Goal: Task Accomplishment & Management: Use online tool/utility

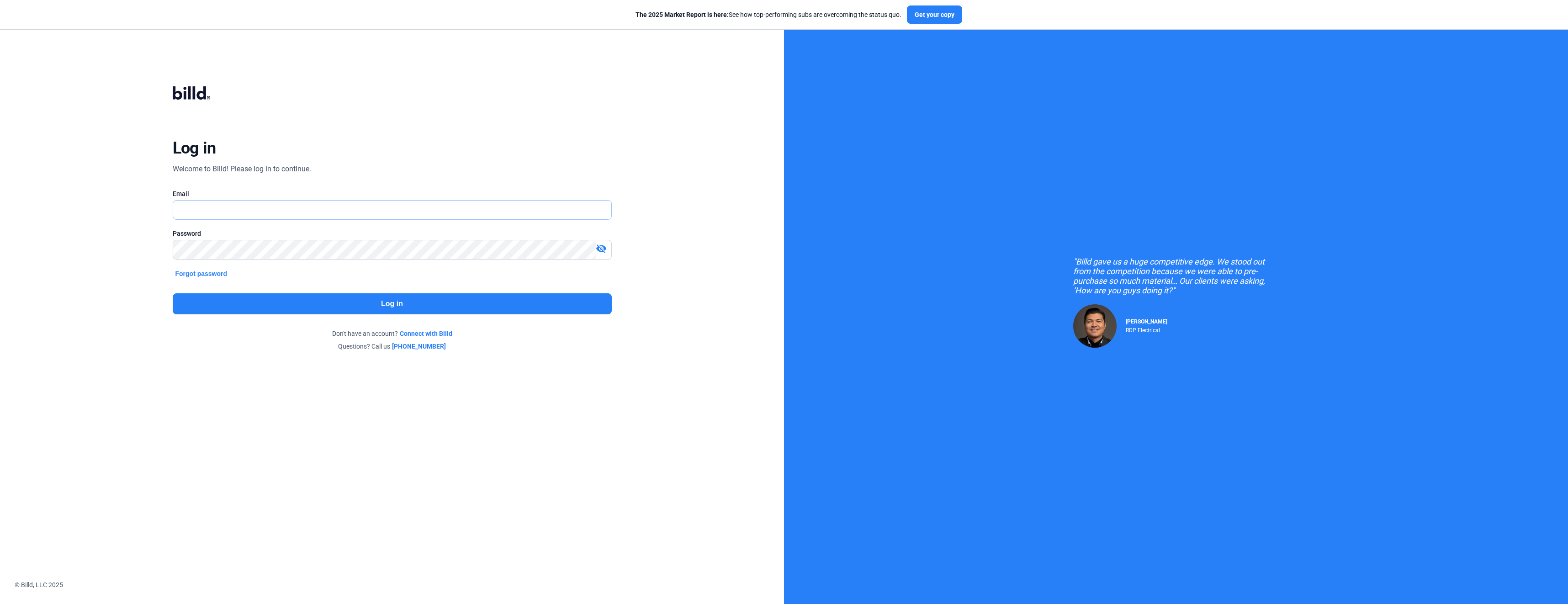
type input "[EMAIL_ADDRESS][DOMAIN_NAME]"
click at [389, 300] on button "Log in" at bounding box center [392, 304] width 439 height 21
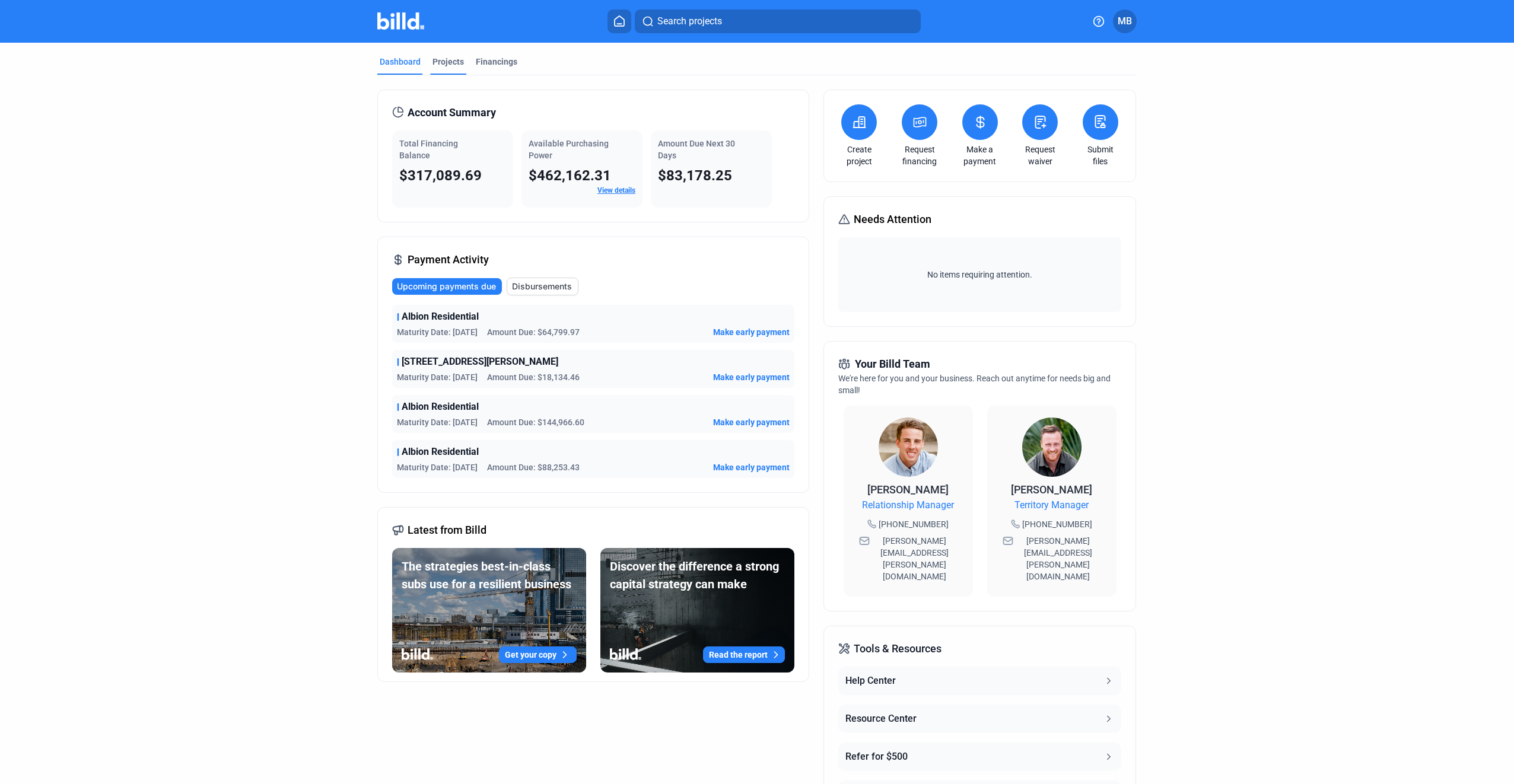
click at [445, 58] on div "Projects" at bounding box center [448, 62] width 31 height 12
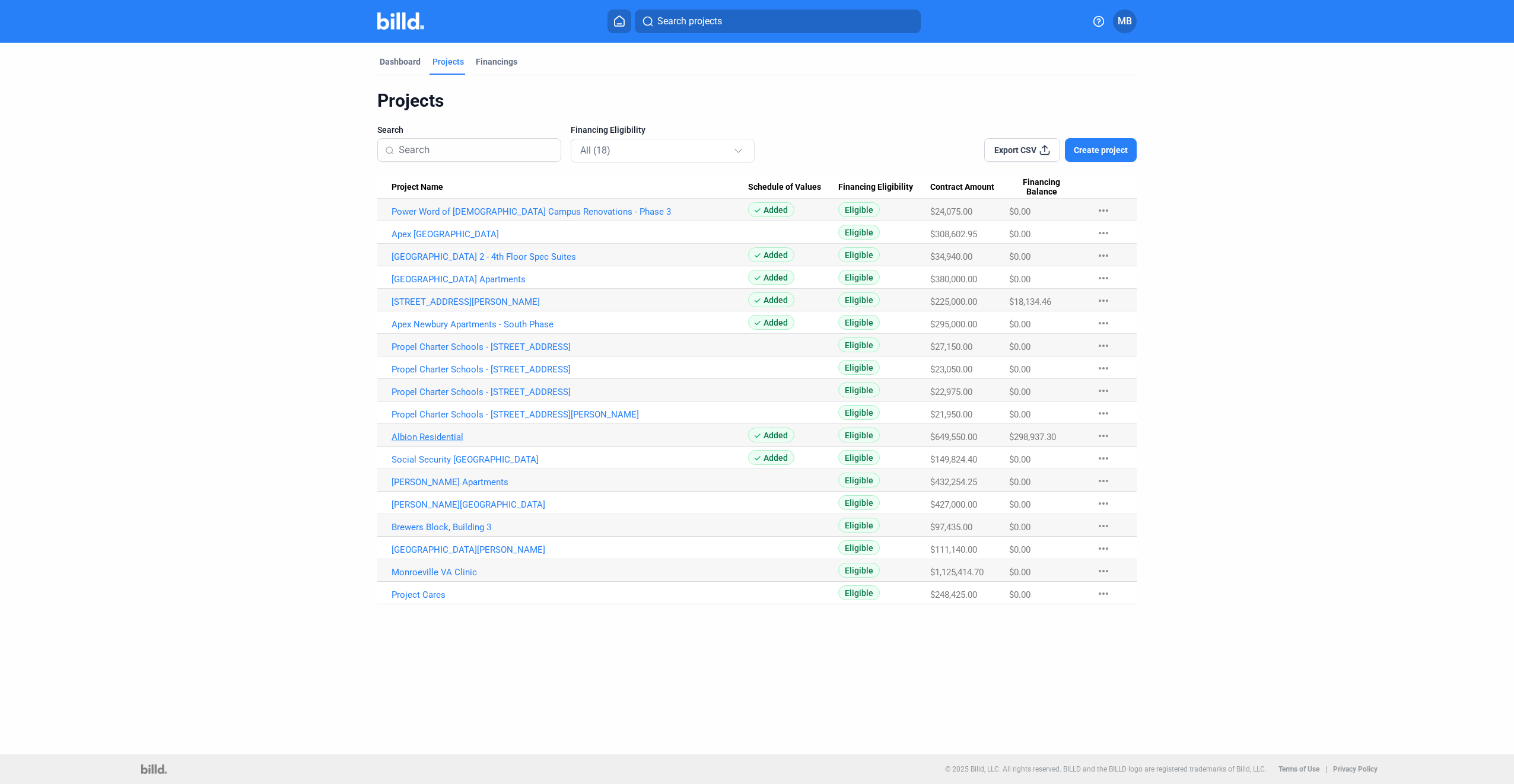
click at [446, 217] on link "Albion Residential" at bounding box center [570, 211] width 357 height 10
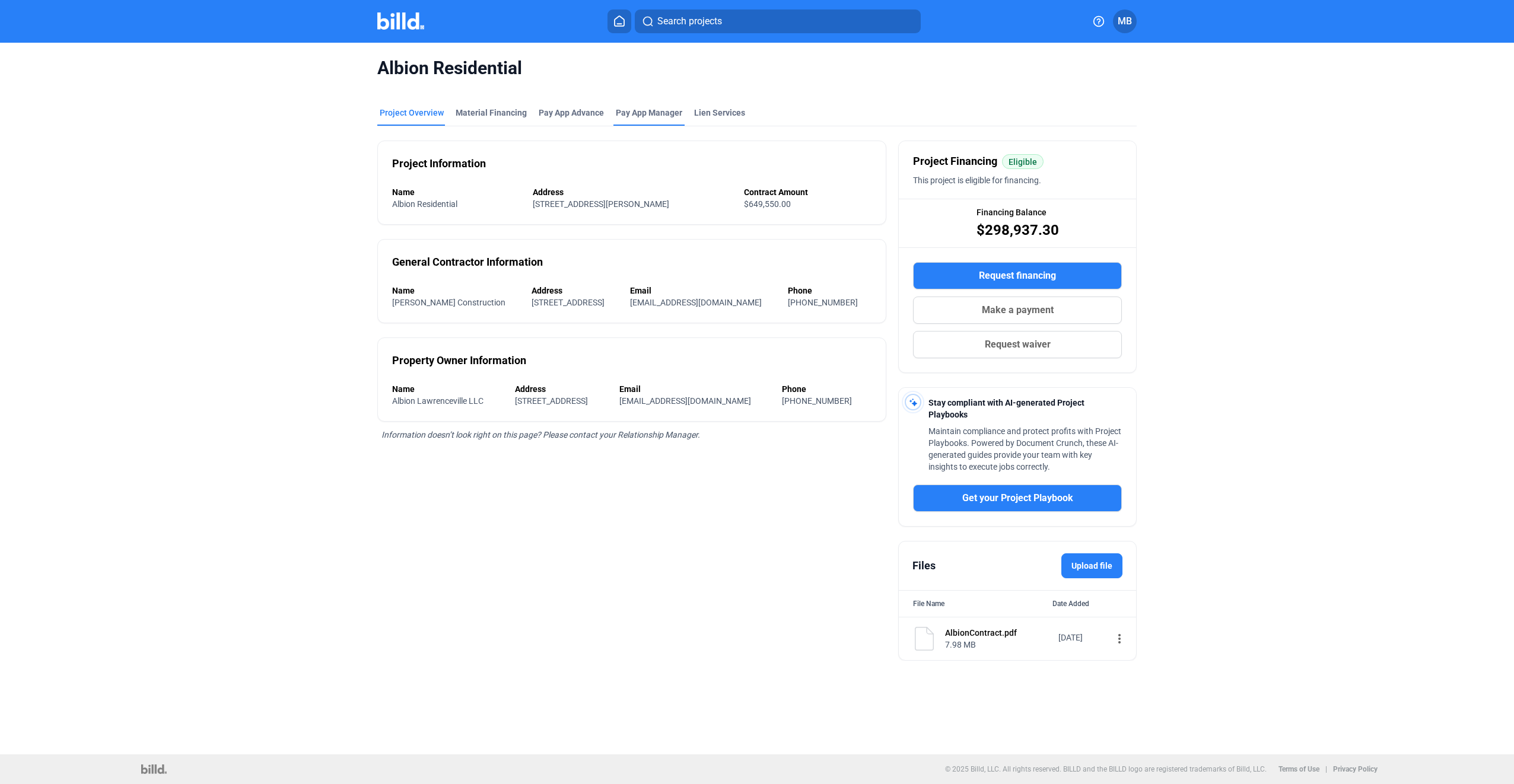
click at [644, 110] on span "Pay App Manager" at bounding box center [648, 113] width 66 height 12
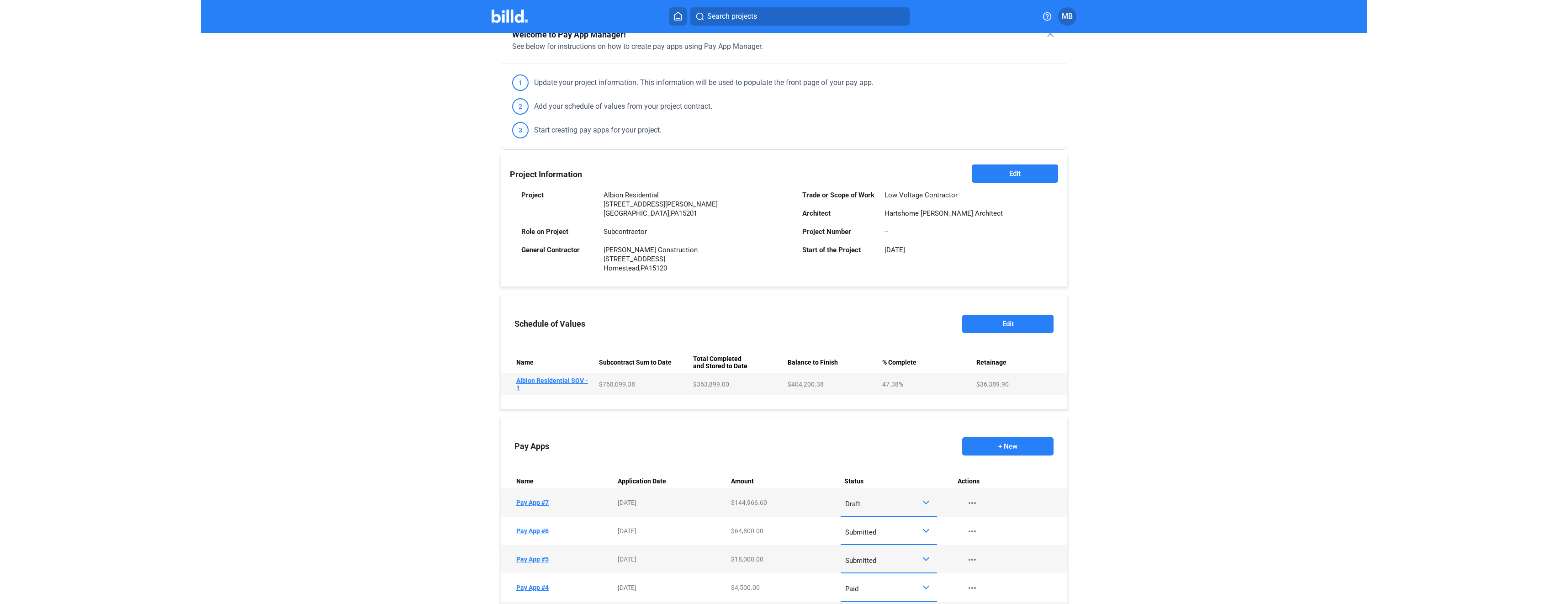
scroll to position [91, 0]
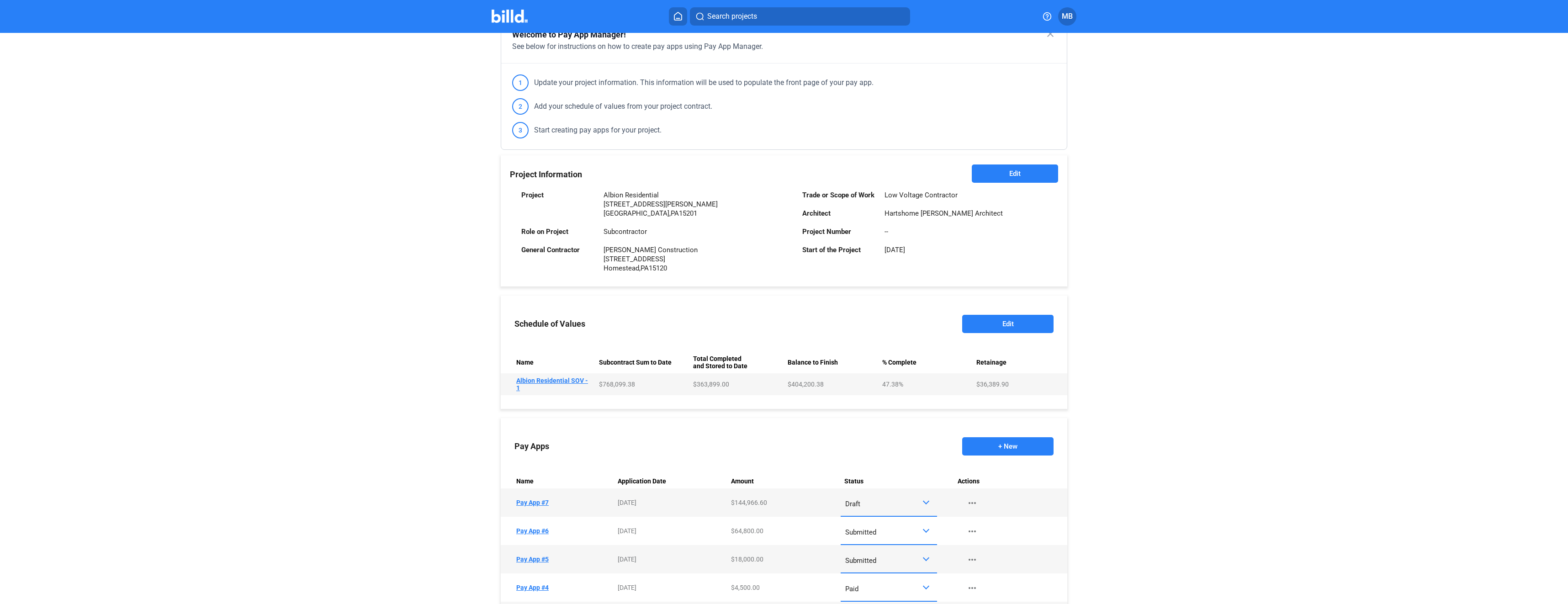
click at [534, 505] on td "Name Pay App #7" at bounding box center [557, 502] width 113 height 28
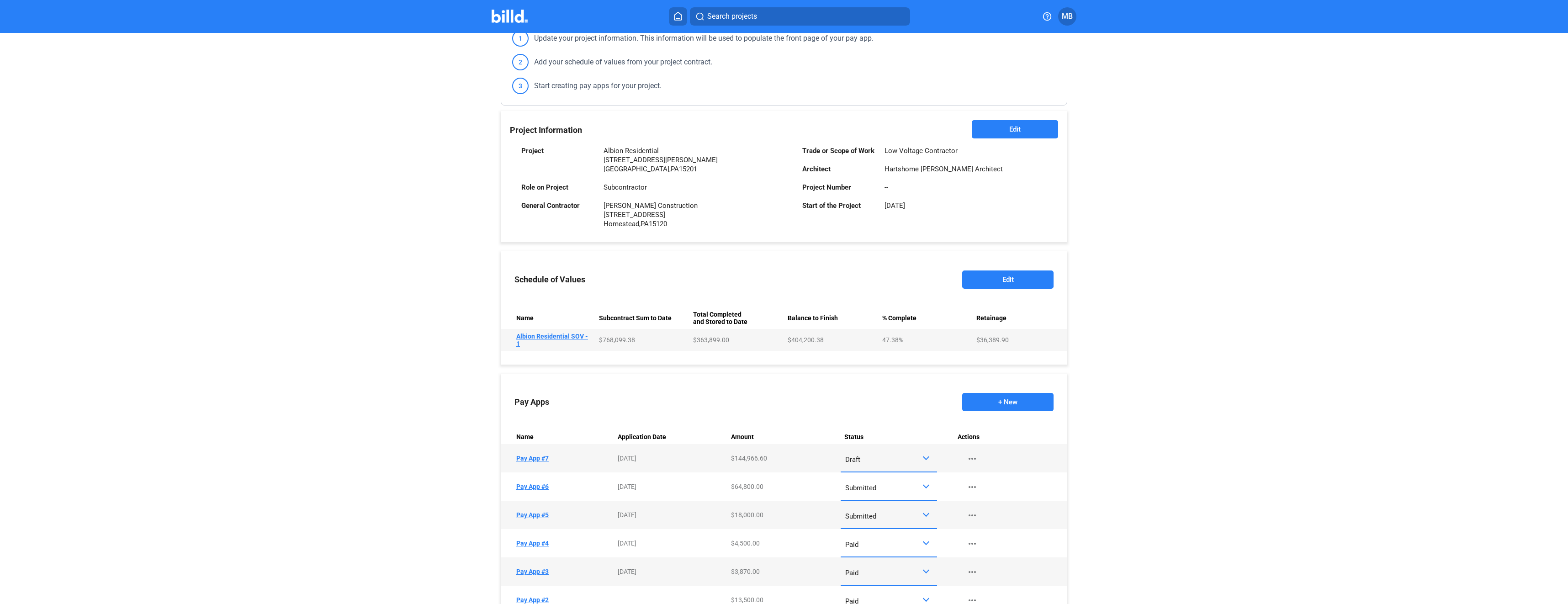
scroll to position [183, 0]
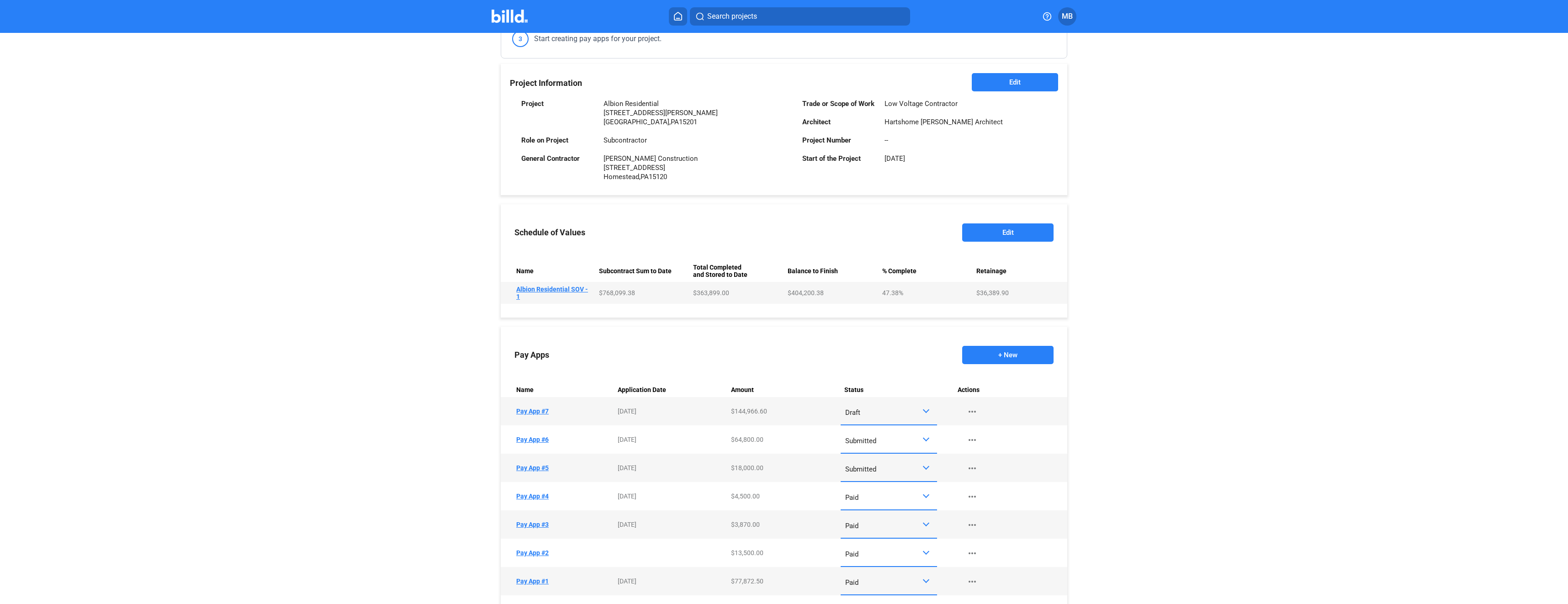
click at [922, 414] on div at bounding box center [927, 411] width 10 height 7
click at [911, 493] on span "Submitted" at bounding box center [887, 494] width 87 height 20
click at [924, 470] on div at bounding box center [926, 466] width 6 height 6
click at [885, 506] on span "Paid" at bounding box center [887, 510] width 87 height 20
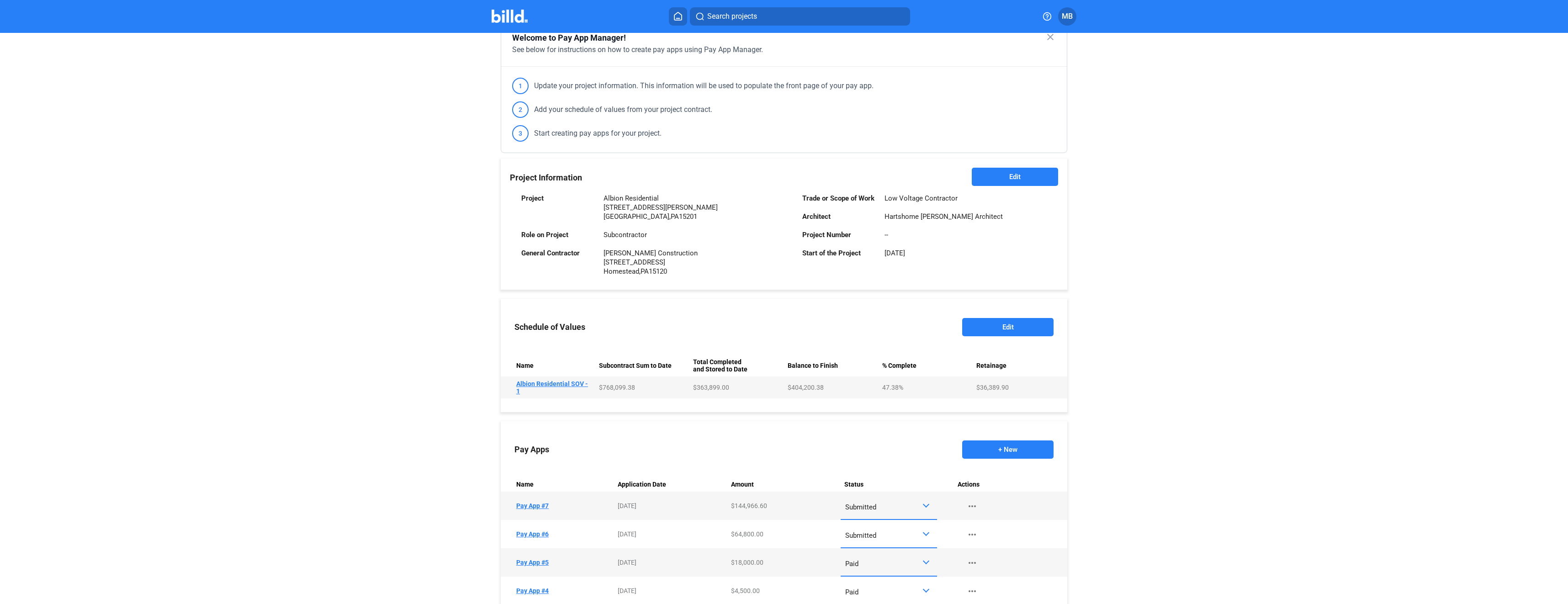
scroll to position [0, 0]
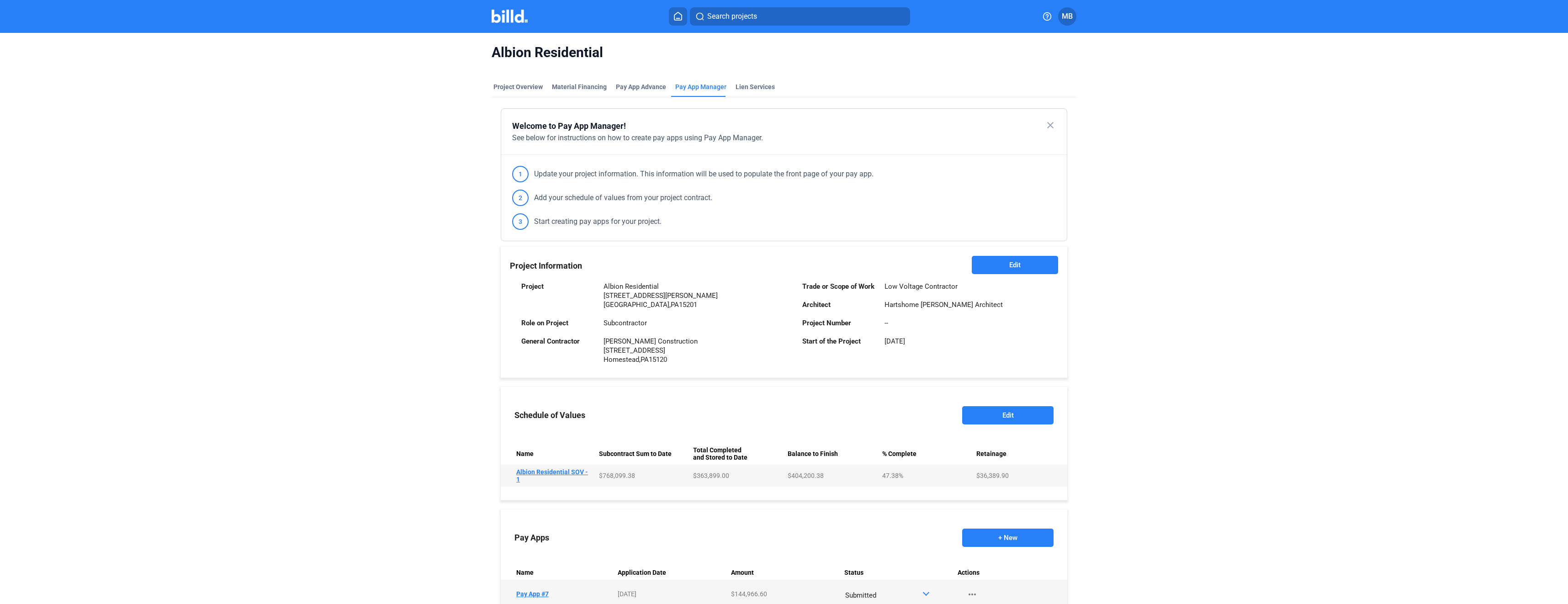
click at [548, 473] on td "Name Albion Residential SOV - 1" at bounding box center [548, 476] width 95 height 22
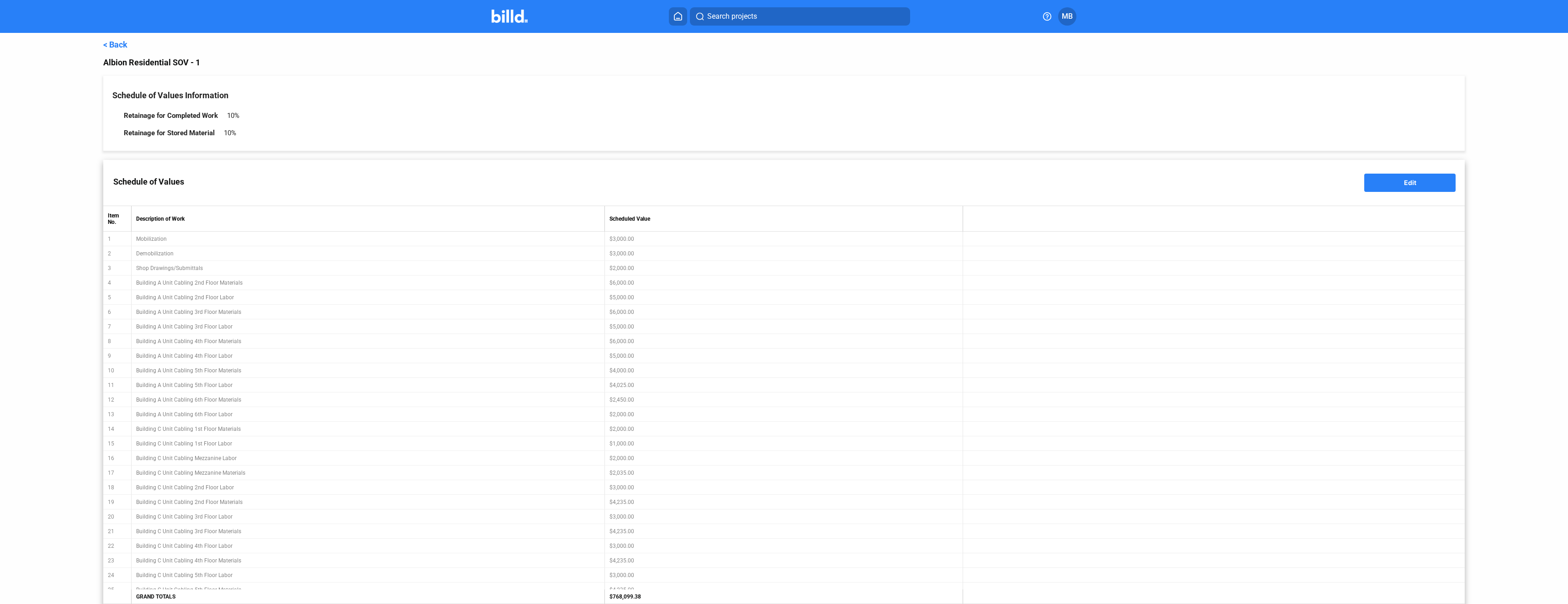
click at [1404, 184] on span "Edit" at bounding box center [1410, 182] width 12 height 8
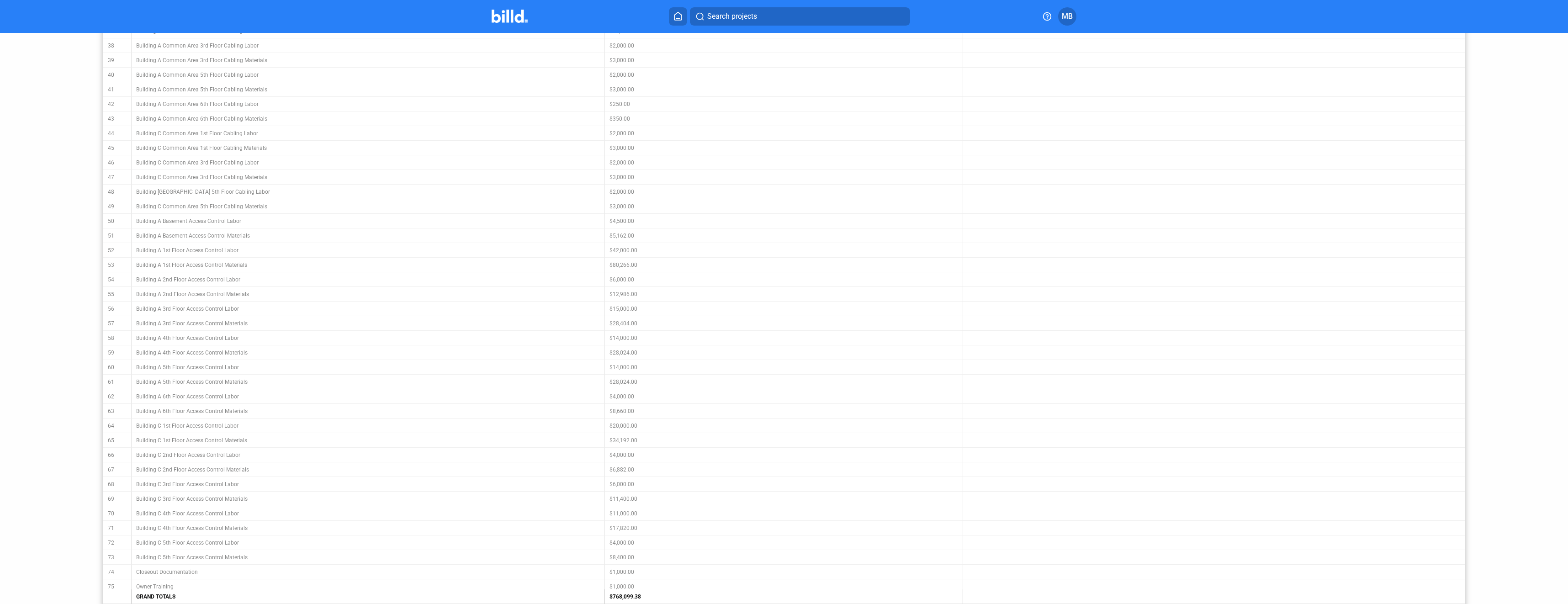
scroll to position [853, 0]
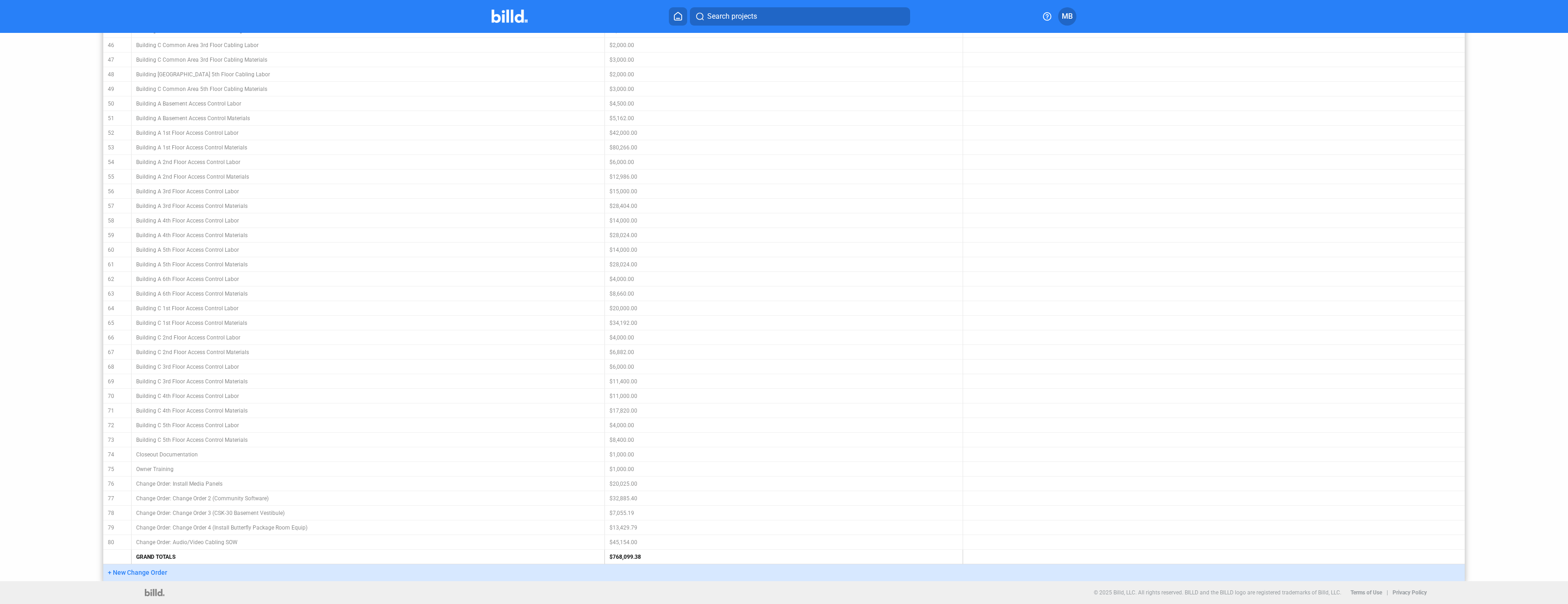
click at [151, 570] on span "+ New Change Order" at bounding box center [137, 573] width 59 height 7
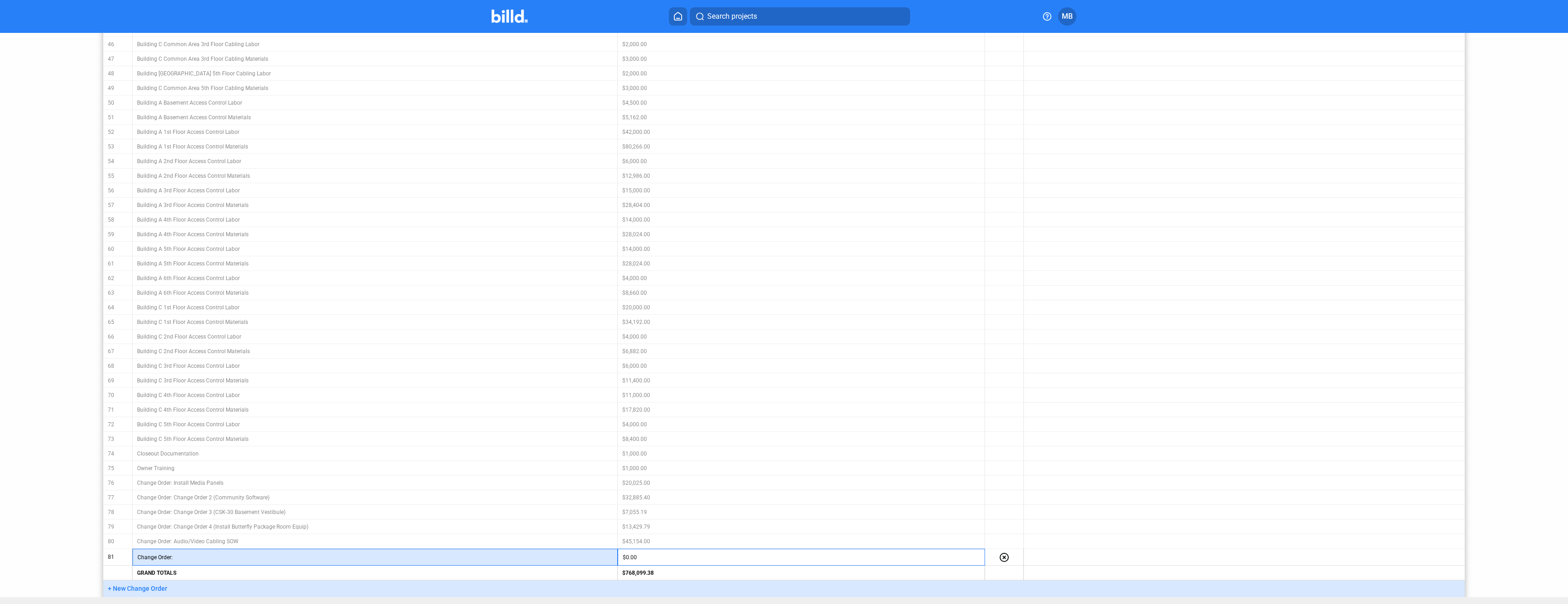
click at [242, 550] on input "text" at bounding box center [395, 557] width 435 height 14
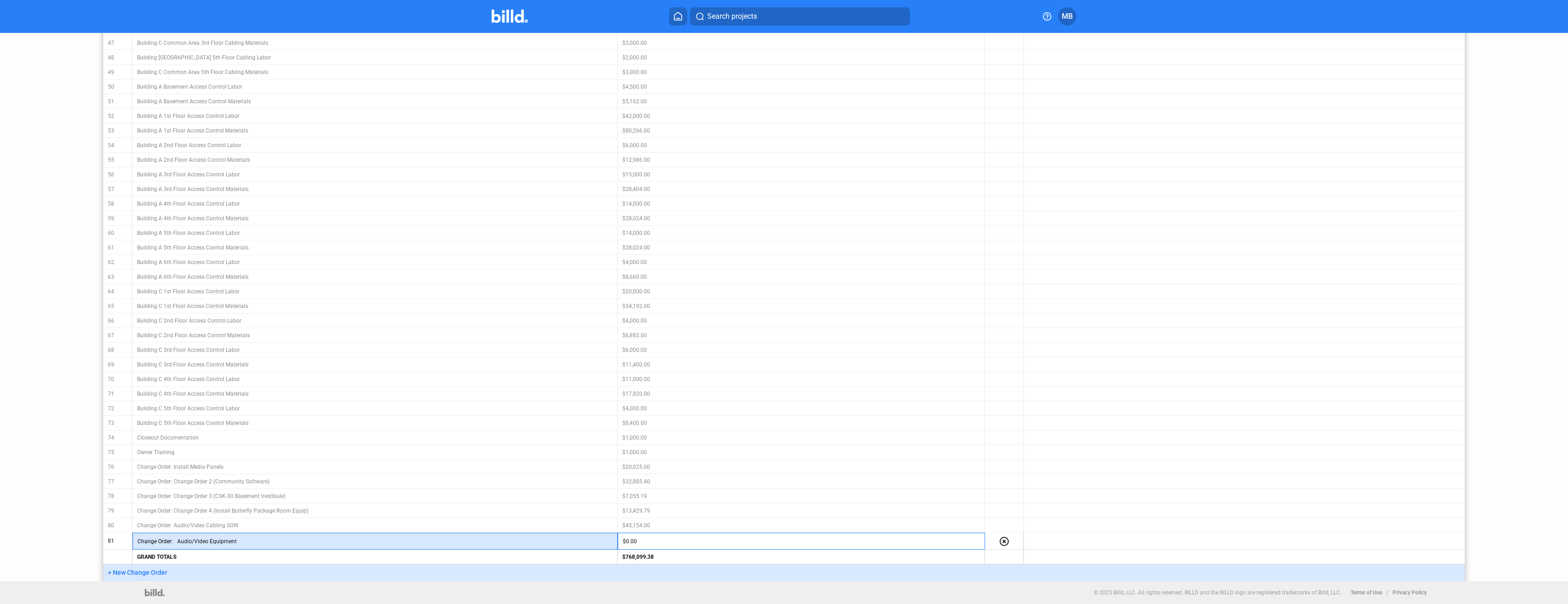
type input "Audio/Video Equipment"
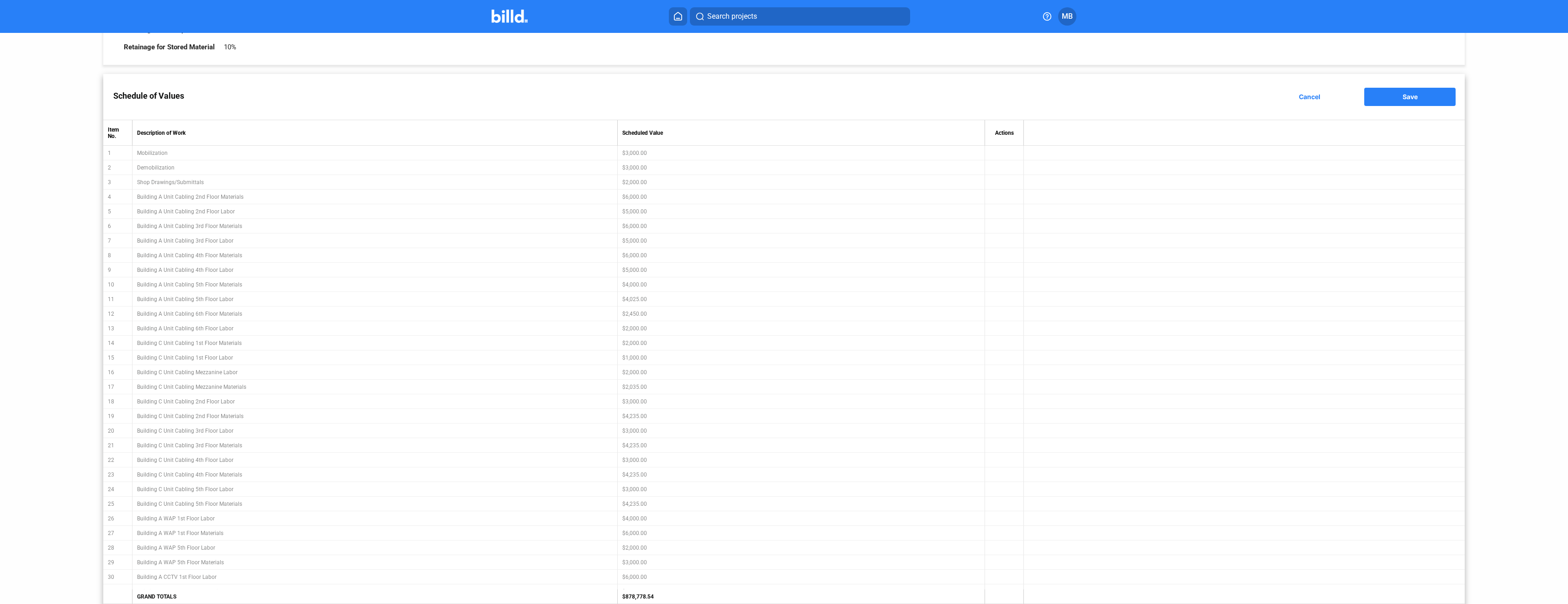
scroll to position [0, 0]
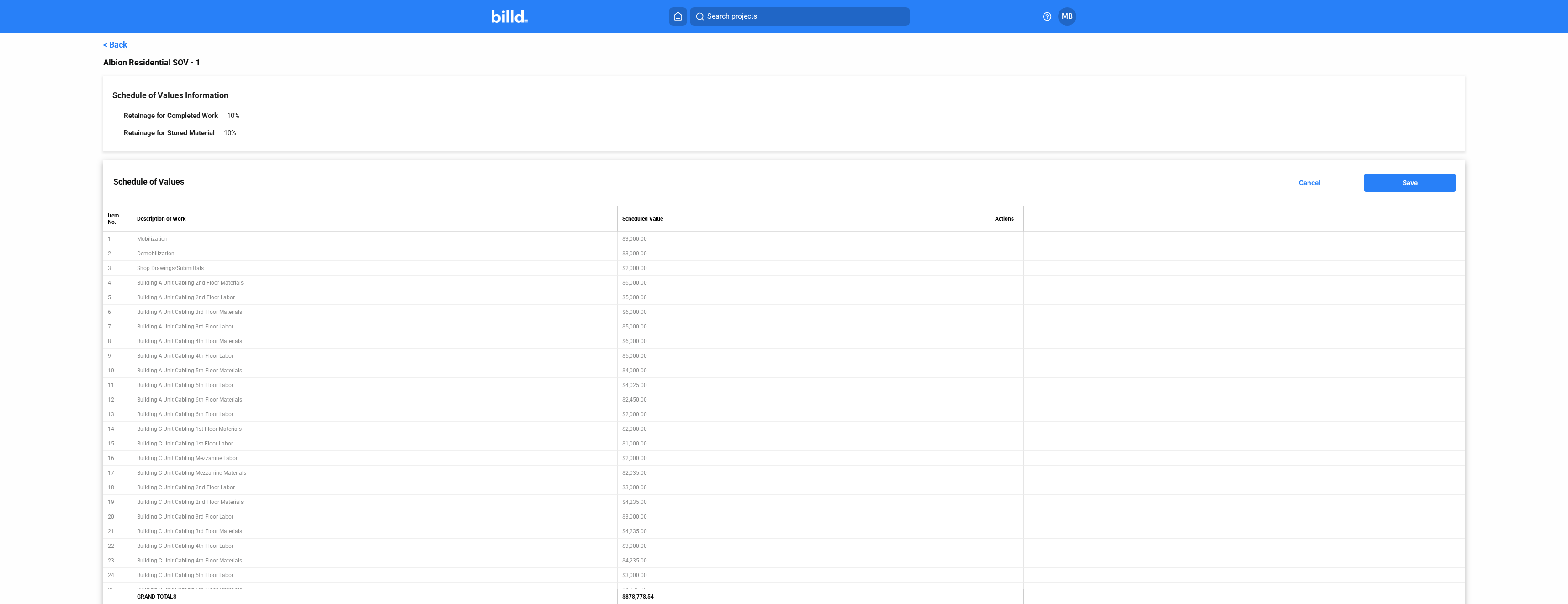
type input "$110,679.16"
click at [1420, 182] on button "Save" at bounding box center [1410, 183] width 91 height 18
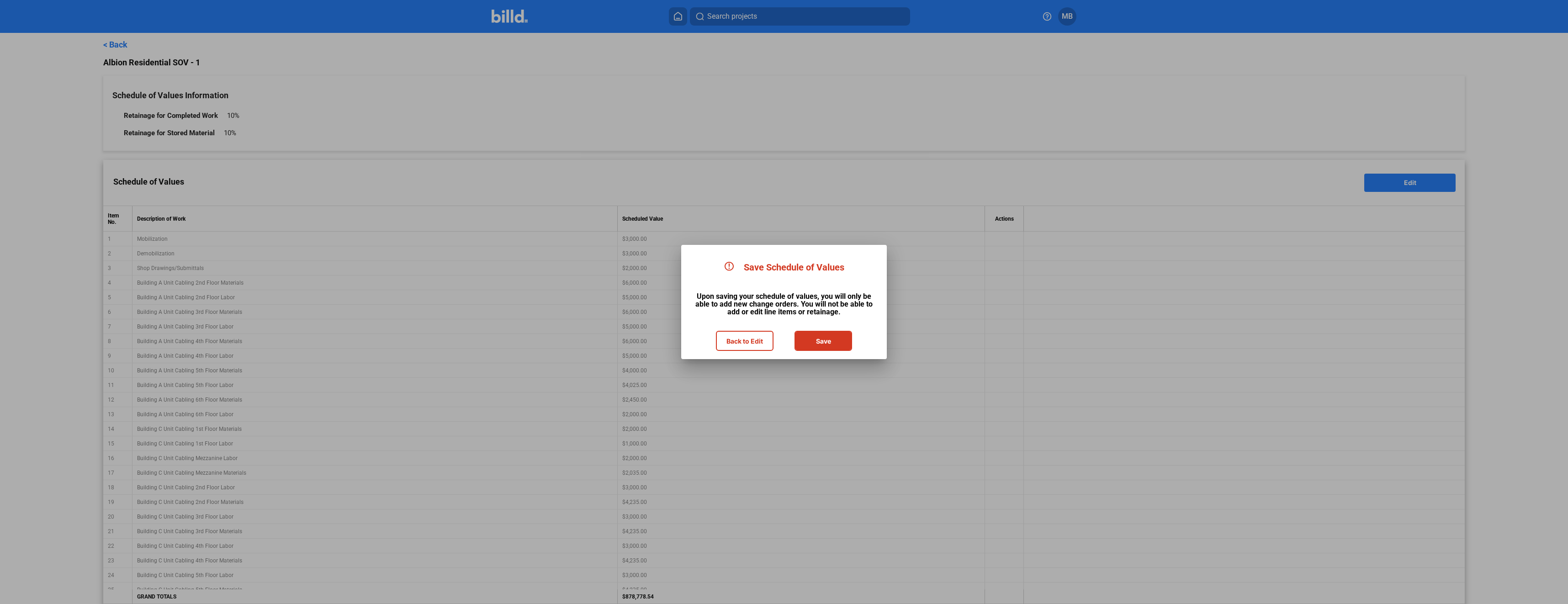
click at [835, 337] on button "Save" at bounding box center [823, 341] width 56 height 18
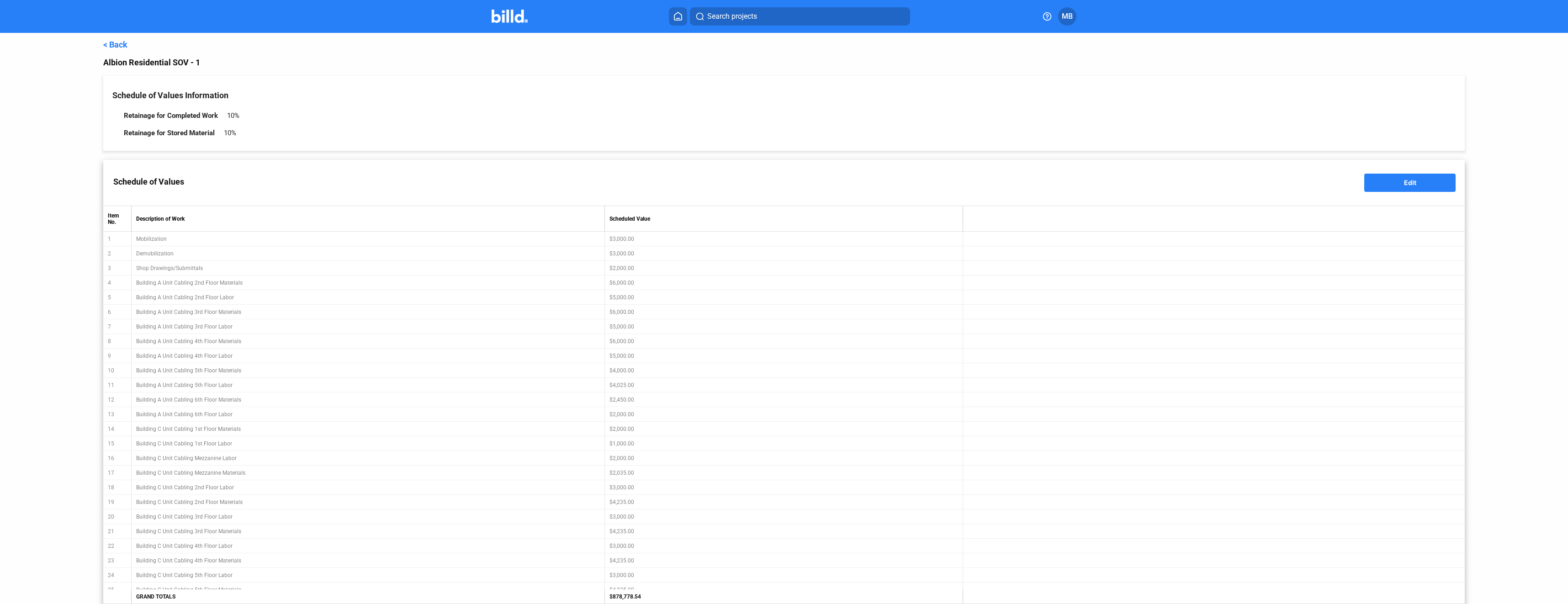
type input "Change Order: Audio/Video Equipment"
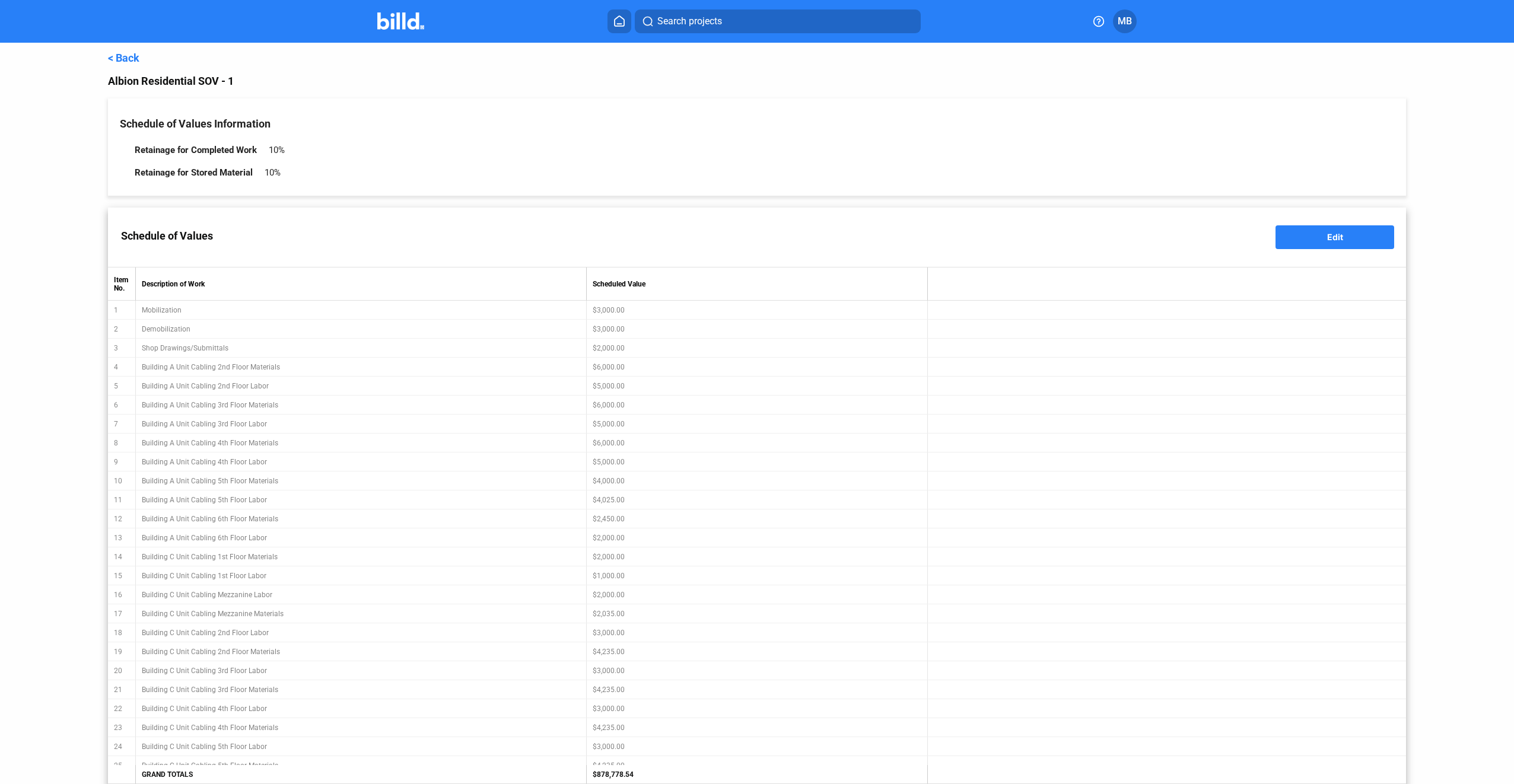
click at [116, 57] on link "< Back" at bounding box center [123, 58] width 31 height 13
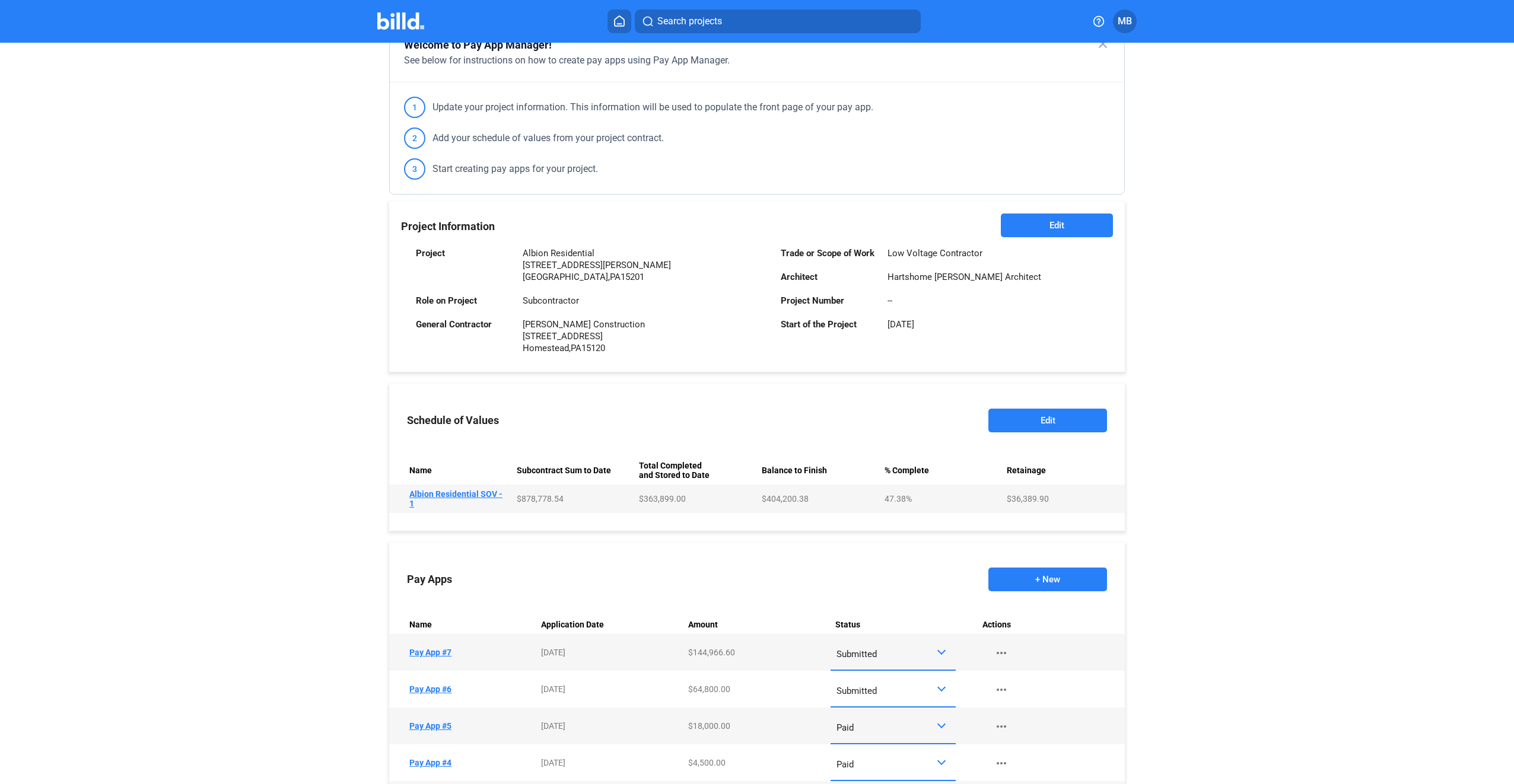
scroll to position [178, 0]
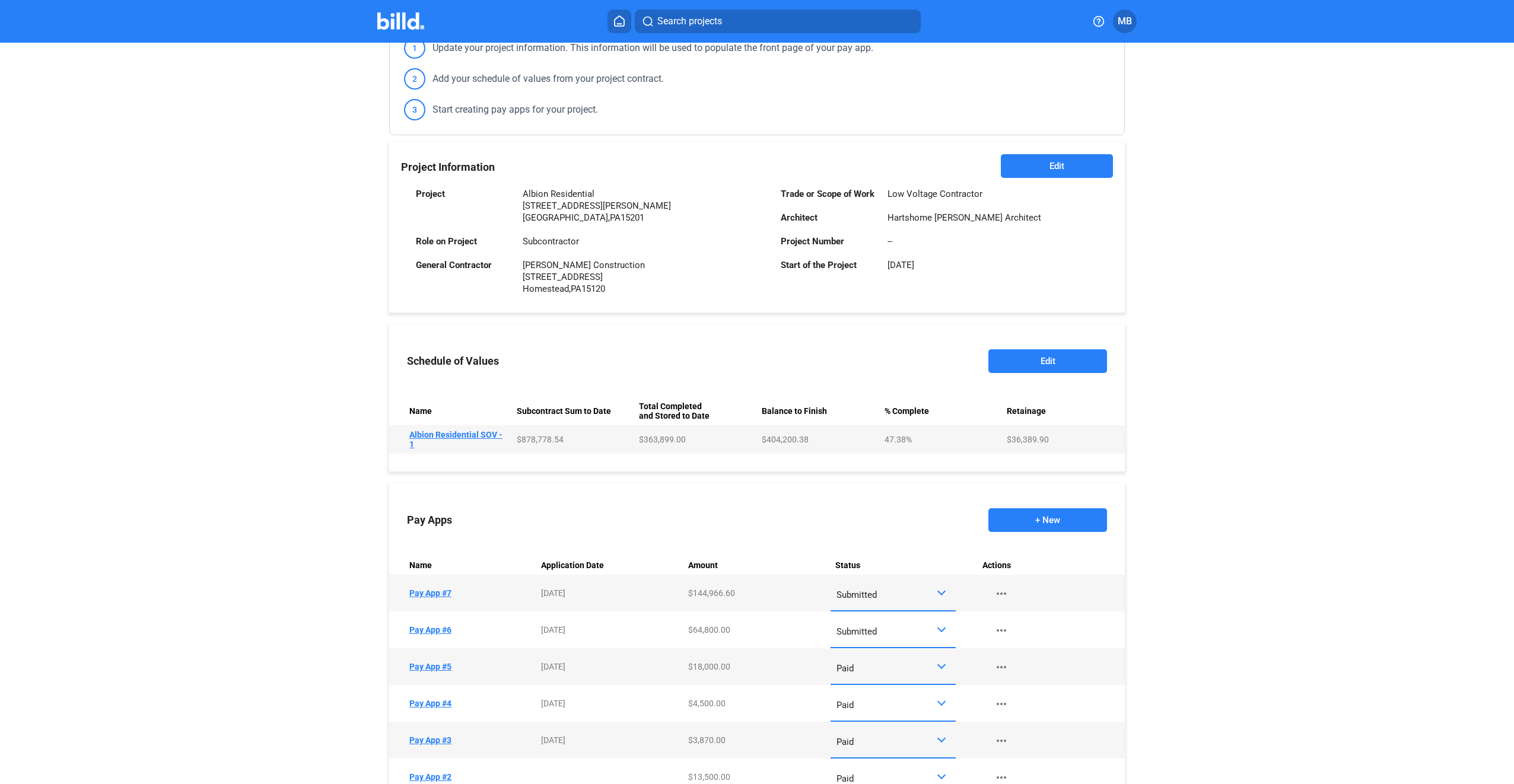
click at [1057, 521] on button "+ New" at bounding box center [1047, 520] width 118 height 24
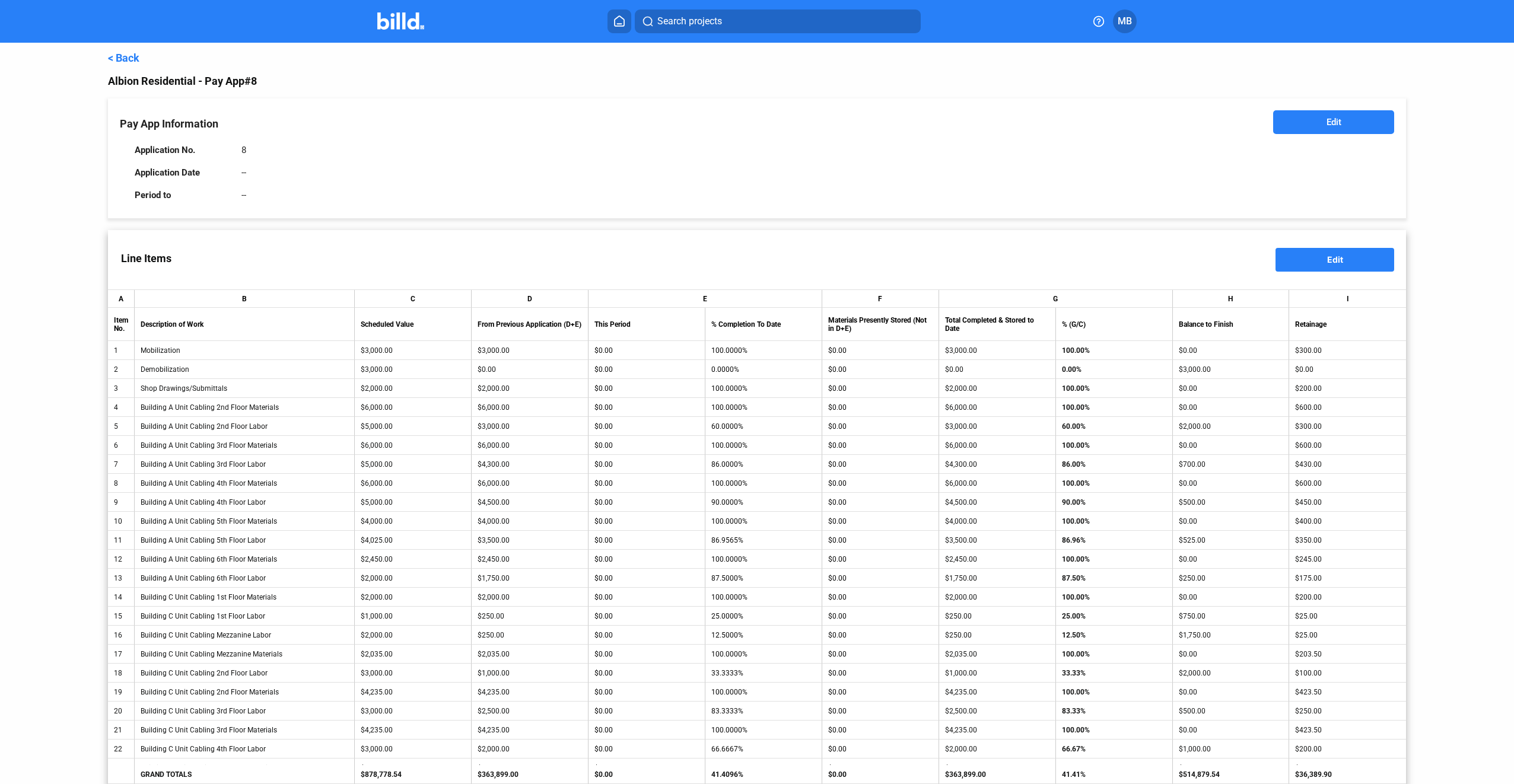
click at [1345, 123] on button "Edit" at bounding box center [1334, 122] width 122 height 24
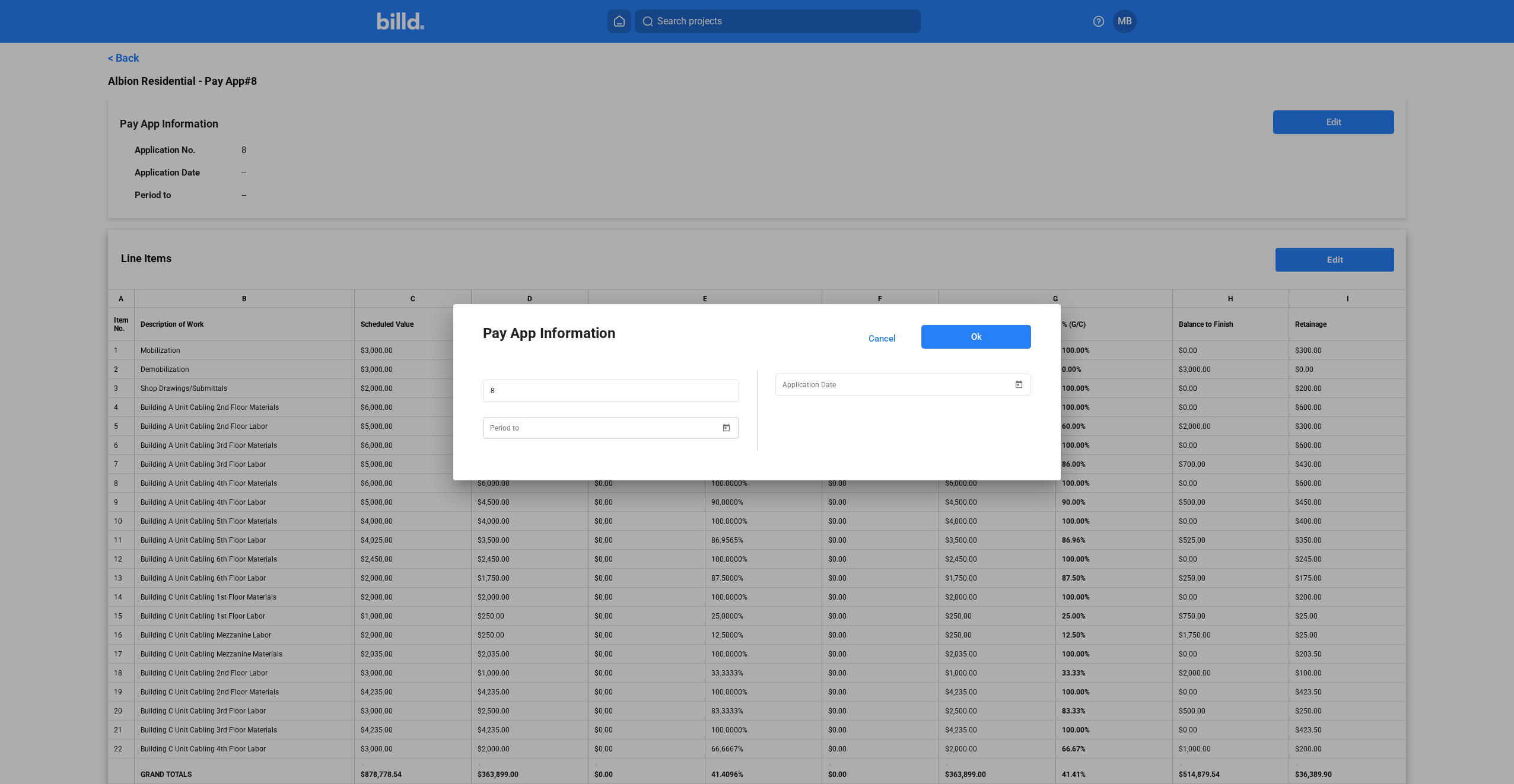
click at [729, 426] on span "Open calendar" at bounding box center [727, 420] width 29 height 29
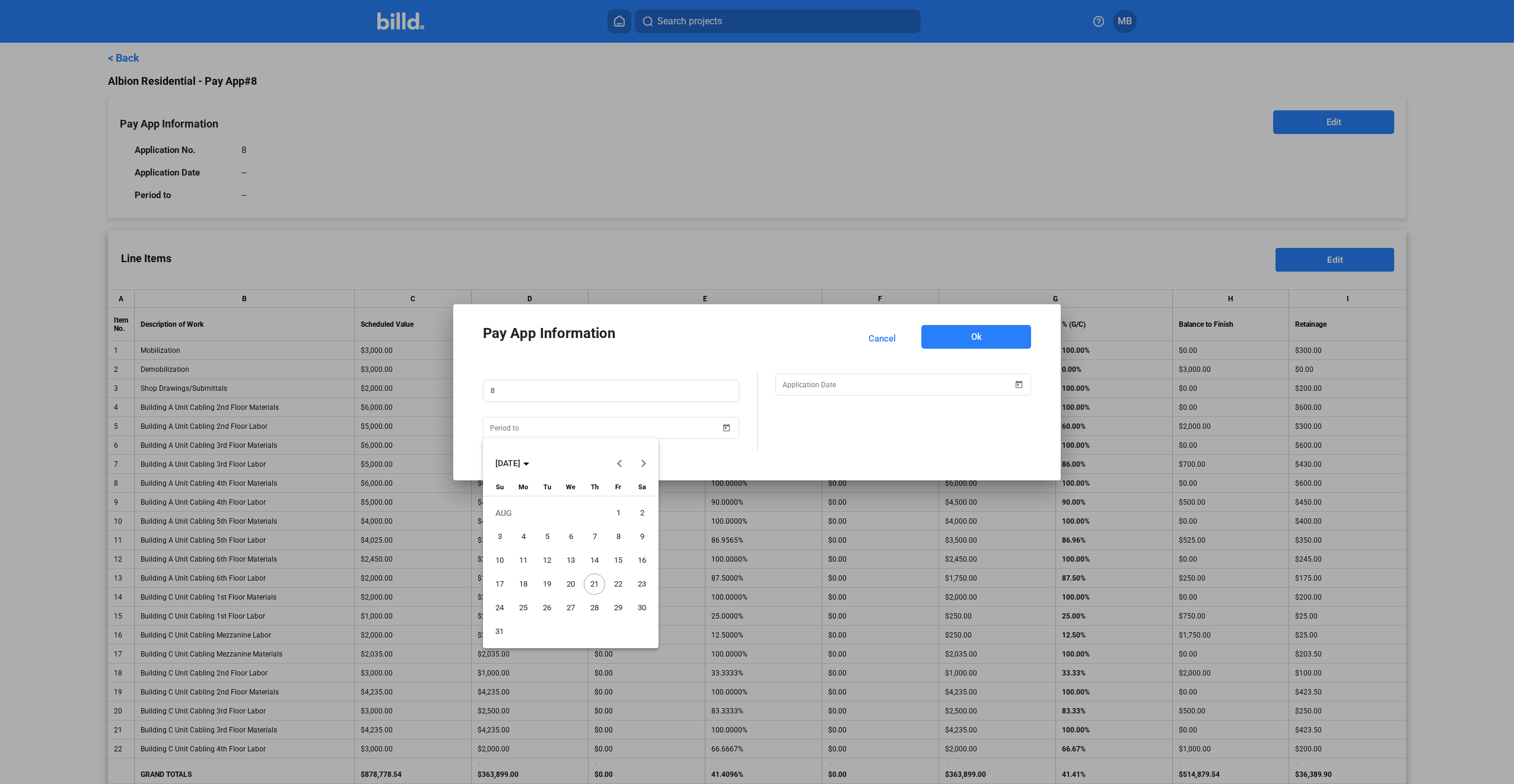
click at [501, 627] on span "31" at bounding box center [499, 631] width 22 height 22
type input "[DATE]"
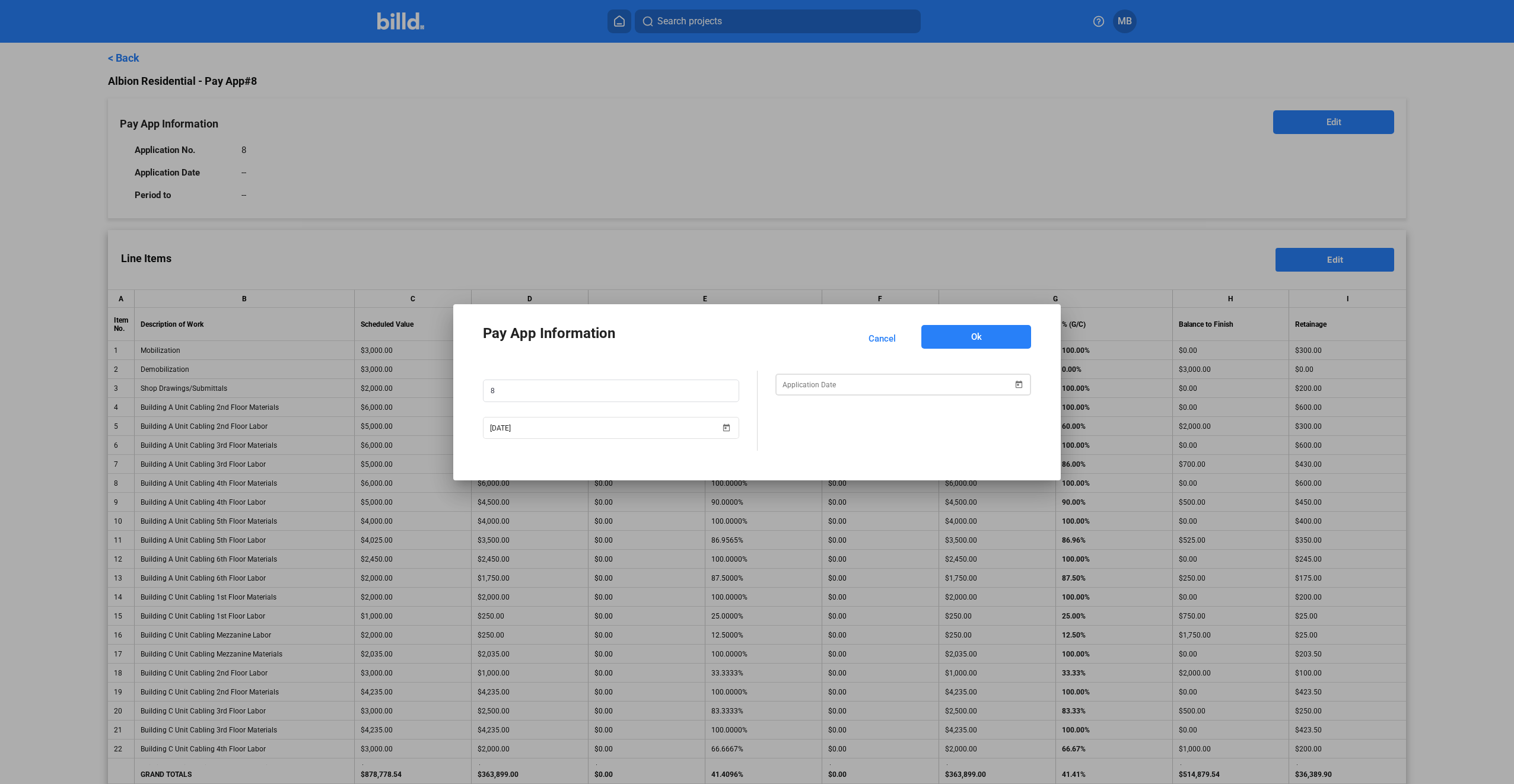
click at [1020, 383] on span "Open calendar" at bounding box center [1018, 377] width 29 height 29
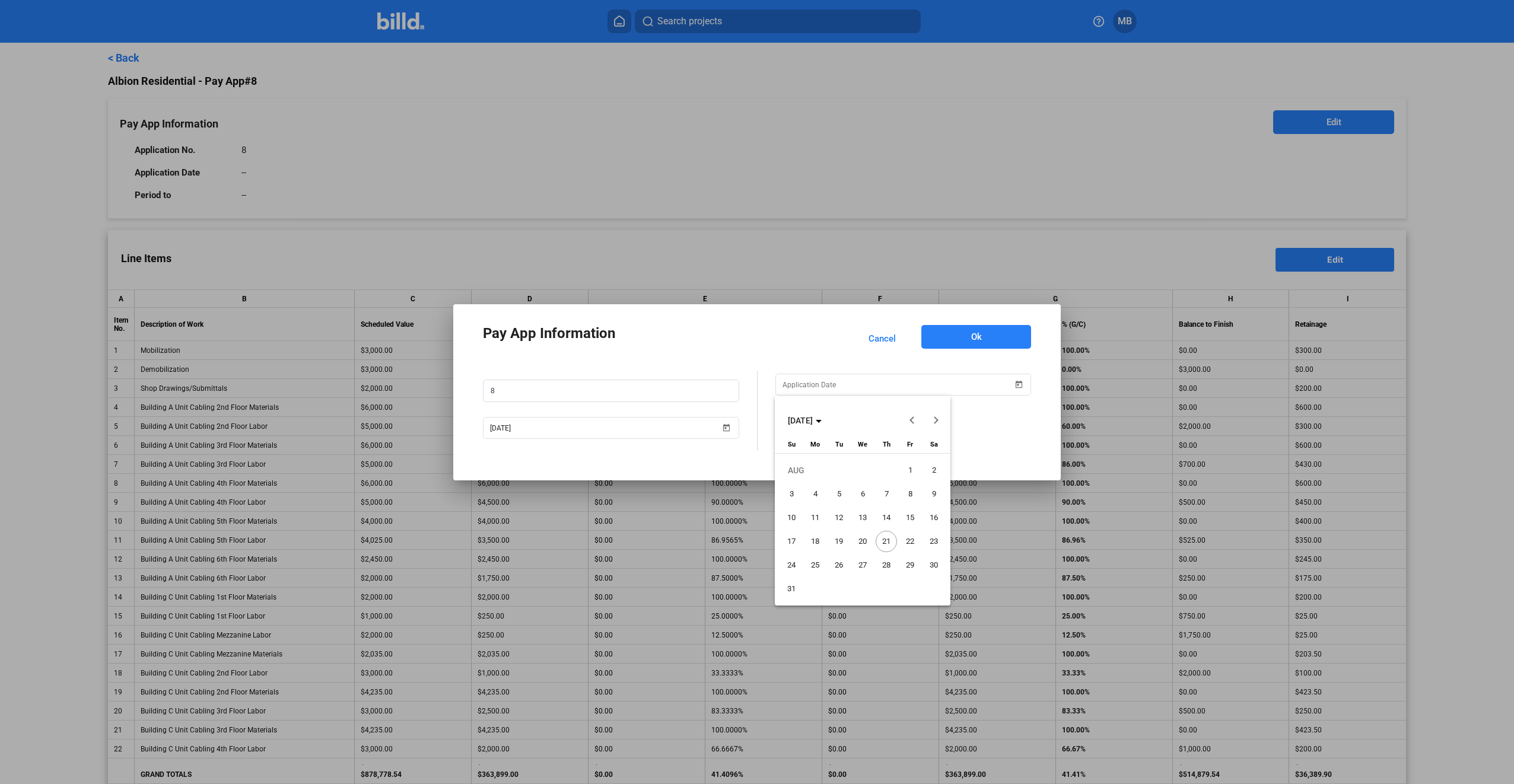
click at [887, 539] on span "21" at bounding box center [886, 541] width 22 height 22
type input "[DATE]"
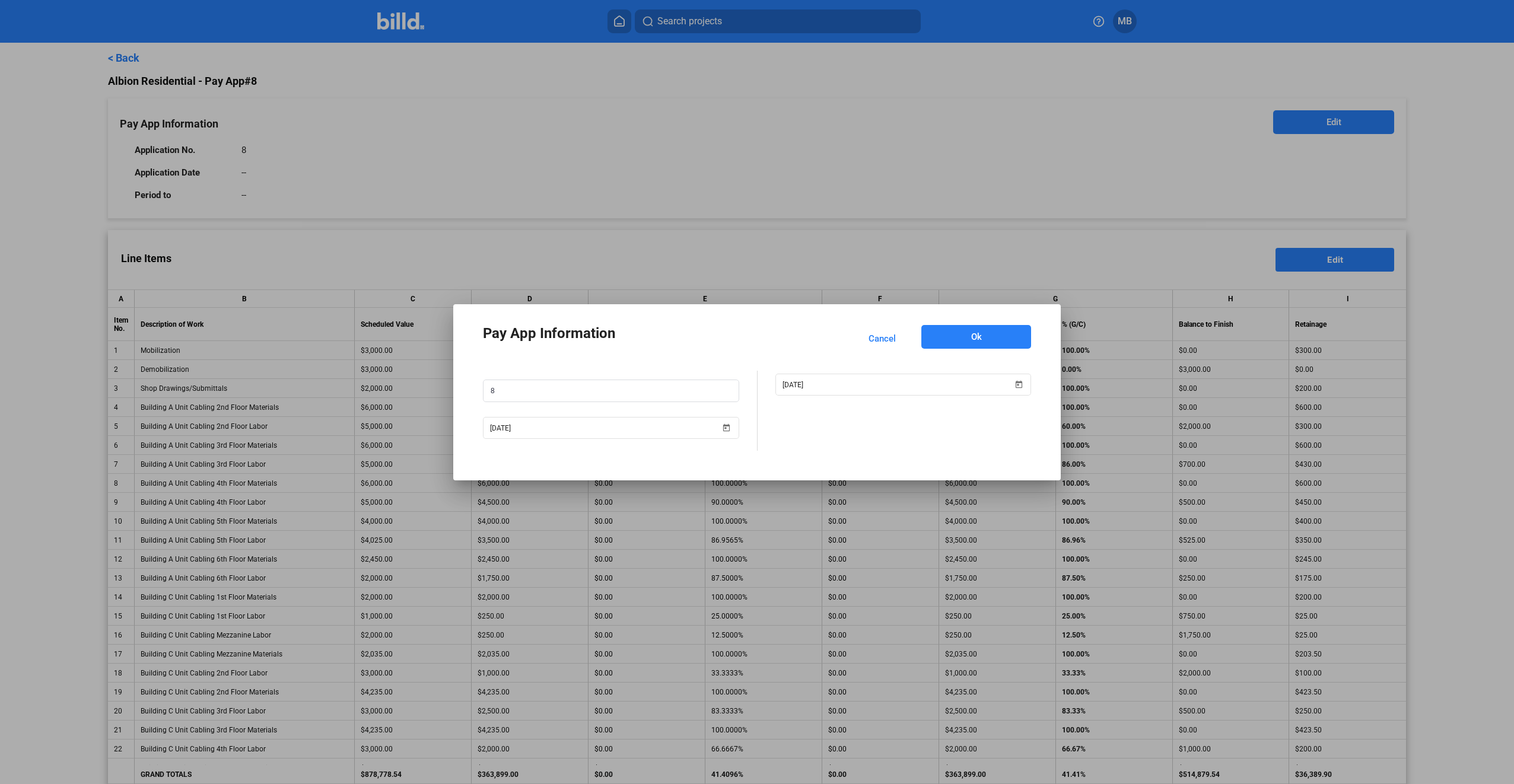
click at [1006, 331] on button "Ok" at bounding box center [975, 337] width 110 height 24
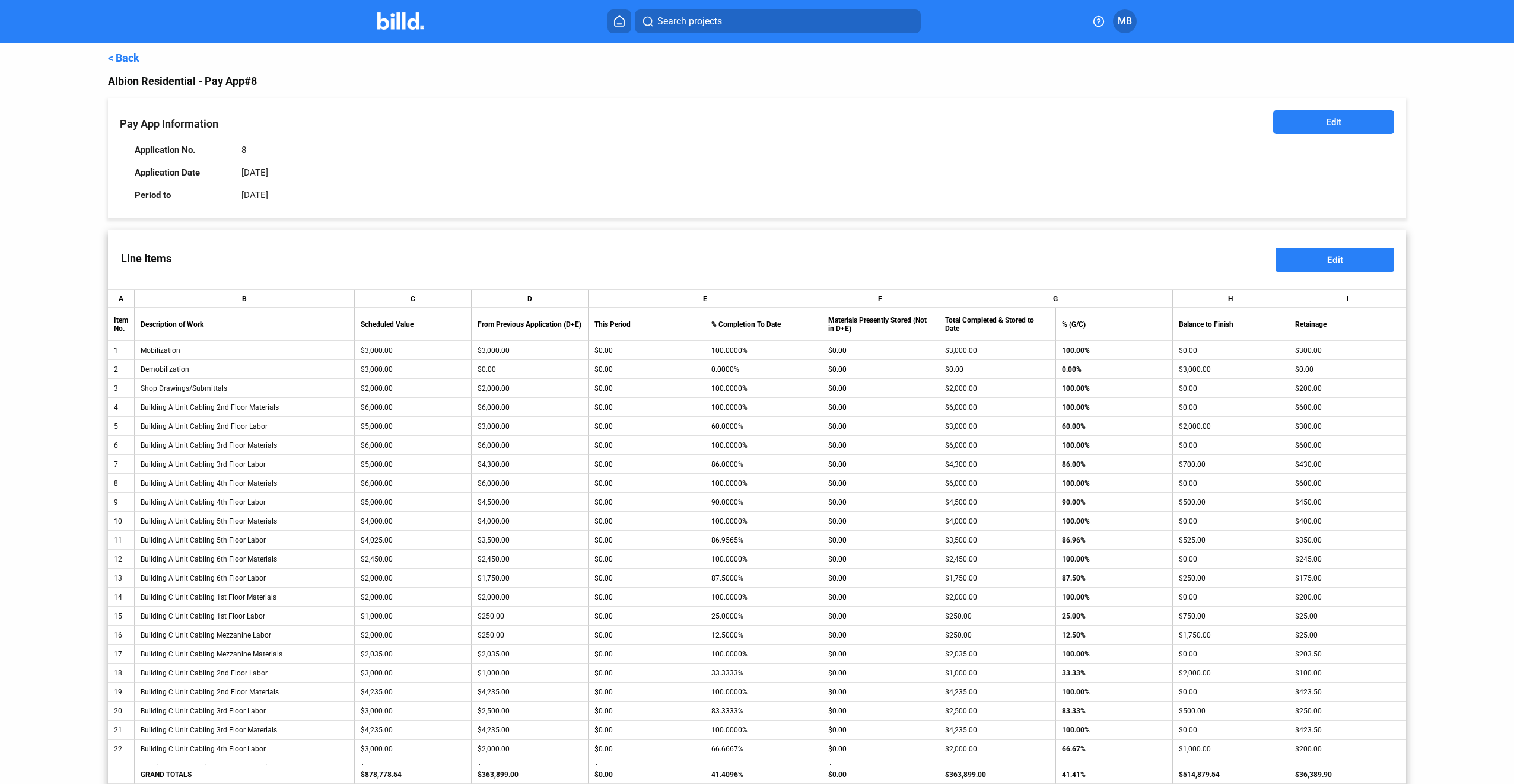
click at [1356, 258] on button "Edit" at bounding box center [1335, 260] width 118 height 24
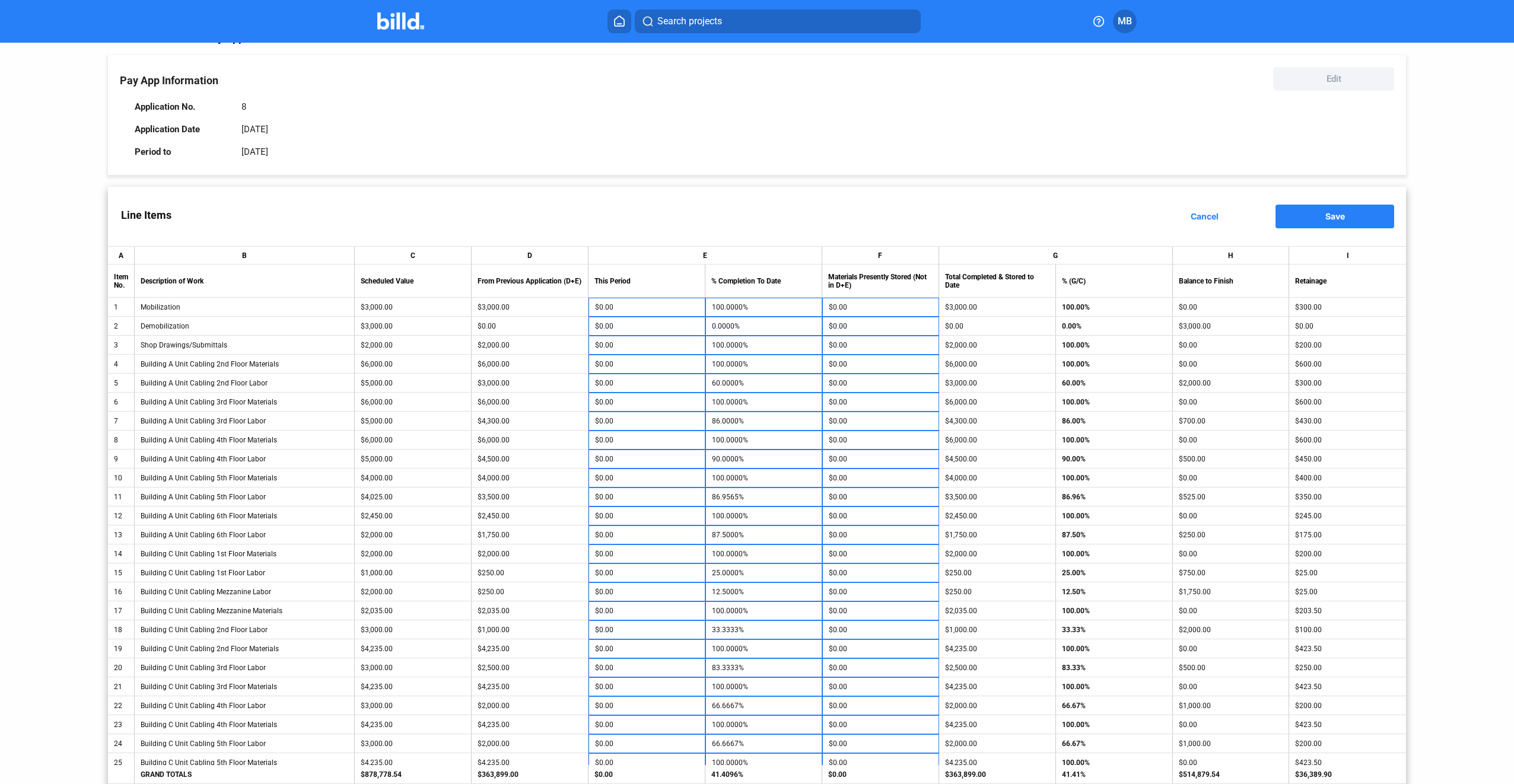
scroll to position [59, 0]
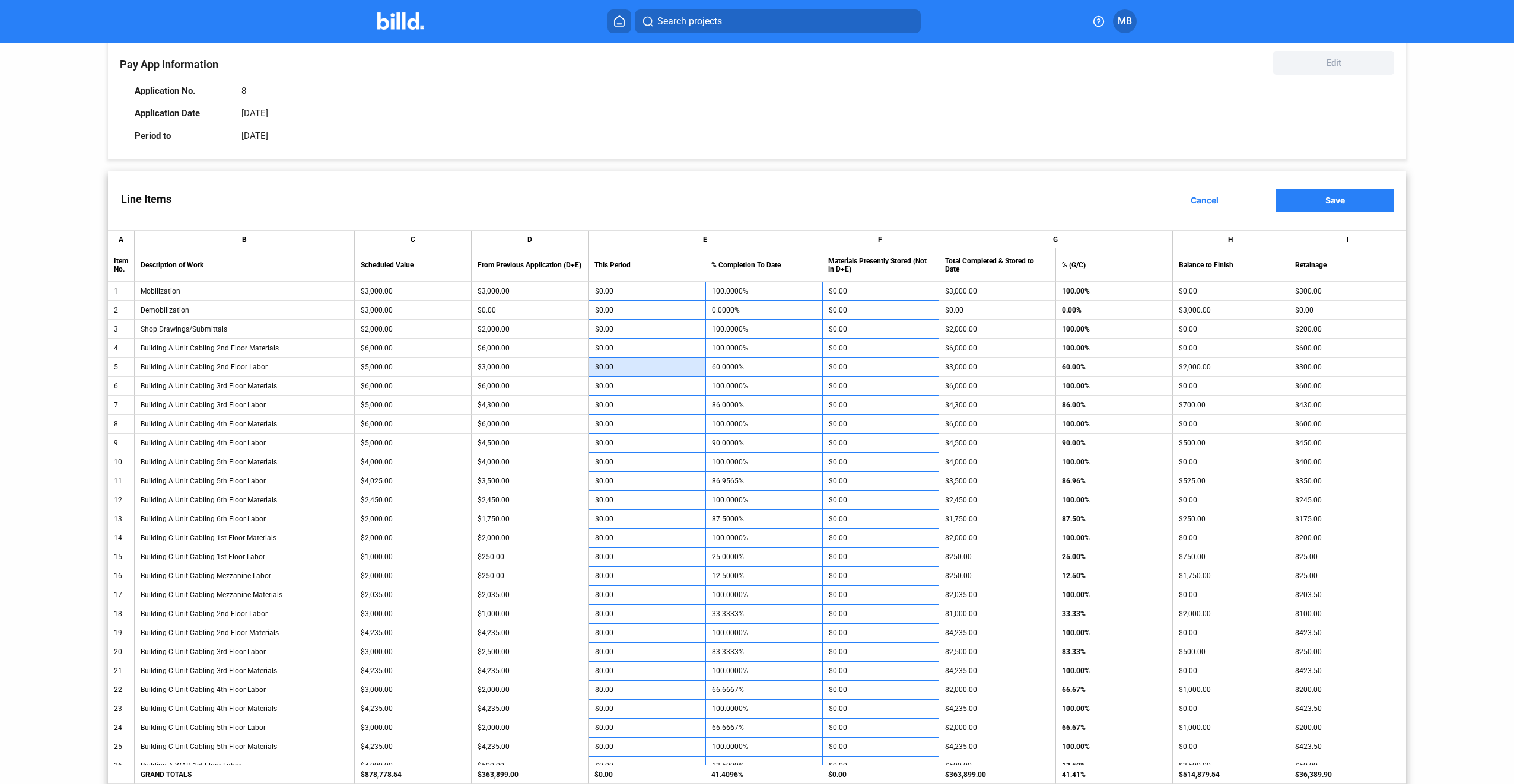
click at [652, 363] on input "$0.00" at bounding box center [647, 367] width 104 height 18
type input "0"
type input "1"
type input "60.0200%"
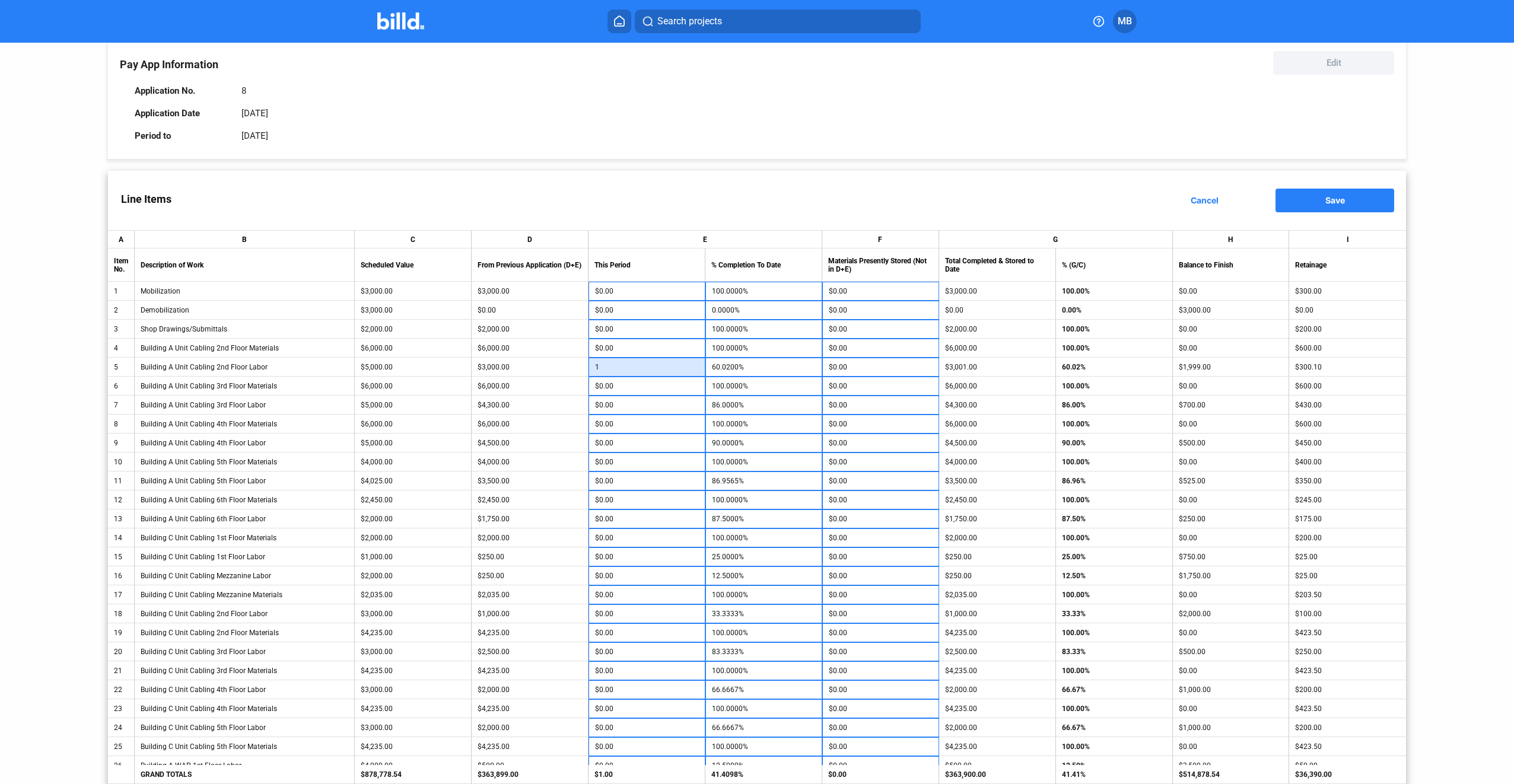
type input "13"
type input "60.2600%"
type input "130"
type input "62.6000%"
type input "1,300"
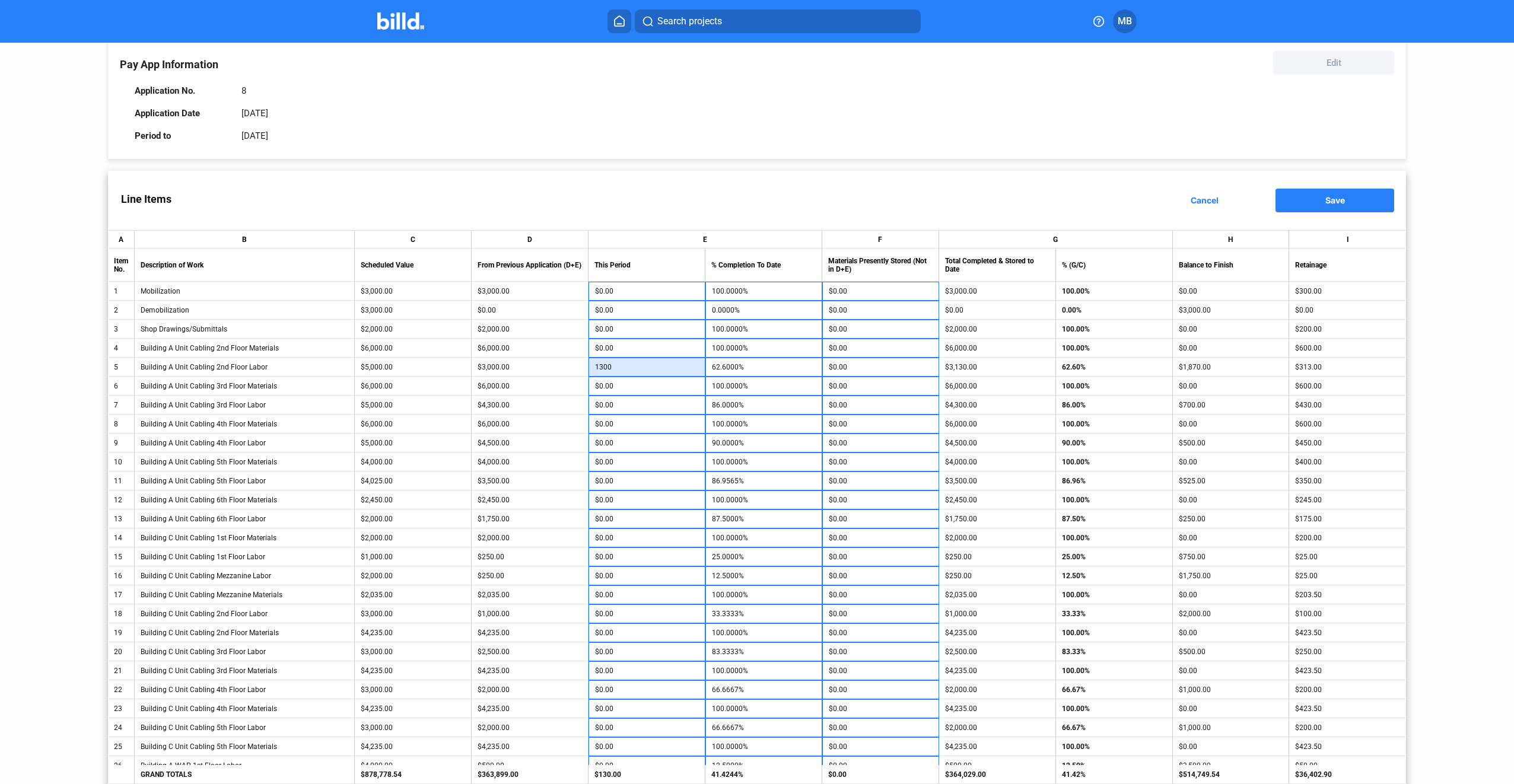
type input "86.0000%"
type input "$1,300.00"
type input "-$2.27"
type input "$4.55"
type input "-$4.55"
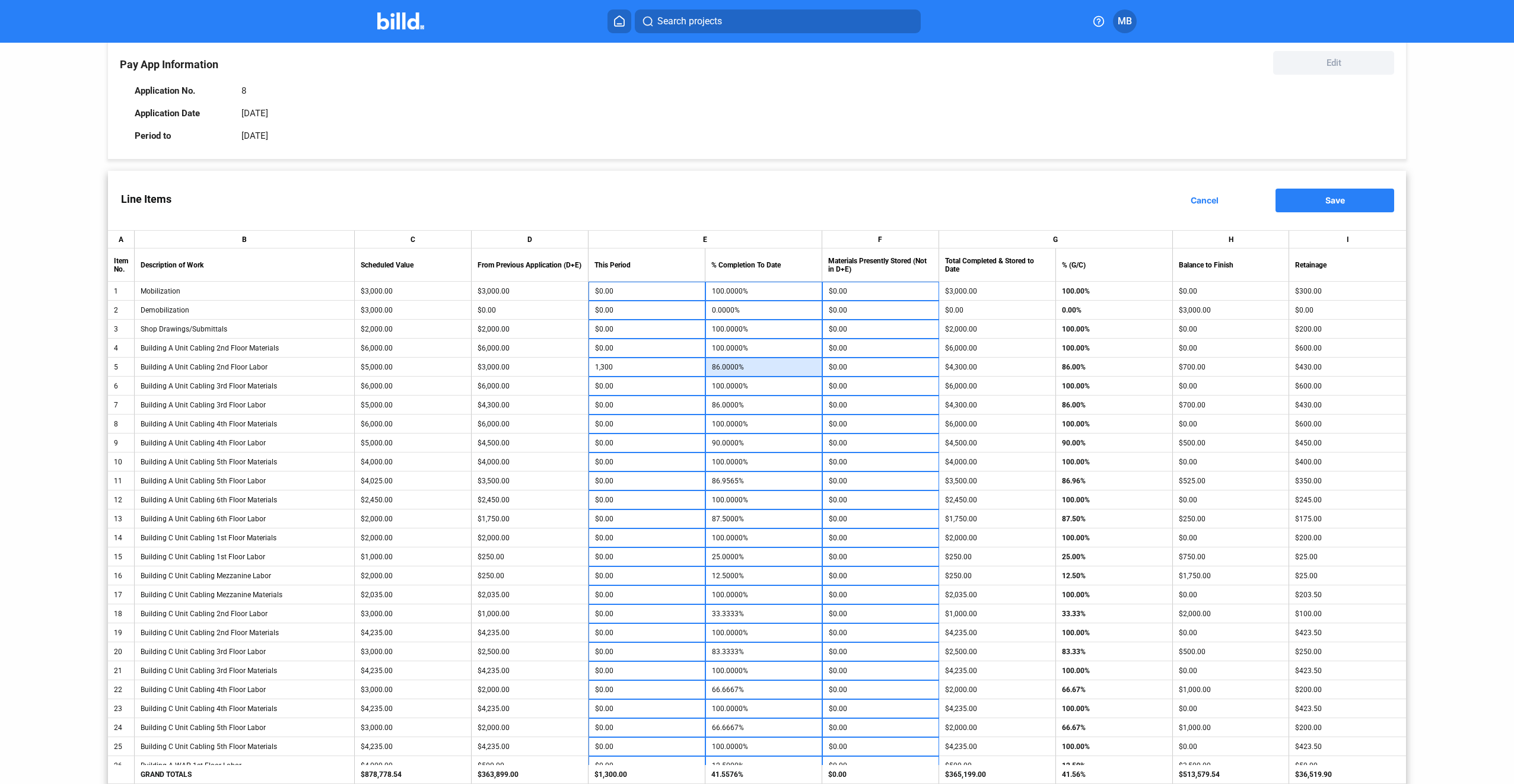
type input "-$4.55"
type input "-$1.14"
type input "-$2.27"
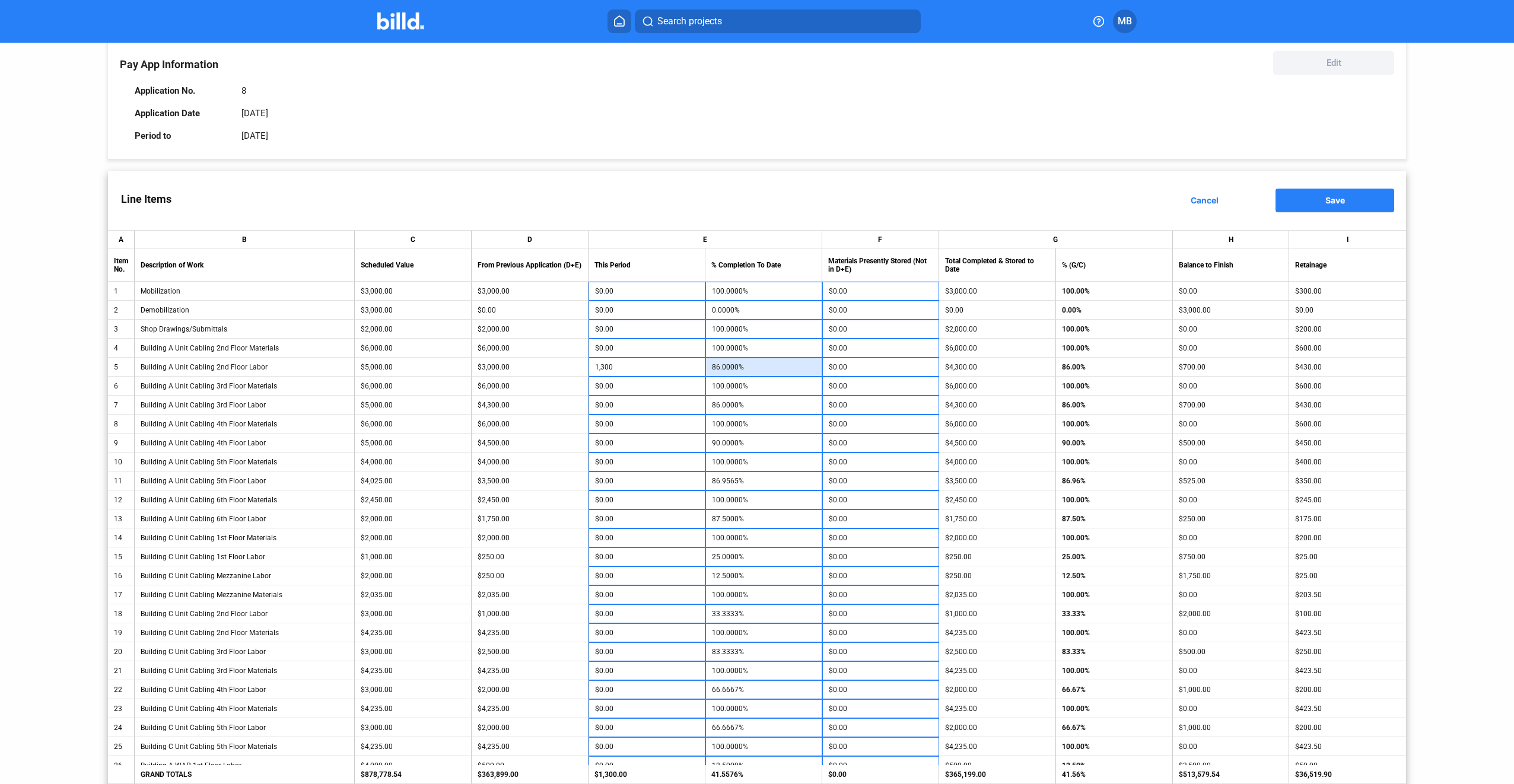
type input "-$4.55"
type input "-$2.27"
type input "-$9.09"
type input "-$1.14"
click at [636, 408] on input "$0.00" at bounding box center [647, 405] width 104 height 18
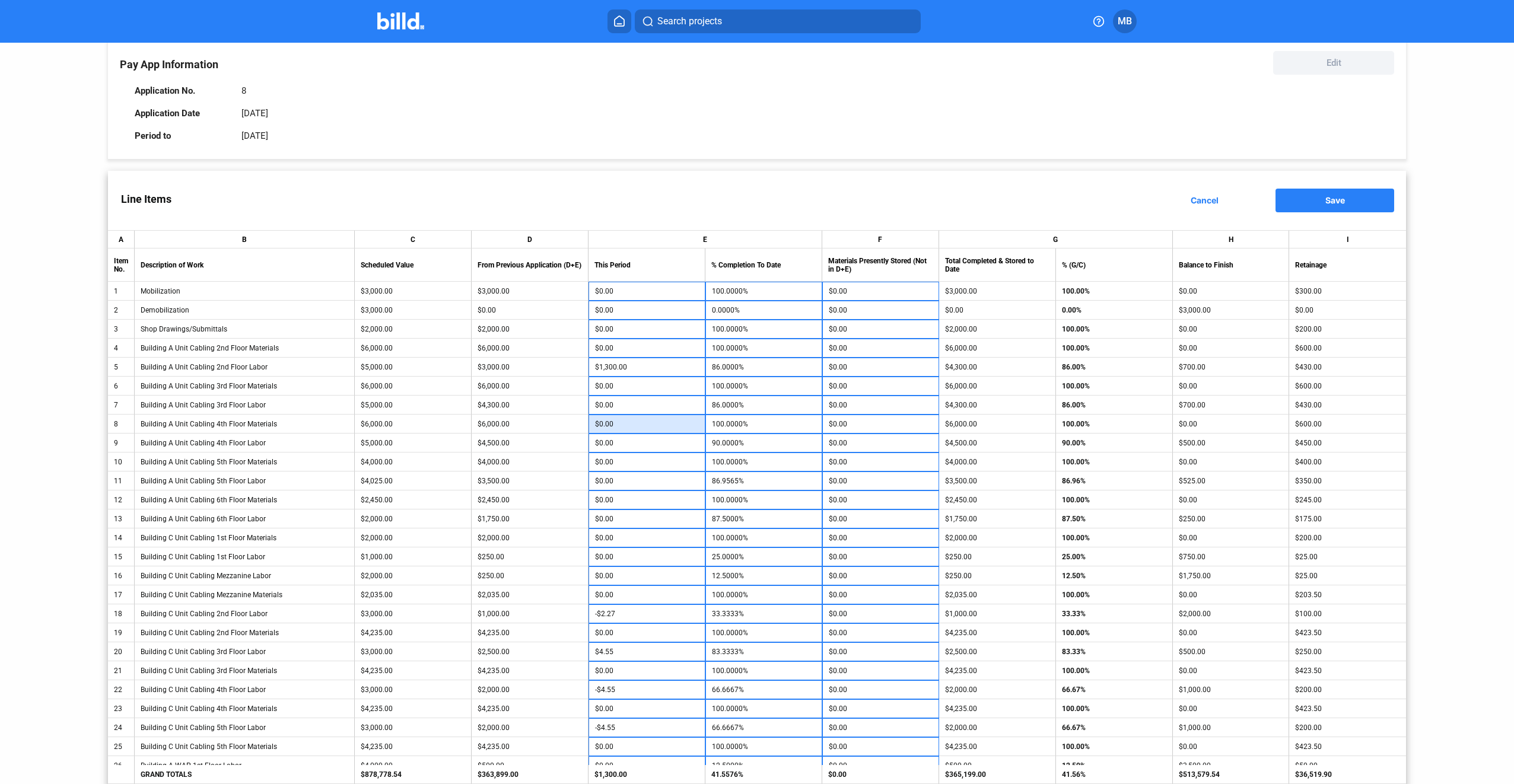
click at [642, 427] on input "$0.00" at bounding box center [647, 424] width 104 height 18
click at [639, 443] on input "$0.00" at bounding box center [647, 443] width 104 height 18
click at [637, 463] on input "$0.00" at bounding box center [647, 462] width 104 height 18
click at [639, 481] on input "$0.00" at bounding box center [647, 481] width 104 height 18
click at [645, 503] on input "$0.00" at bounding box center [647, 499] width 104 height 18
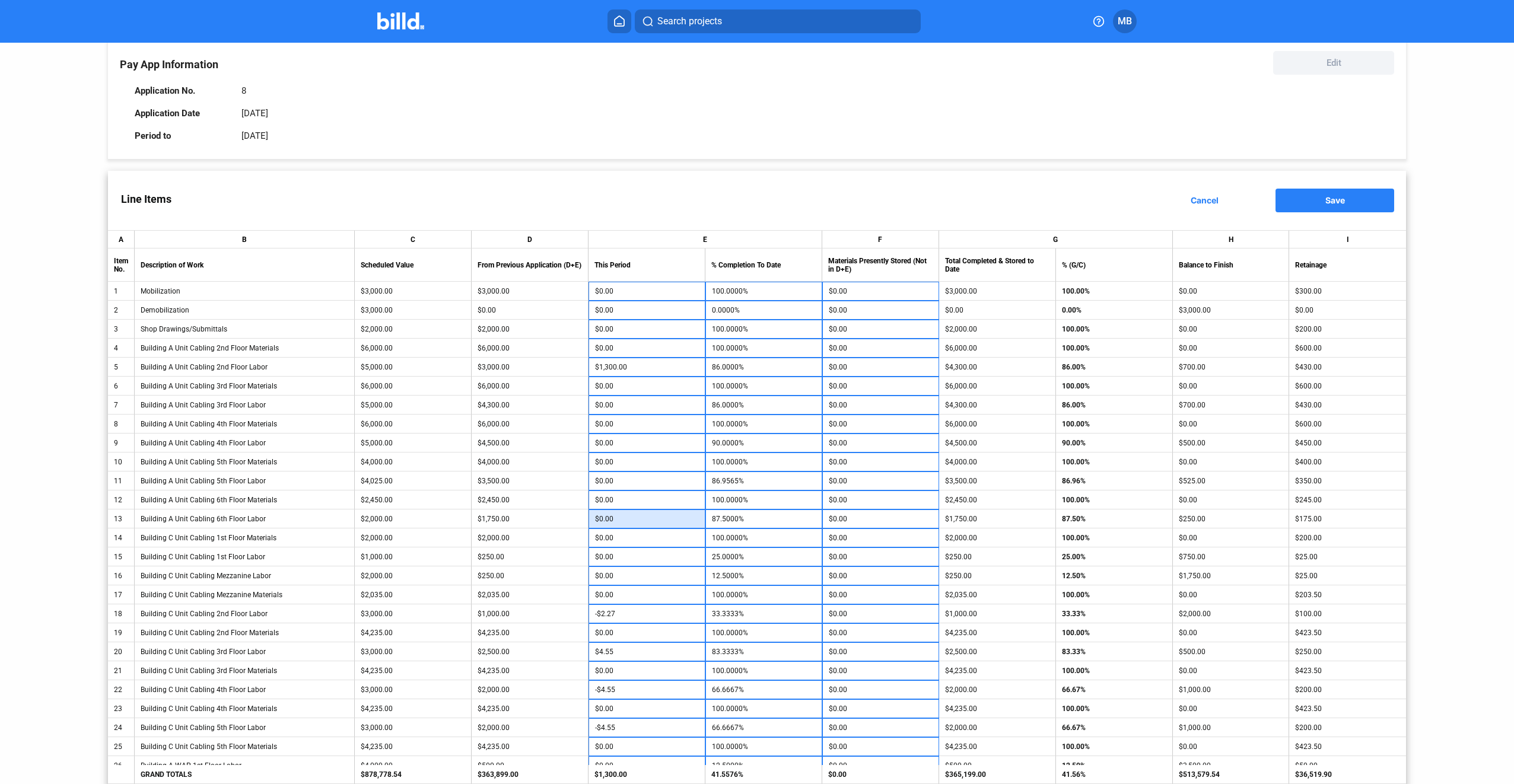
click at [650, 527] on input "$0.00" at bounding box center [647, 519] width 104 height 18
click at [649, 542] on input "$0.00" at bounding box center [647, 538] width 104 height 18
click at [647, 562] on input "$0.00" at bounding box center [647, 557] width 104 height 18
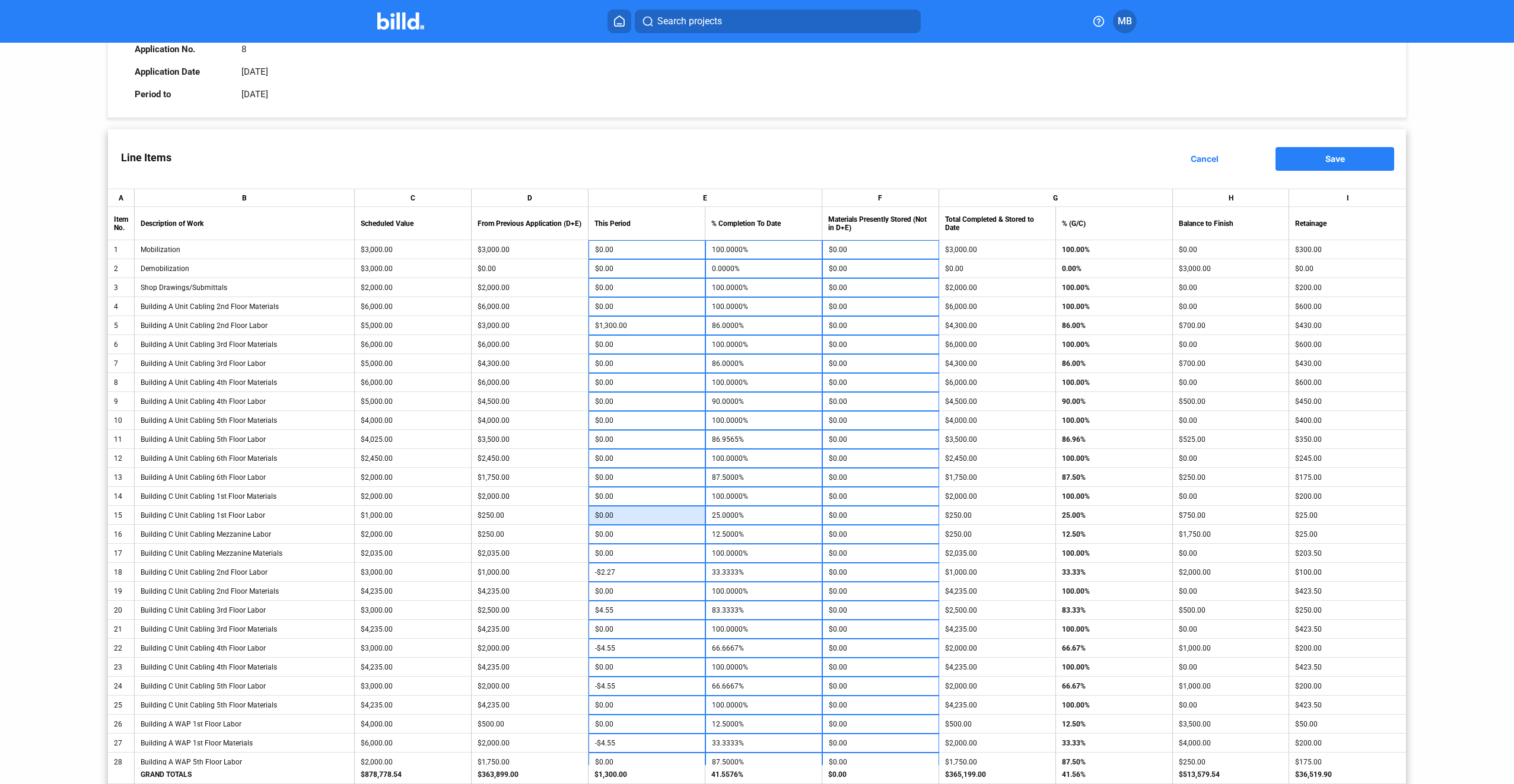
scroll to position [118, 0]
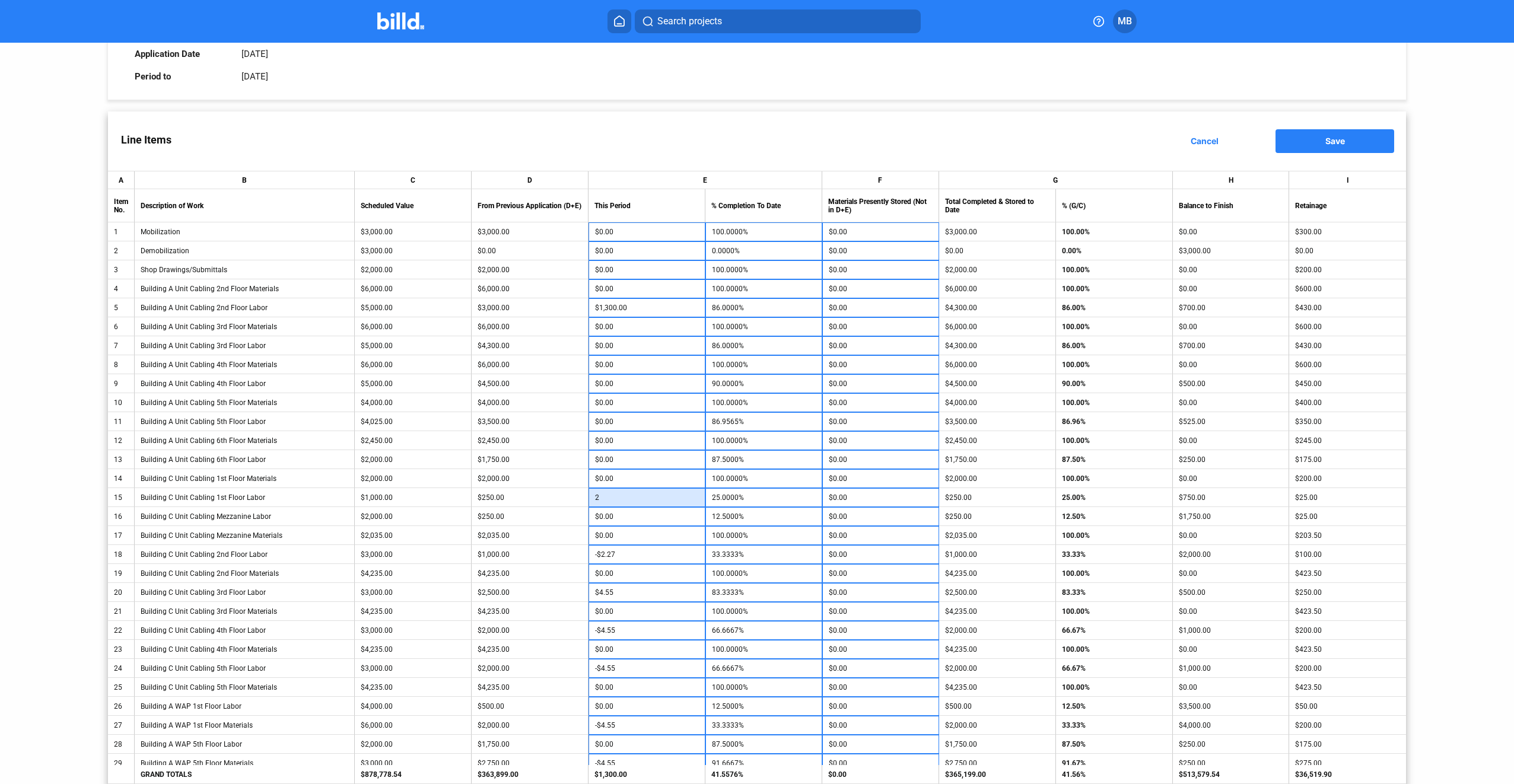
type input "25"
type input "27.5000%"
type input "250"
type input "50.0000%"
type input "$250.00"
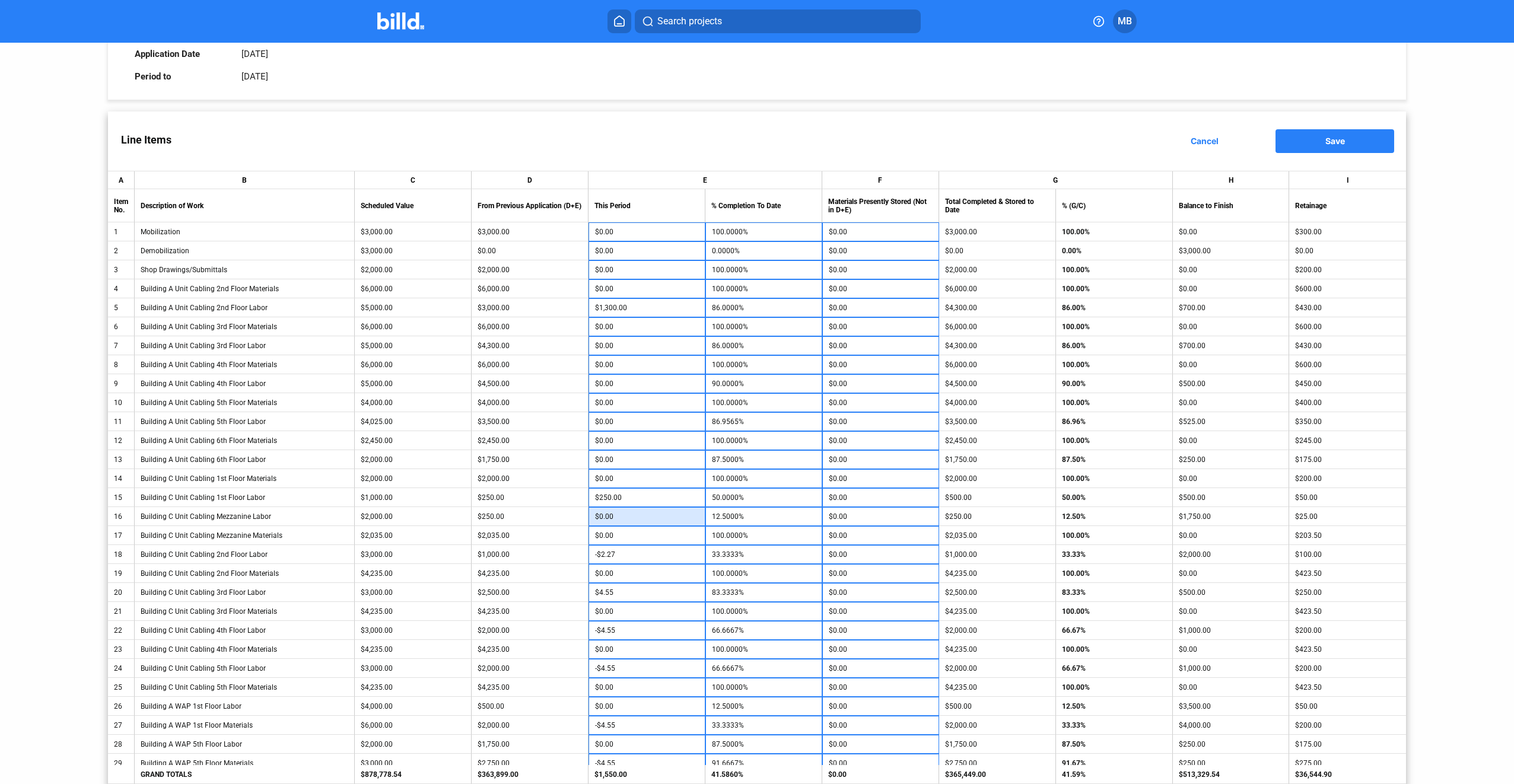
type input "2"
type input "12.6000%"
type input "25"
type input "13.7500%"
type input "250"
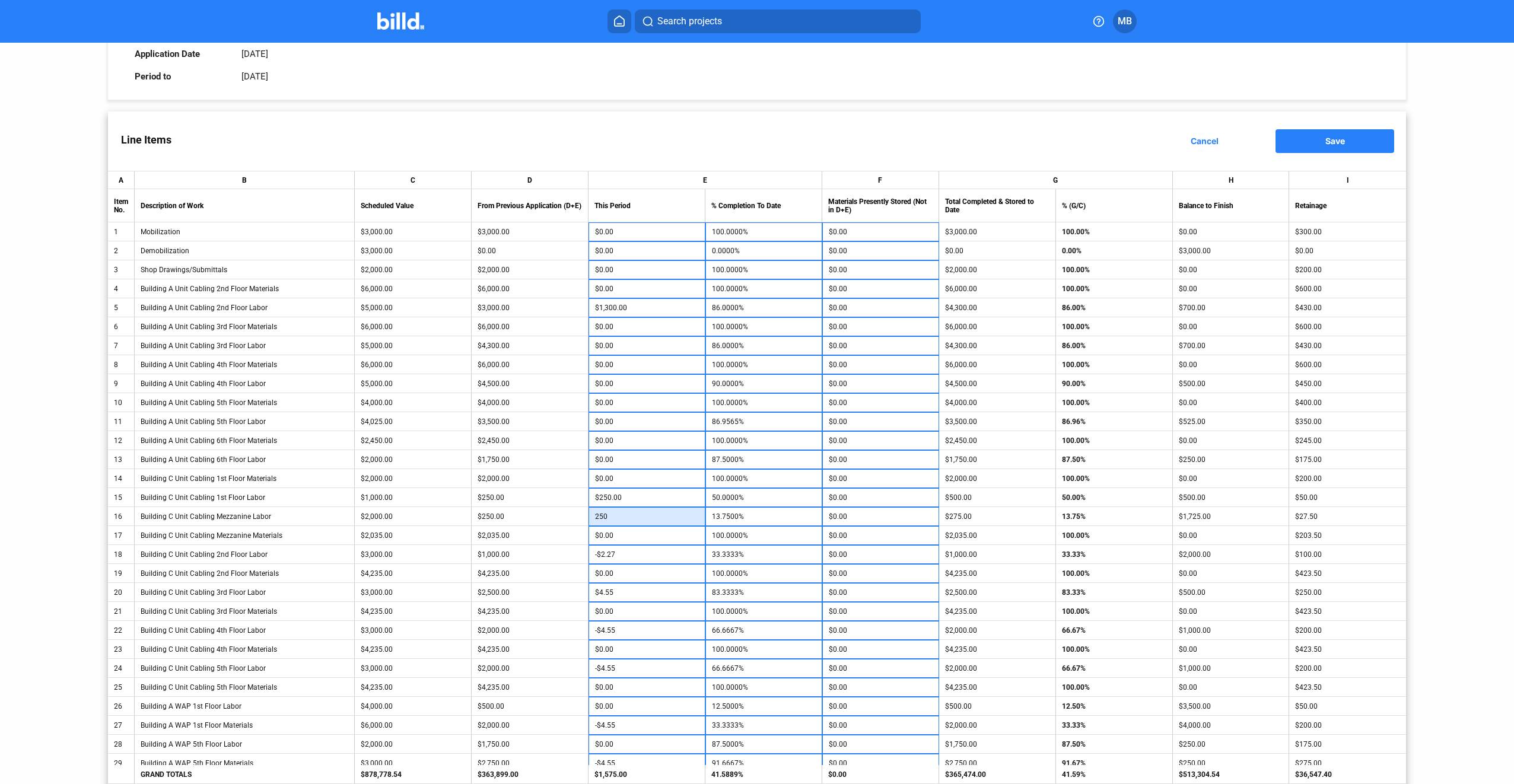
type input "25.0000%"
type input "$250.00"
type input "5"
type input "33.5000%"
type input "500"
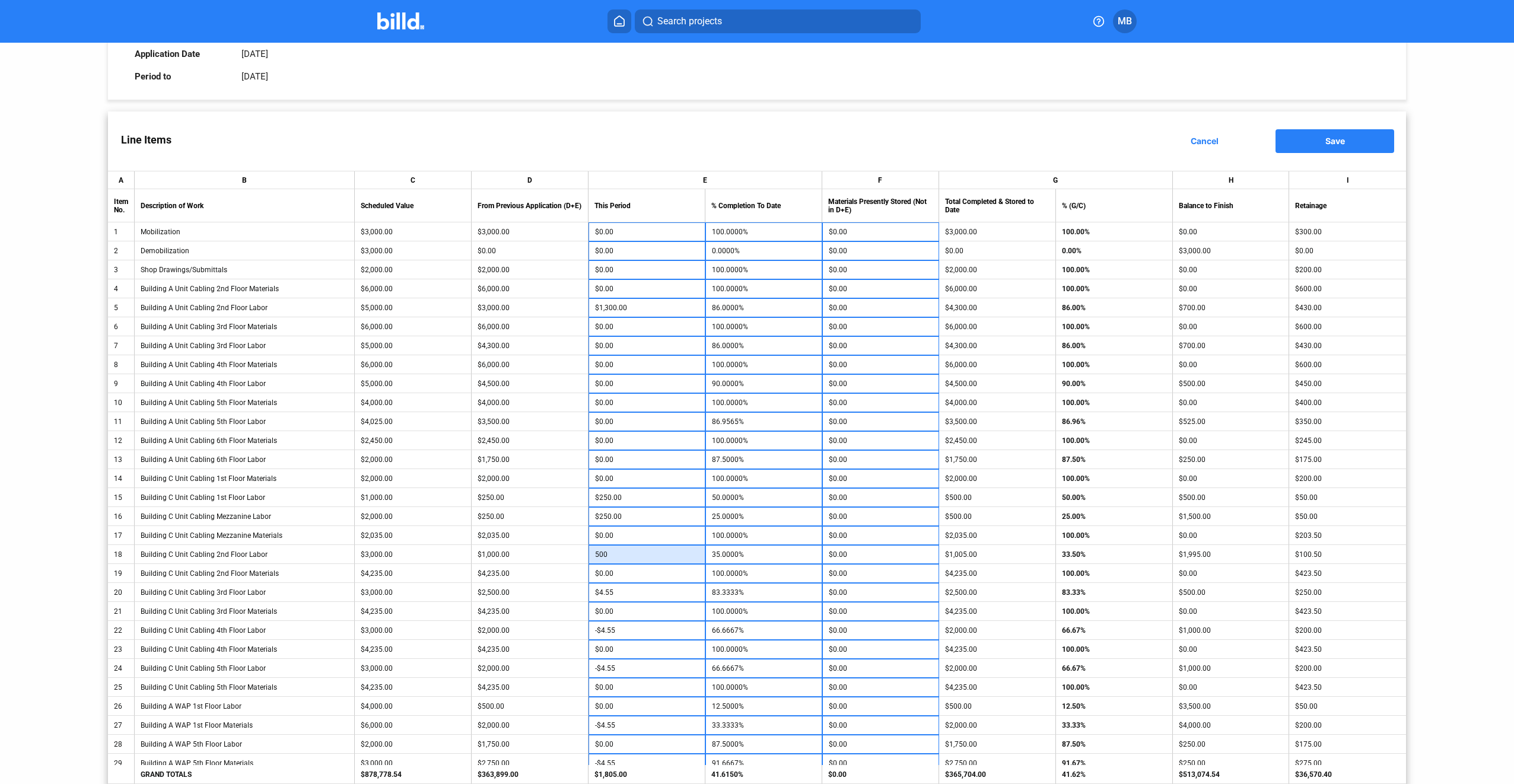
type input "50.0000%"
type input "$500.00"
click at [634, 599] on input "$4.55" at bounding box center [647, 592] width 104 height 18
type input "1"
type input "83.3667%"
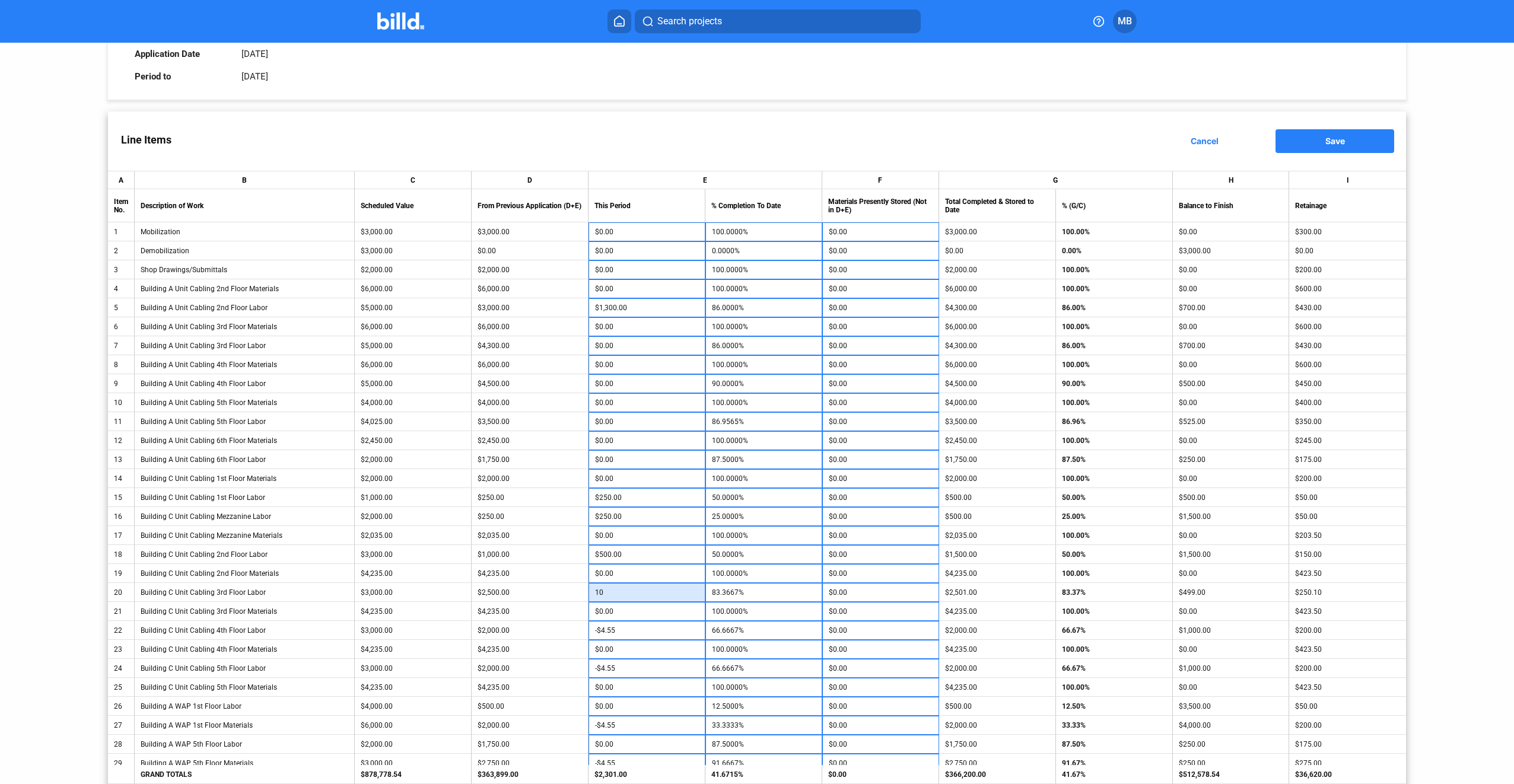
type input "100"
type input "86.6667%"
type input "$100.00"
click at [622, 553] on input "$500.00" at bounding box center [647, 555] width 104 height 18
type input "1"
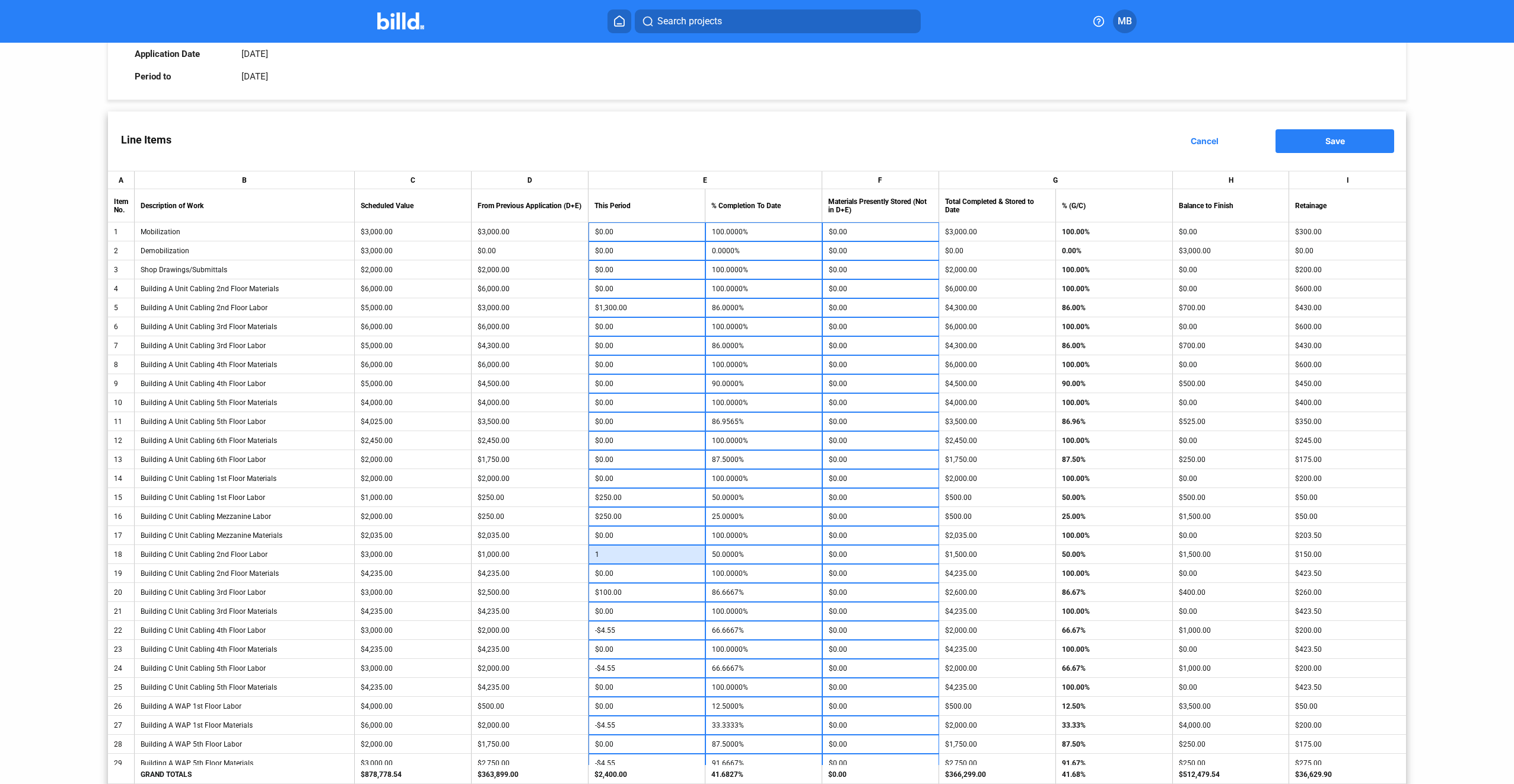
type input "33.3667%"
type input "100"
type input "33.6667%"
type input "1000"
type input "36.6667%"
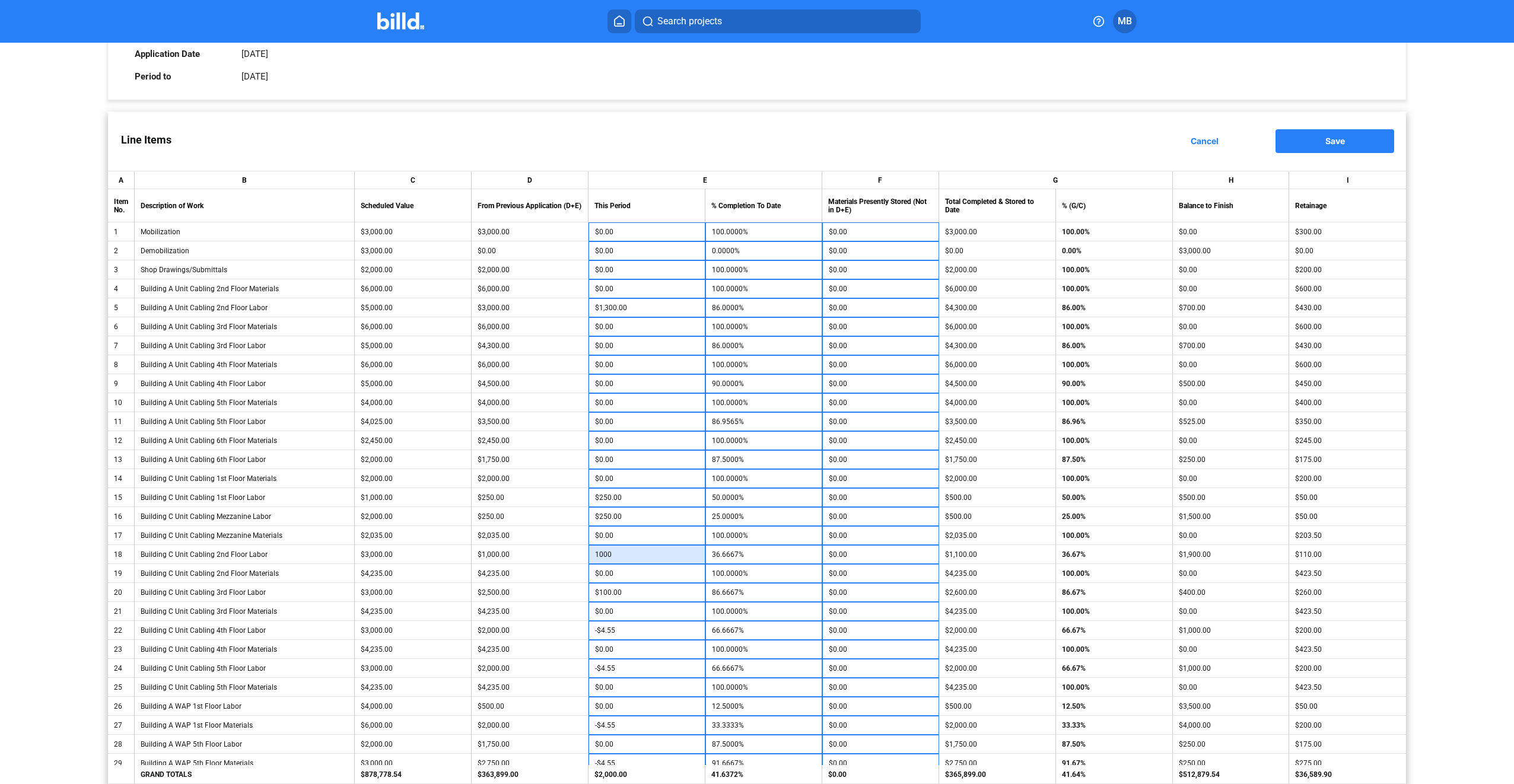
type input "1,000"
type input "66.6667%"
type input "$1,000.00"
type input "6"
type input "66.8667%"
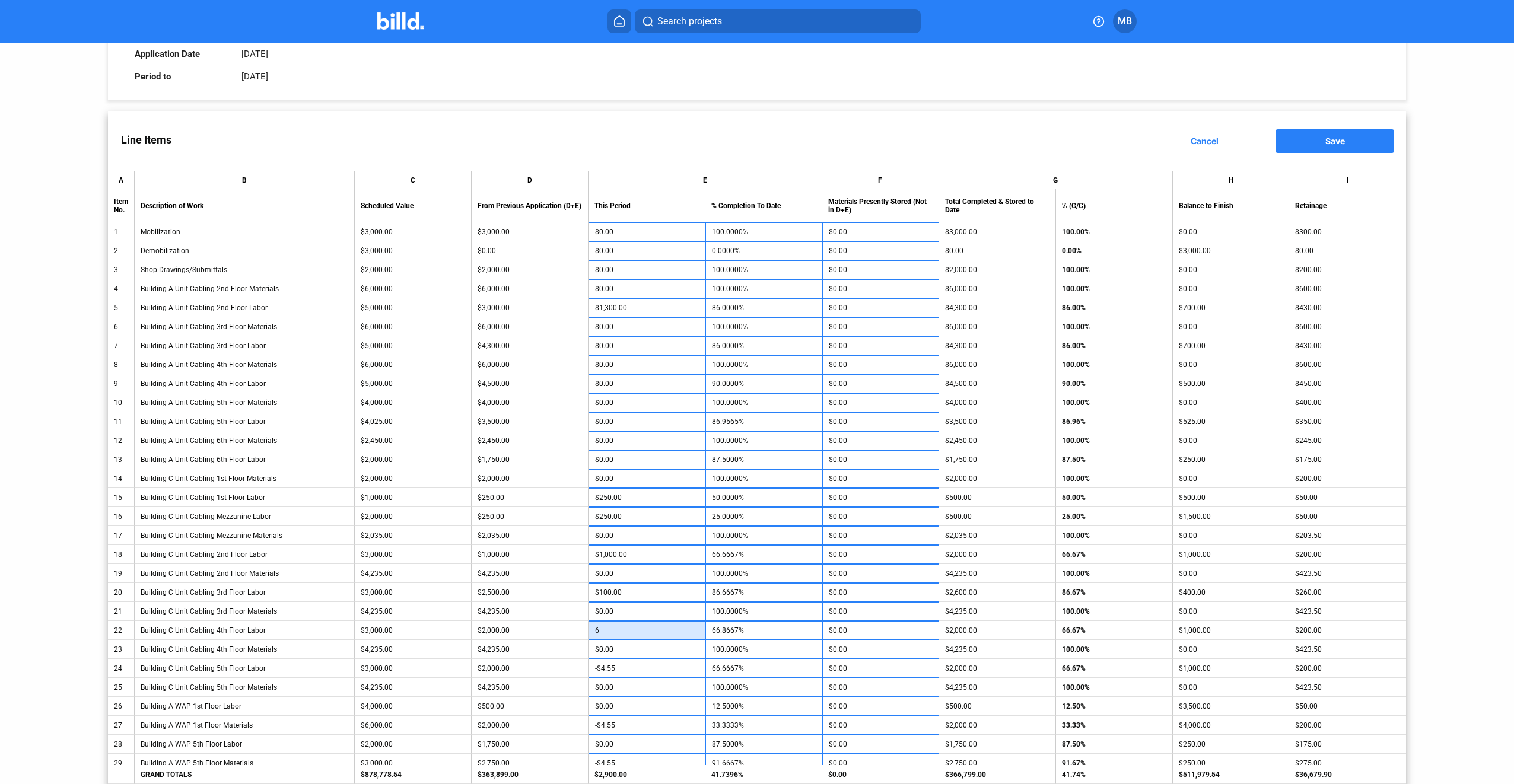
type input "60"
type input "68.6667%"
type input "600"
type input "86.6667%"
type input "$600.00"
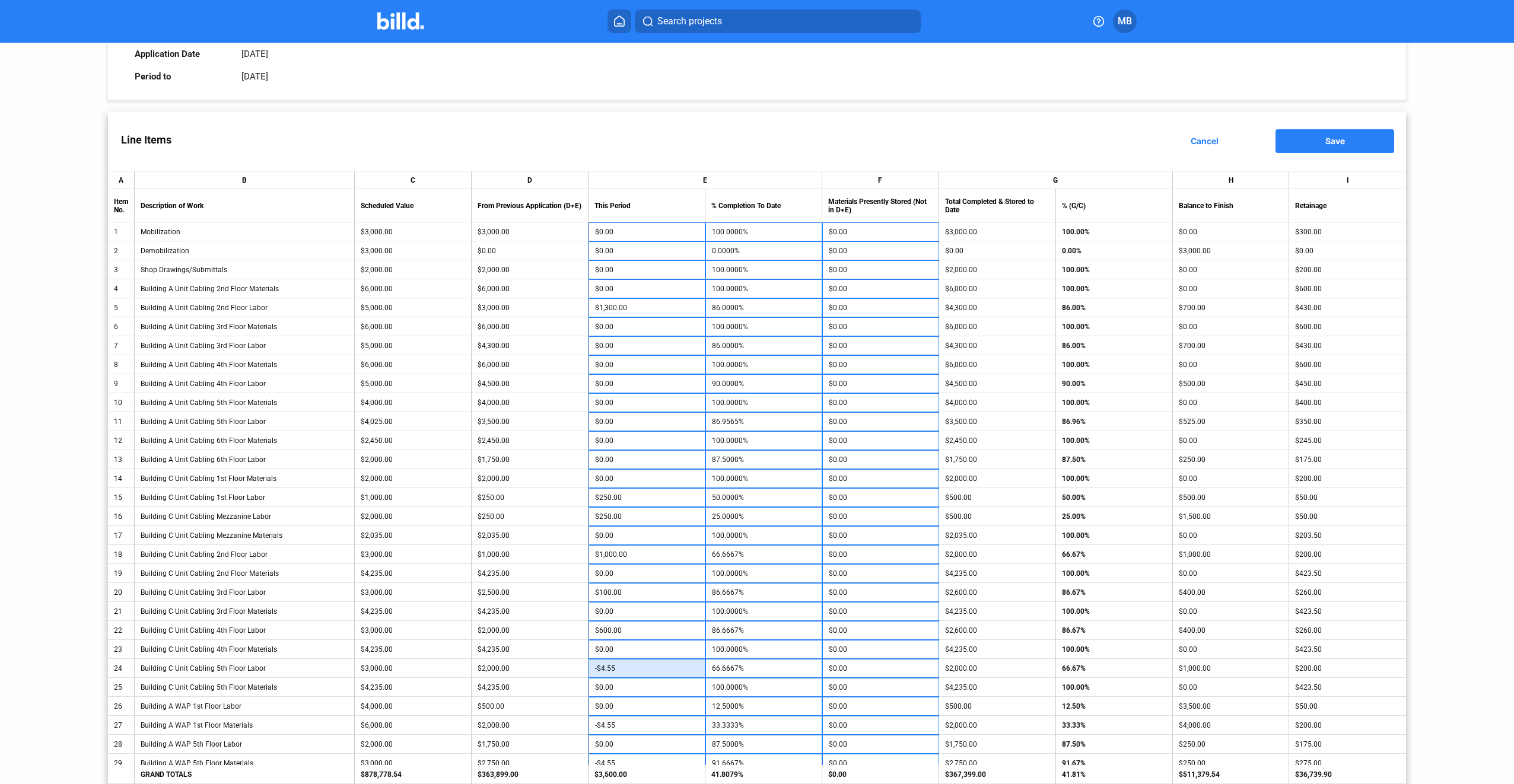
type input "6"
type input "66.8667%"
type input "60"
type input "68.6667%"
type input "600"
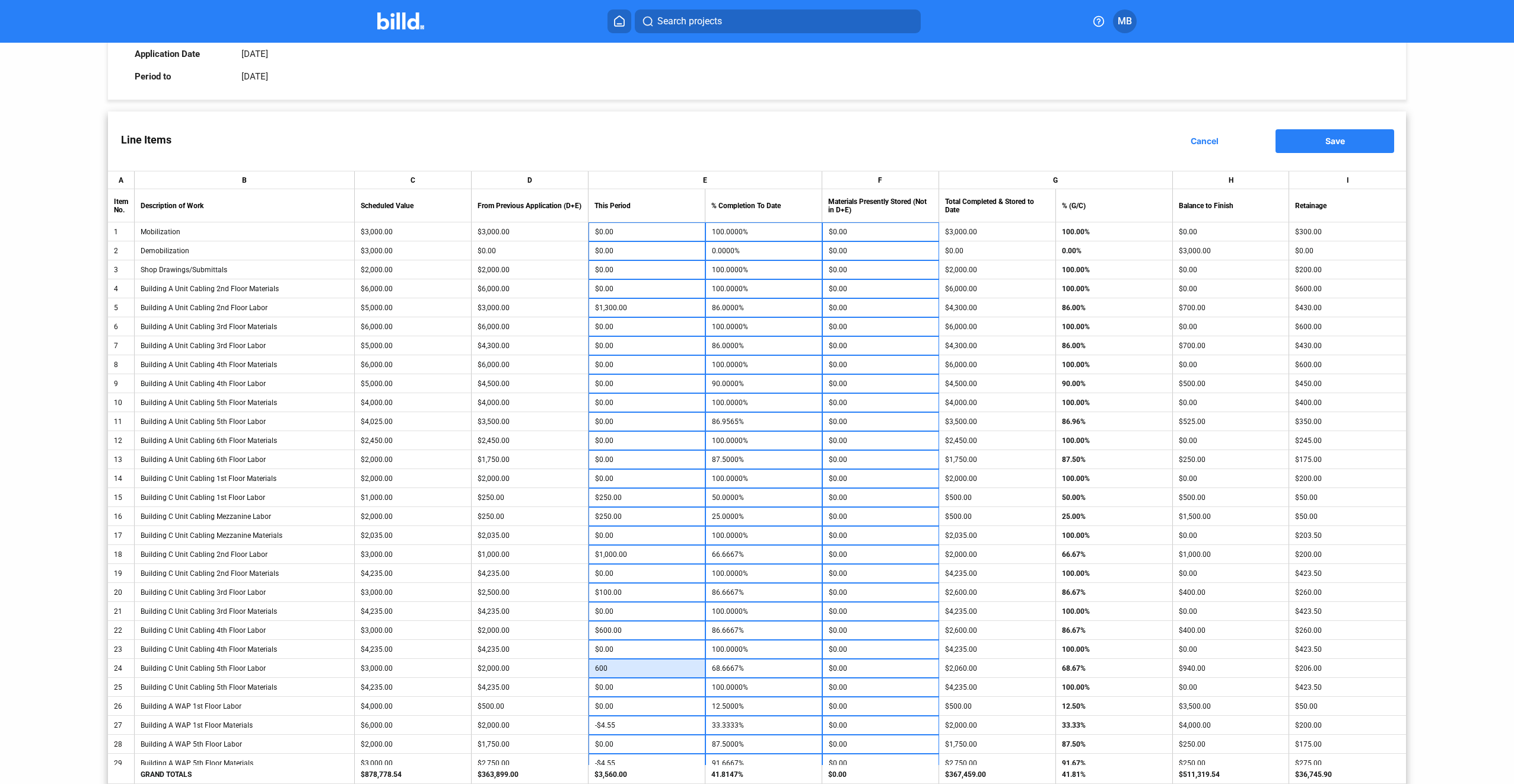
type input "86.6667%"
type input "$600.00"
type input "1"
type input "12.5250%"
type input "10"
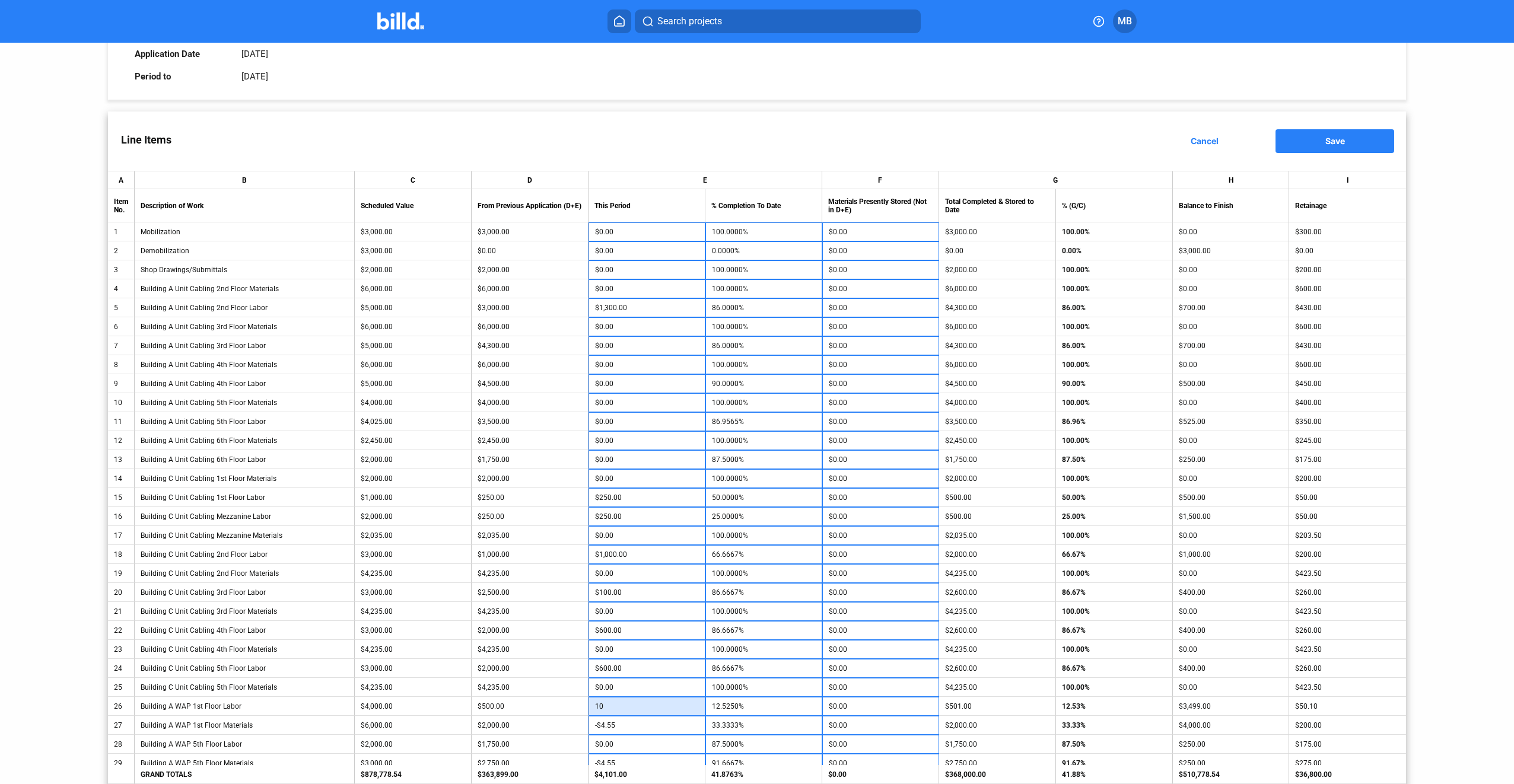
type input "12.7500%"
type input "1000"
type input "15.0000%"
type input "1,000"
type input "37.5000%"
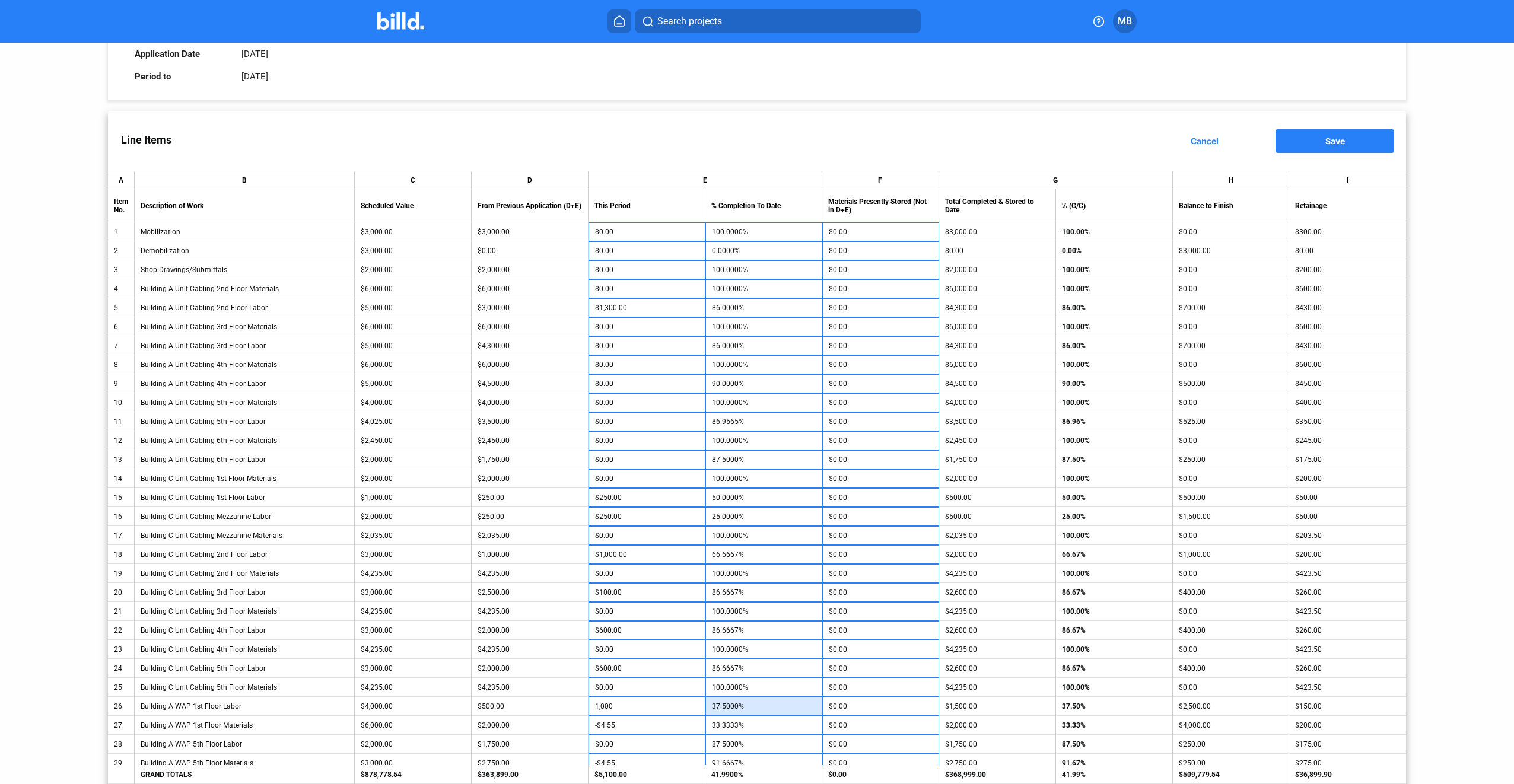
type input "$1,000.00"
type input "3"
type input "33.3833%"
type input "30"
type input "33.8333%"
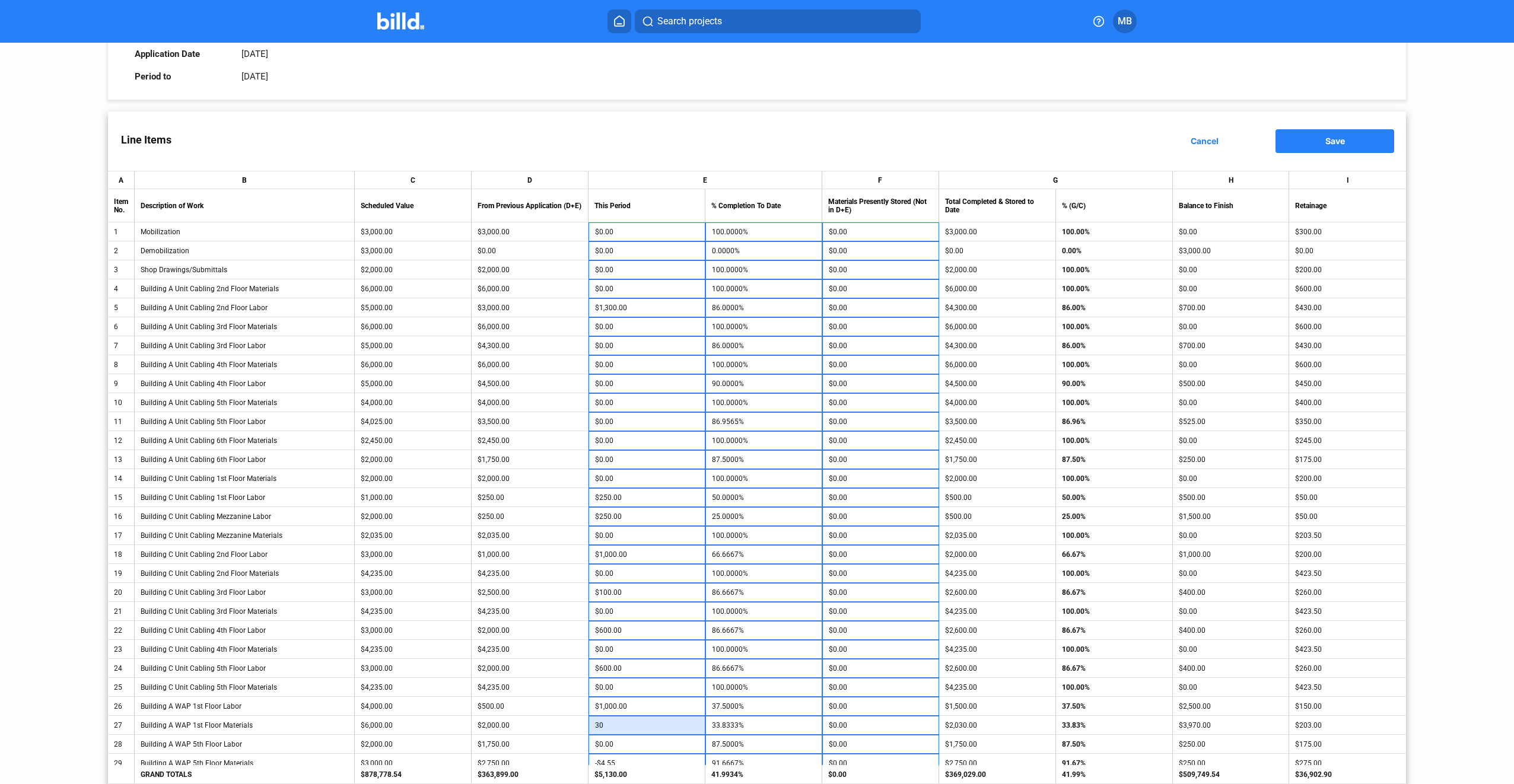
type input "300"
type input "38.3333%"
type input "3,000"
type input "83.3333%"
type input "$3,000.00"
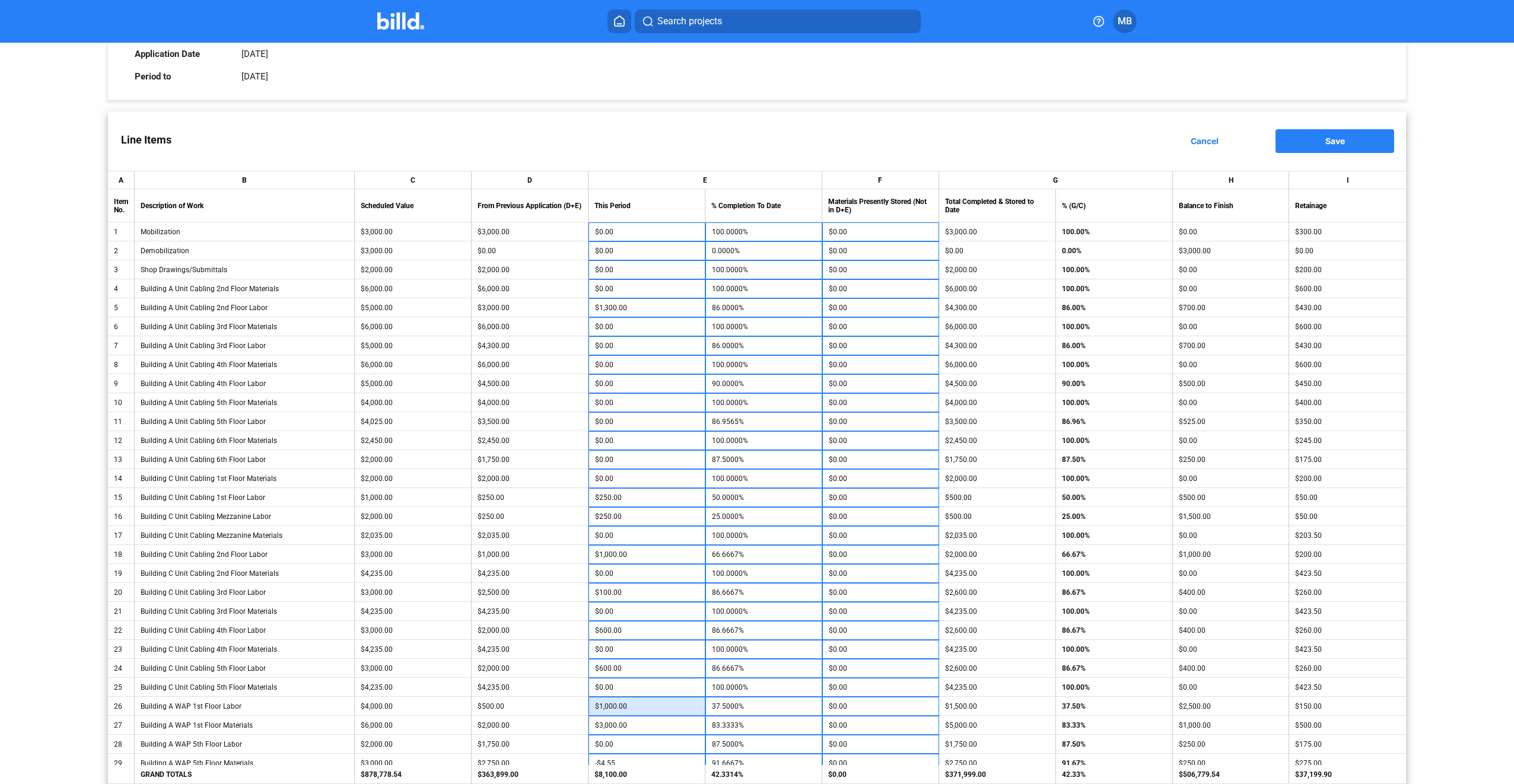
click at [647, 707] on input "$1,000.00" at bounding box center [647, 706] width 104 height 18
type input "2"
type input "12.5500%"
type input "20"
type input "13.0000%"
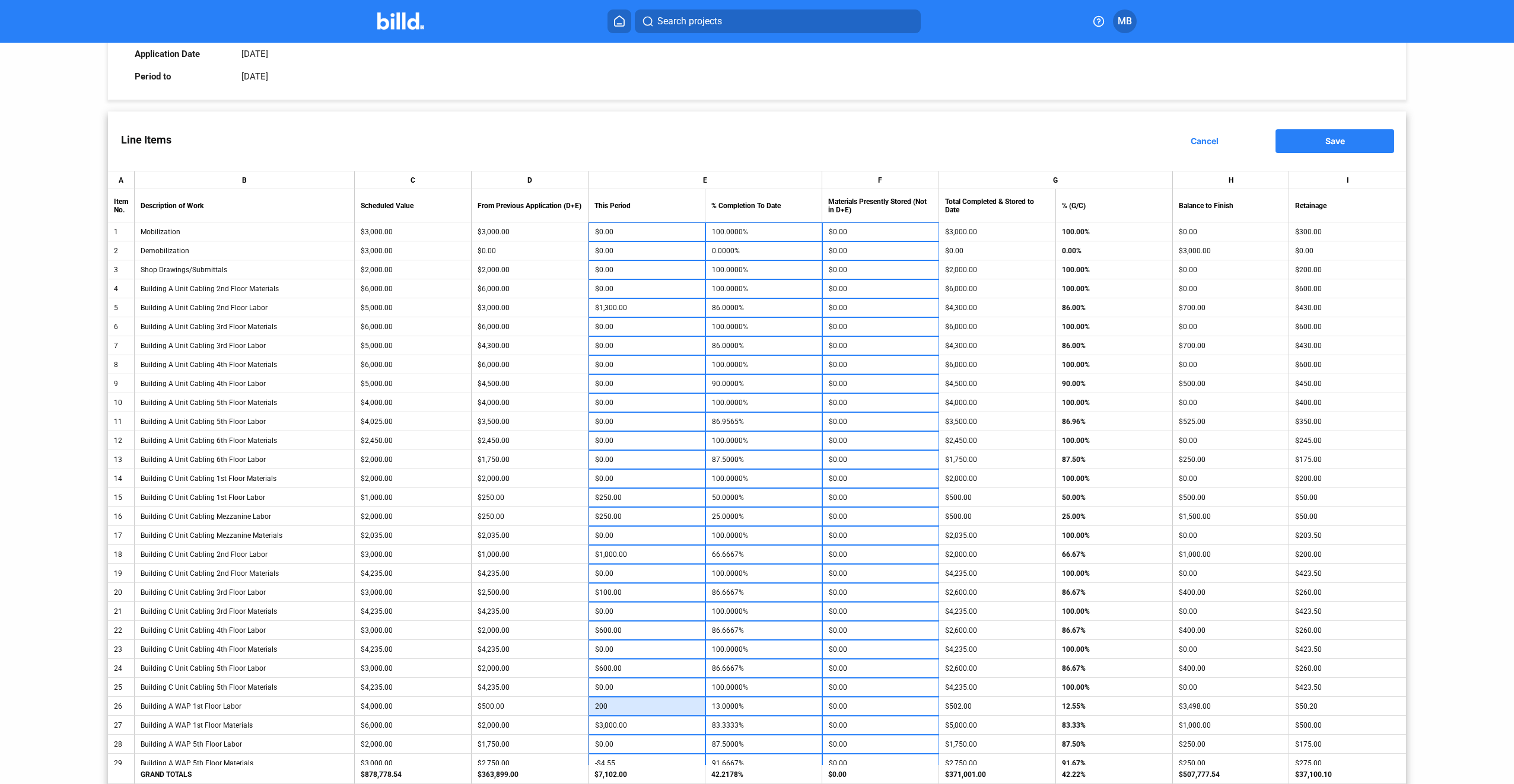
type input "2000"
type input "17.5000%"
type input "2,000"
type input "62.5000%"
type input "$2,000.00"
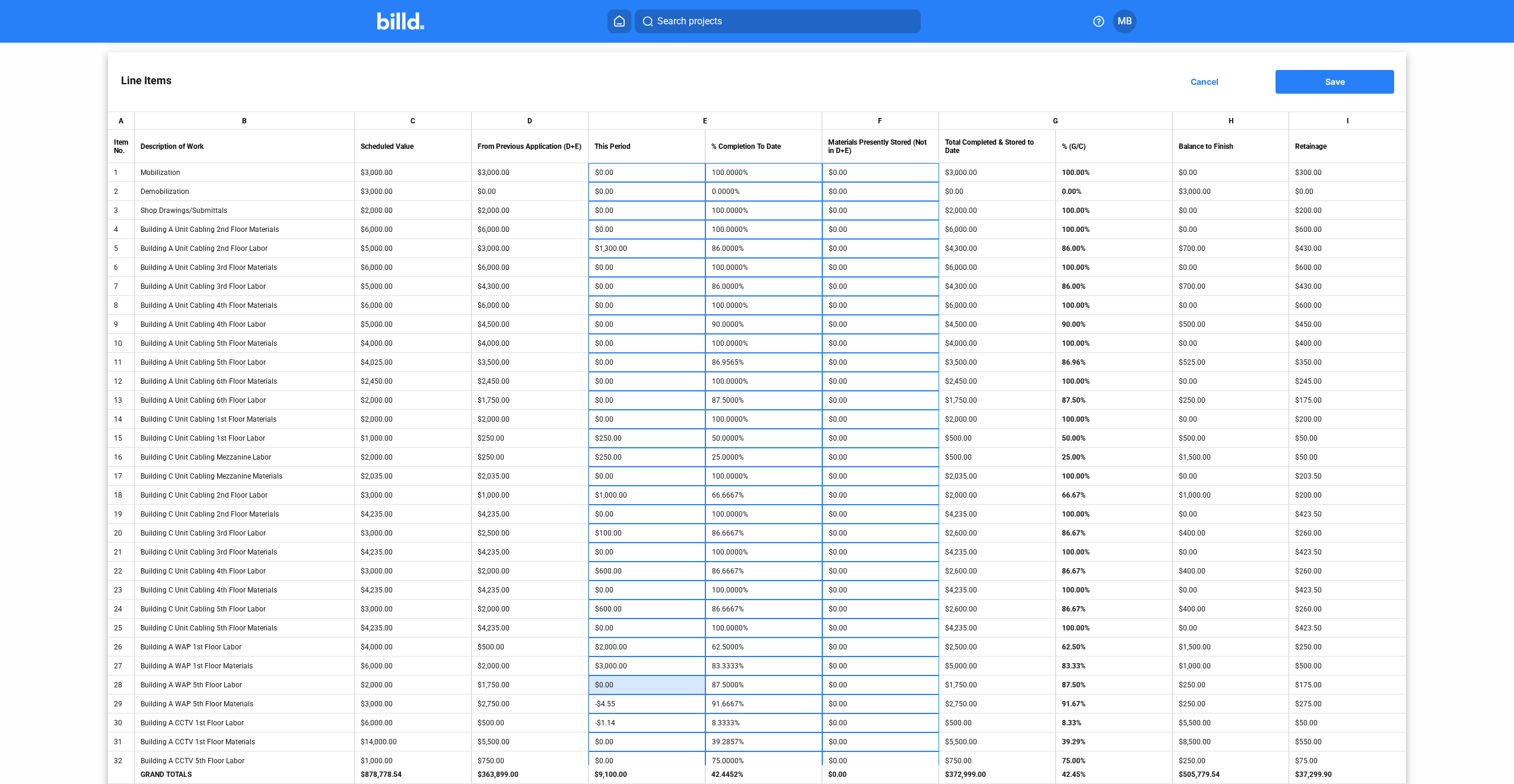
scroll to position [237, 0]
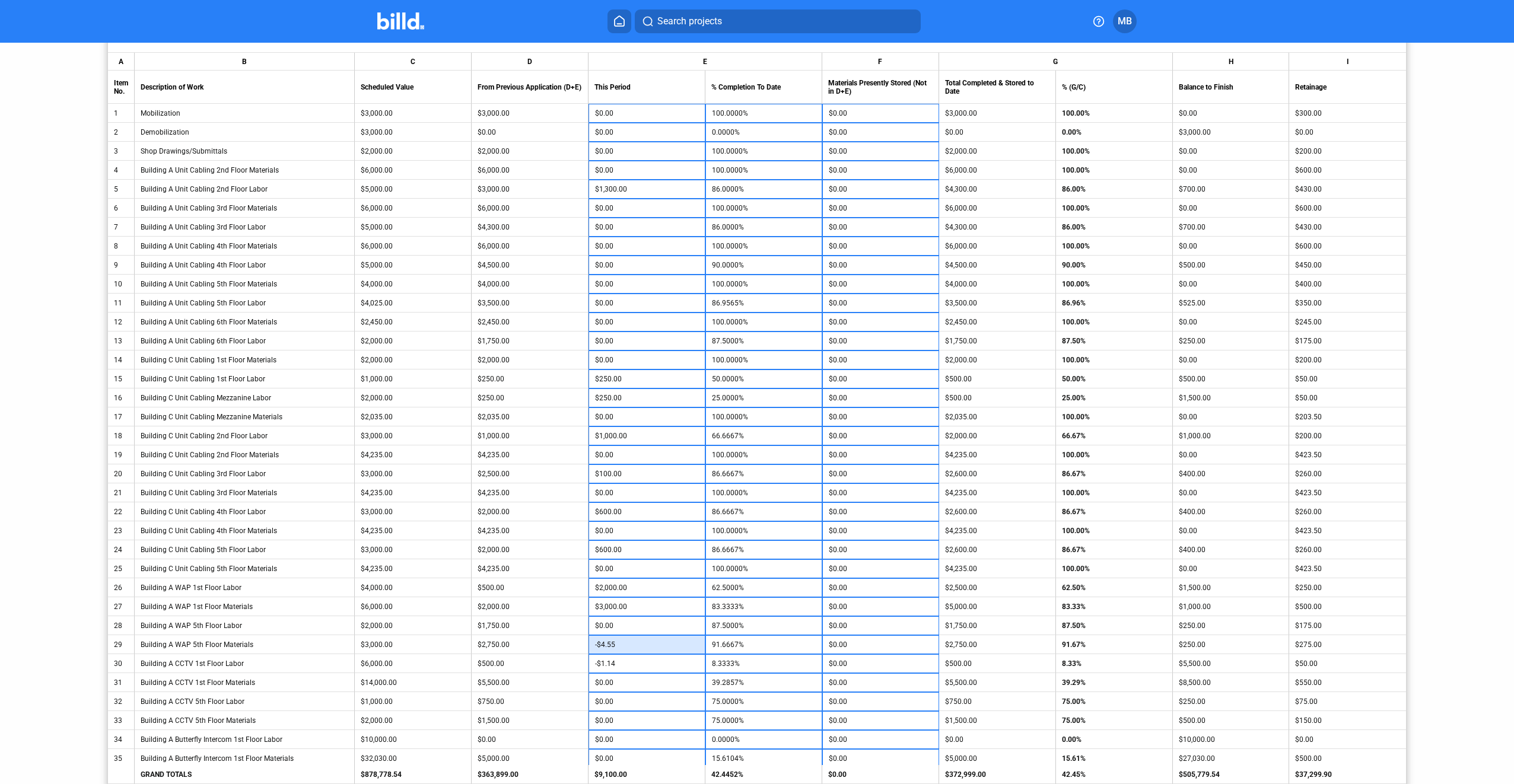
type input "1"
type input "91.7000%"
type input "10"
type input "92.0000%"
type input "100"
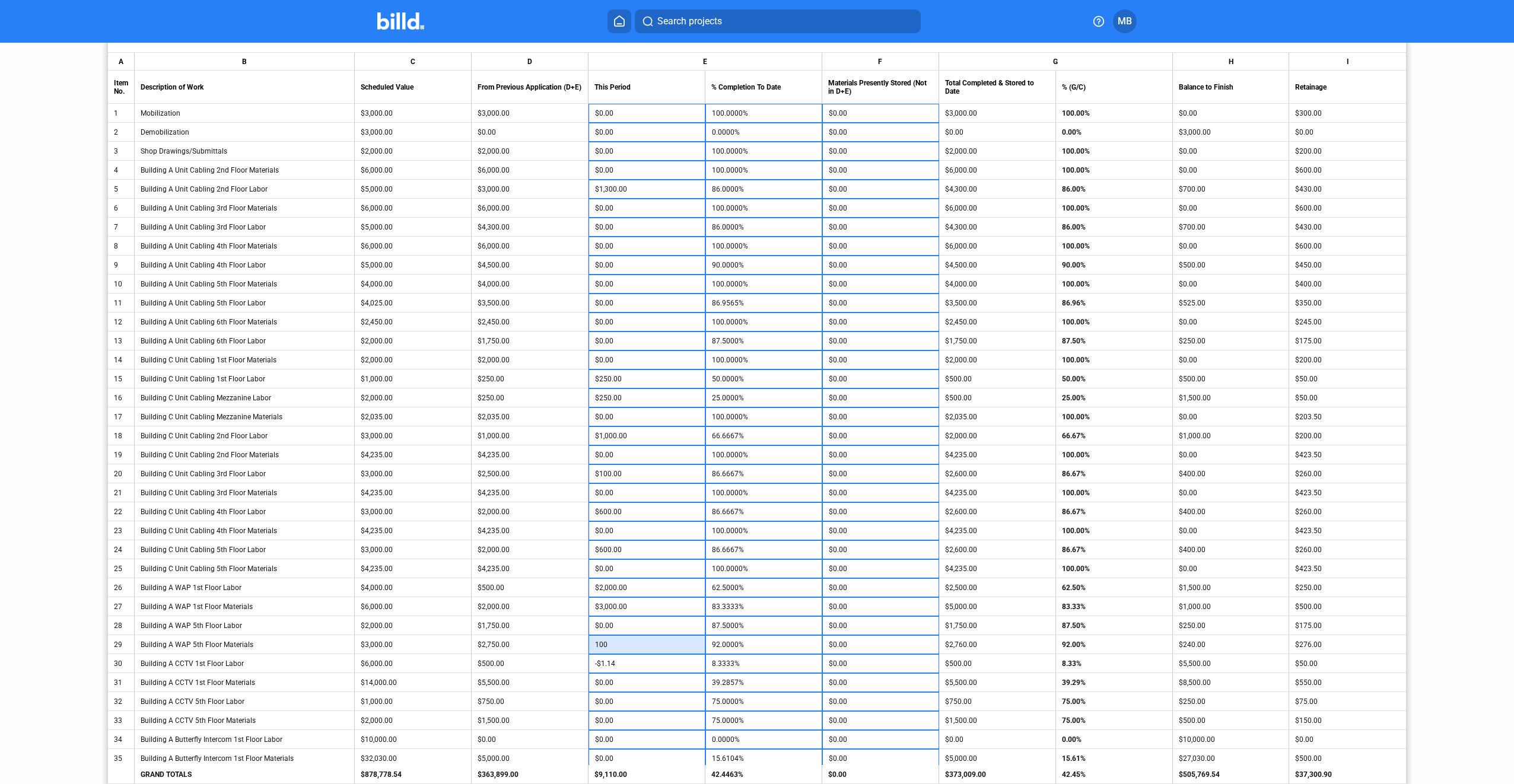
type input "95.0000%"
type input "$100.00"
type input "1"
type input "8.3500%"
type input "10"
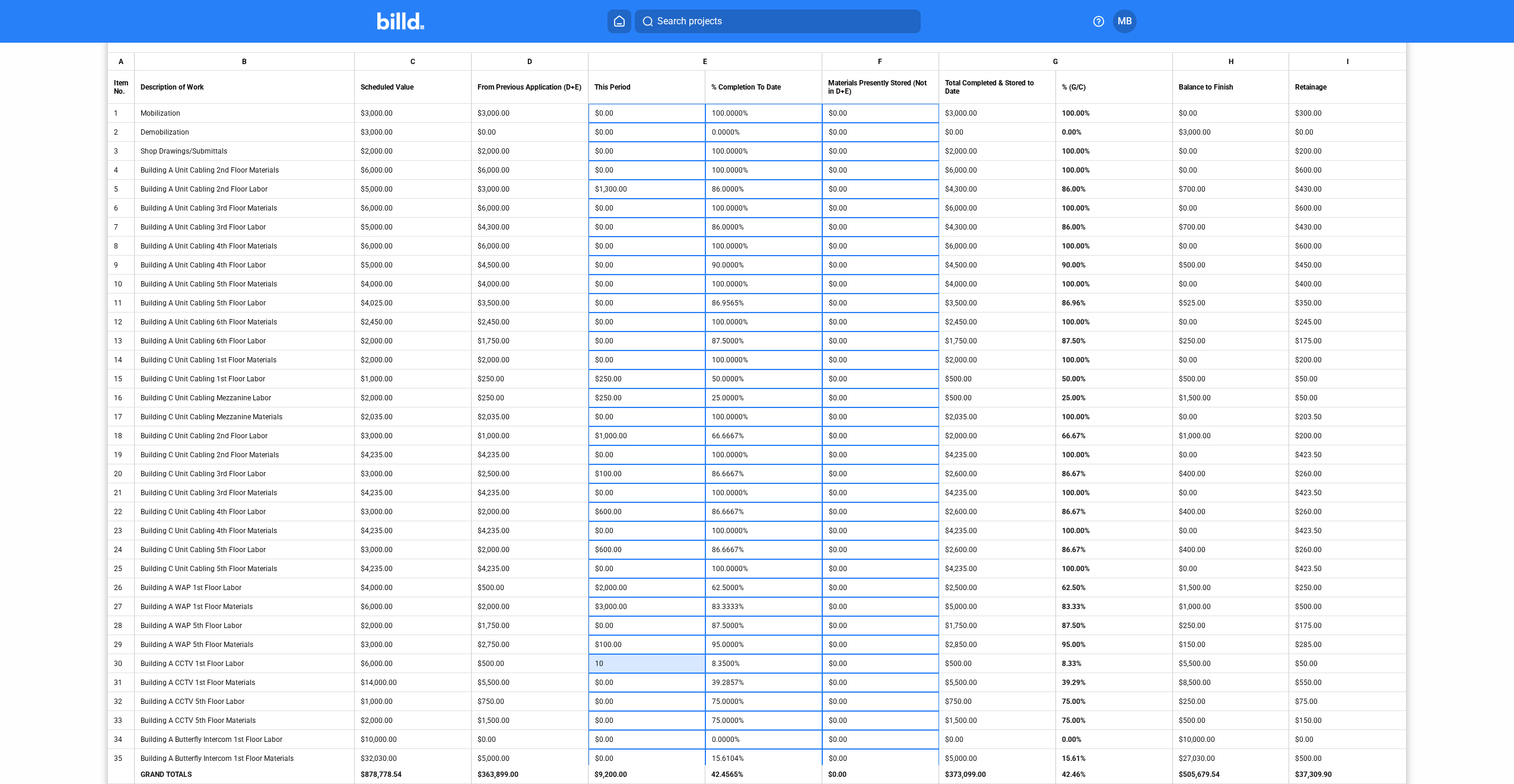
type input "8.5000%"
type input "100"
type input "10.0000%"
type input "1,000"
type input "25.0000%"
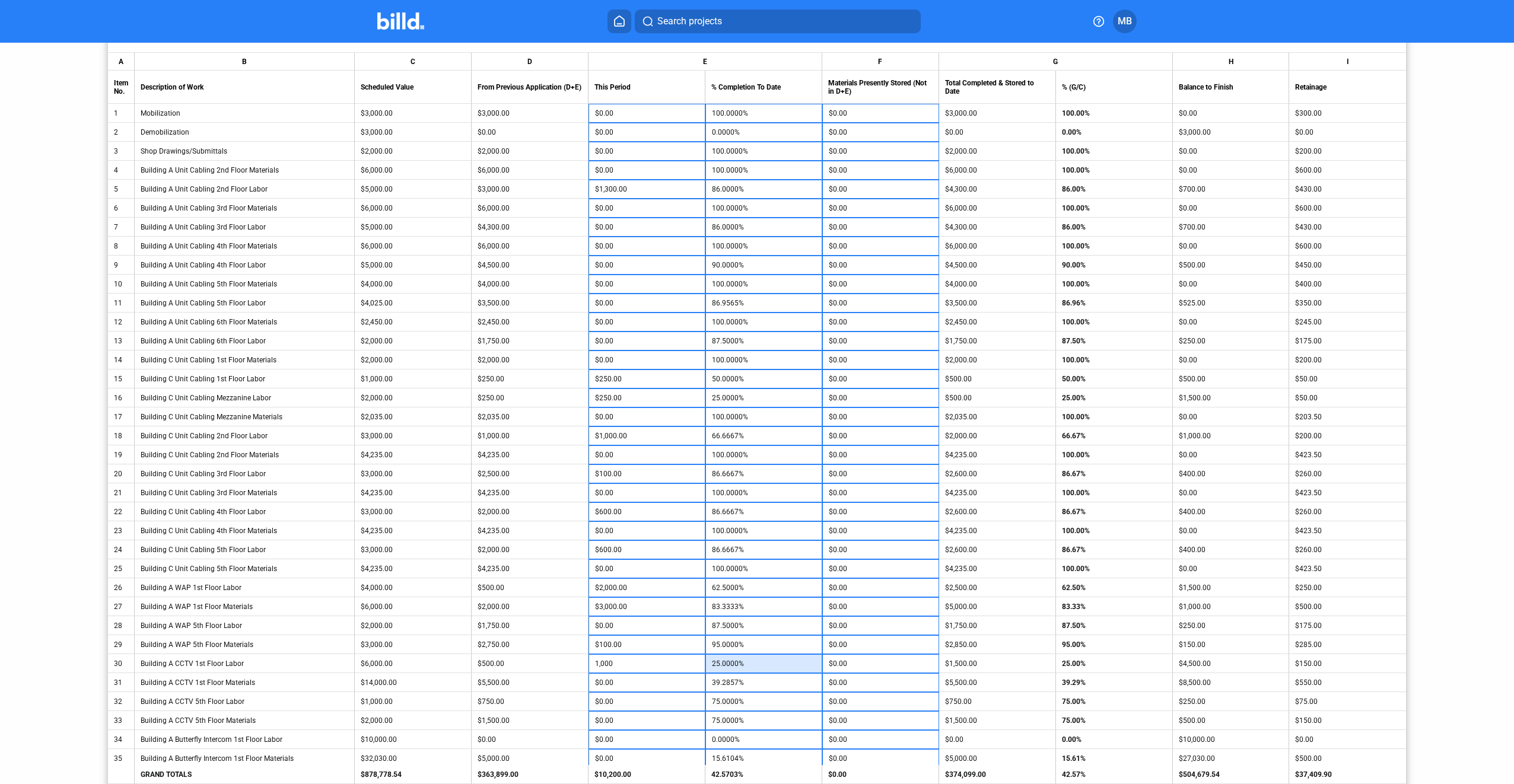
type input "$1,000.00"
type input "1"
type input "39.2929%"
type input "100"
type input "40.0000%"
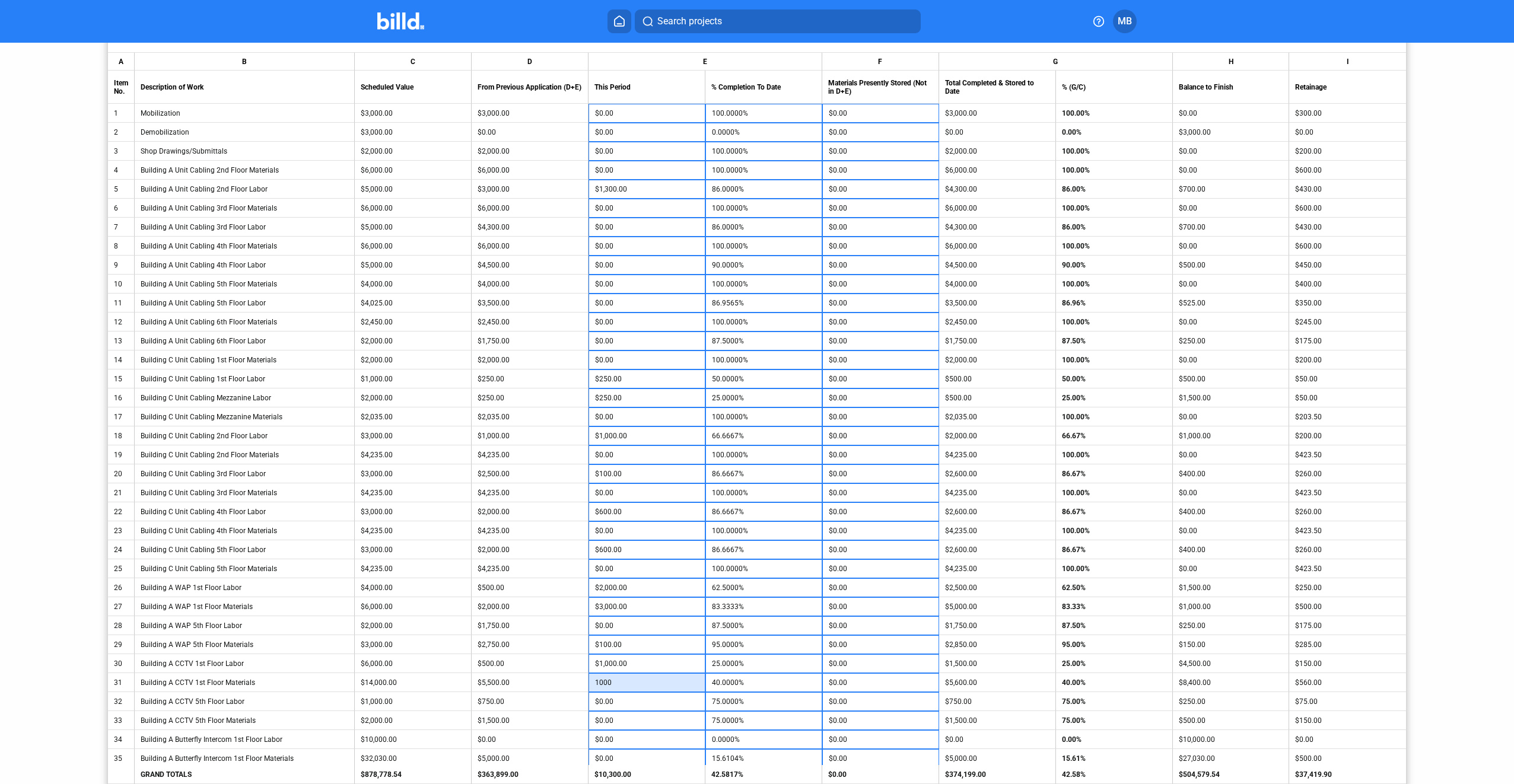
type input "1,000"
type input "46.4286%"
type input "$1,000.00"
type input "2"
type input "0.0200%"
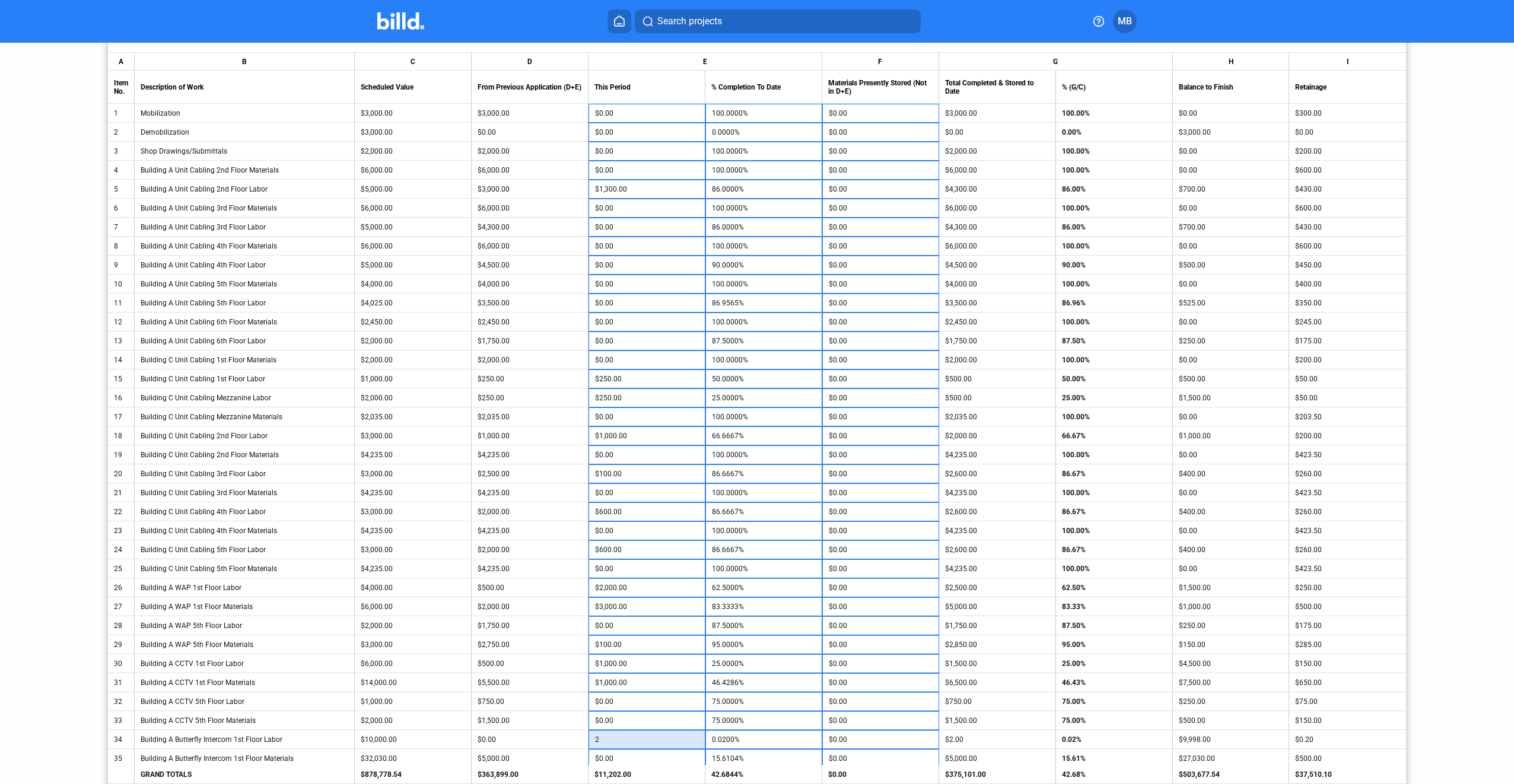
type input "20"
type input "0.2000%"
type input "200"
type input "2.0000%"
type input "2,000"
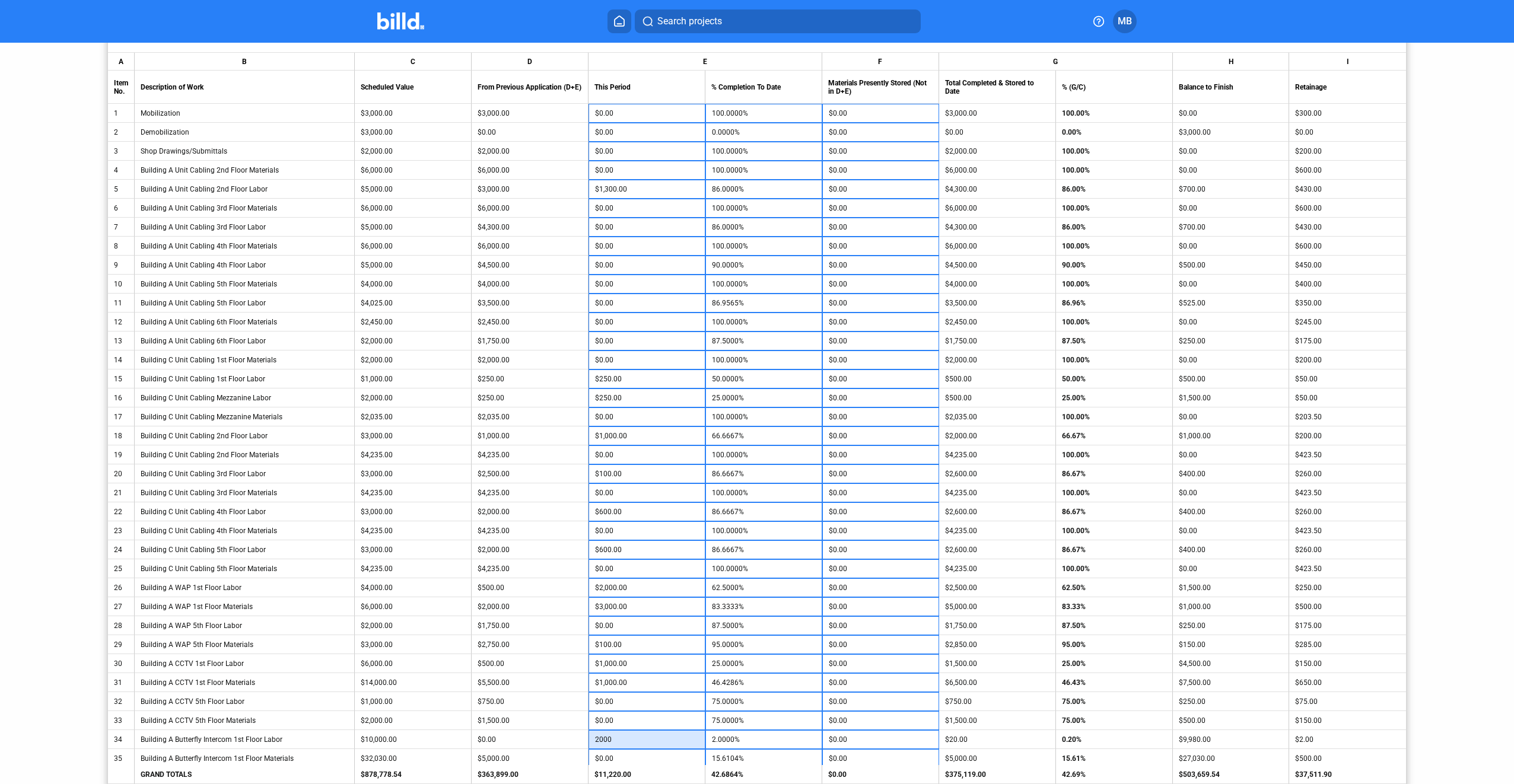
type input "20.0000%"
type input "$2,000.00"
type input "5"
type input "15.6260%"
type input "500"
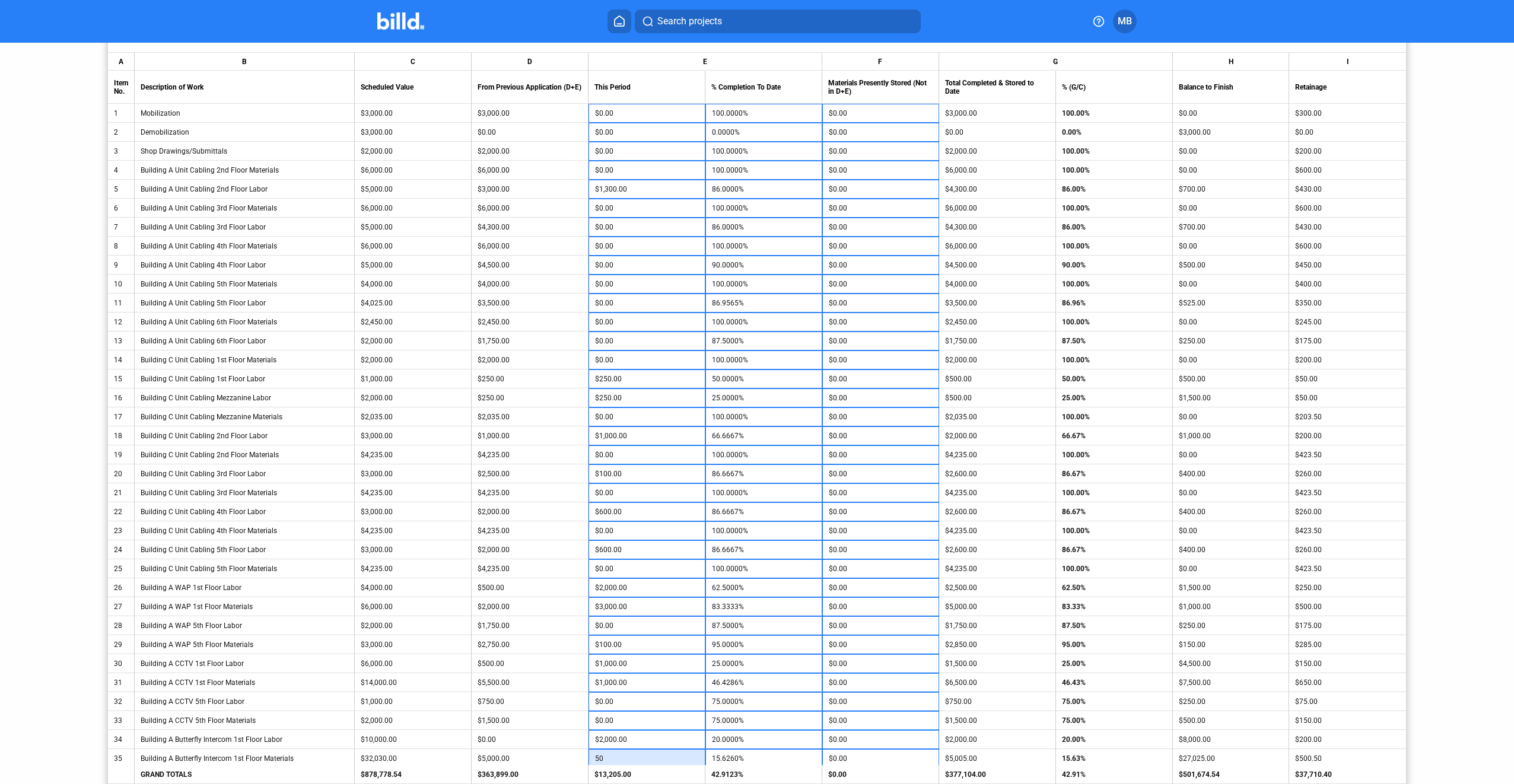
type input "15.7665%"
type input "5,000"
type input "31.2207%"
type input "$5,000.00"
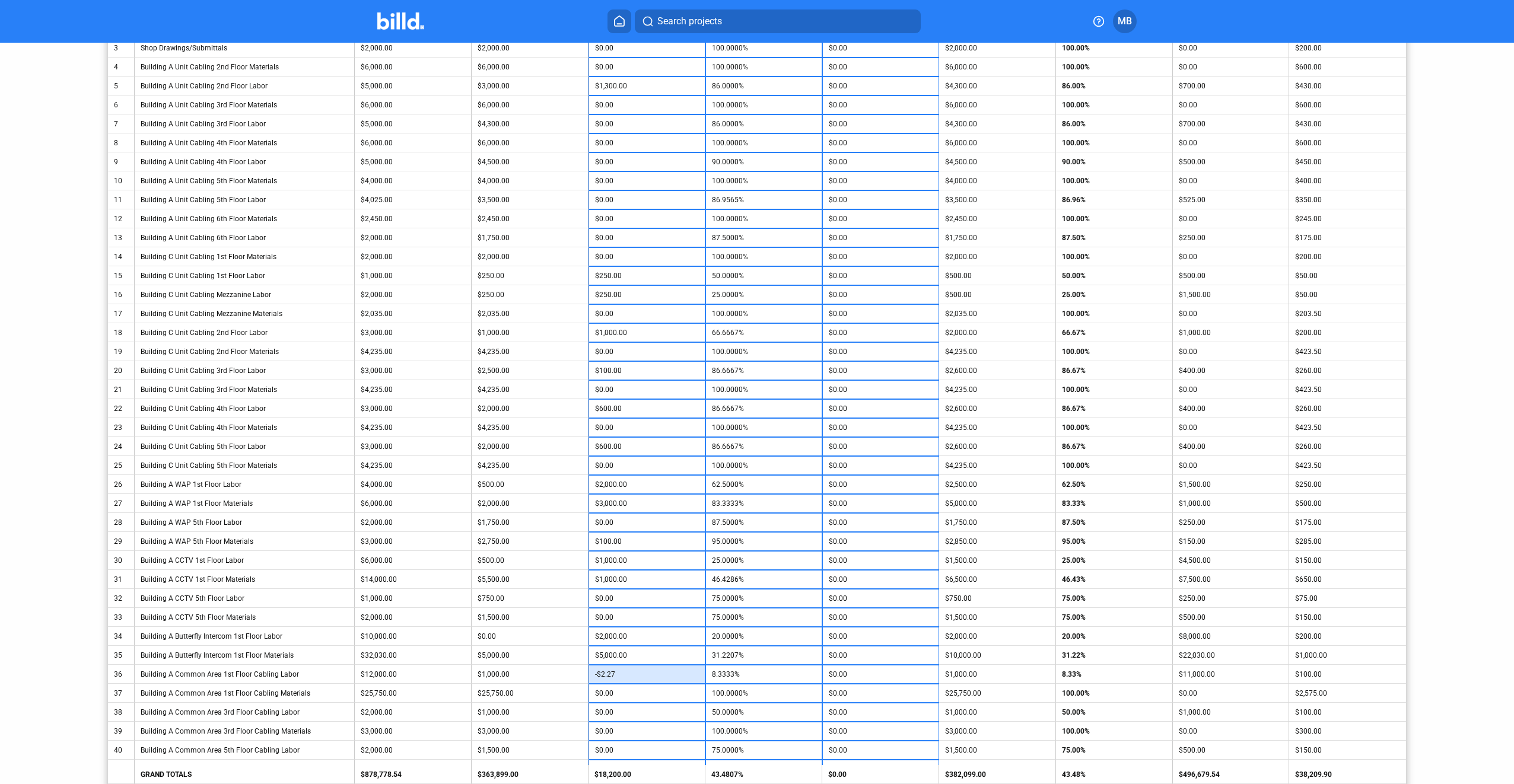
scroll to position [360, 0]
type input "2"
type input "8.3500%"
type input "200"
type input "8.5000%"
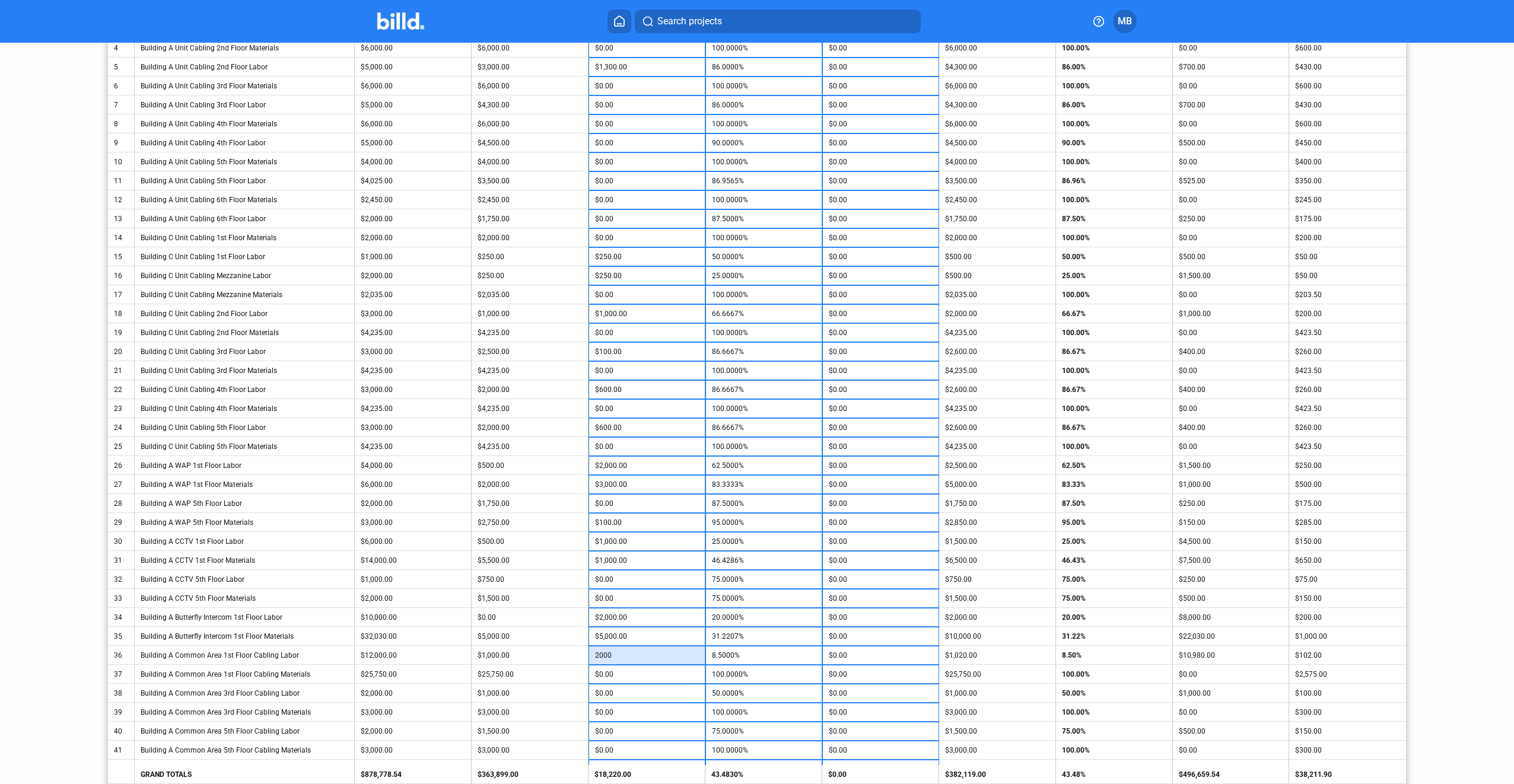
type input "2,000"
type input "25.0000%"
type input "$2,000.00"
type input "2"
type input "50.1000%"
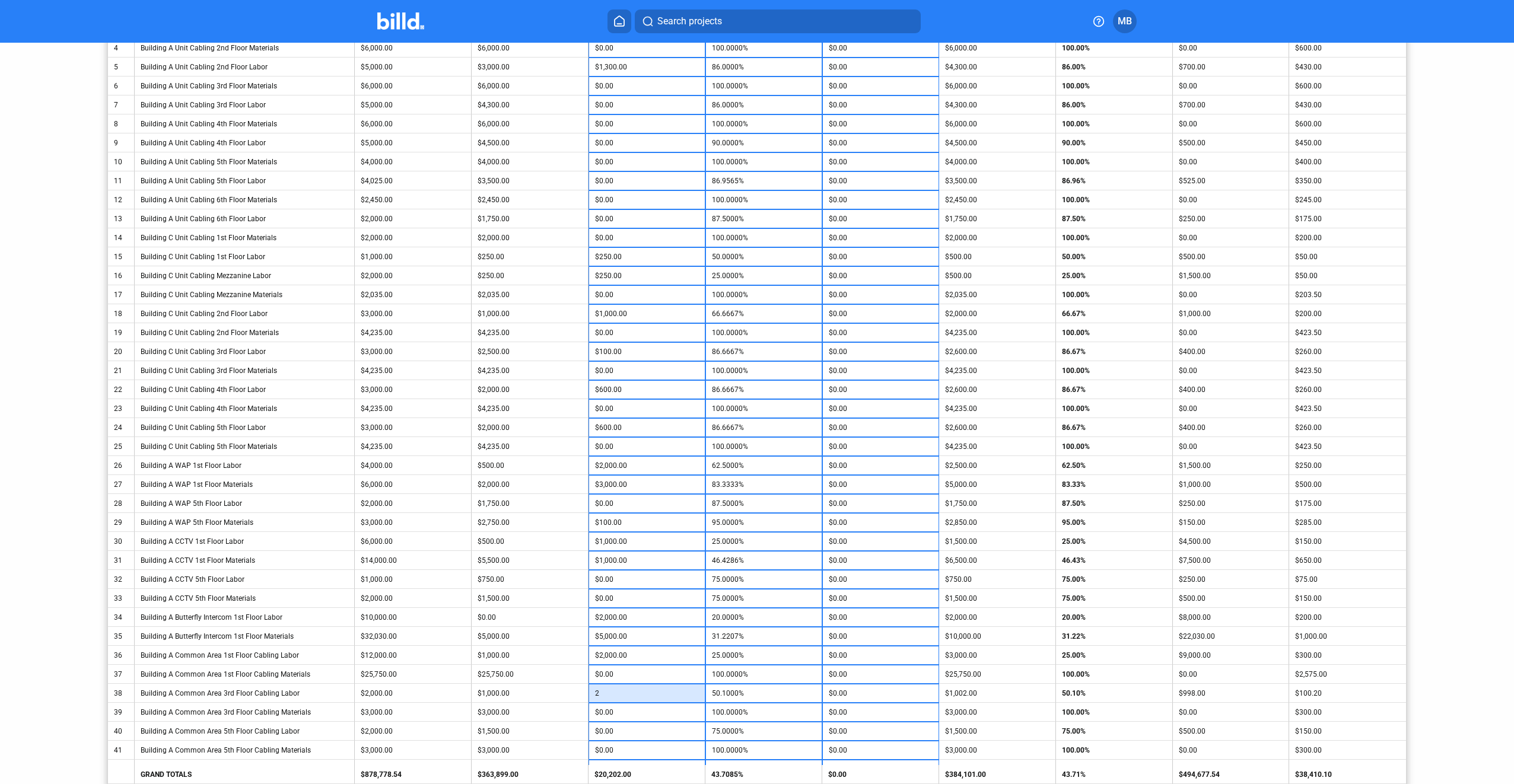
type input "25"
type input "51.2500%"
type input "250"
type input "62.5000%"
type input "$250.00"
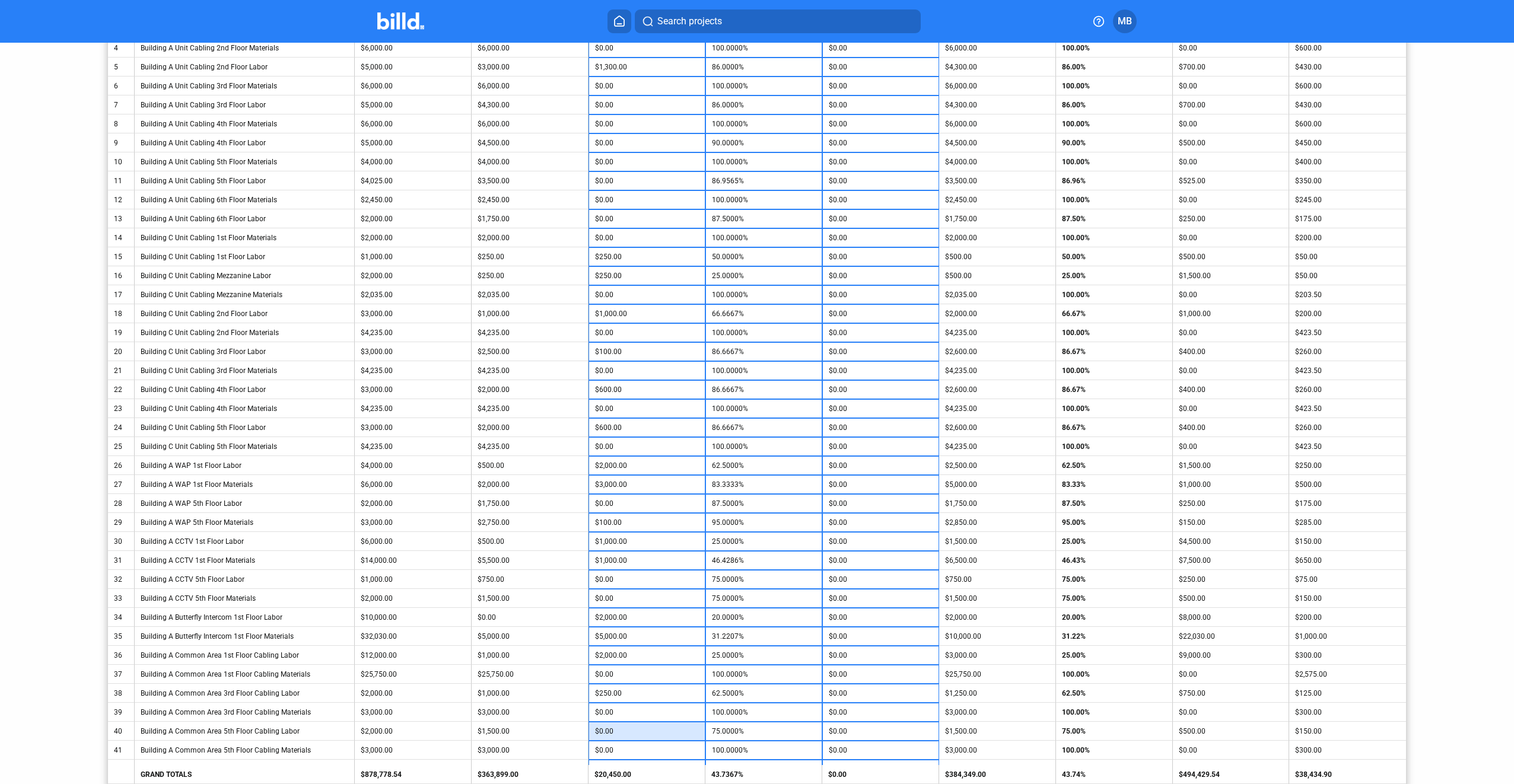
type input "2"
type input "75.1000%"
type input "250"
type input "87.5000%"
type input "$250.00"
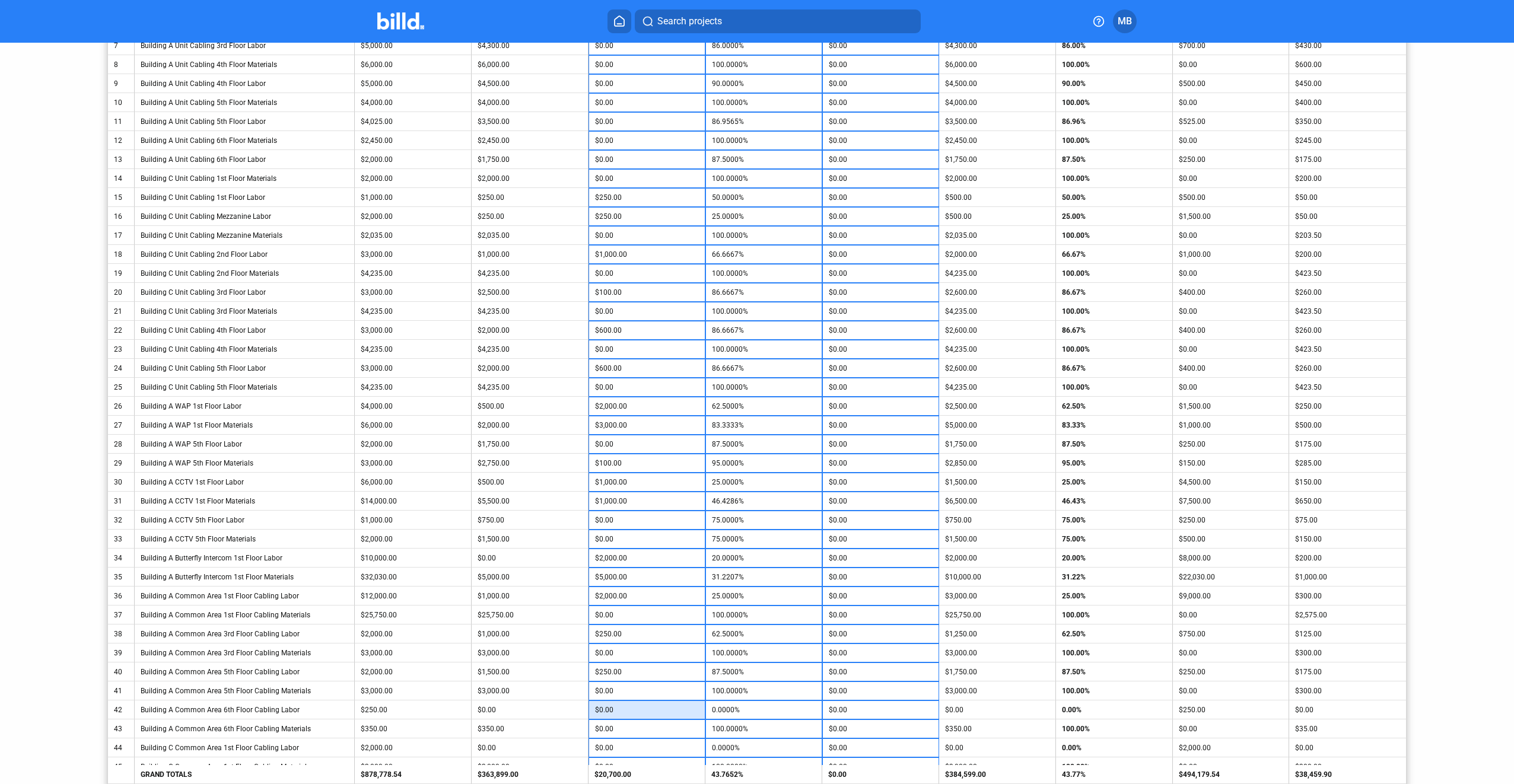
scroll to position [478, 0]
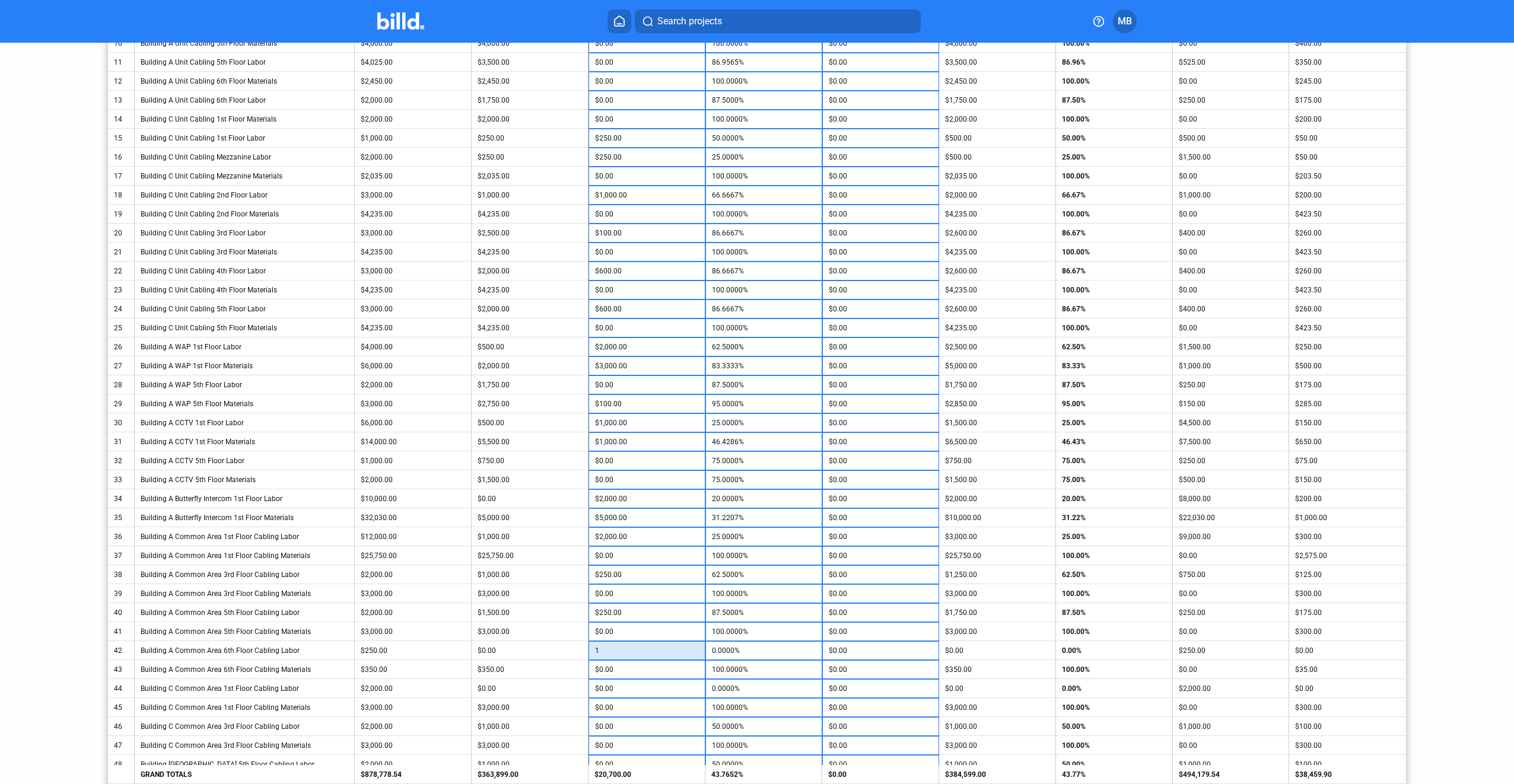
type input "12"
type input "4.8000%"
type input "125"
type input "50.0000%"
type input "$125.00"
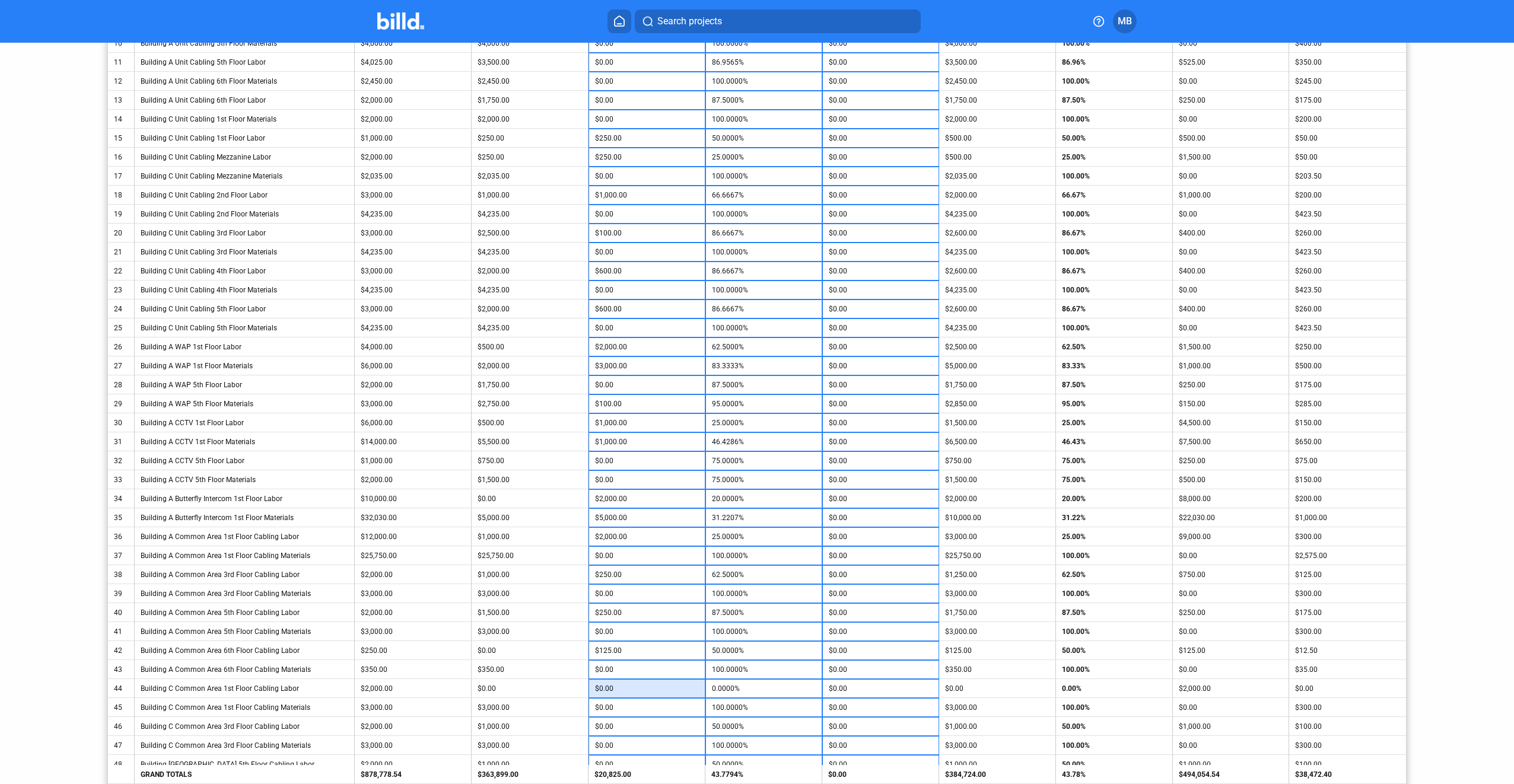
type input "5"
type input "0.2500%"
type input "500"
type input "25.0000%"
type input "$500.00"
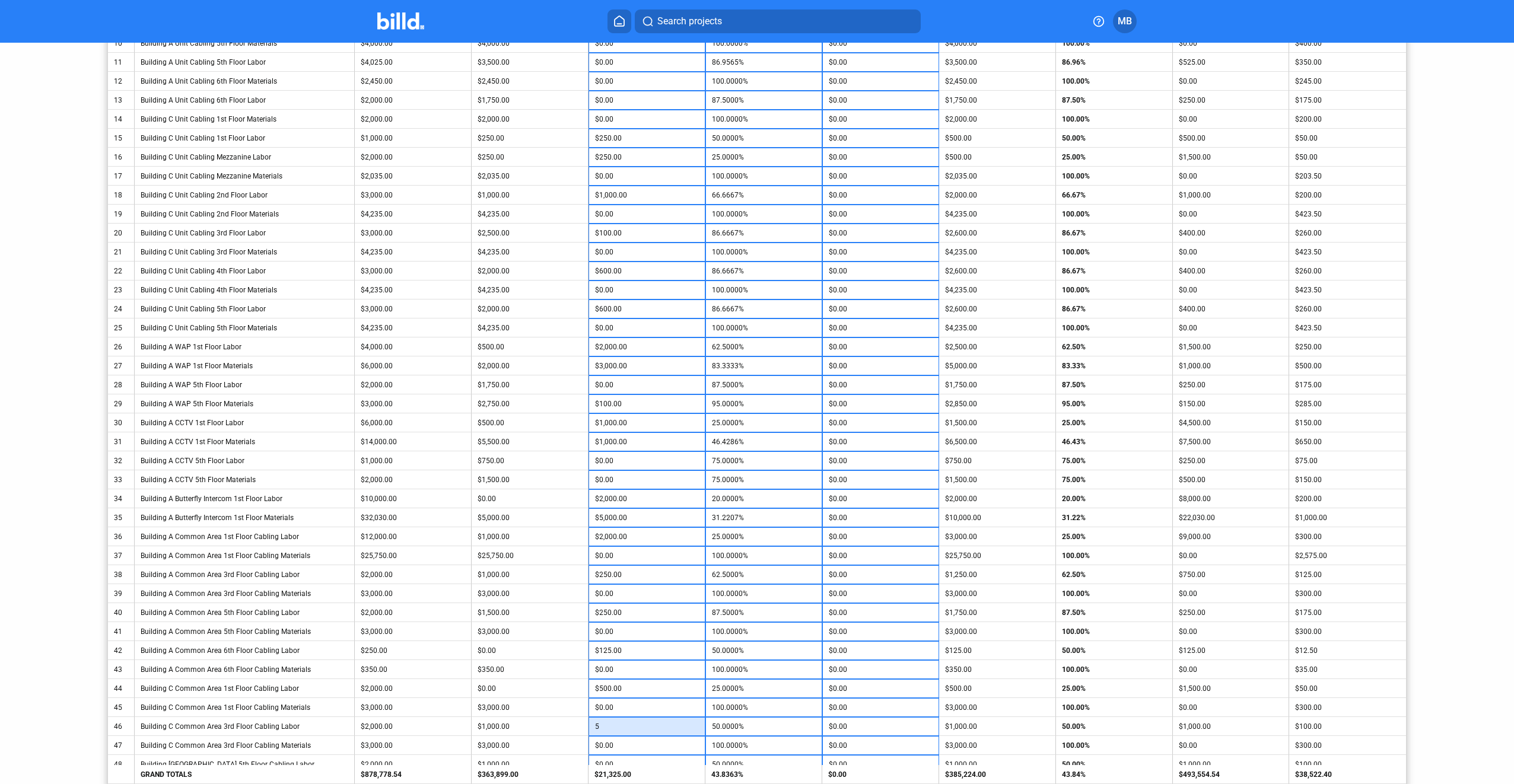
type input "50"
type input "52.5000%"
type input "500"
type input "75.0000%"
type input "$500.00"
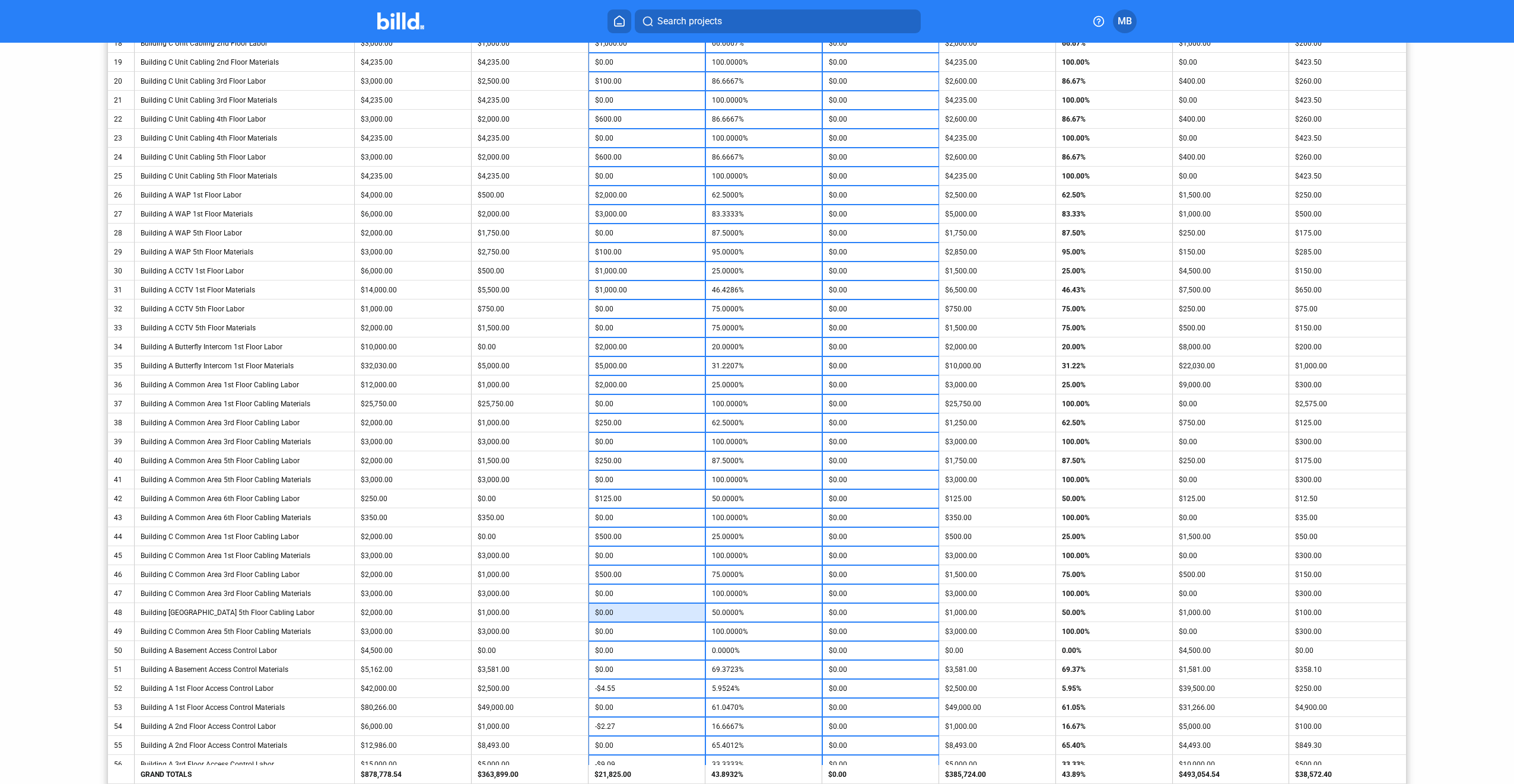
scroll to position [656, 0]
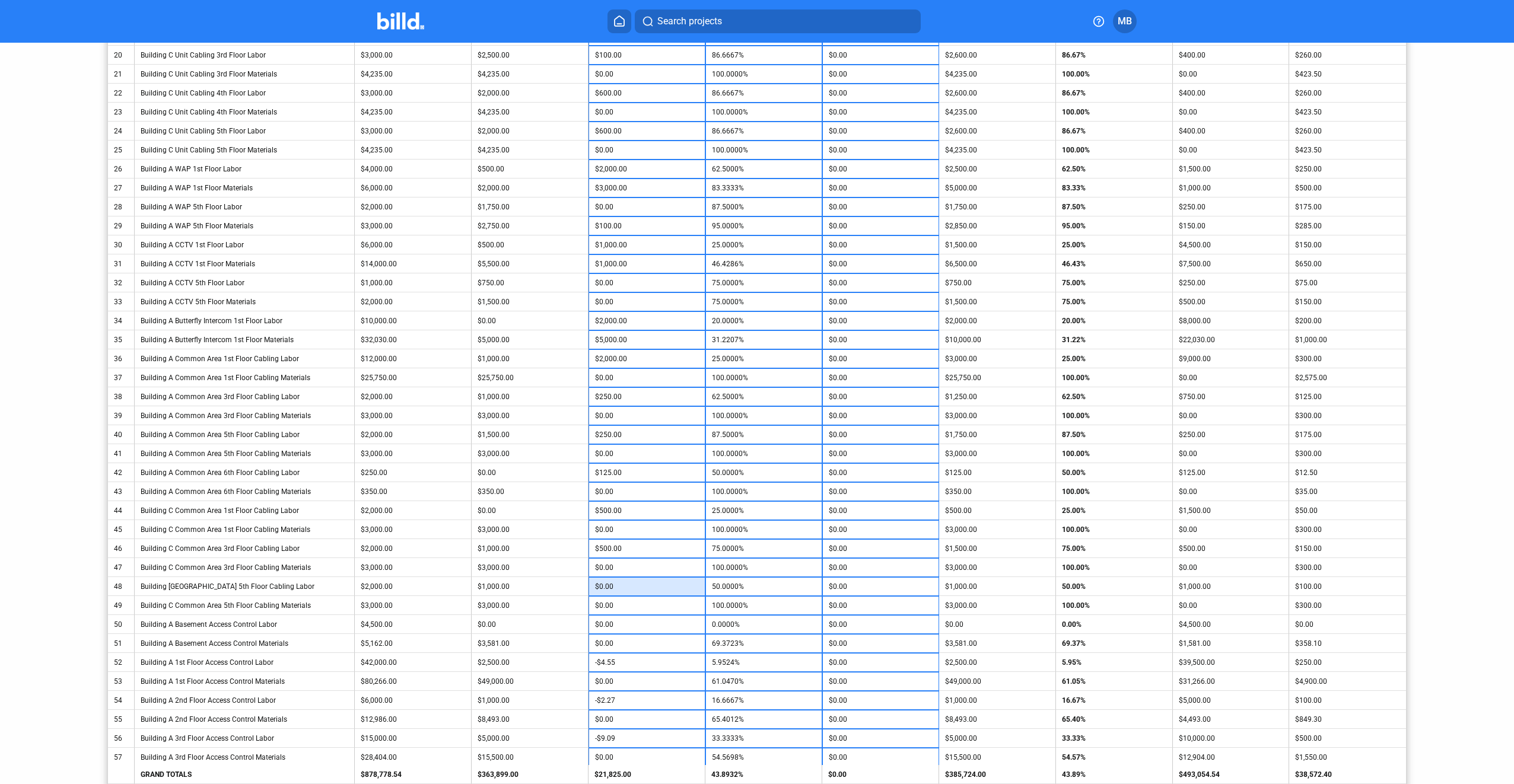
type input "2"
type input "50.1000%"
type input "250"
type input "62.5000%"
type input "$250.00"
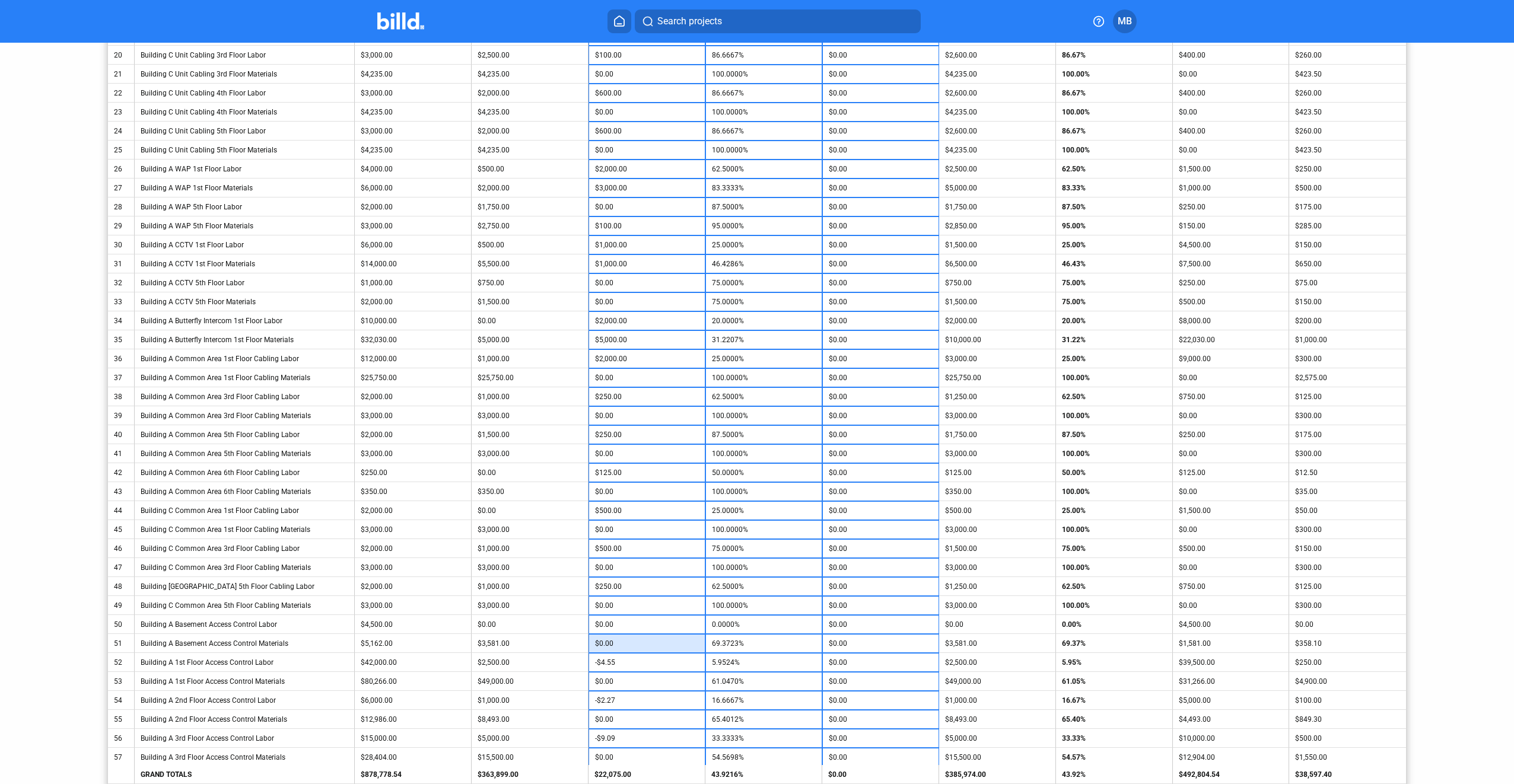
type input "2"
type input "69.4111%"
type input "250"
type input "74.2154%"
type input "$250.00"
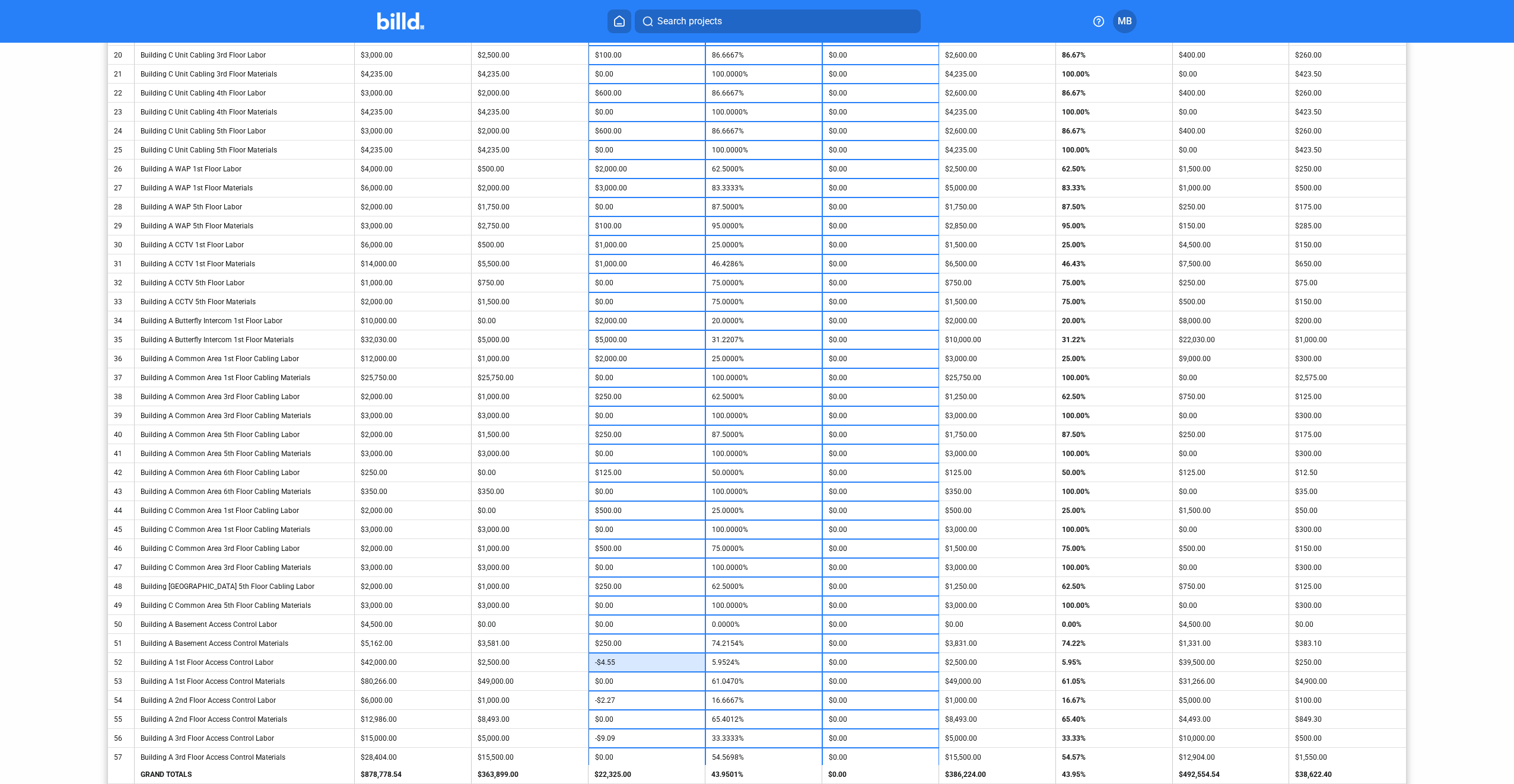
type input "5"
type input "5.9643%"
type input "500"
type input "7.1429%"
type input "5,000"
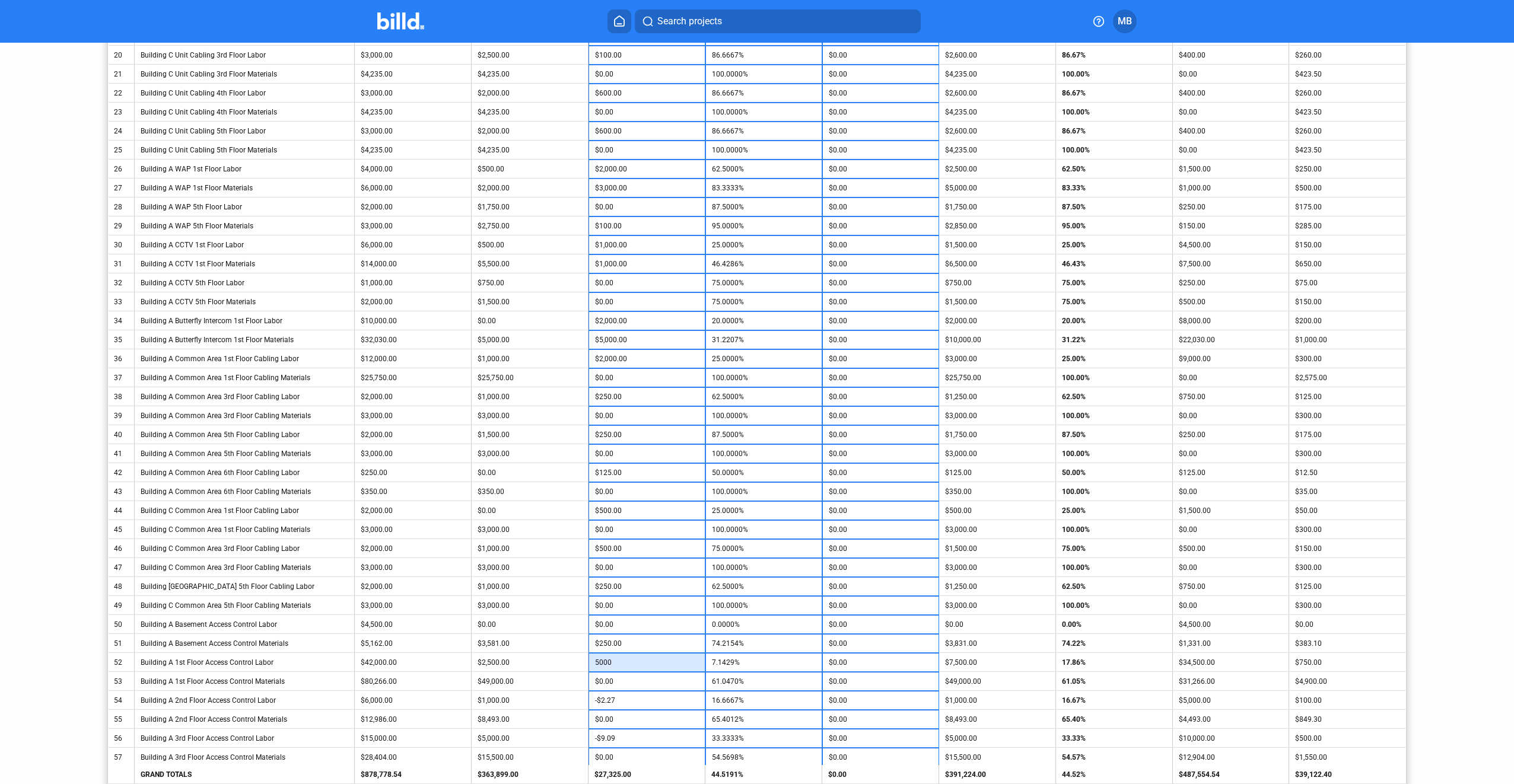
type input "17.8571%"
type input "$5,000.00"
type input "1"
type input "61.0483%"
type input "100"
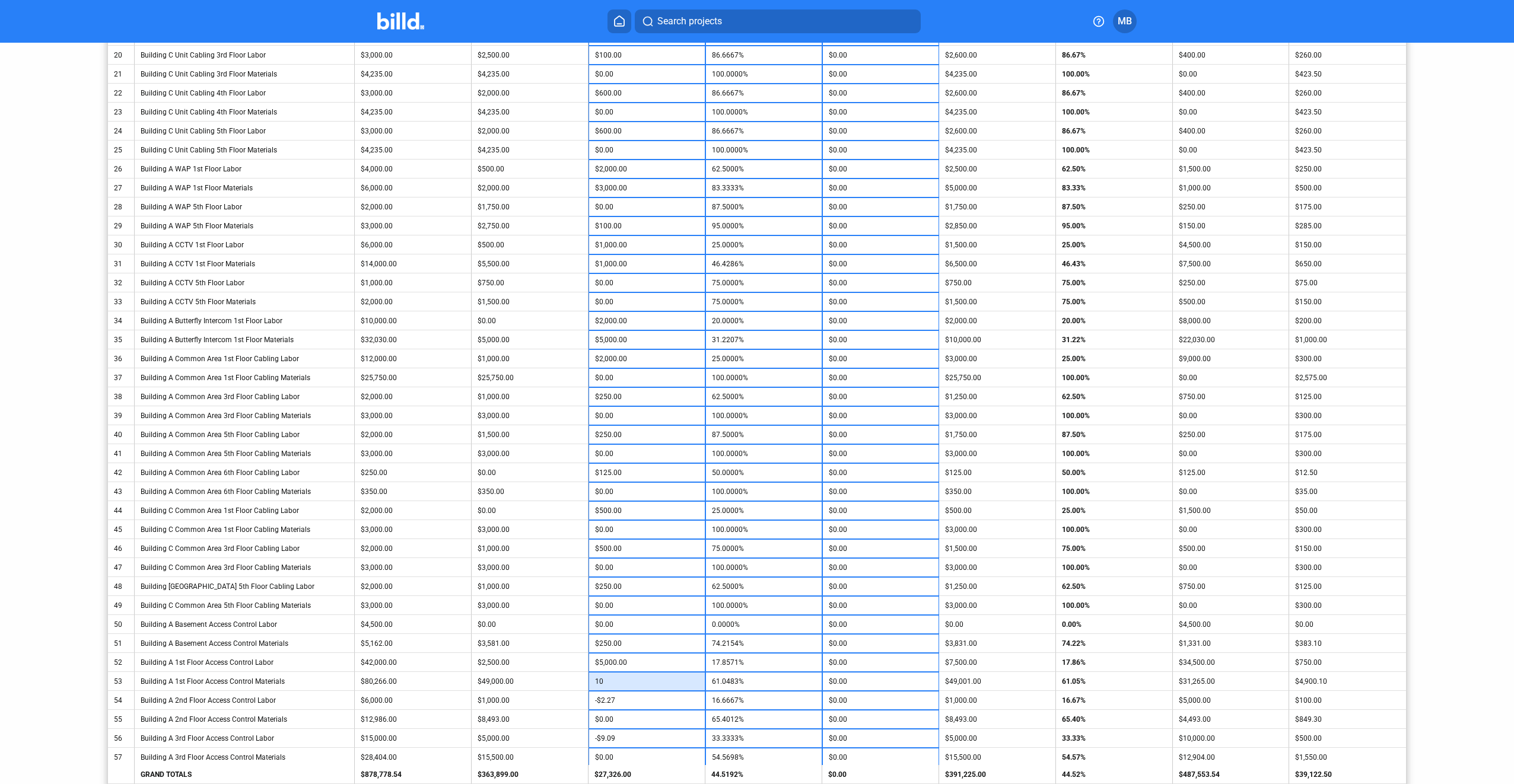
type input "61.0595%"
type input "1,000"
type input "62.2929%"
type input "$1,000.00"
type input "1"
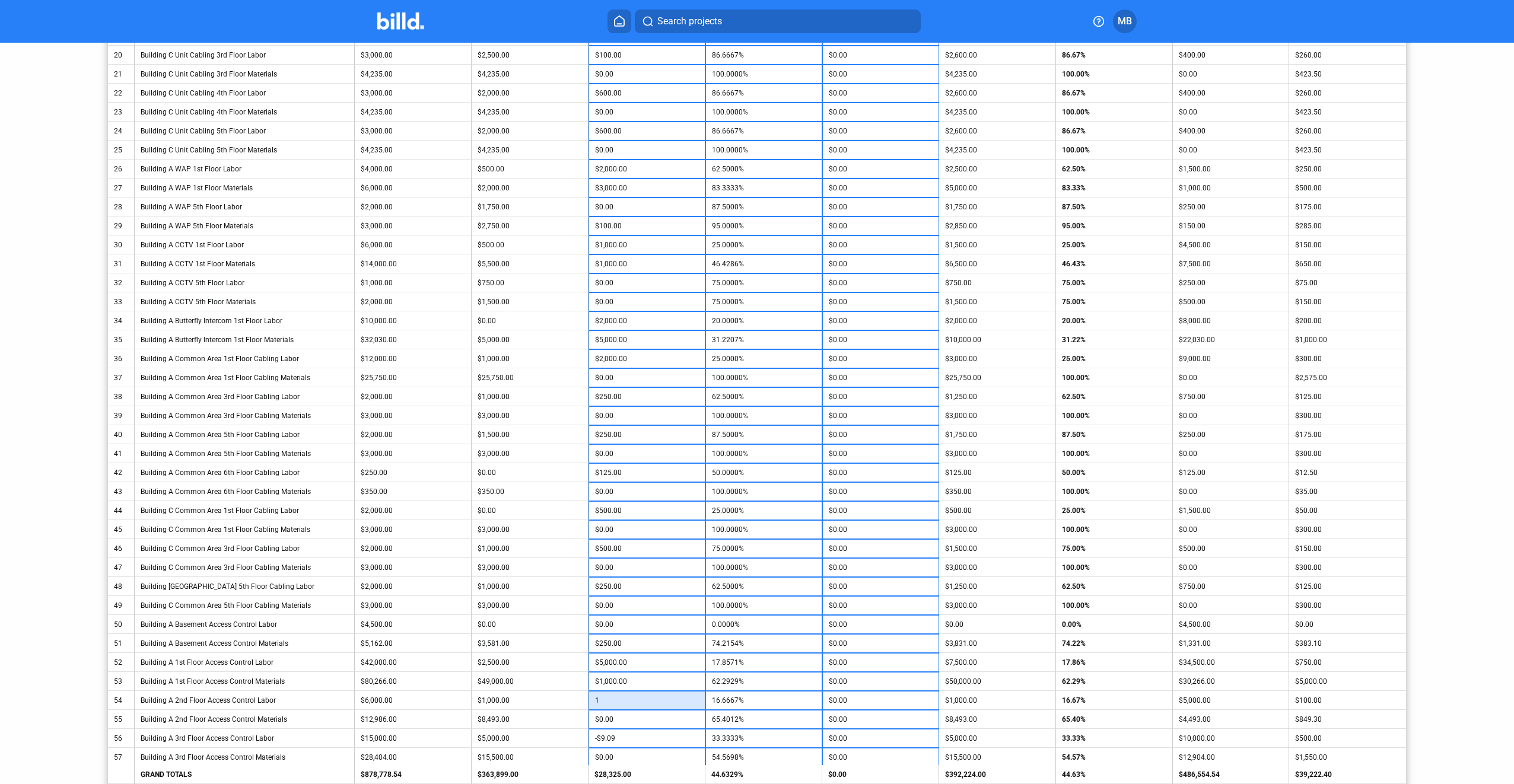
type input "16.6833%"
type input "10"
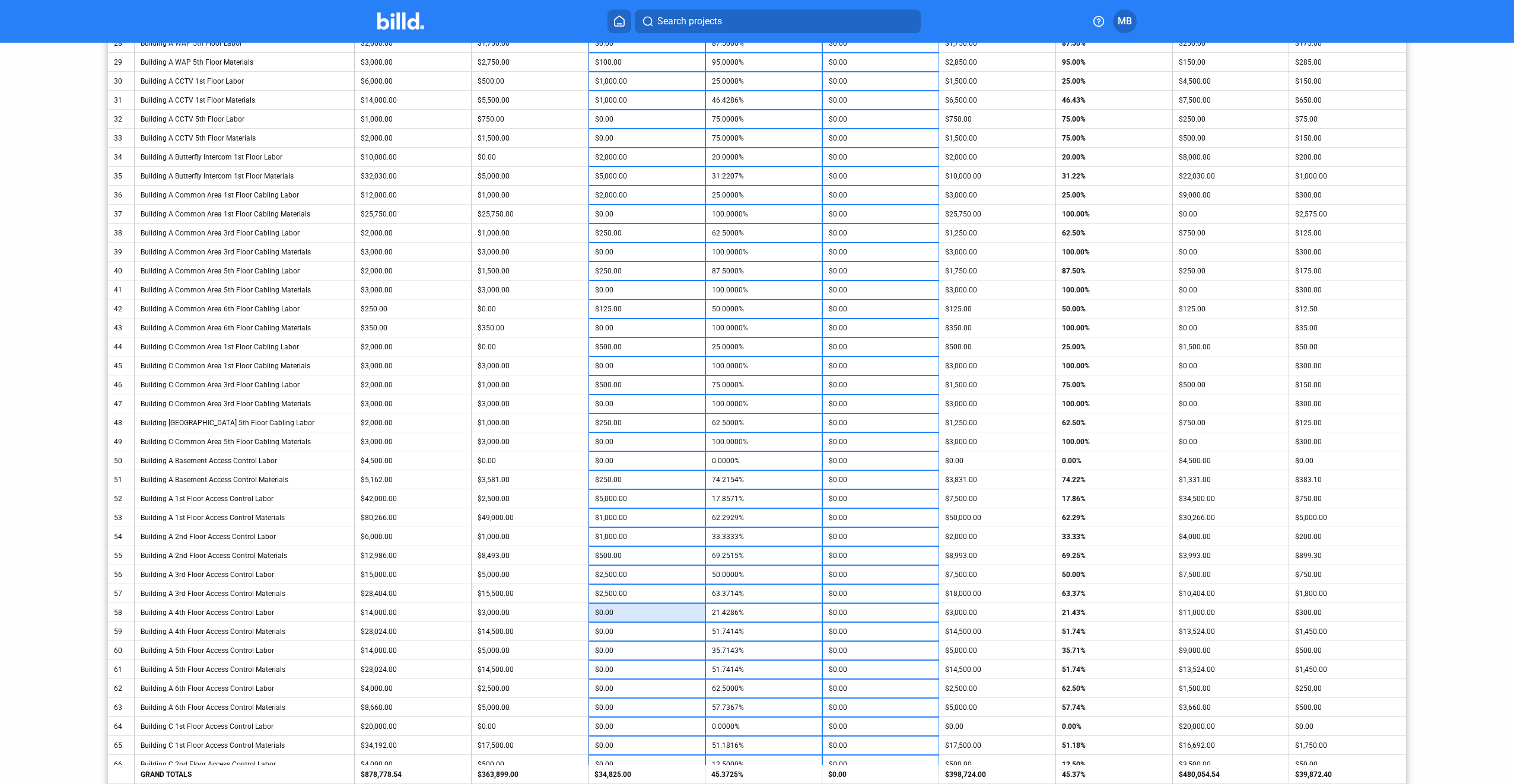
scroll to position [836, 0]
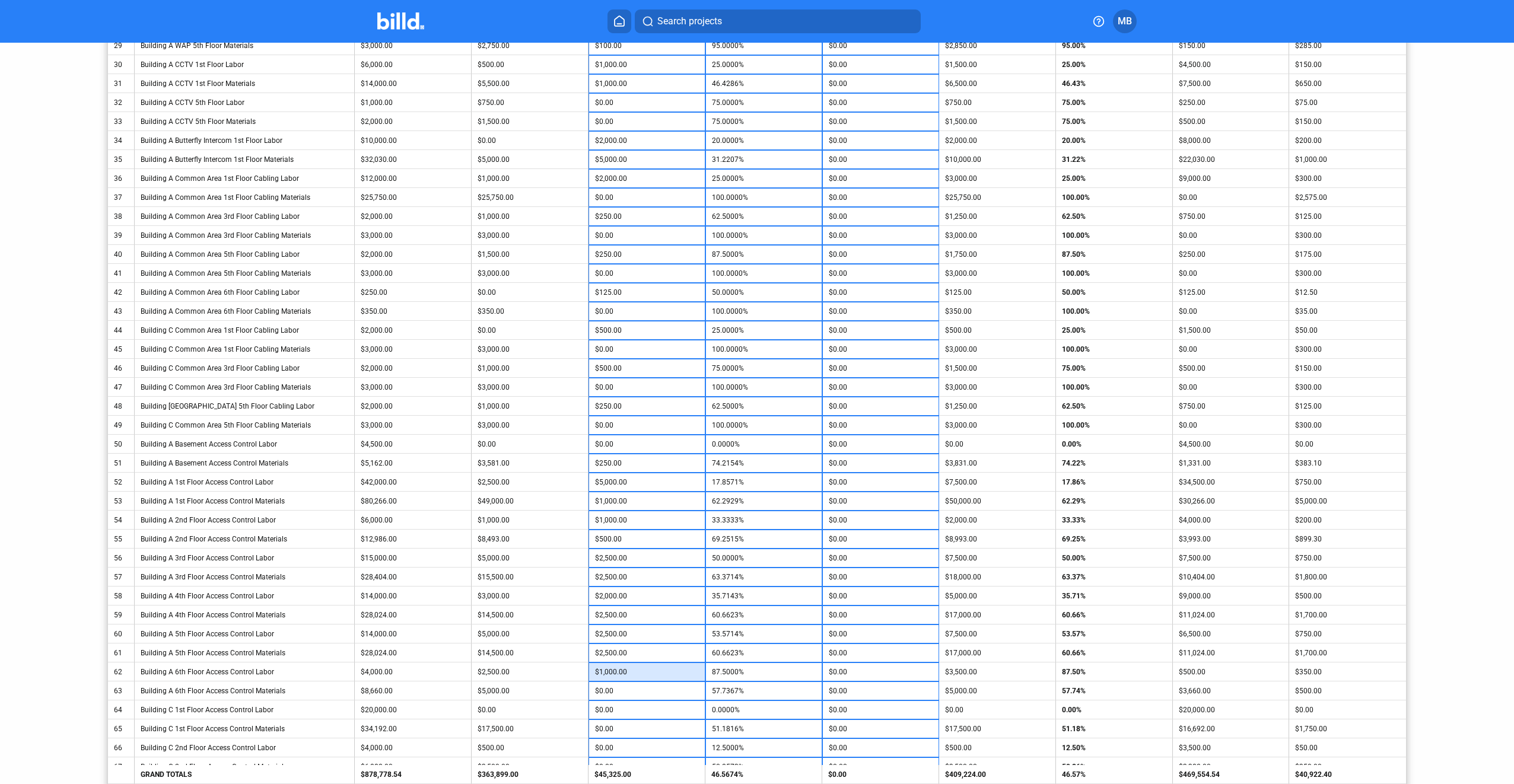
click at [659, 671] on input "$1,000.00" at bounding box center [647, 672] width 104 height 18
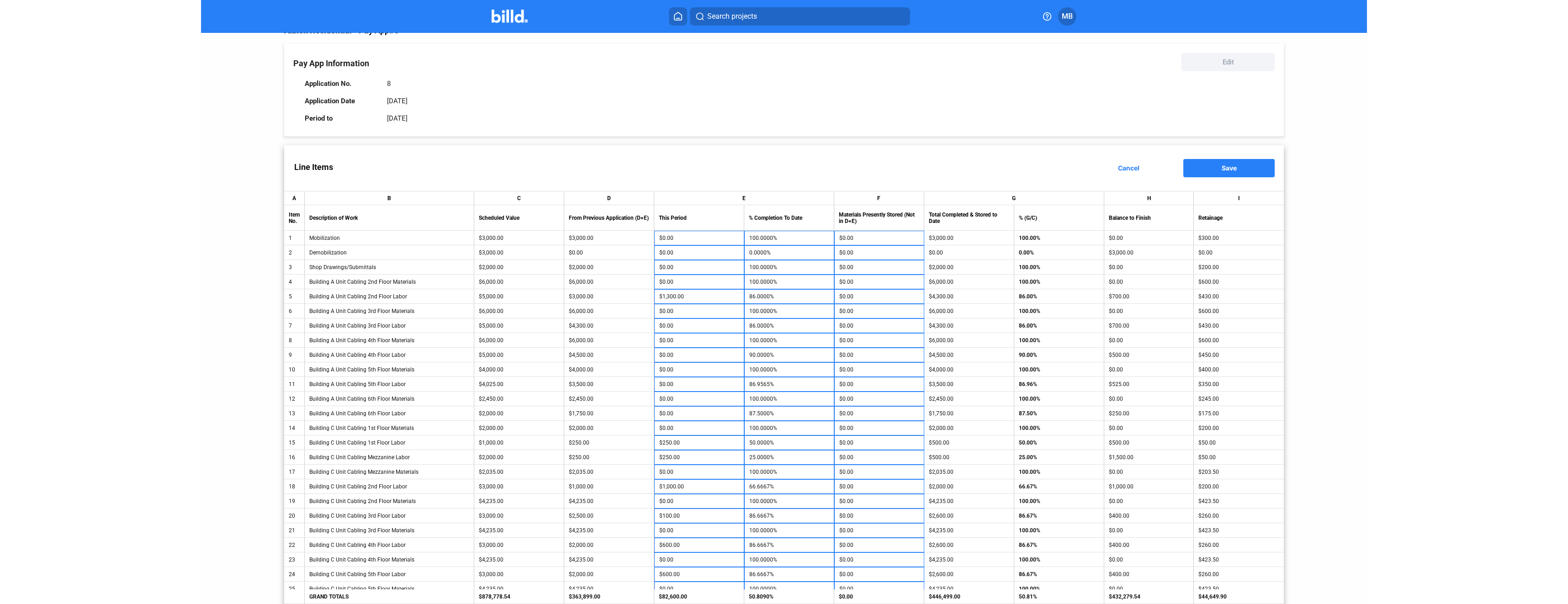
scroll to position [0, 0]
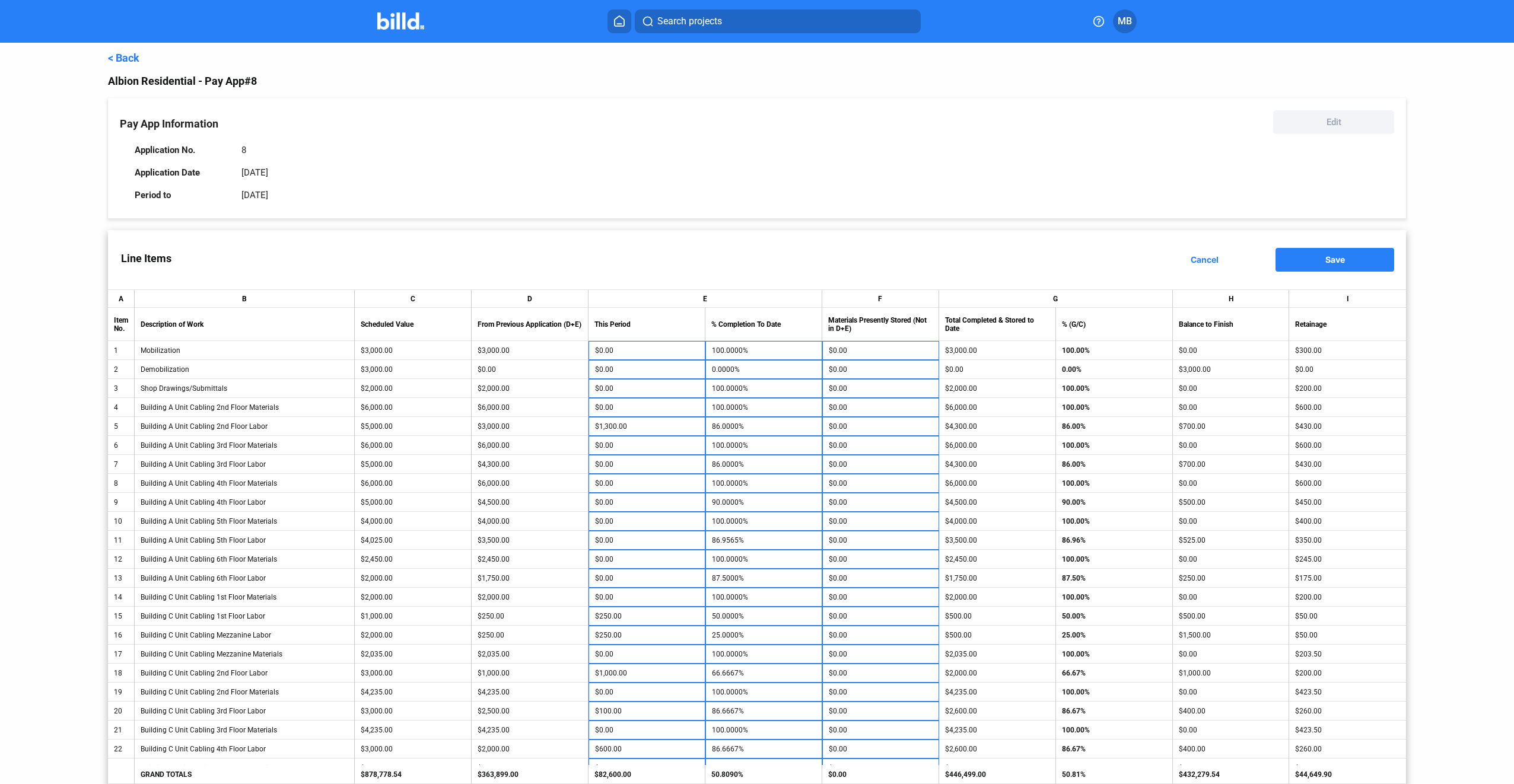
click at [1325, 260] on span "Save" at bounding box center [1335, 259] width 19 height 10
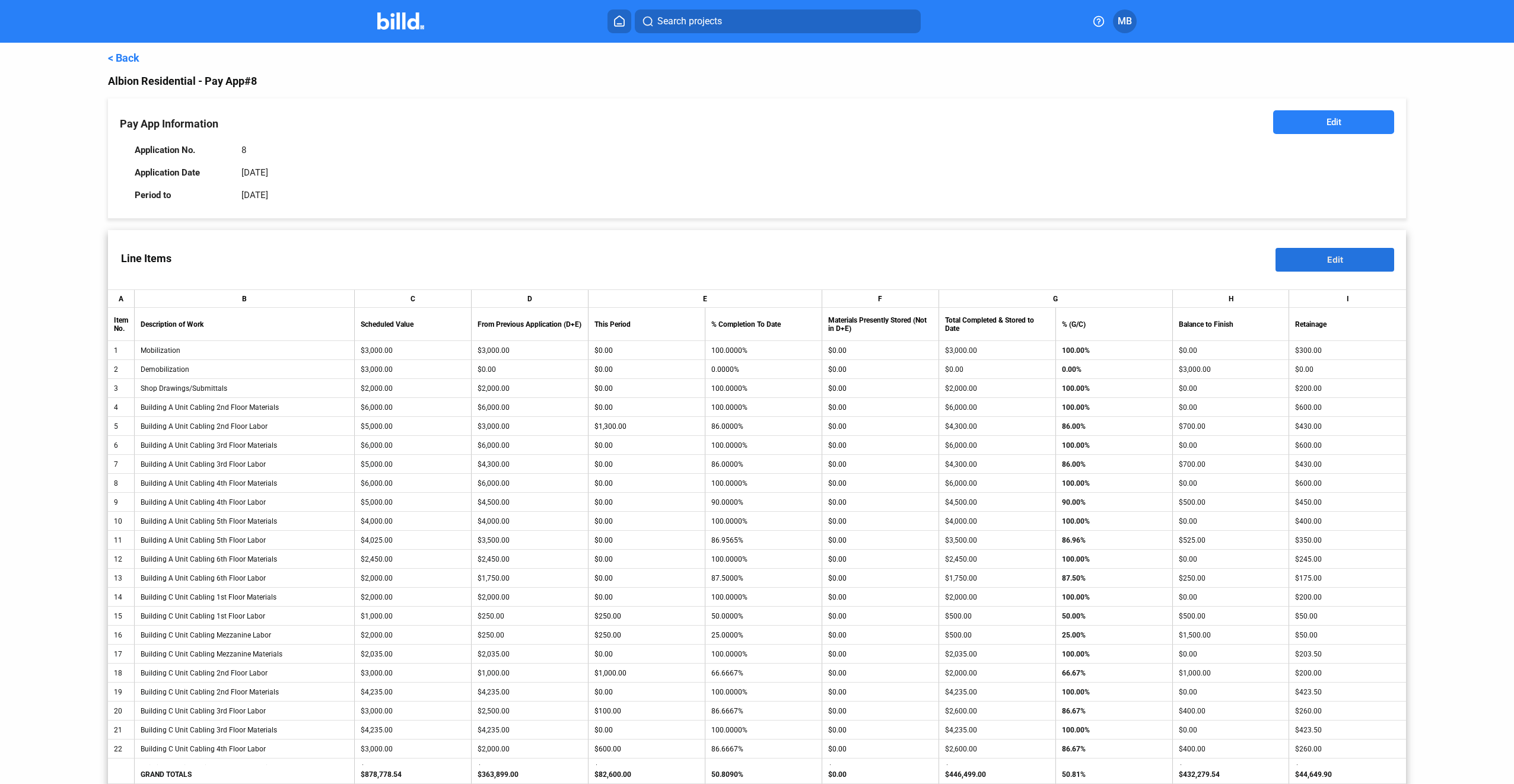
click at [1315, 261] on button "Edit" at bounding box center [1335, 260] width 118 height 24
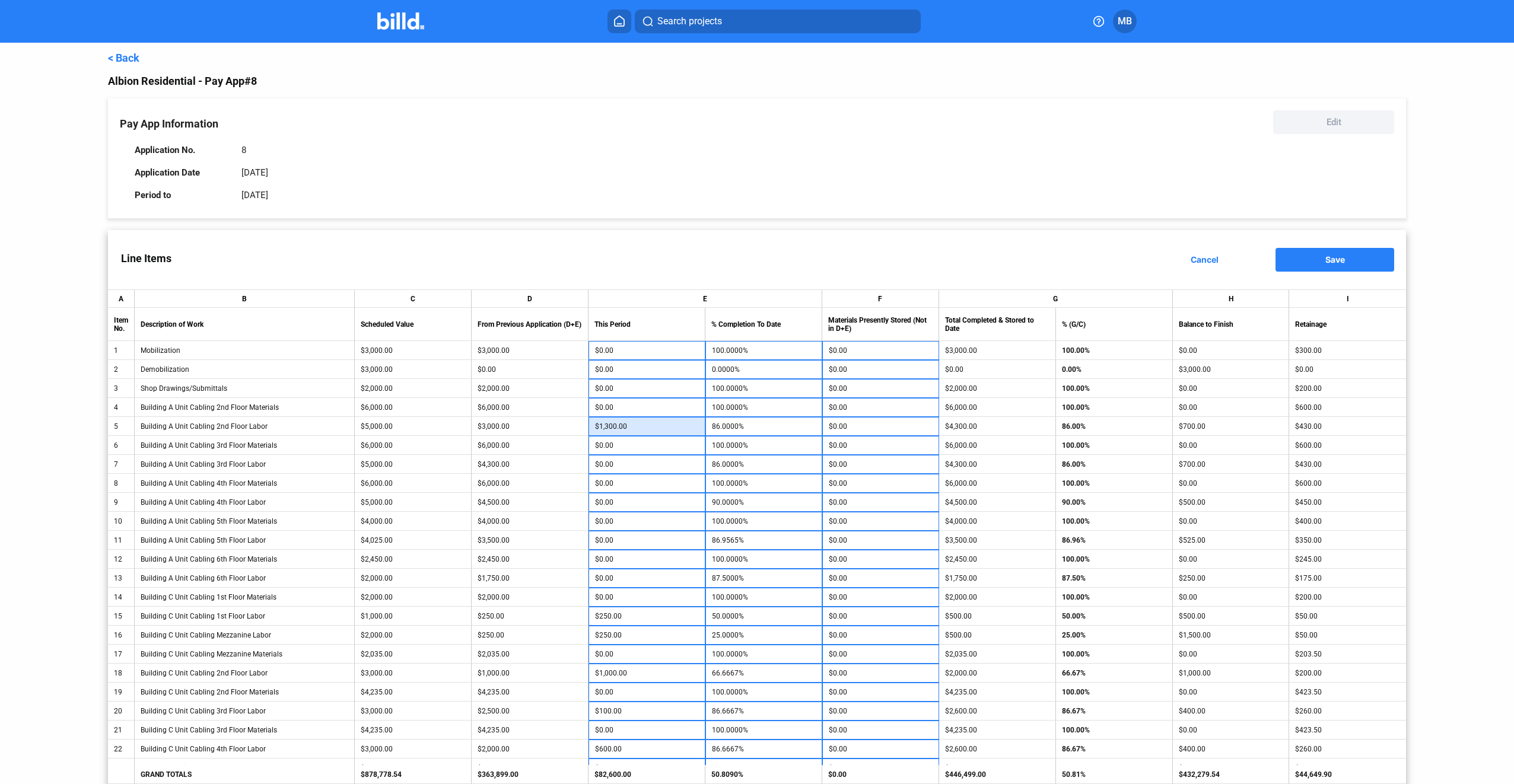
click at [647, 427] on input "$1,300.00" at bounding box center [647, 426] width 104 height 18
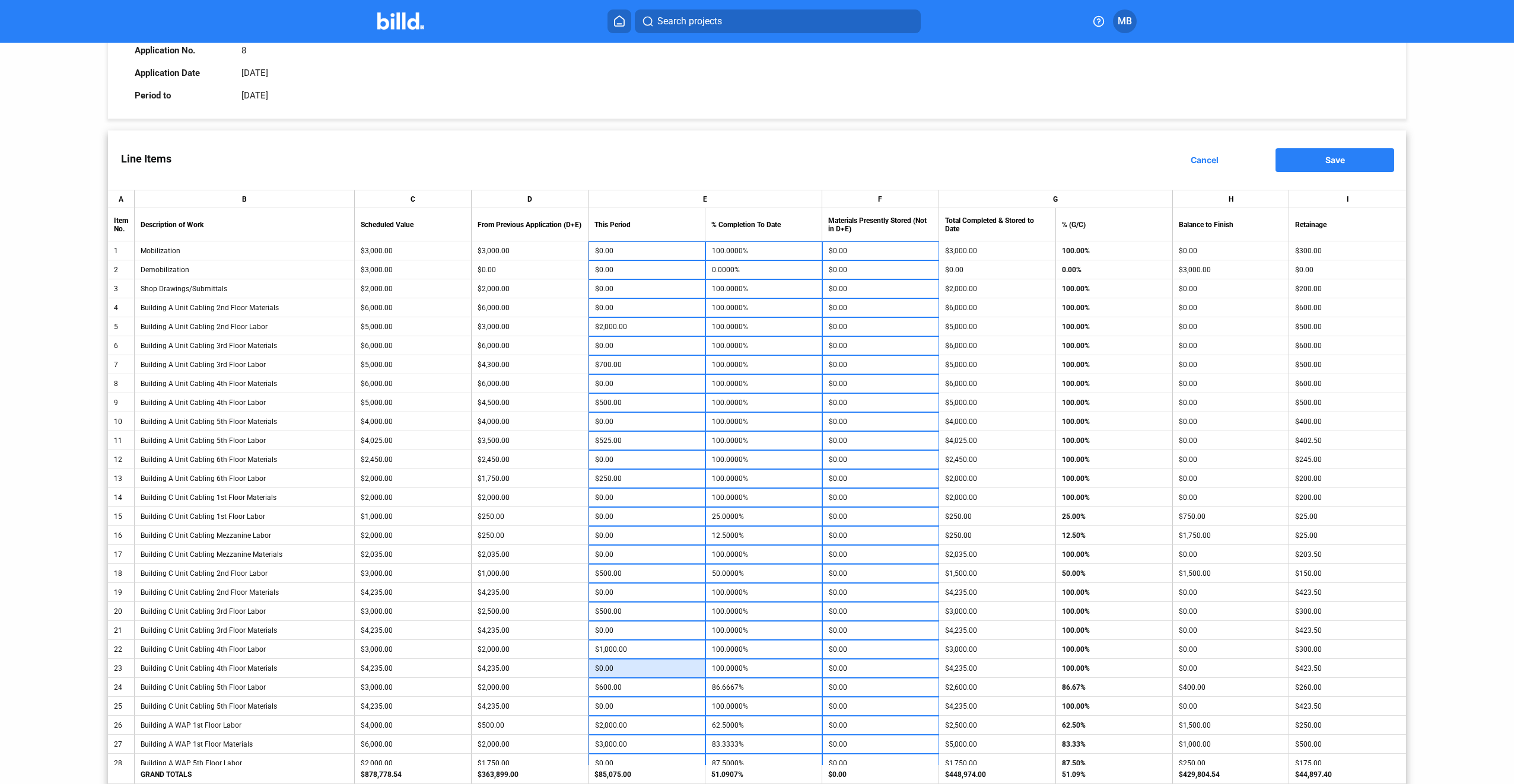
scroll to position [118, 0]
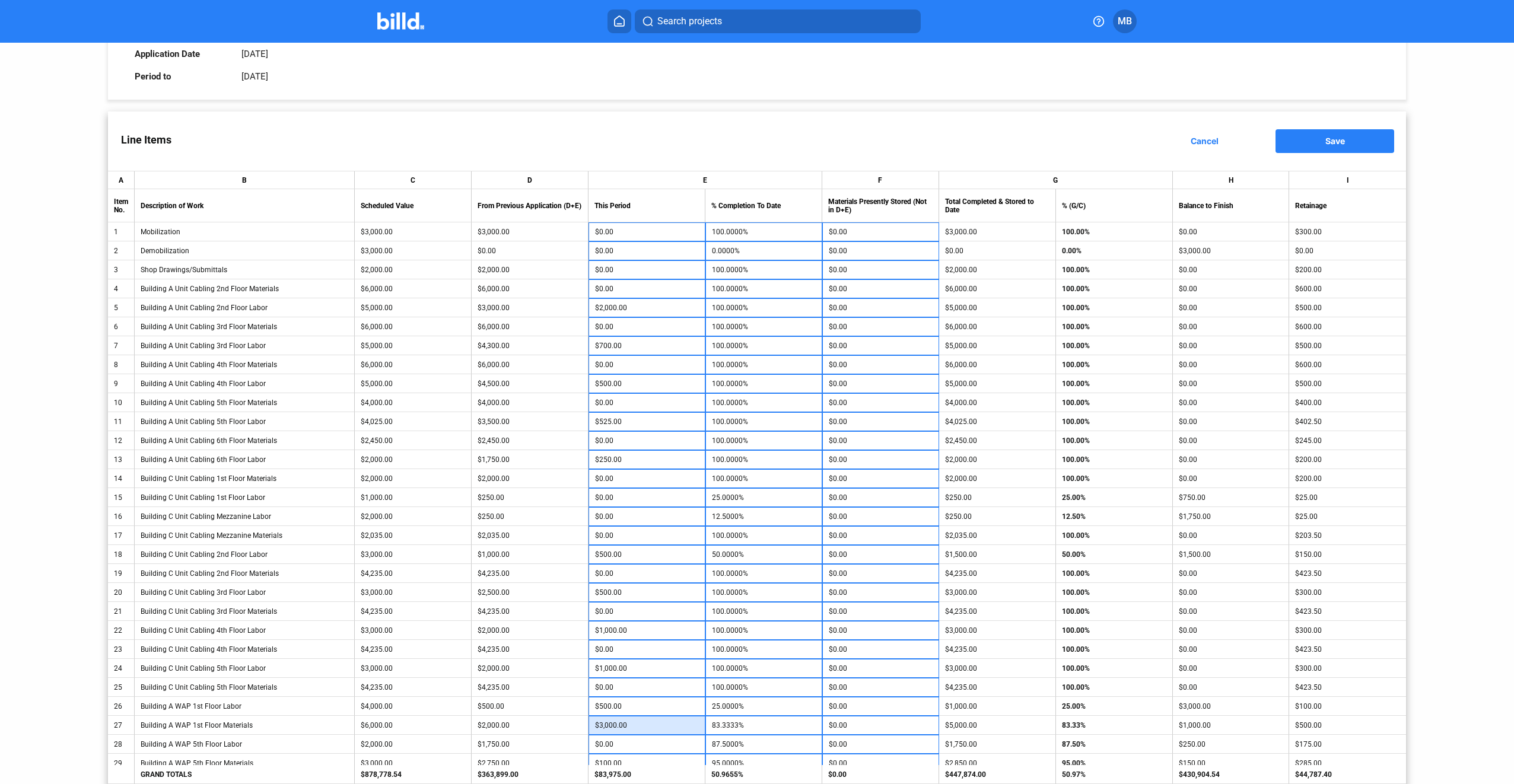
click at [659, 723] on input "$3,000.00" at bounding box center [647, 725] width 104 height 18
drag, startPoint x: 658, startPoint y: 724, endPoint x: 588, endPoint y: 728, distance: 70.1
click at [588, 728] on td "$3,000.00" at bounding box center [647, 726] width 117 height 19
click at [629, 705] on input "$500.00" at bounding box center [647, 706] width 104 height 18
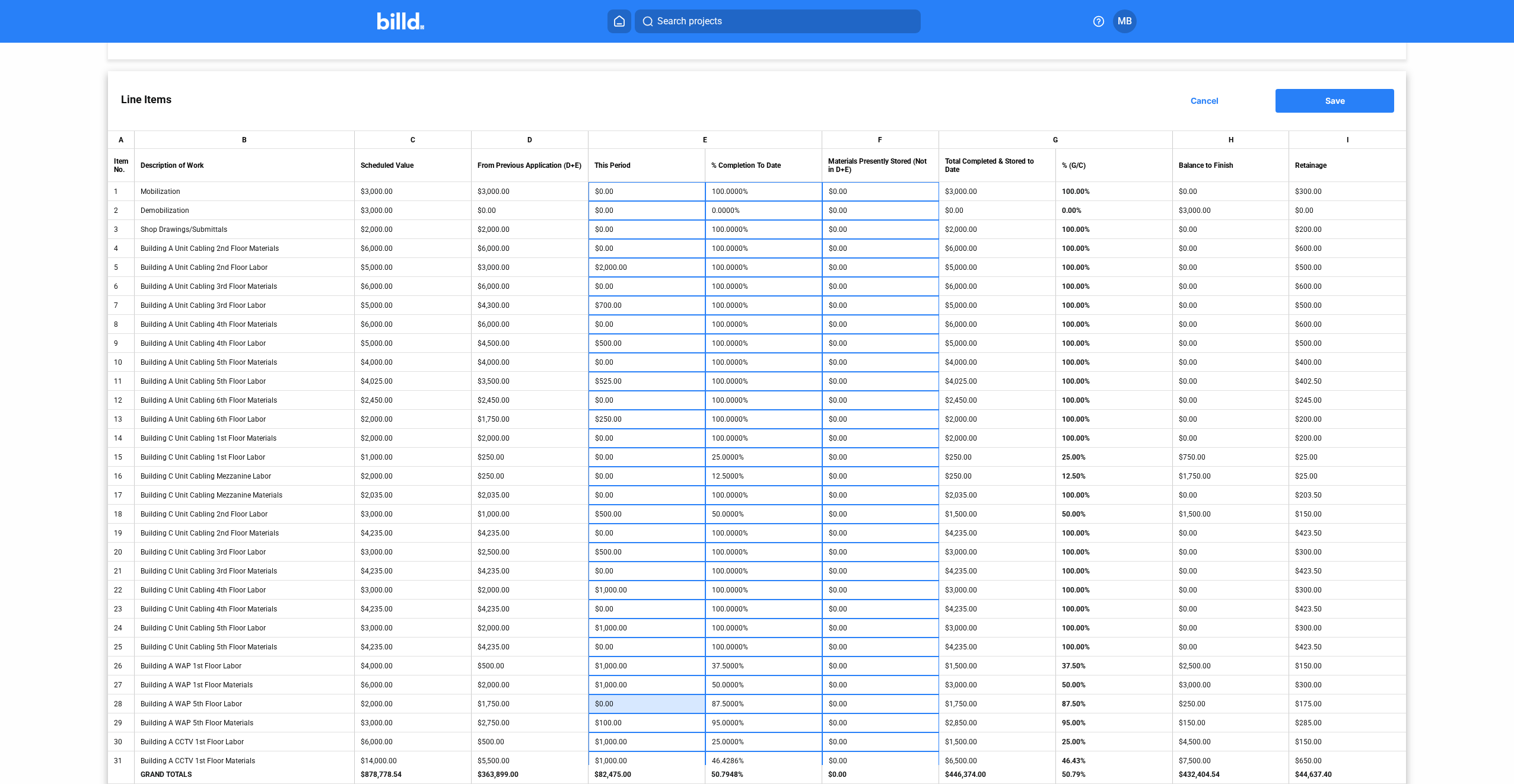
scroll to position [178, 0]
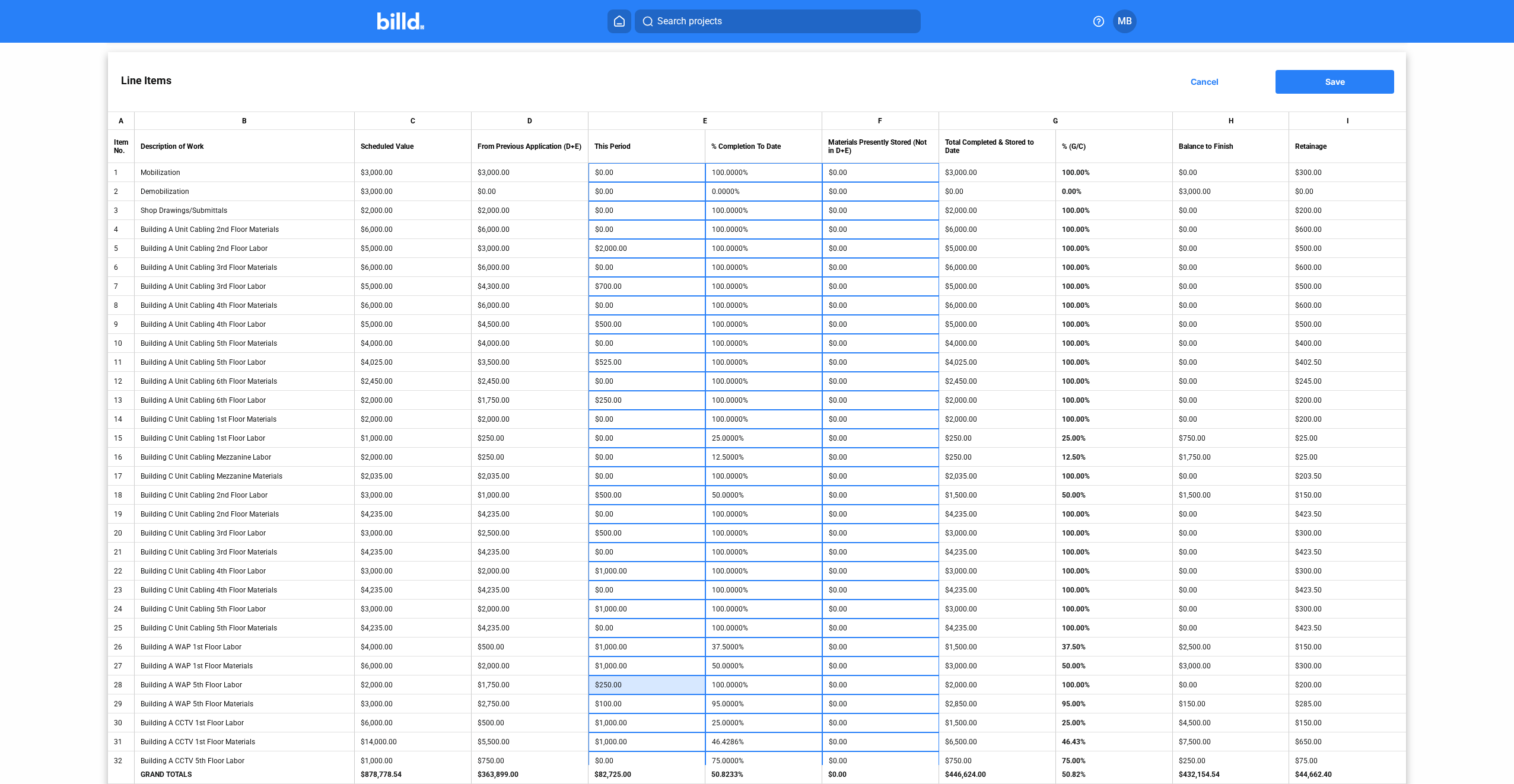
click at [645, 686] on input "$250.00" at bounding box center [647, 685] width 104 height 18
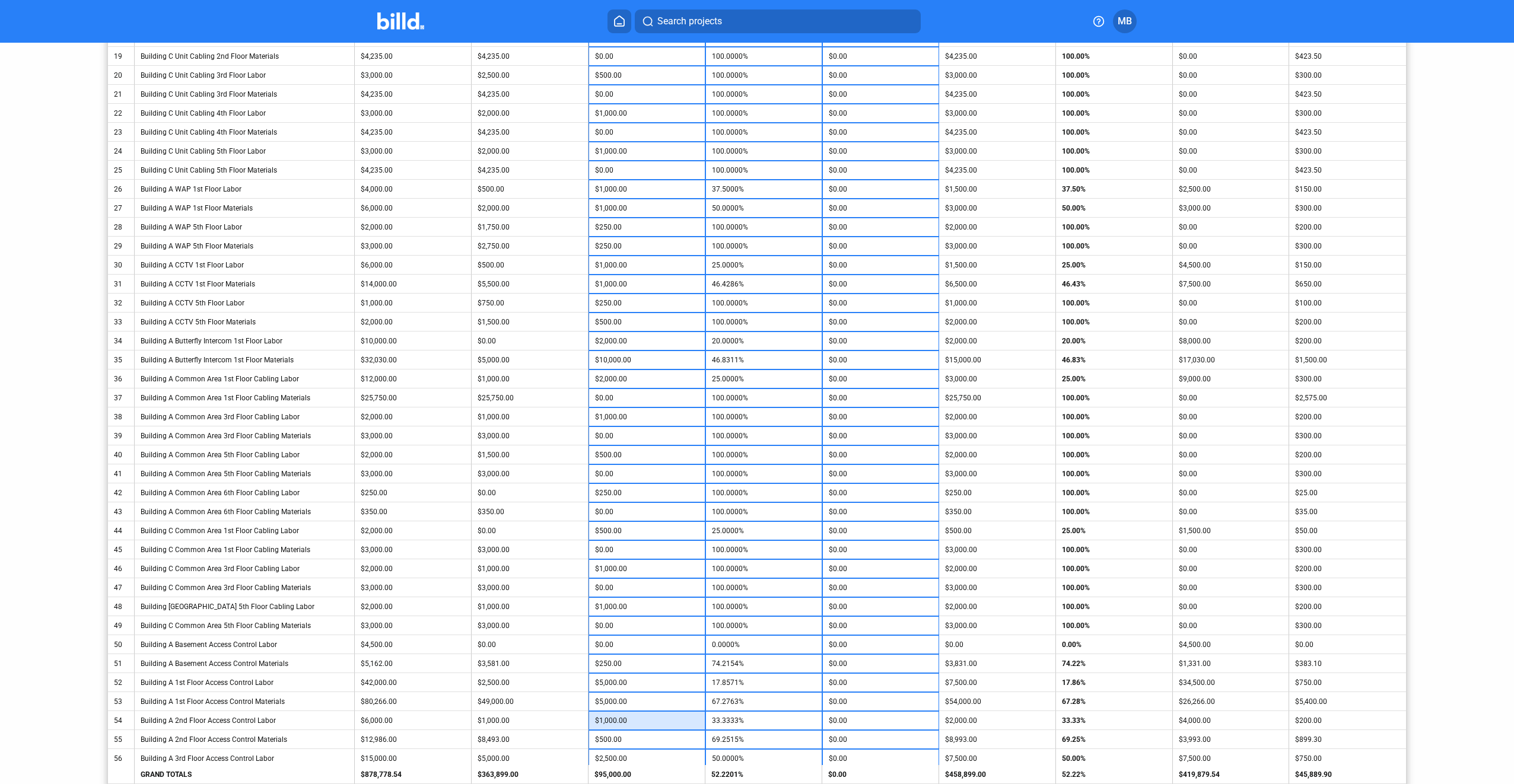
scroll to position [652, 0]
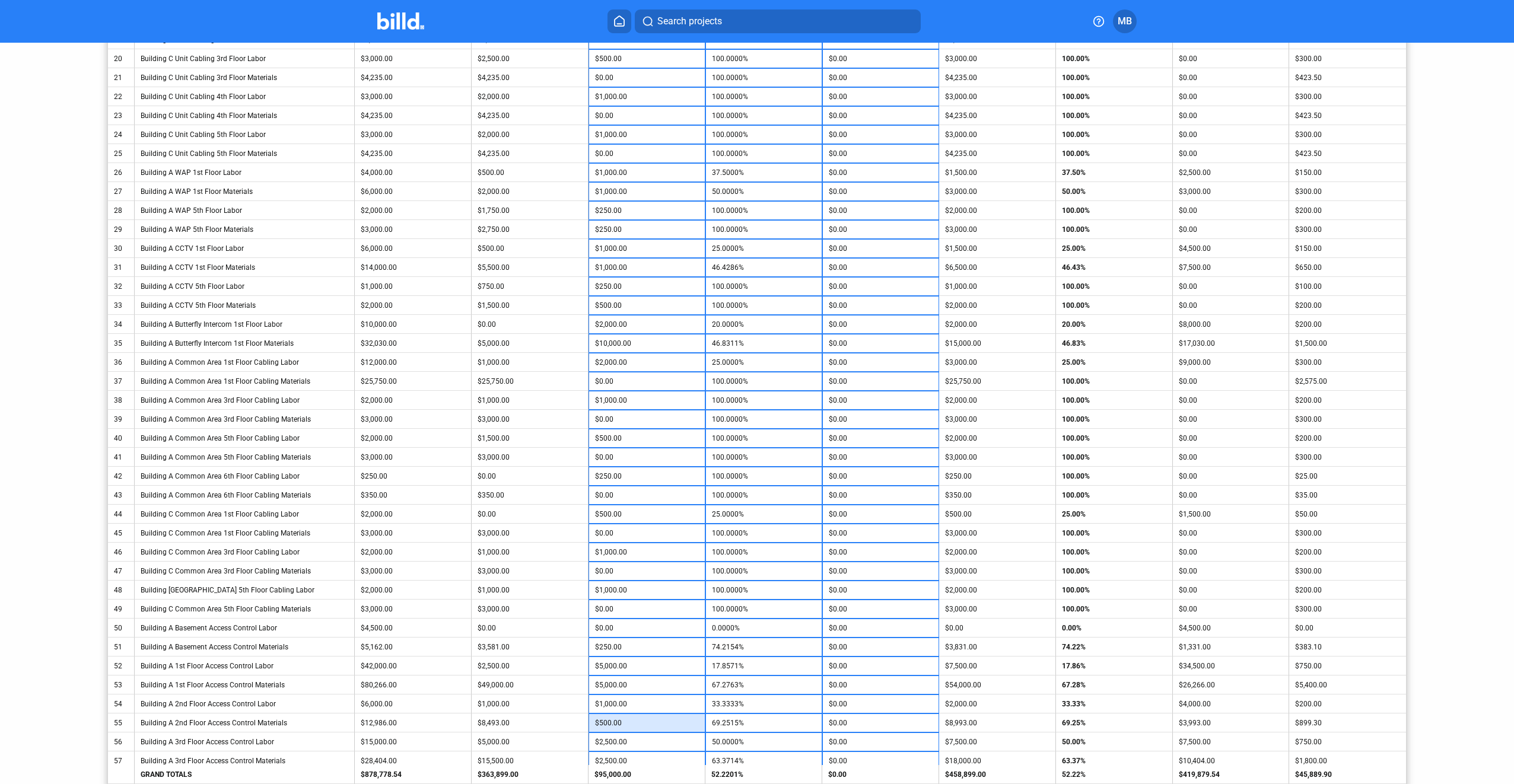
click at [631, 722] on input "$500.00" at bounding box center [647, 722] width 104 height 18
click at [638, 706] on input "$1,000.00" at bounding box center [647, 704] width 104 height 18
click at [647, 739] on input "$2,500.00" at bounding box center [647, 742] width 104 height 18
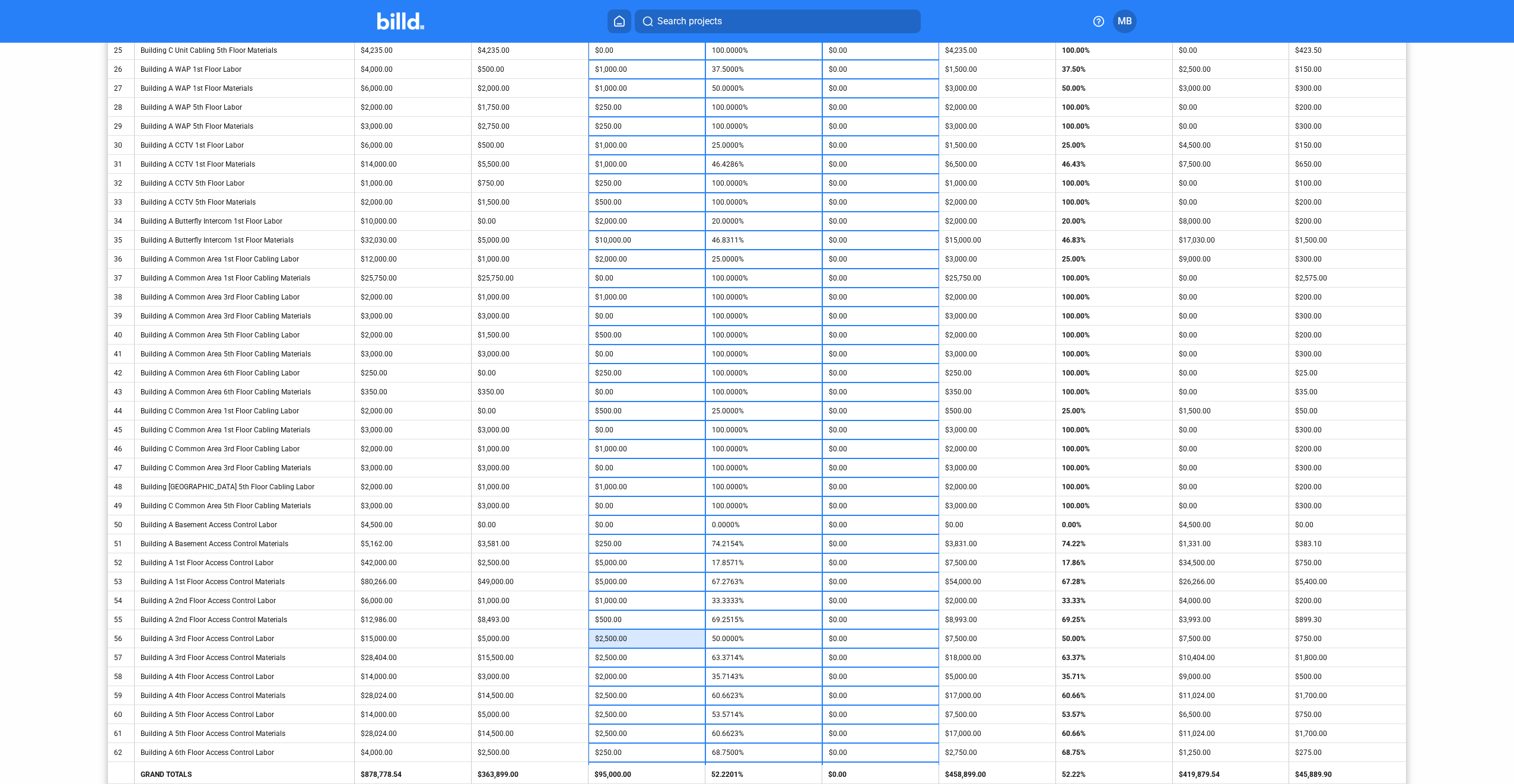
scroll to position [771, 0]
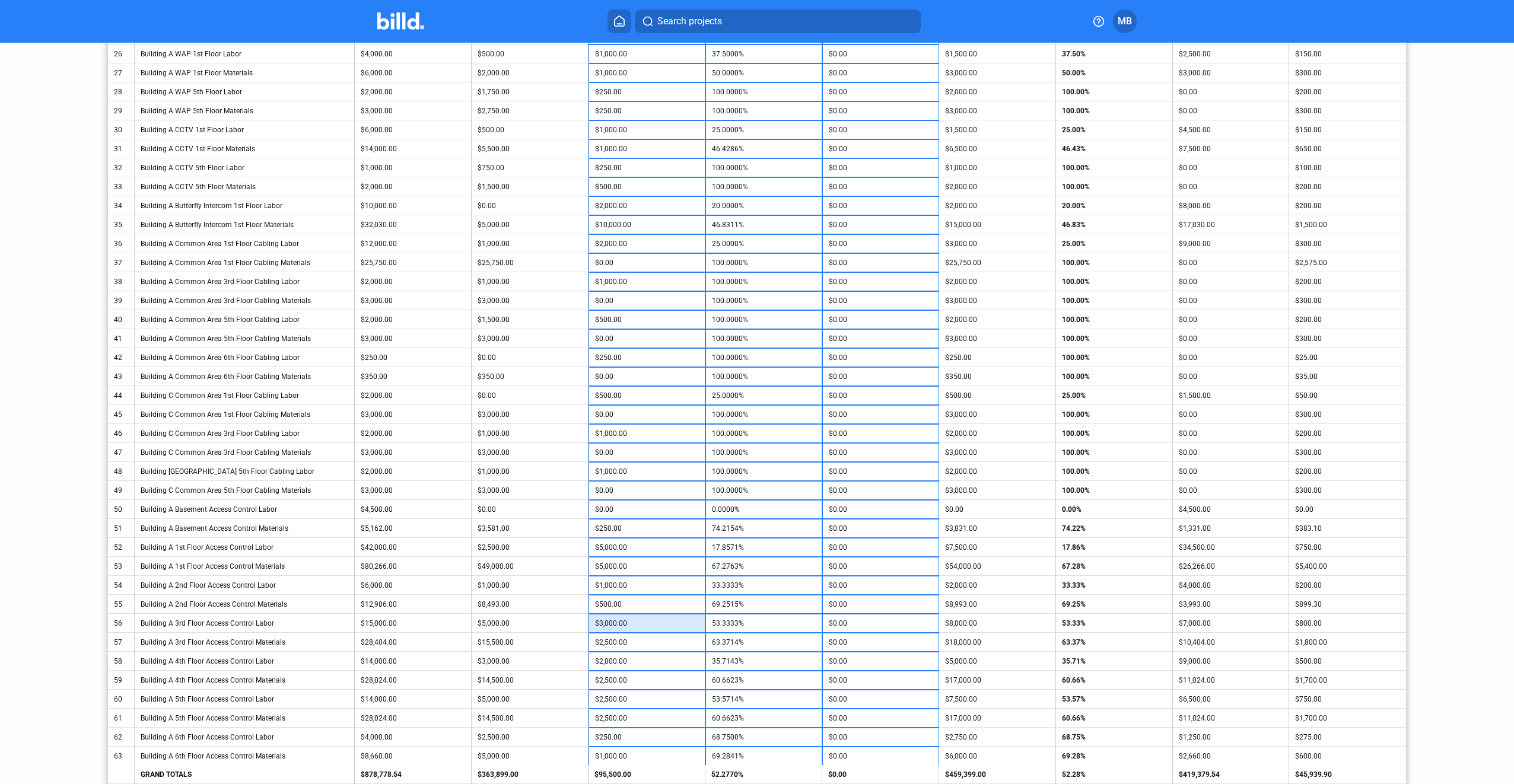
click at [630, 624] on input "$3,000.00" at bounding box center [647, 623] width 104 height 18
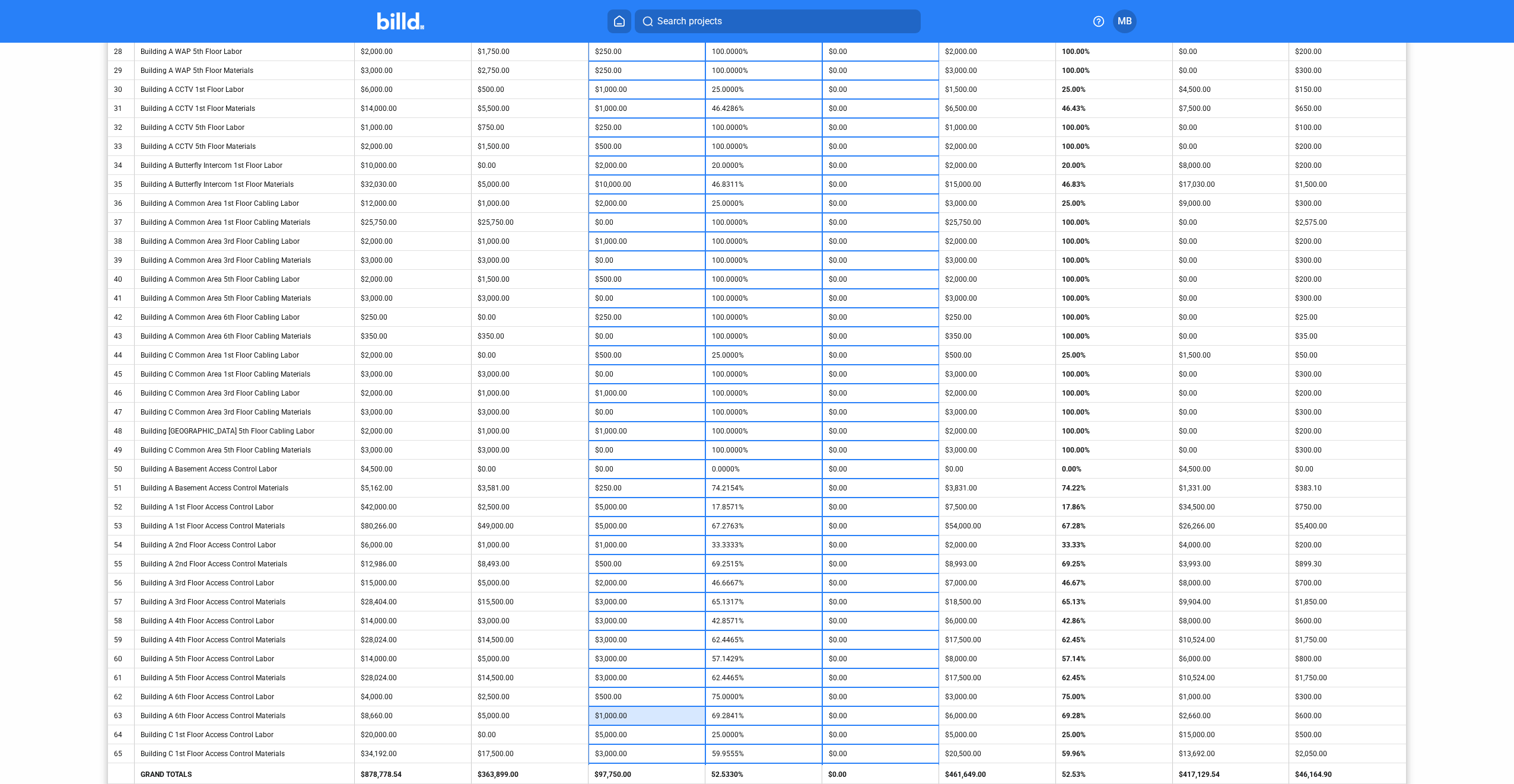
scroll to position [830, 0]
click at [639, 697] on input "$1,000.00" at bounding box center [647, 697] width 104 height 18
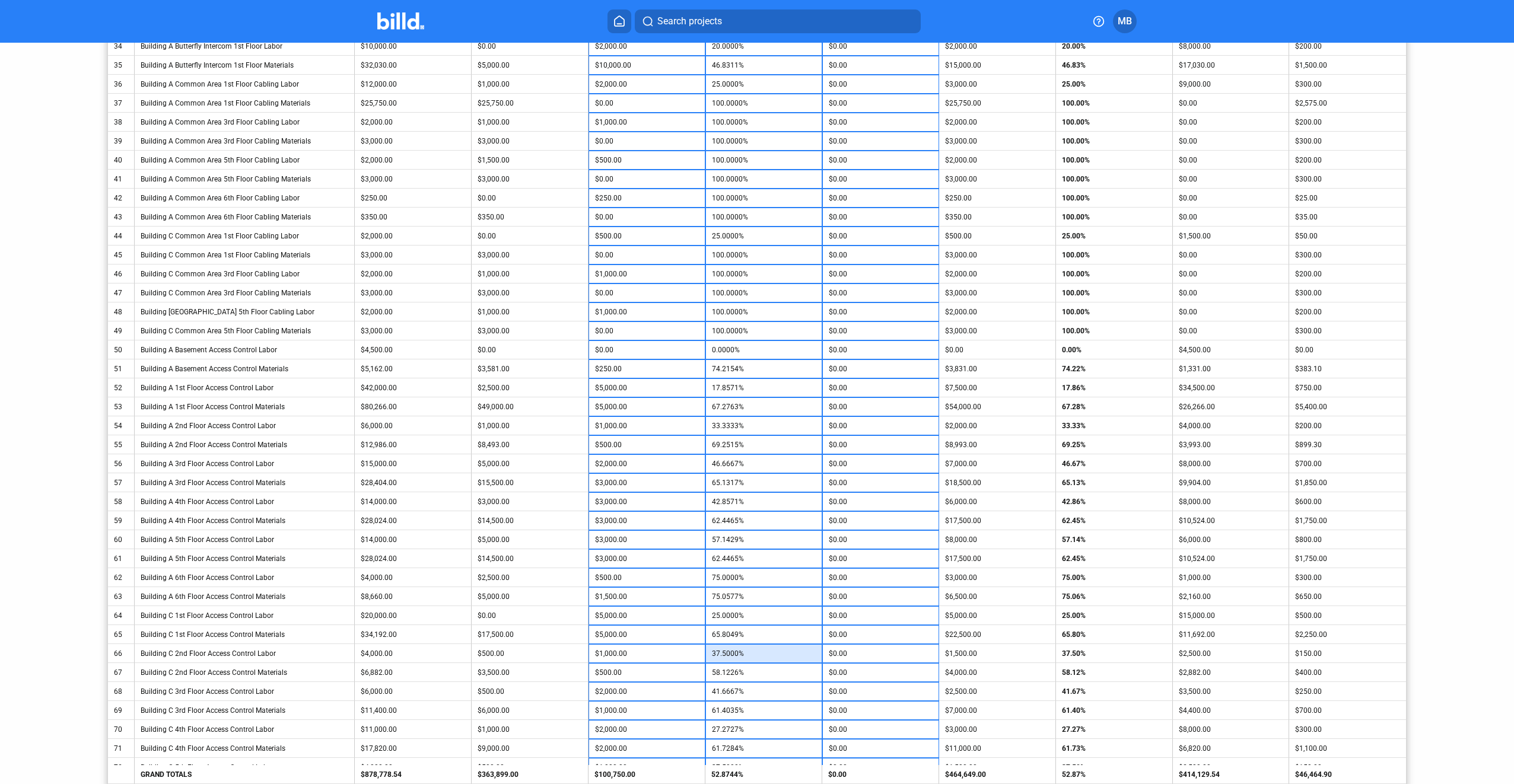
scroll to position [949, 0]
click at [639, 655] on input "$500.00" at bounding box center [647, 654] width 104 height 18
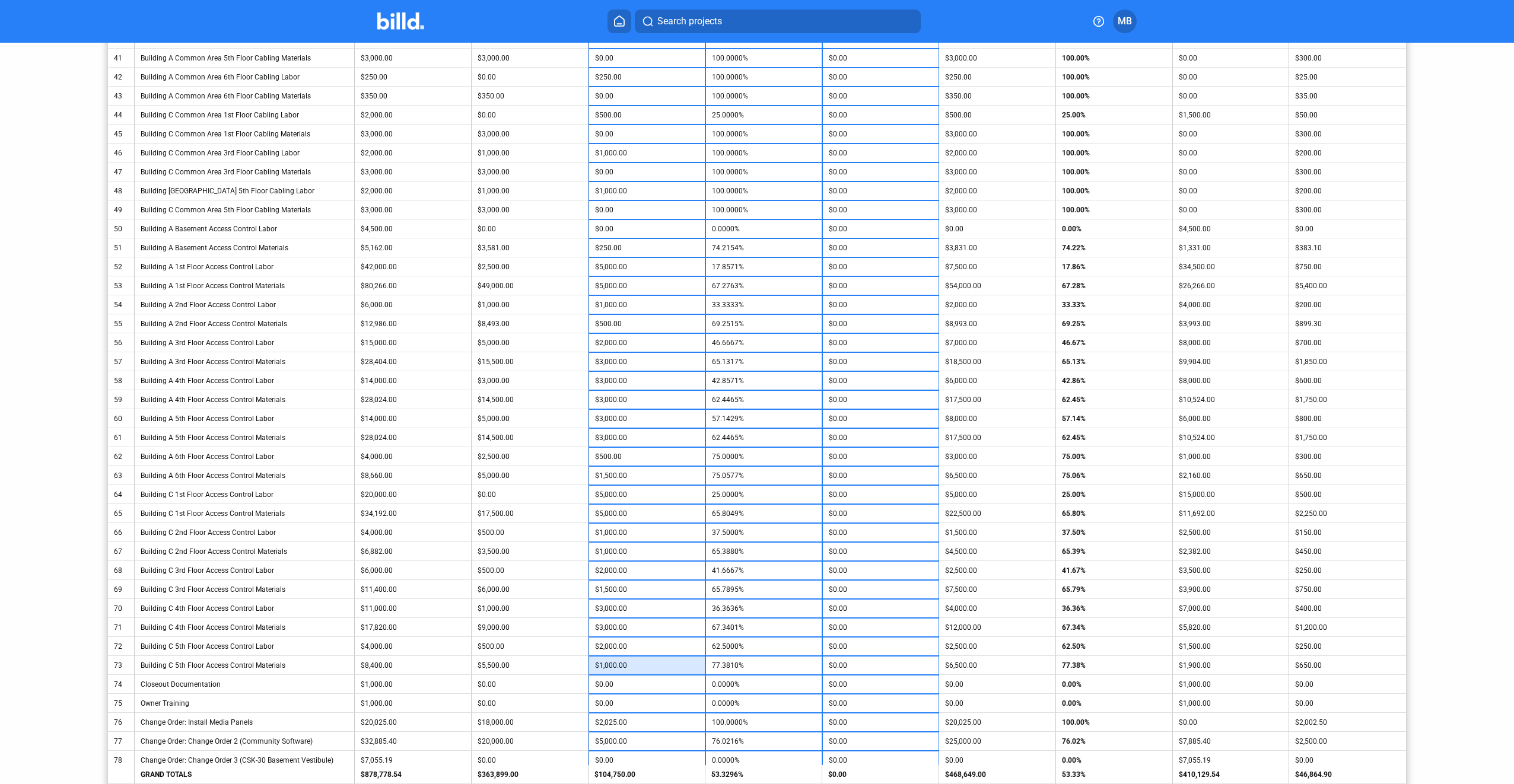
scroll to position [1068, 0]
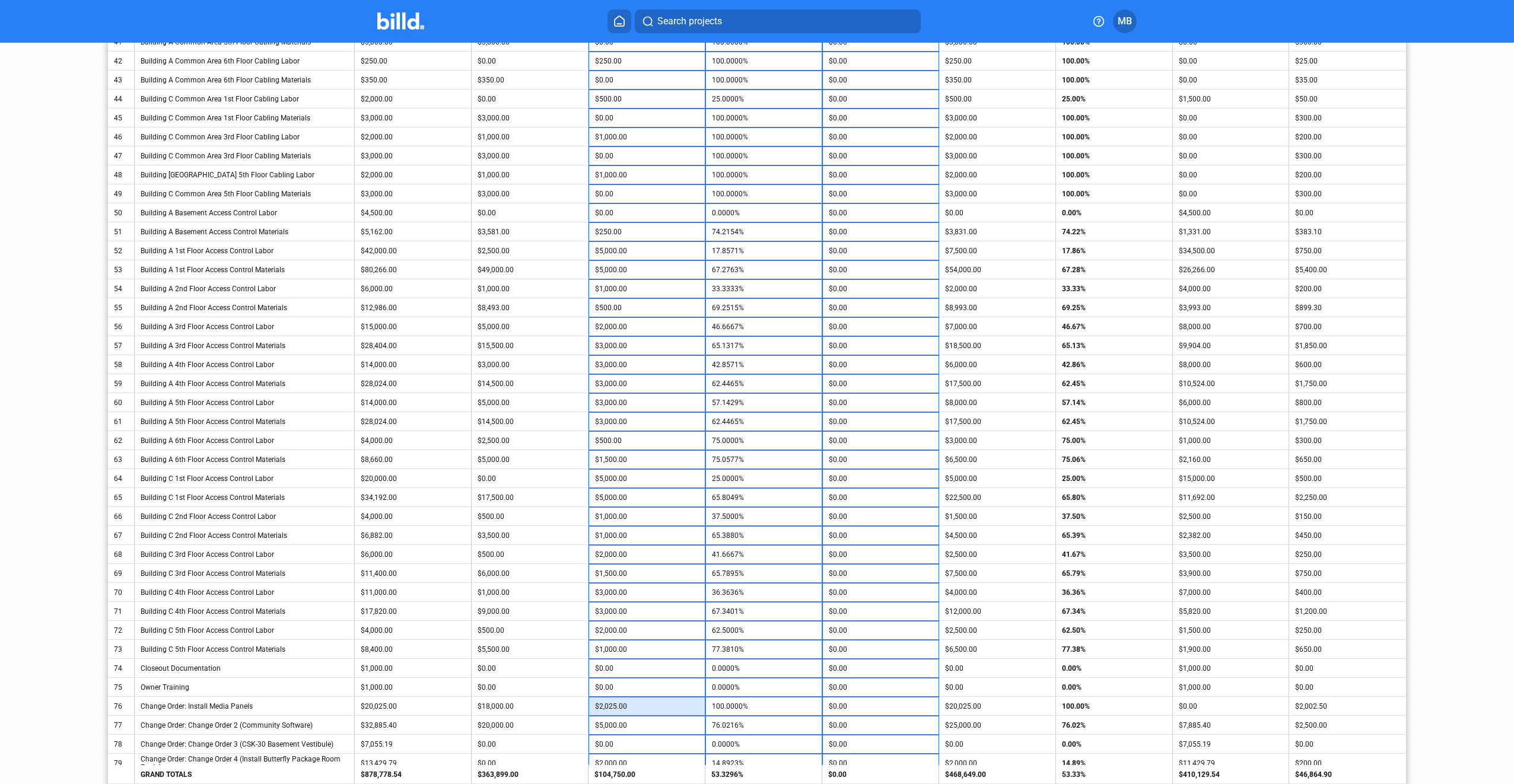
click at [631, 704] on input "$2,025.00" at bounding box center [647, 706] width 104 height 18
click at [647, 722] on input "$5,000.00" at bounding box center [647, 725] width 104 height 18
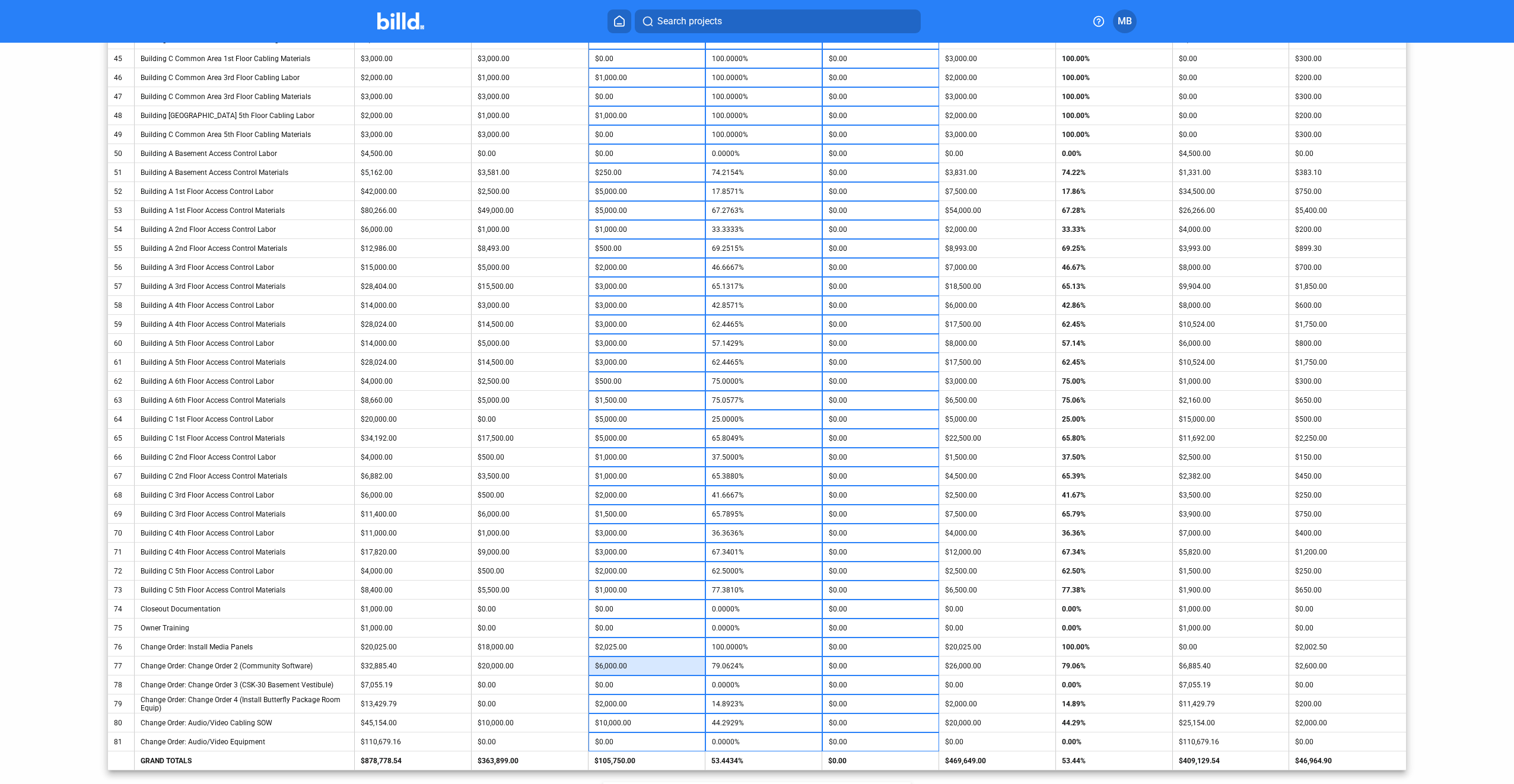
click at [657, 665] on input "$6,000.00" at bounding box center [647, 666] width 104 height 18
click at [657, 723] on input "$10,000.00" at bounding box center [647, 722] width 104 height 18
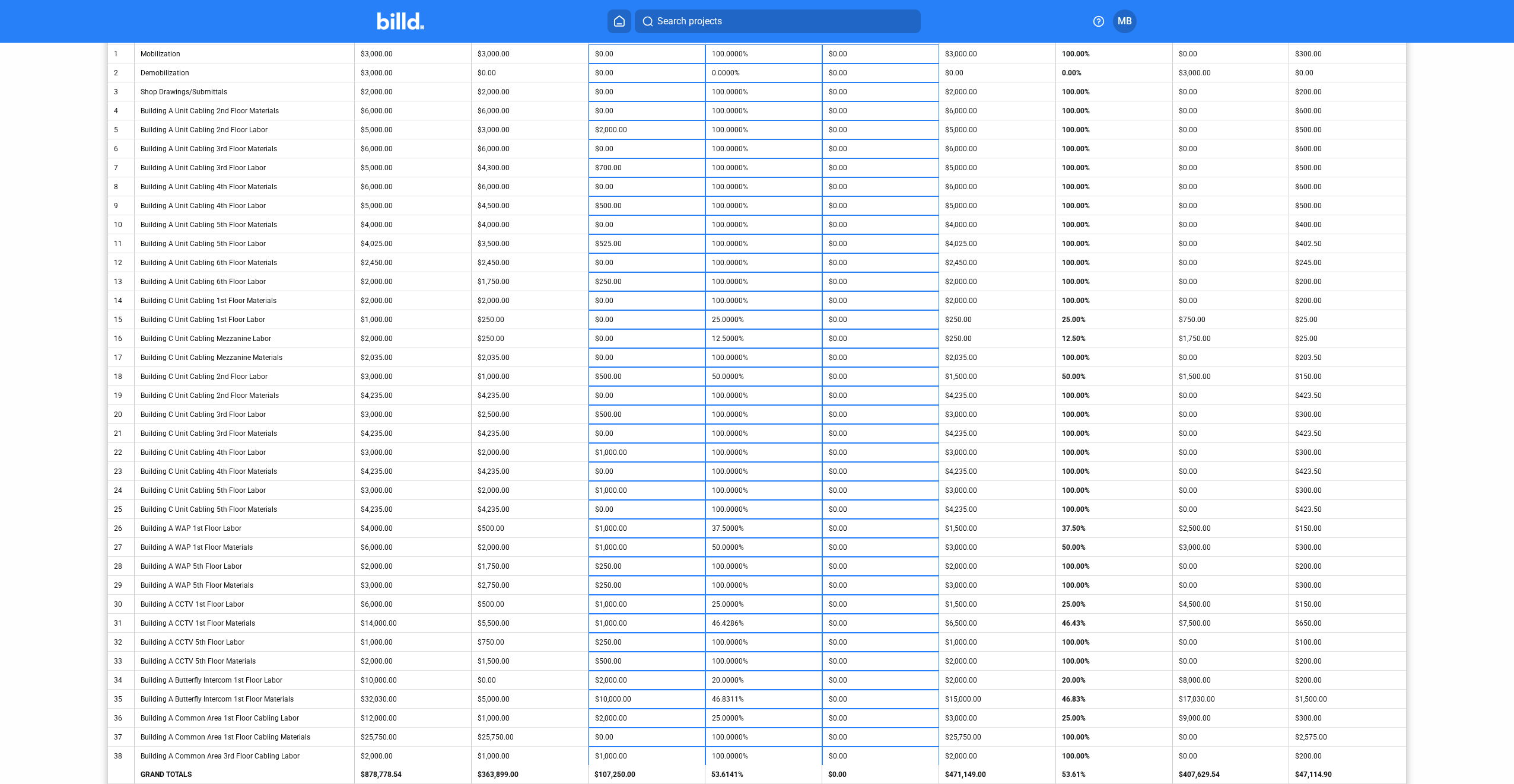
scroll to position [0, 0]
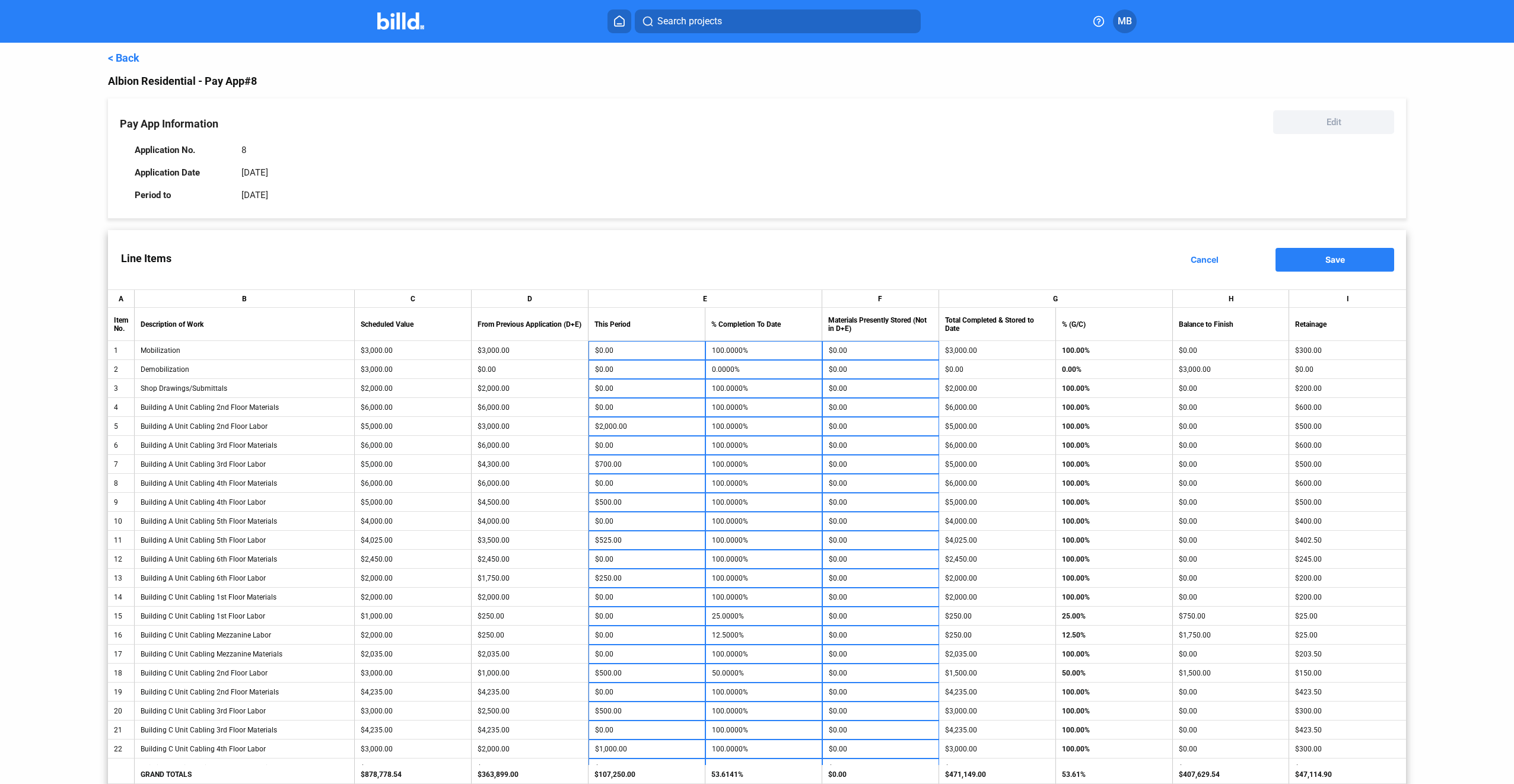
click at [1352, 259] on button "Save" at bounding box center [1335, 260] width 118 height 24
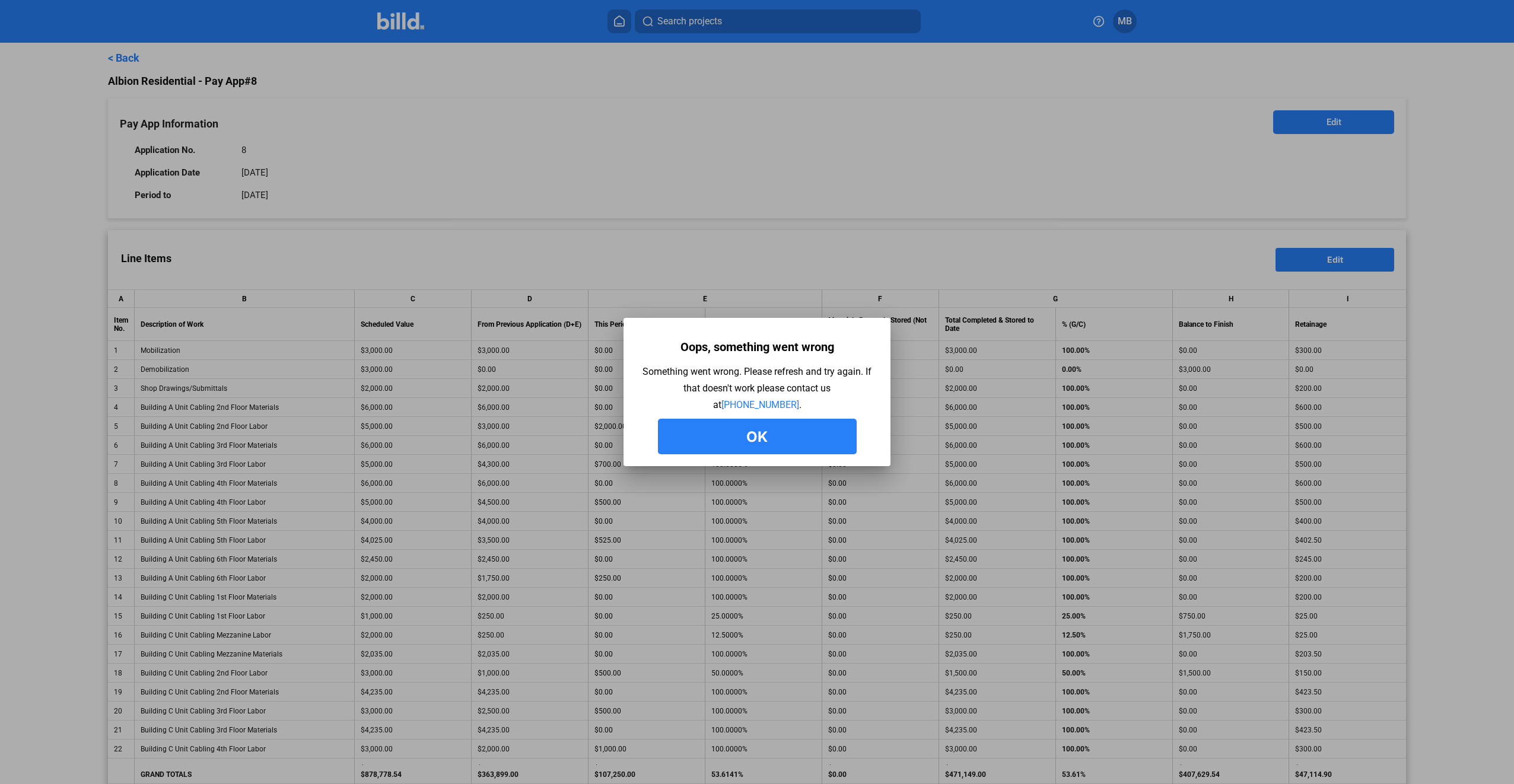
click at [801, 436] on button "Ok" at bounding box center [757, 436] width 199 height 36
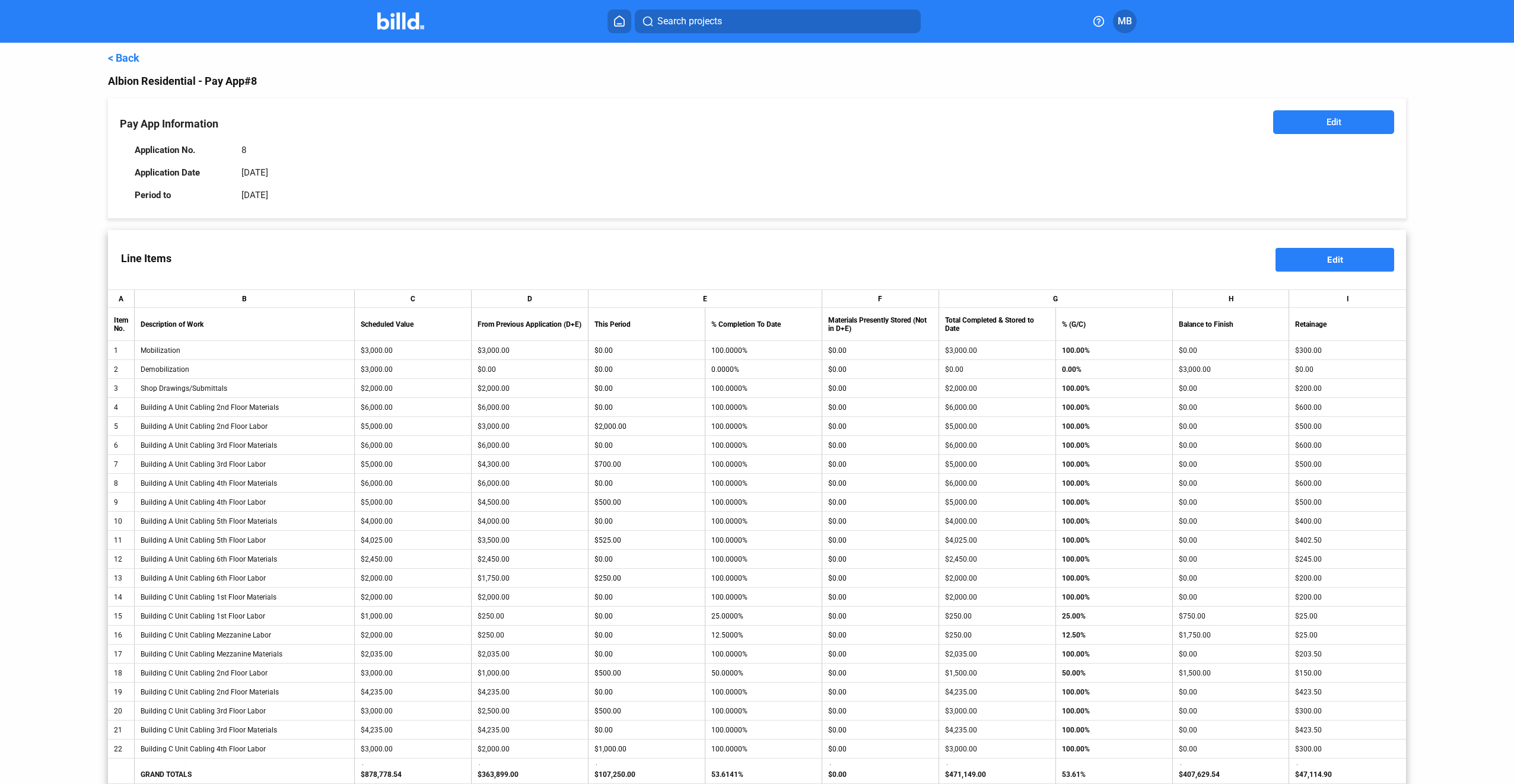
click at [1327, 256] on span "Edit" at bounding box center [1335, 259] width 16 height 10
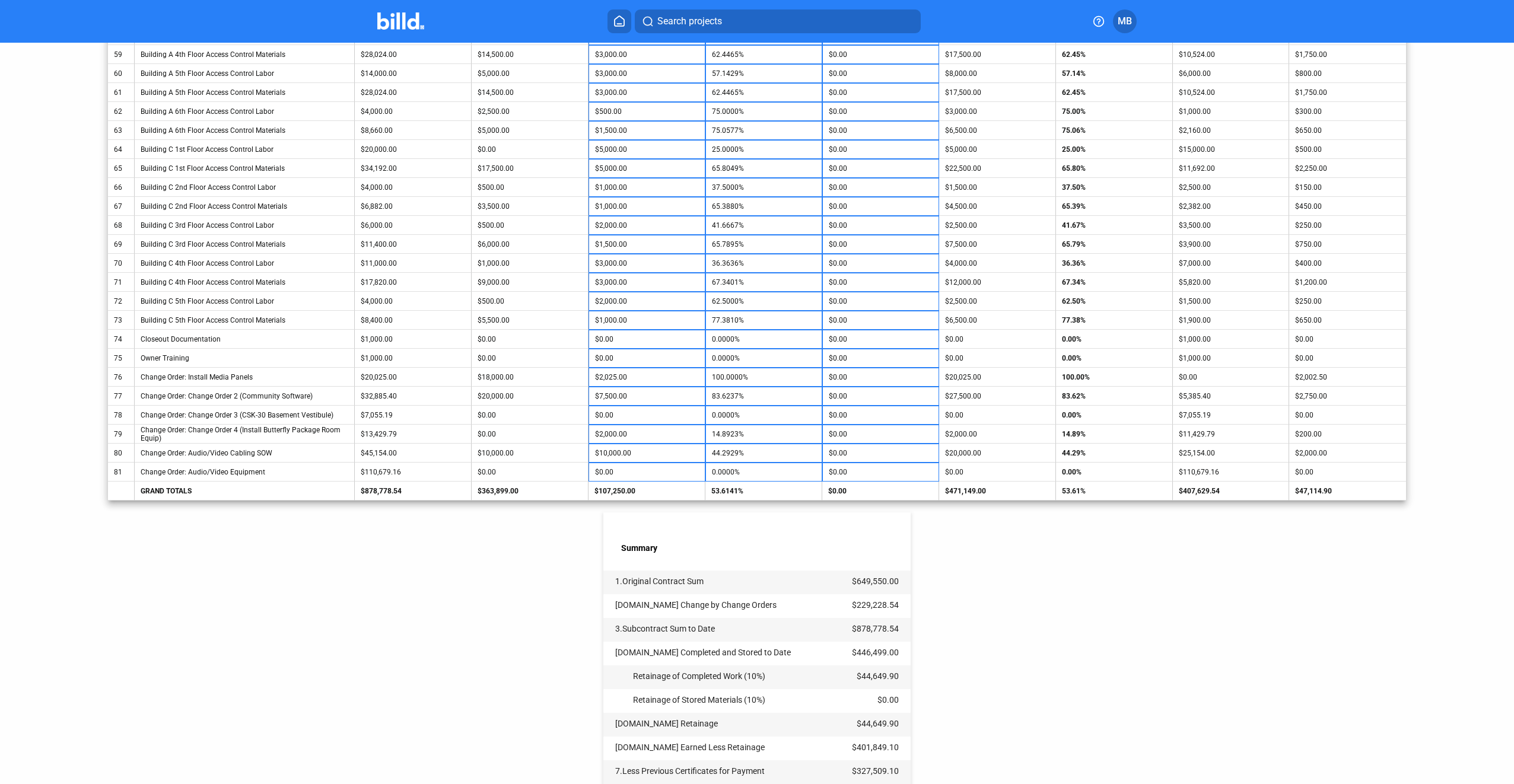
scroll to position [1562, 0]
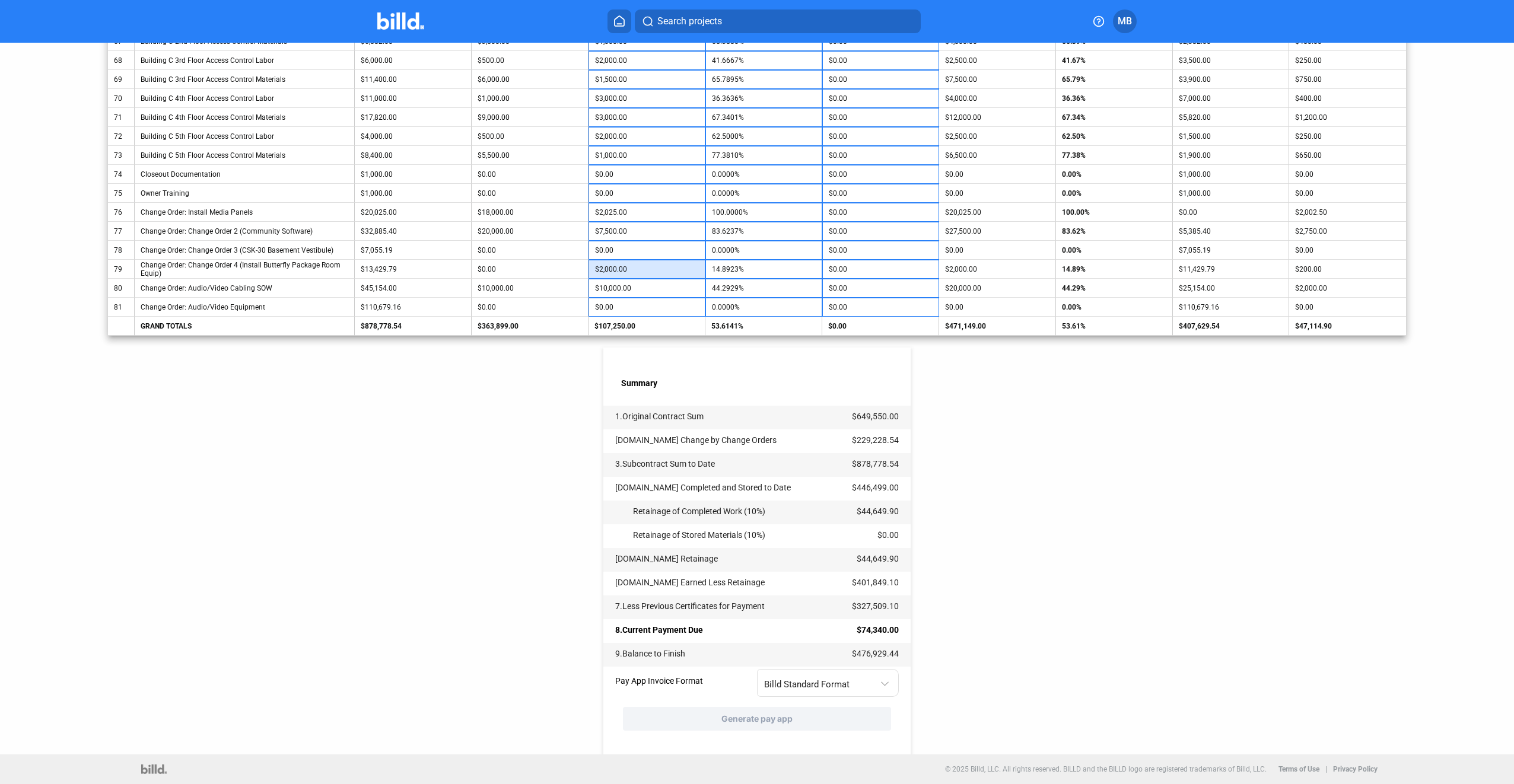
click at [631, 268] on input "$2,000.00" at bounding box center [647, 269] width 104 height 18
click at [635, 229] on input "$7,500.00" at bounding box center [647, 231] width 104 height 18
click at [647, 267] on input "$3,000.00" at bounding box center [647, 269] width 104 height 18
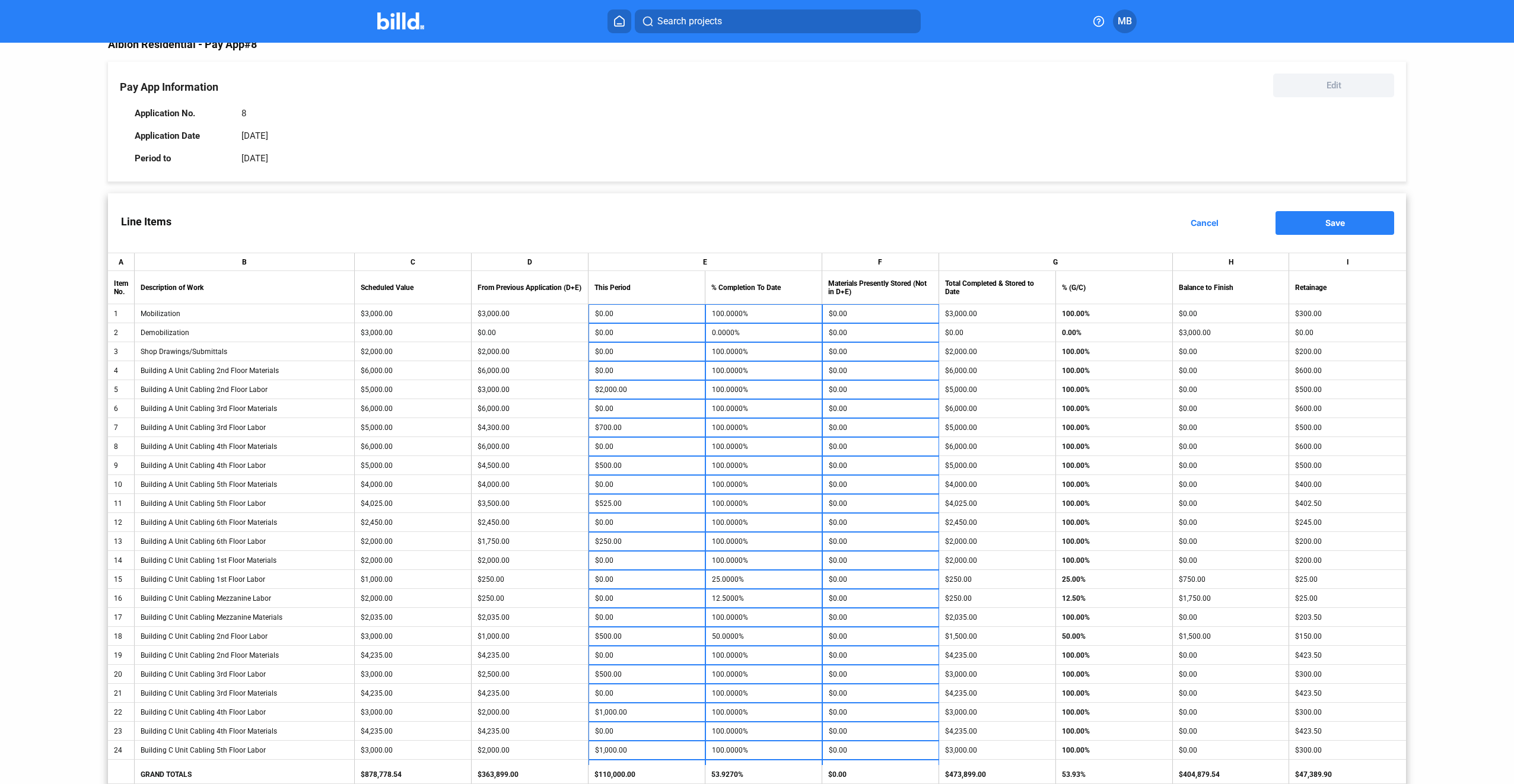
scroll to position [0, 0]
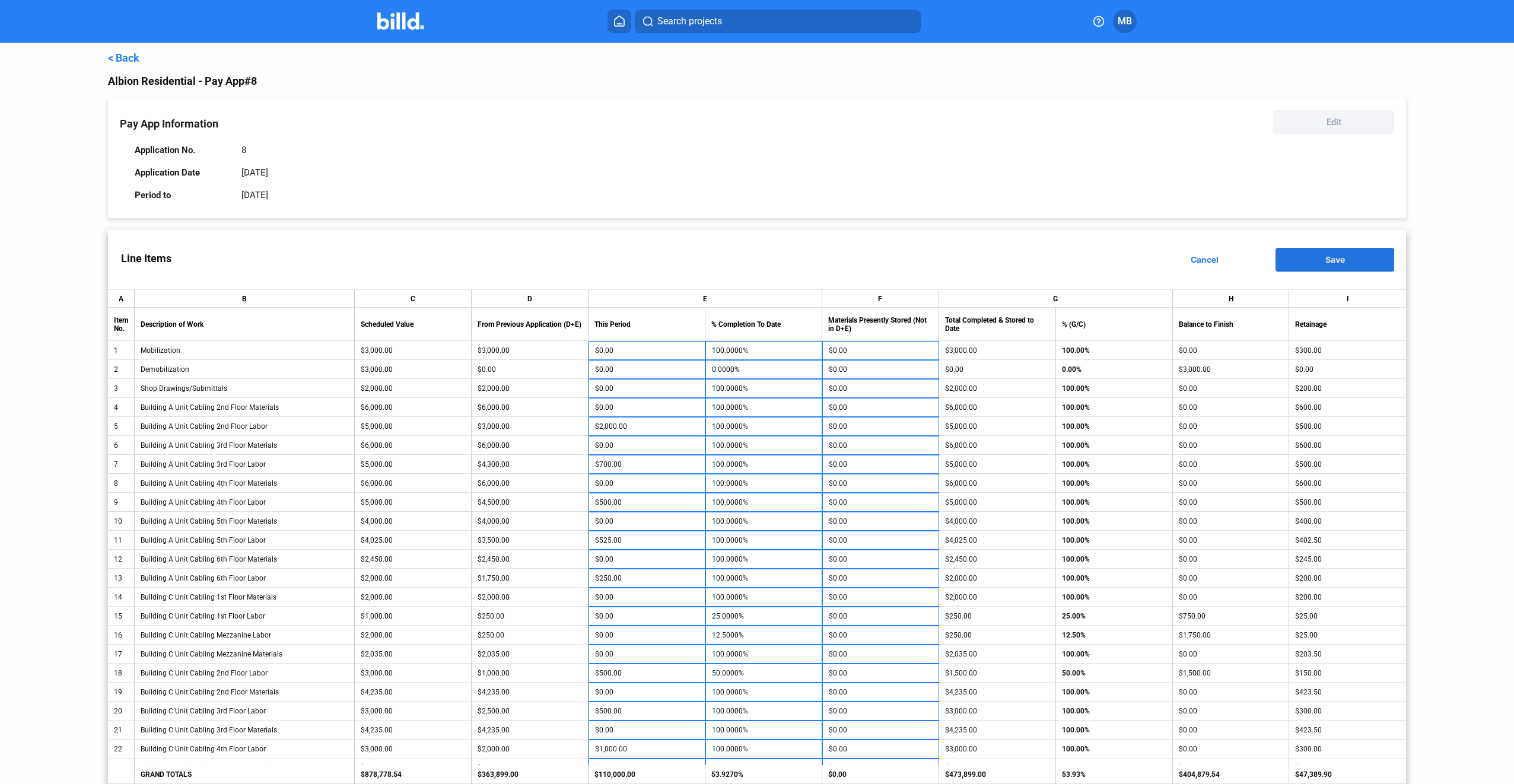
click at [1335, 259] on span "Save" at bounding box center [1335, 259] width 19 height 10
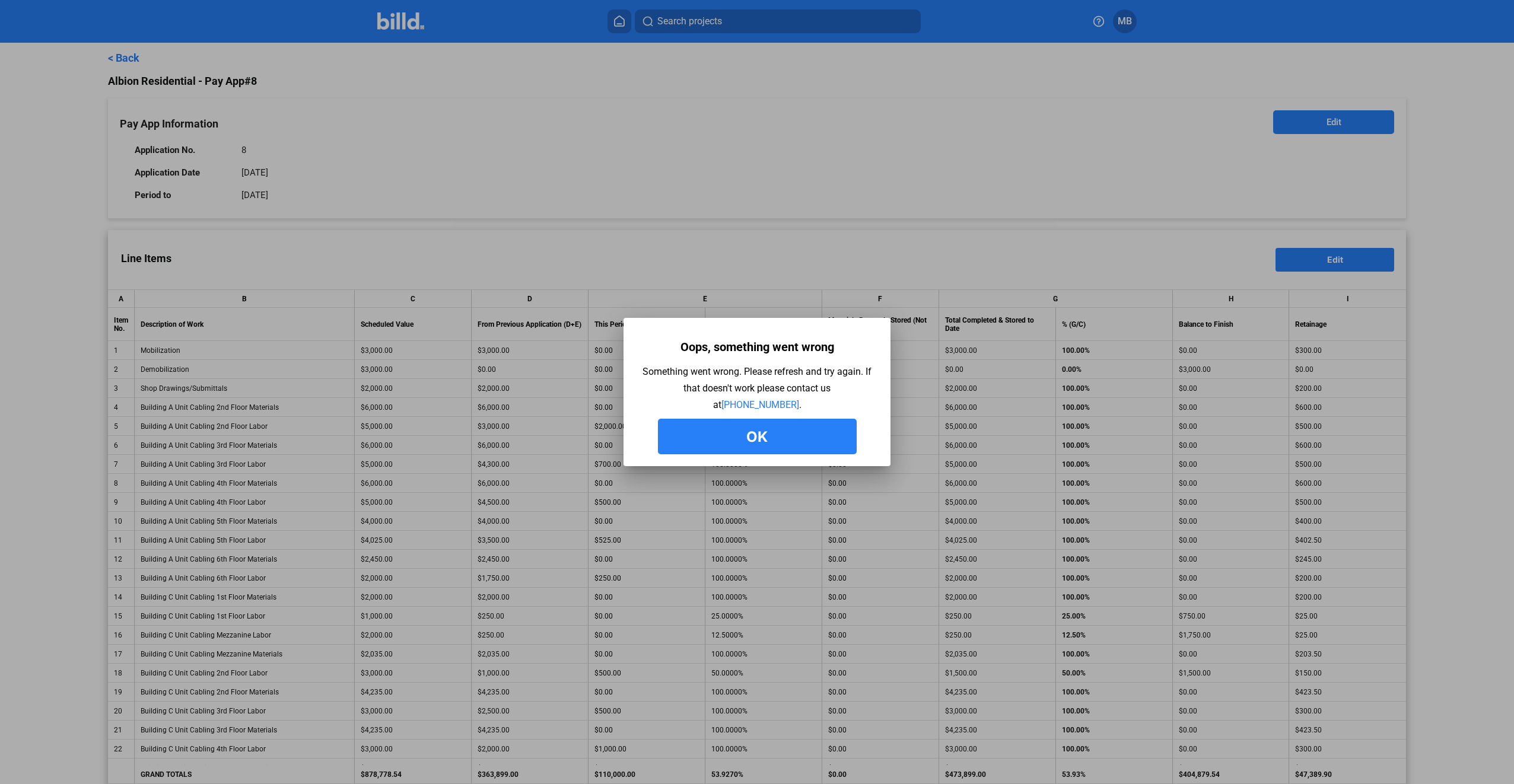
click at [765, 435] on button "Ok" at bounding box center [757, 436] width 199 height 36
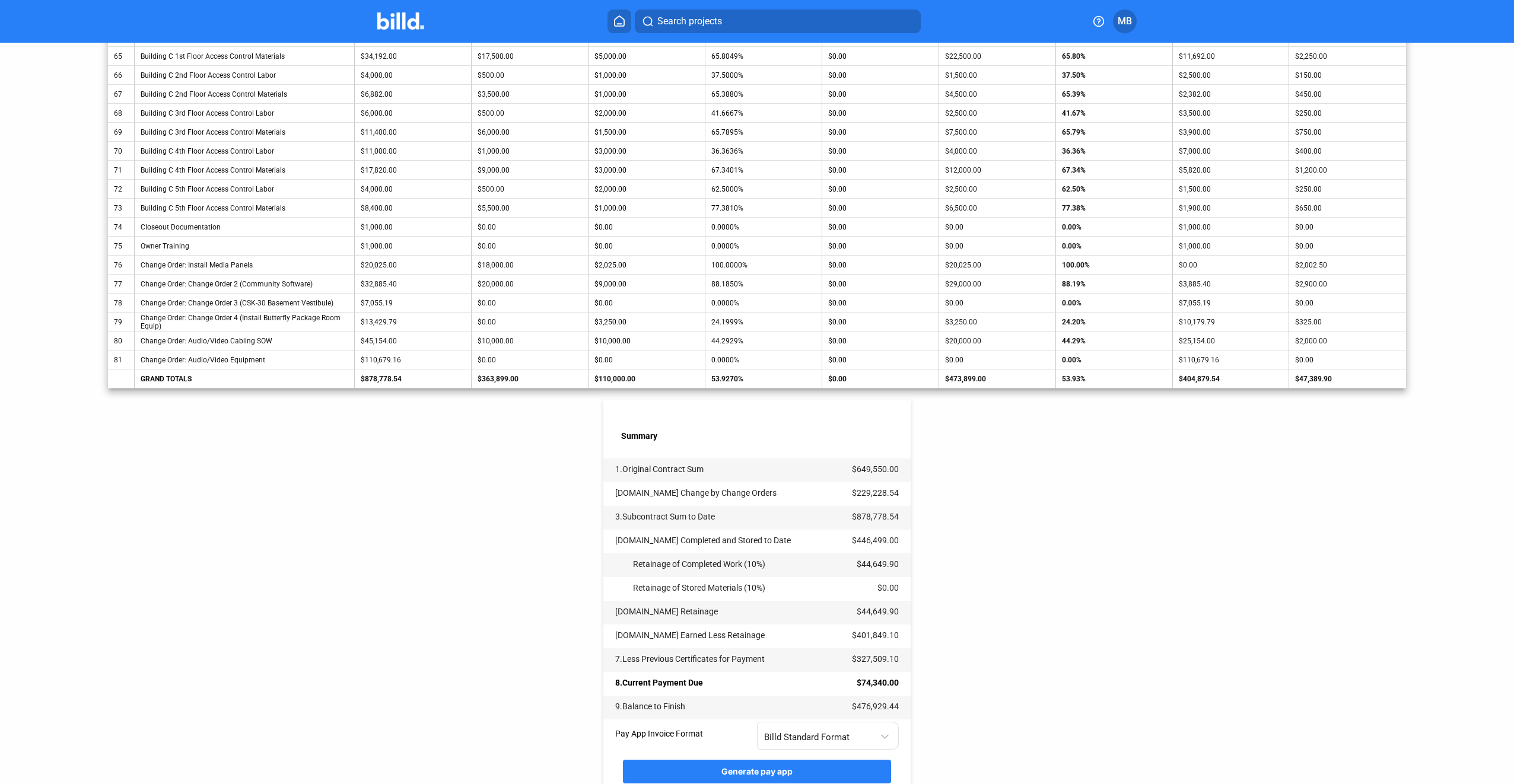
scroll to position [1562, 0]
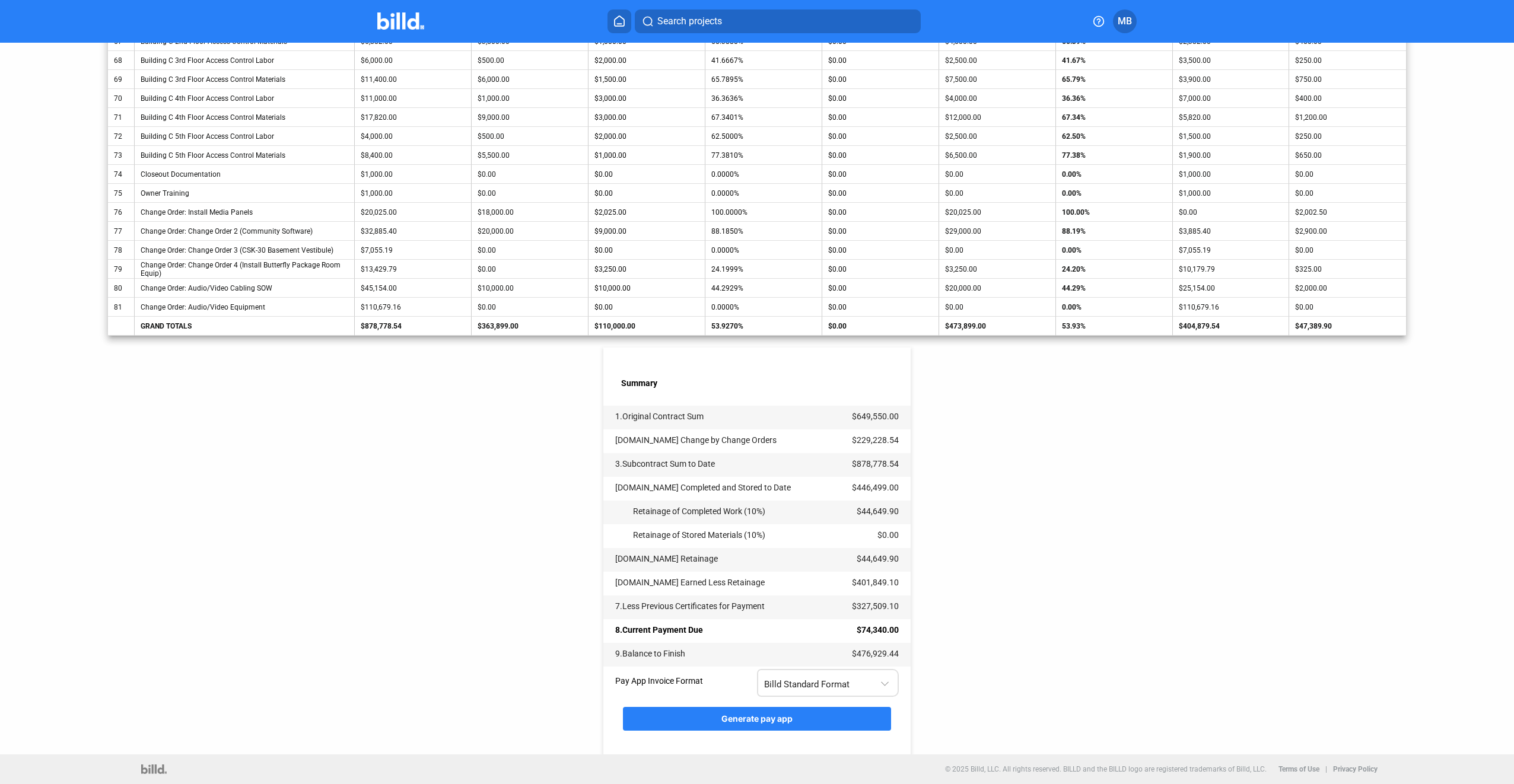
click at [880, 685] on div at bounding box center [886, 675] width 13 height 24
click at [871, 731] on span "AIA G702 + G703" at bounding box center [825, 734] width 129 height 26
click at [813, 718] on button "Generate pay app" at bounding box center [756, 719] width 268 height 24
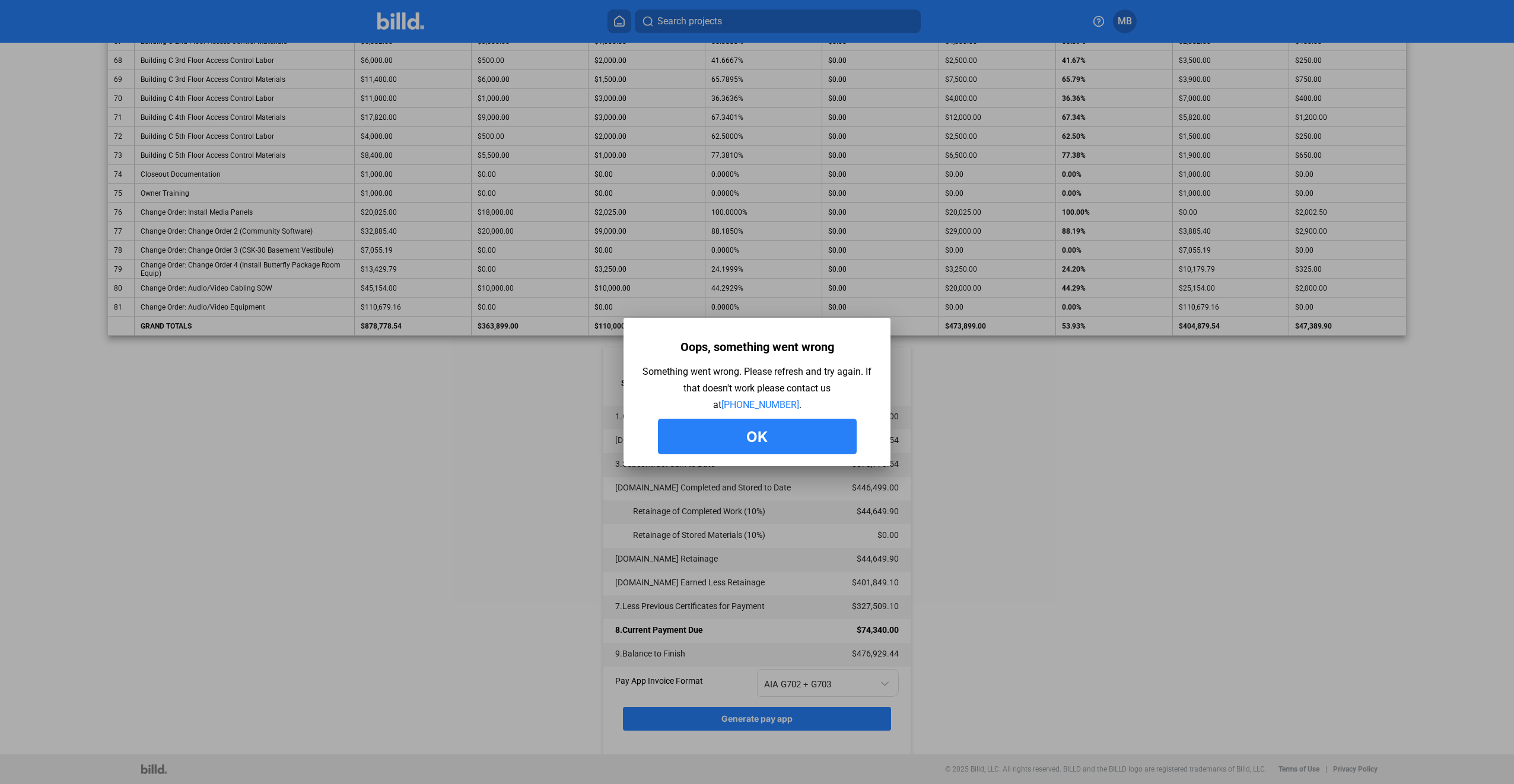
click at [807, 429] on button "Ok" at bounding box center [757, 436] width 199 height 36
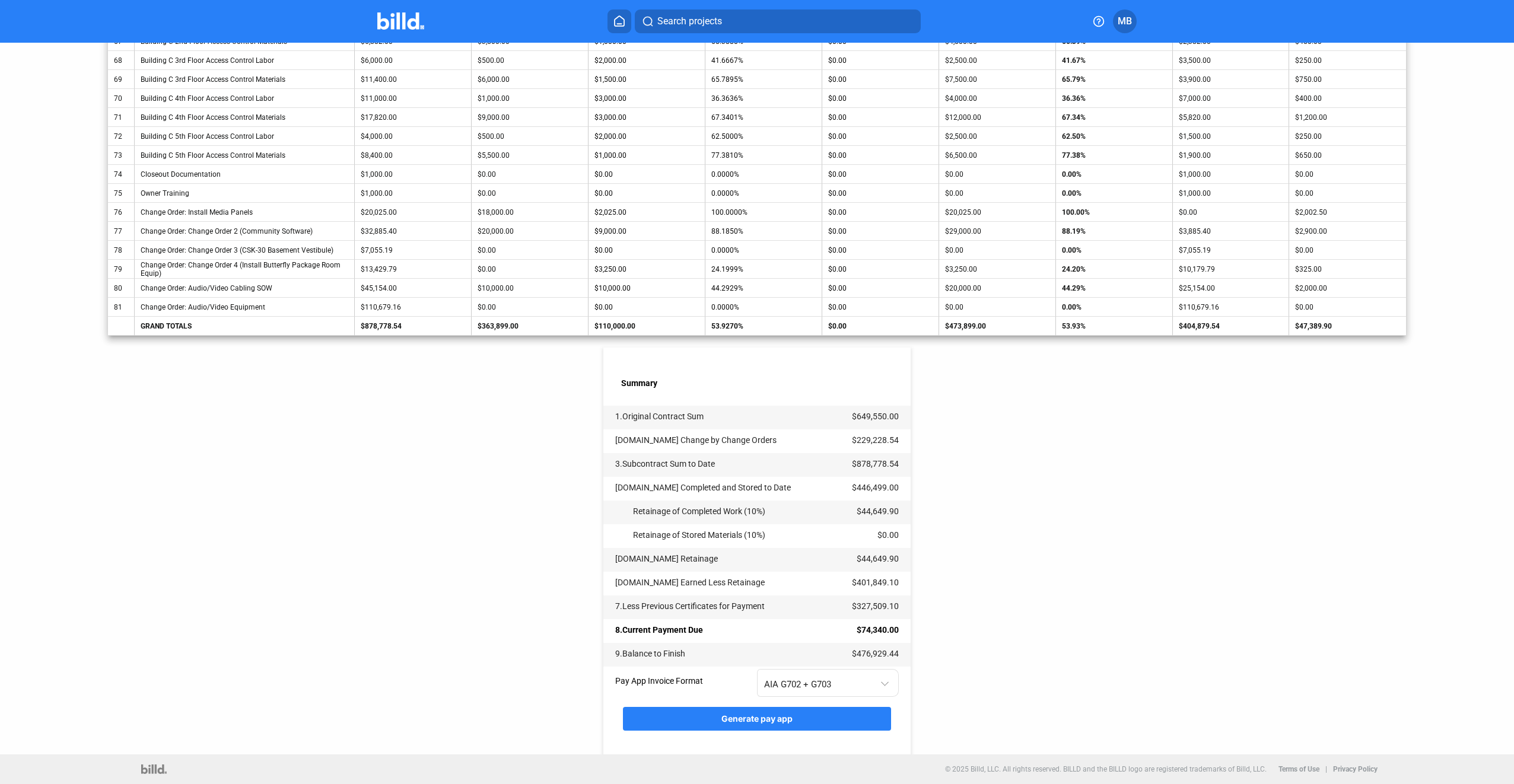
click at [805, 715] on button "Generate pay app" at bounding box center [756, 719] width 268 height 24
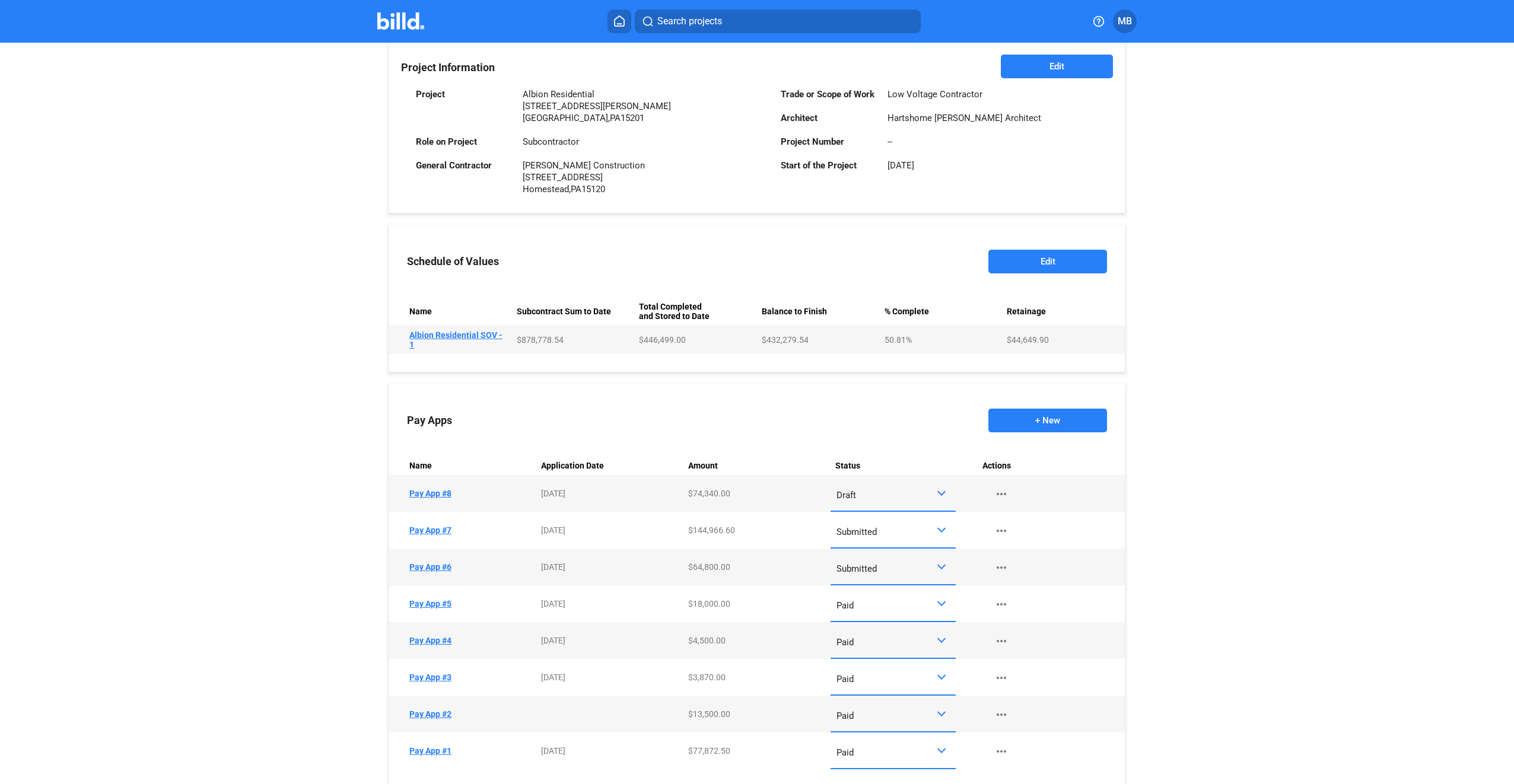
scroll to position [296, 0]
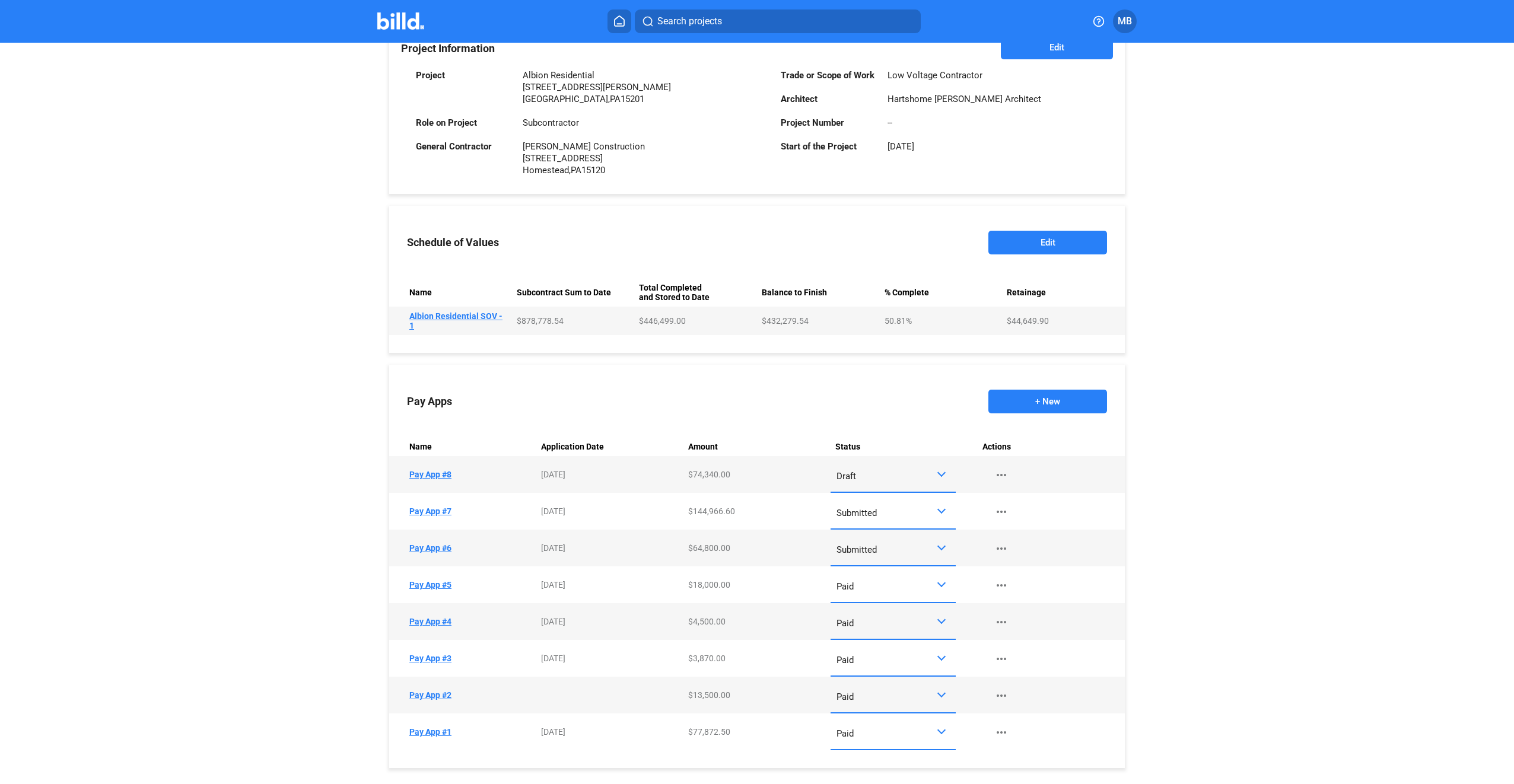
click at [438, 476] on td "Name Pay App #8" at bounding box center [463, 475] width 147 height 37
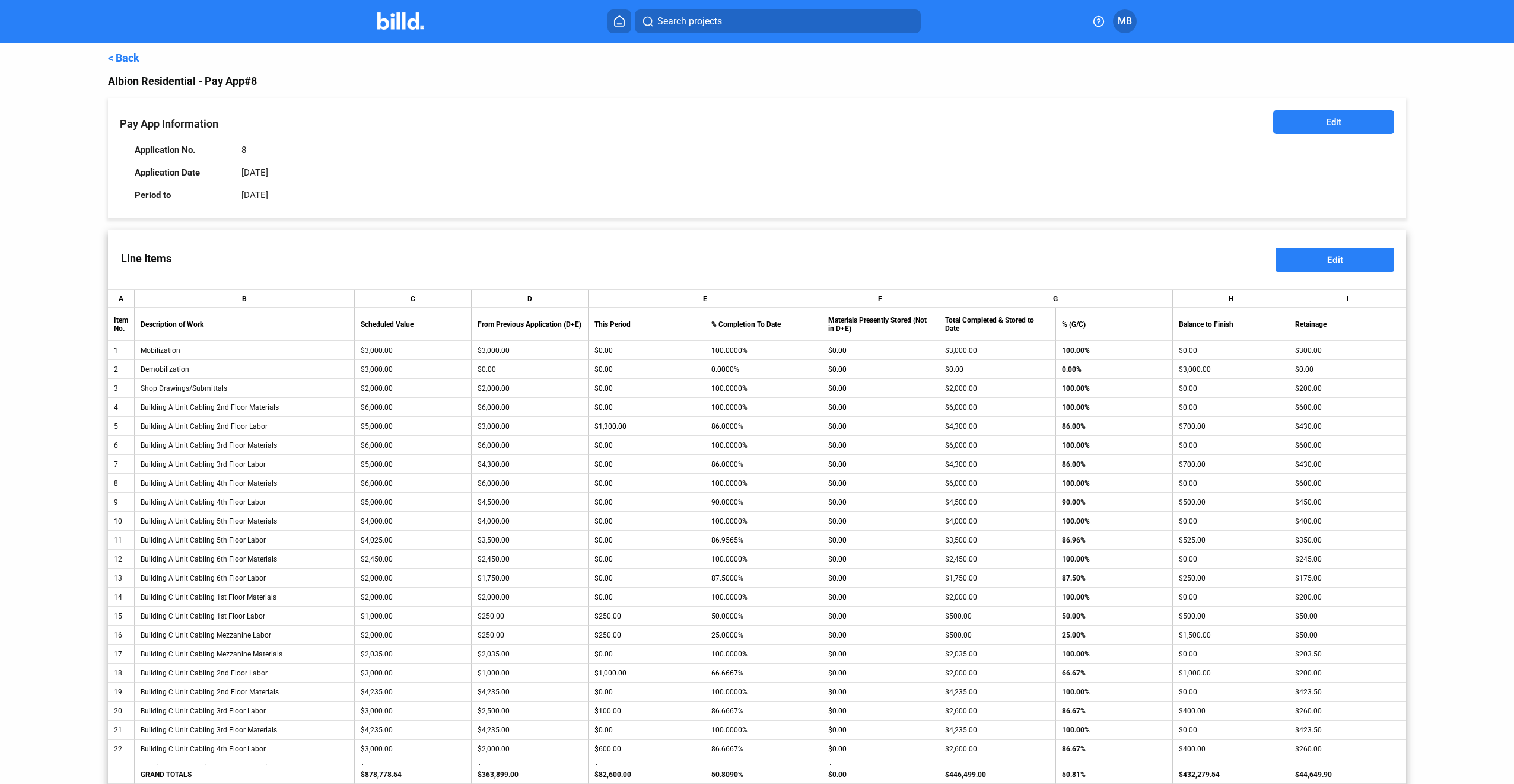
click at [863, 733] on span "AIA G702 + G703" at bounding box center [825, 734] width 129 height 26
click at [1329, 261] on span "Edit" at bounding box center [1335, 259] width 16 height 10
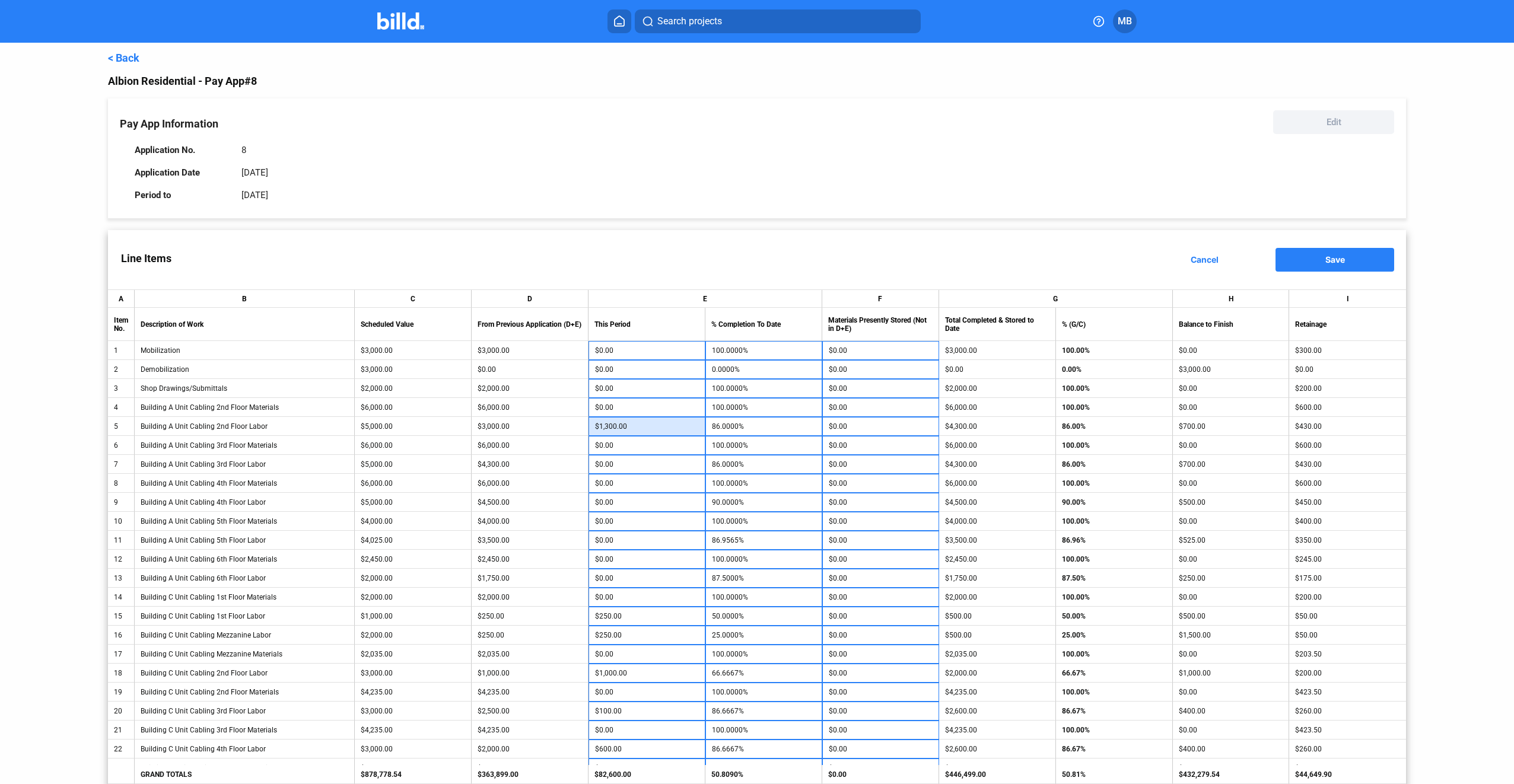
click at [645, 426] on input "$1,300.00" at bounding box center [647, 426] width 104 height 18
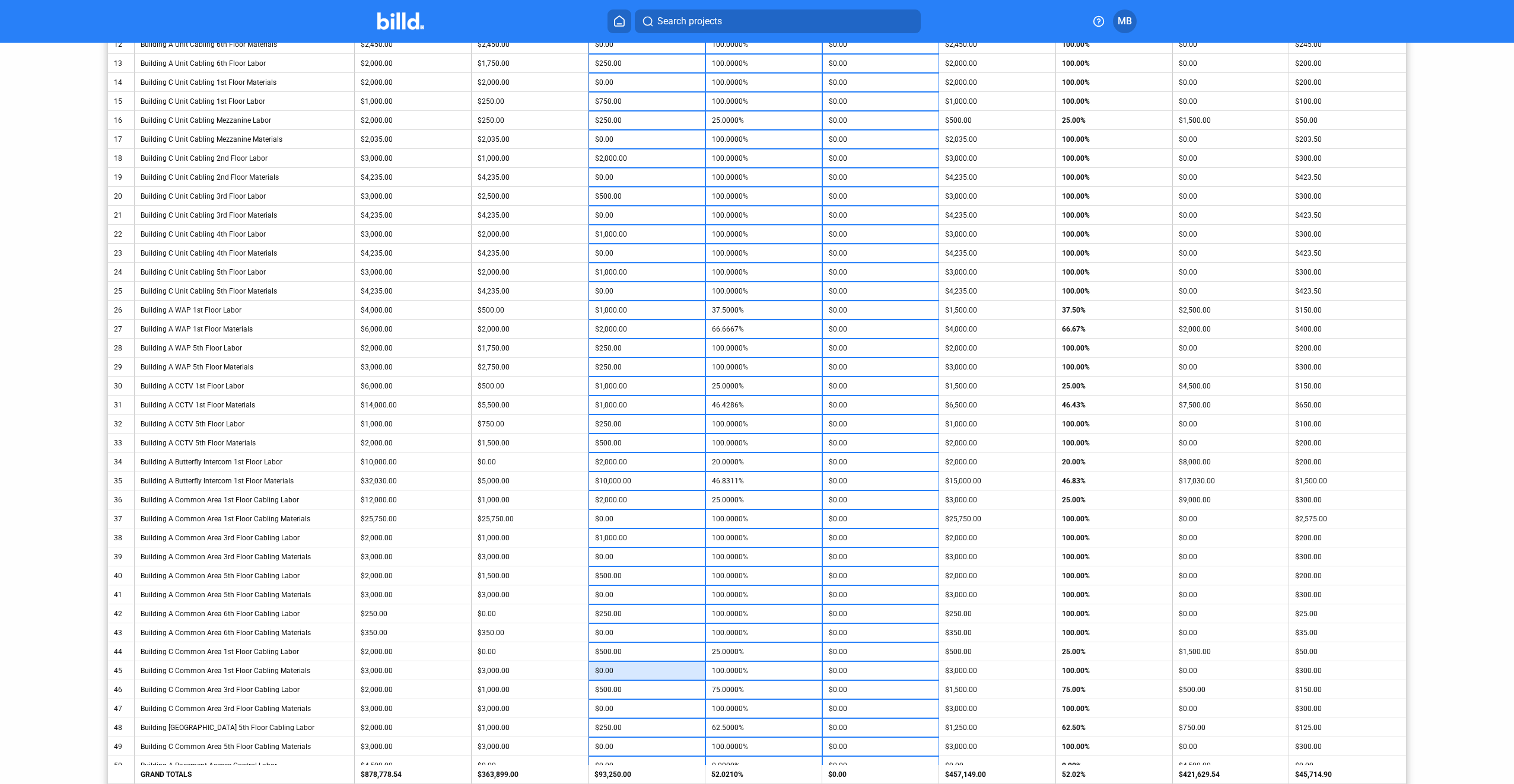
scroll to position [534, 0]
click at [643, 671] on input "$150.00" at bounding box center [647, 671] width 104 height 18
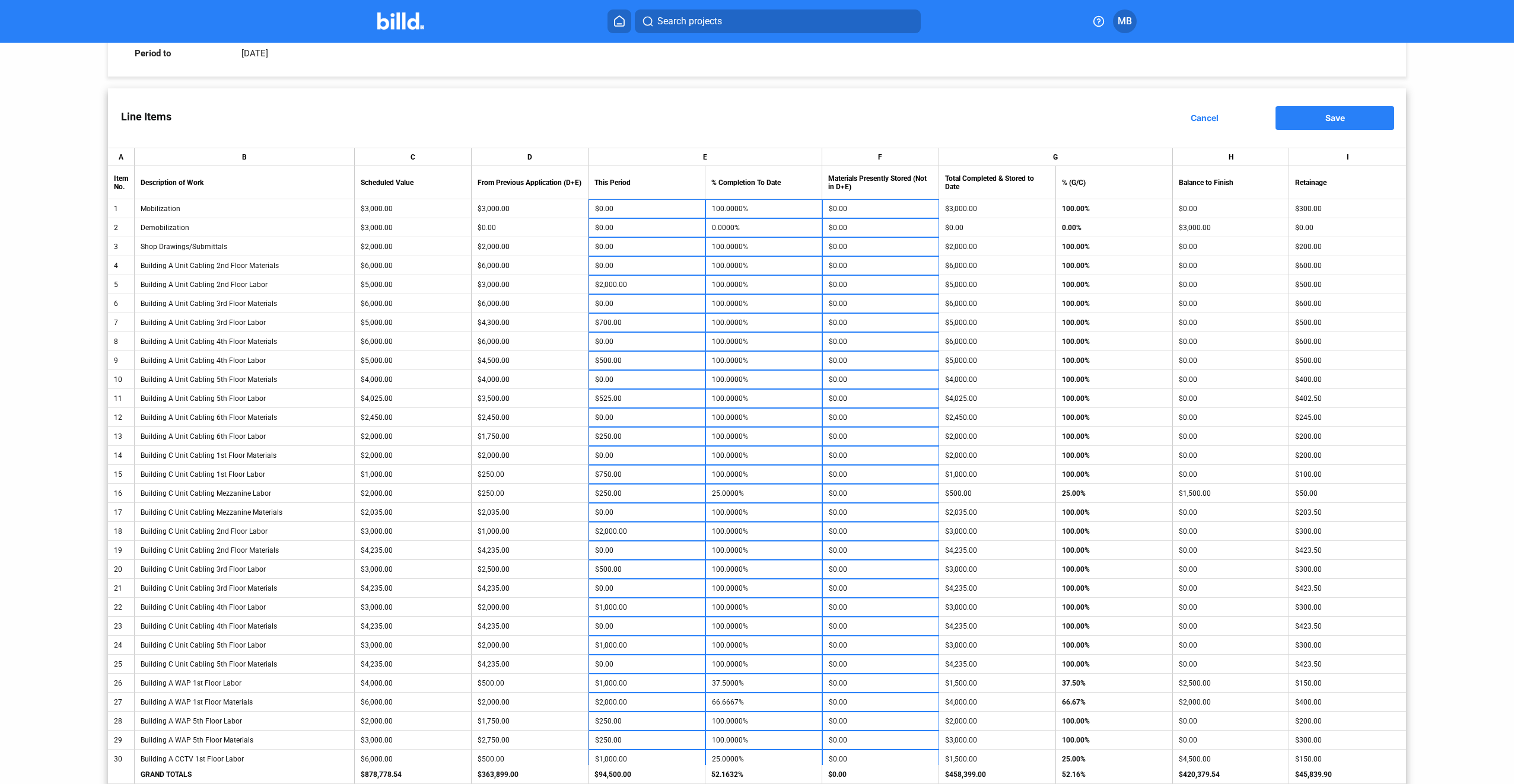
scroll to position [59, 0]
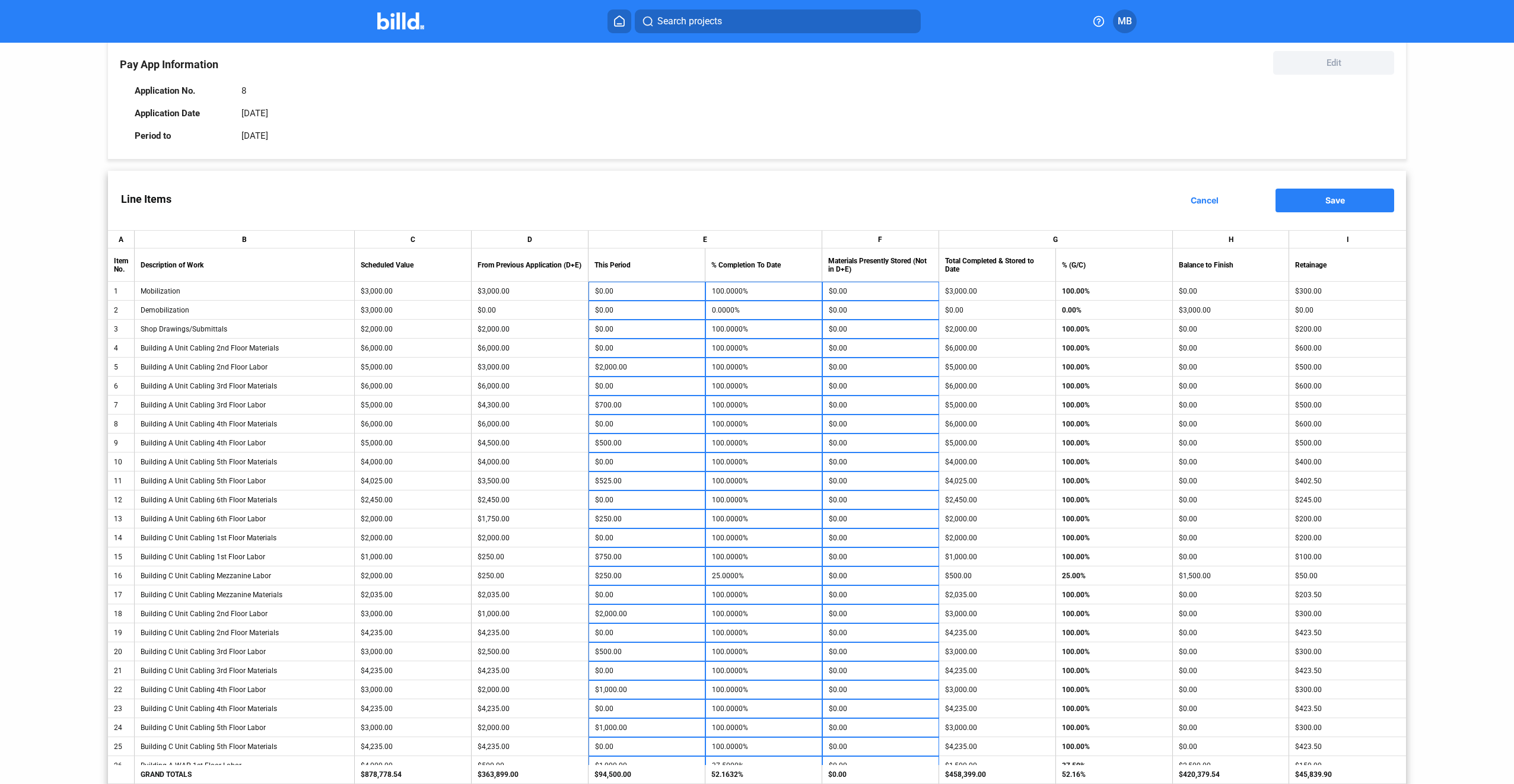
click at [1351, 197] on button "Save" at bounding box center [1335, 201] width 118 height 24
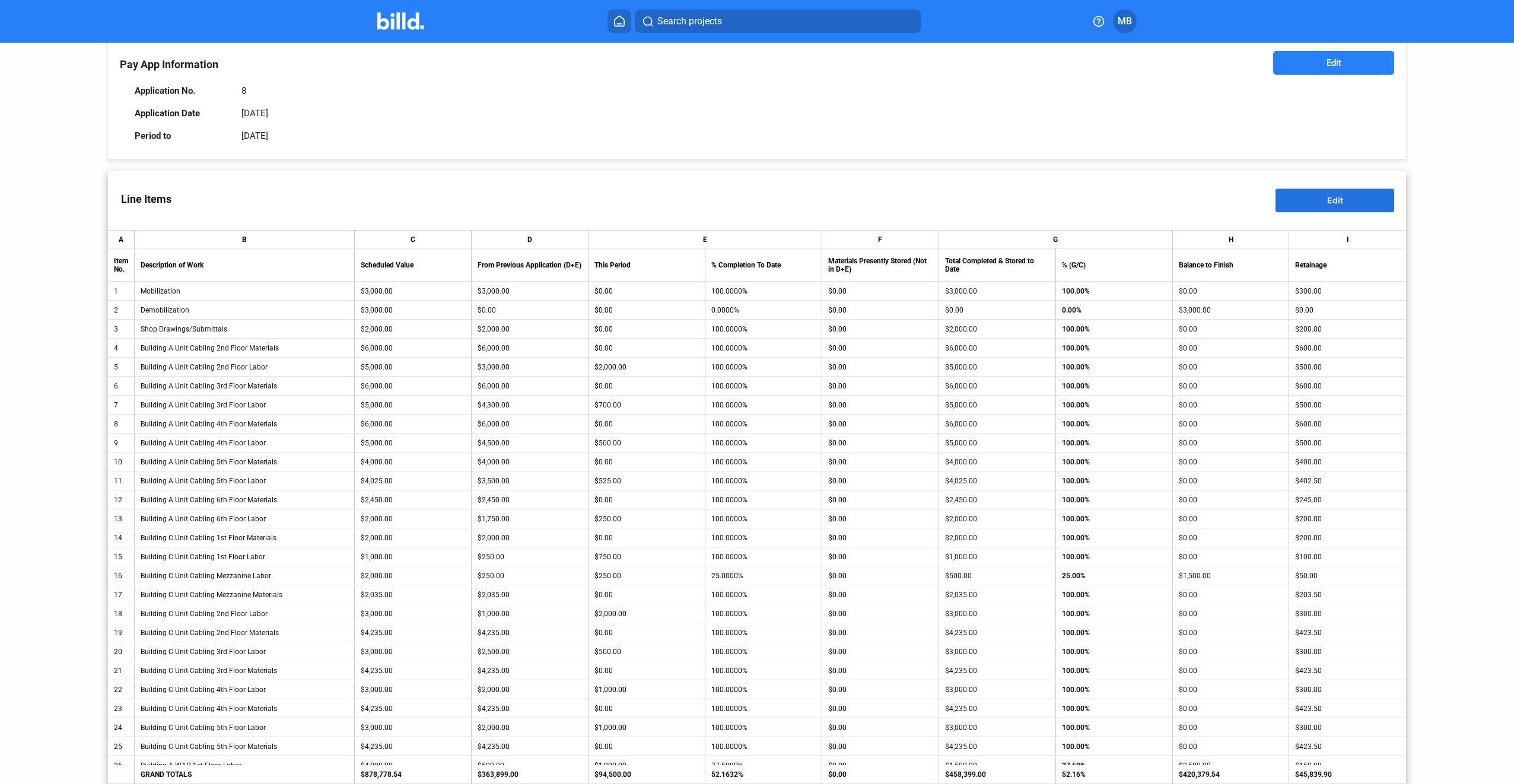
click at [1310, 203] on button "Edit" at bounding box center [1335, 201] width 118 height 24
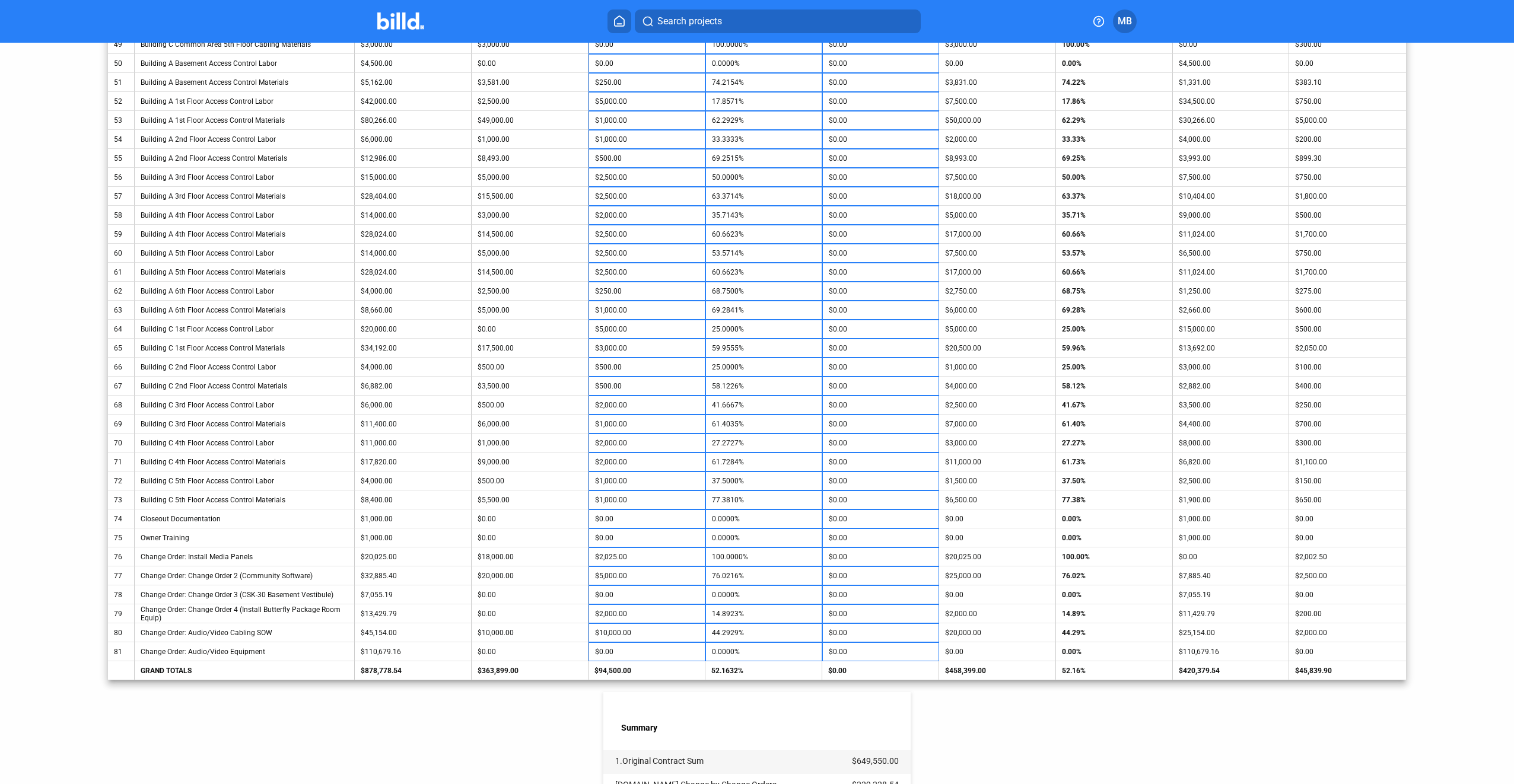
scroll to position [1148, 0]
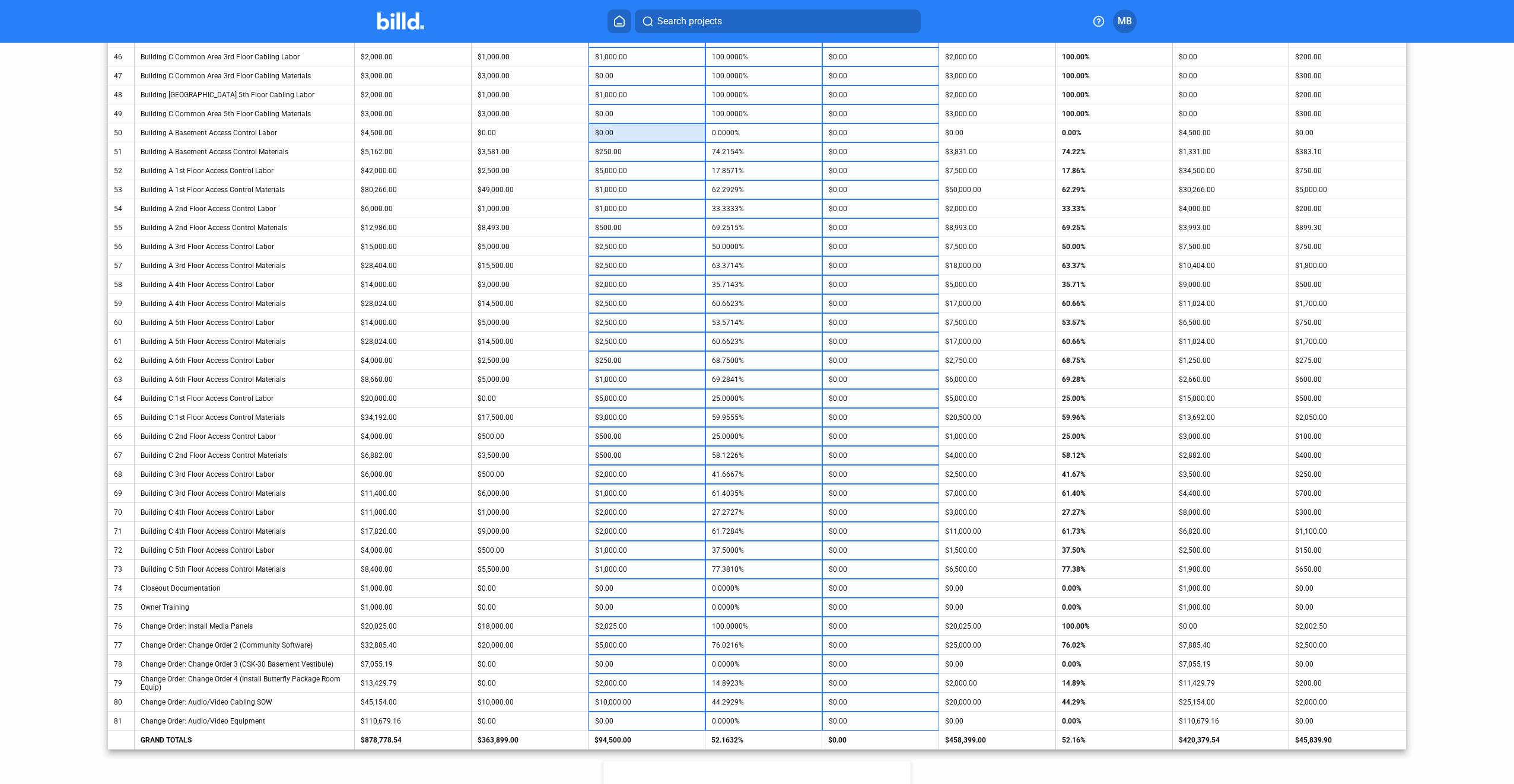
click at [620, 137] on input "$0.00" at bounding box center [647, 133] width 104 height 18
click at [624, 679] on input "$5,000.00" at bounding box center [647, 683] width 104 height 18
click at [634, 667] on input "$0.00" at bounding box center [647, 664] width 104 height 18
click at [643, 648] on input "$10,000.00" at bounding box center [647, 645] width 104 height 18
click at [651, 698] on input "$10,000.00" at bounding box center [647, 702] width 104 height 18
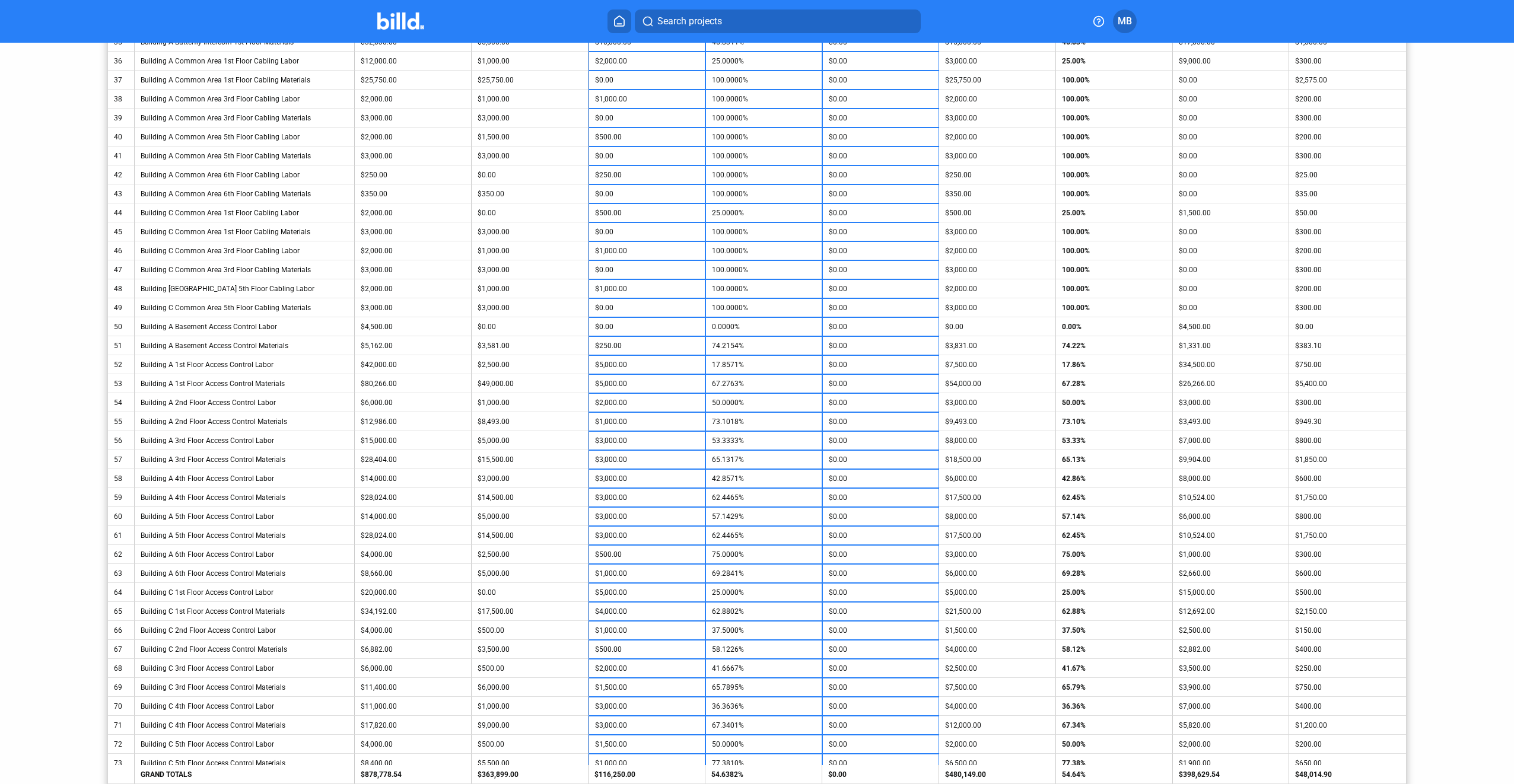
scroll to position [969, 0]
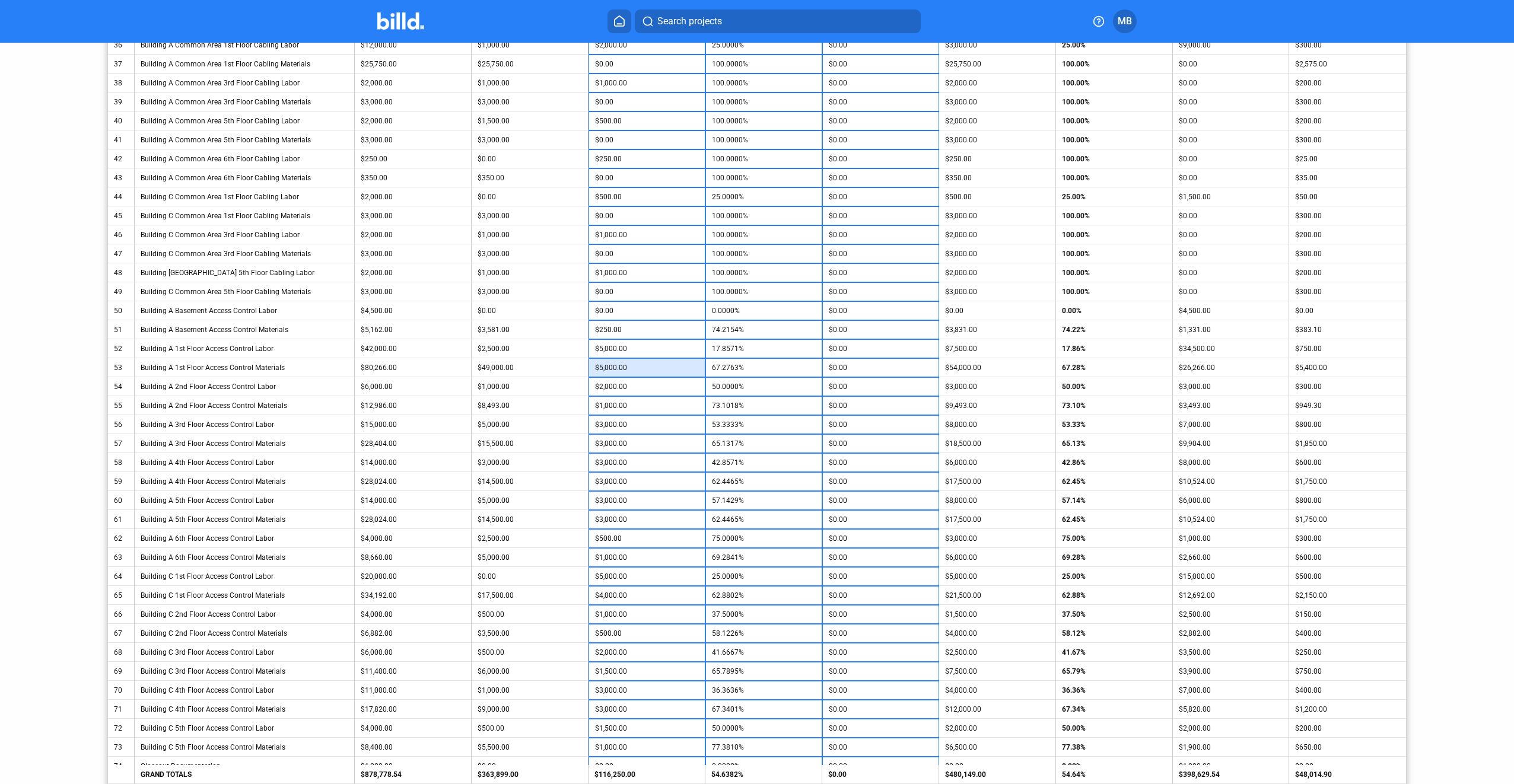
click at [663, 369] on input "$5,000.00" at bounding box center [647, 368] width 104 height 18
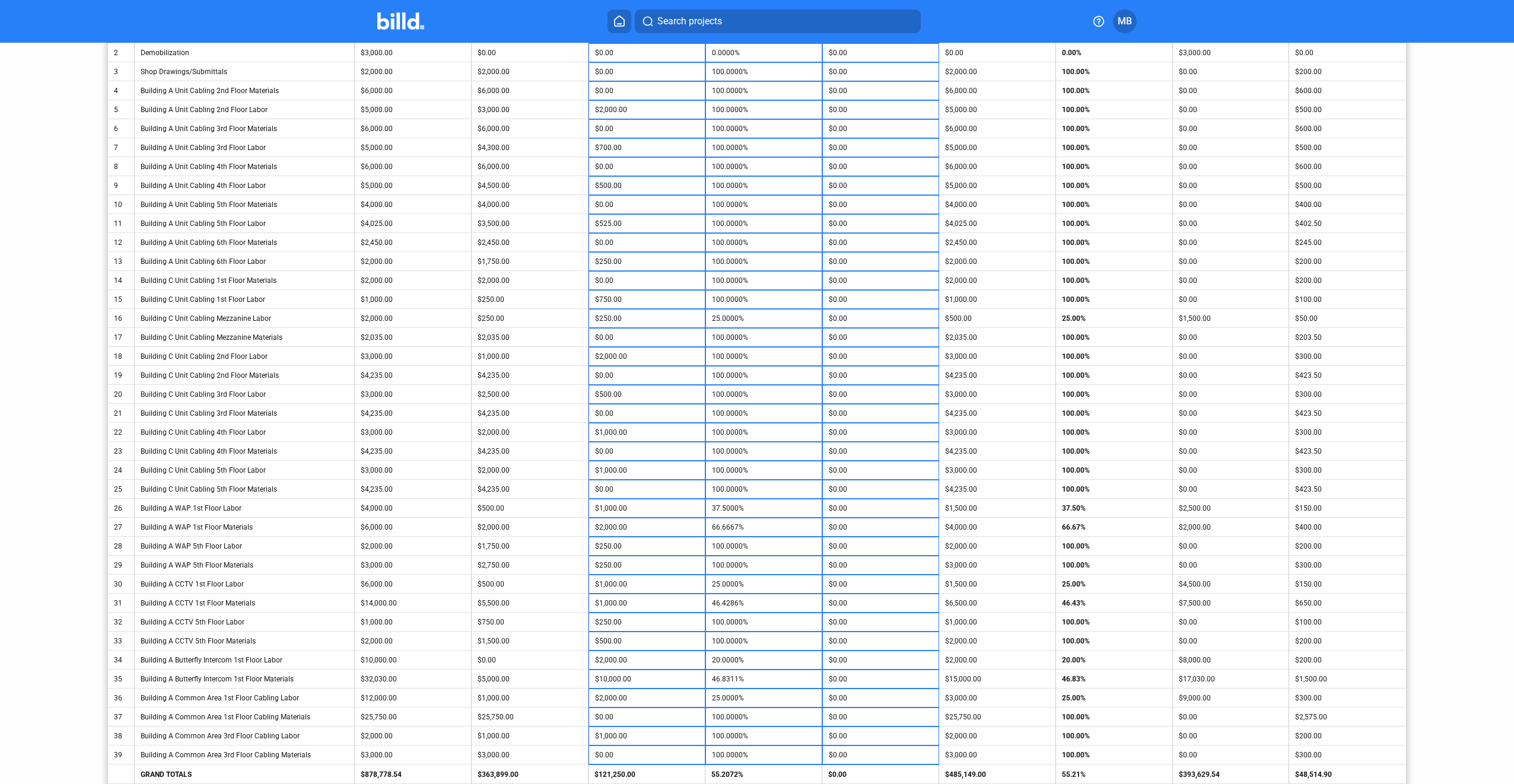
scroll to position [199, 0]
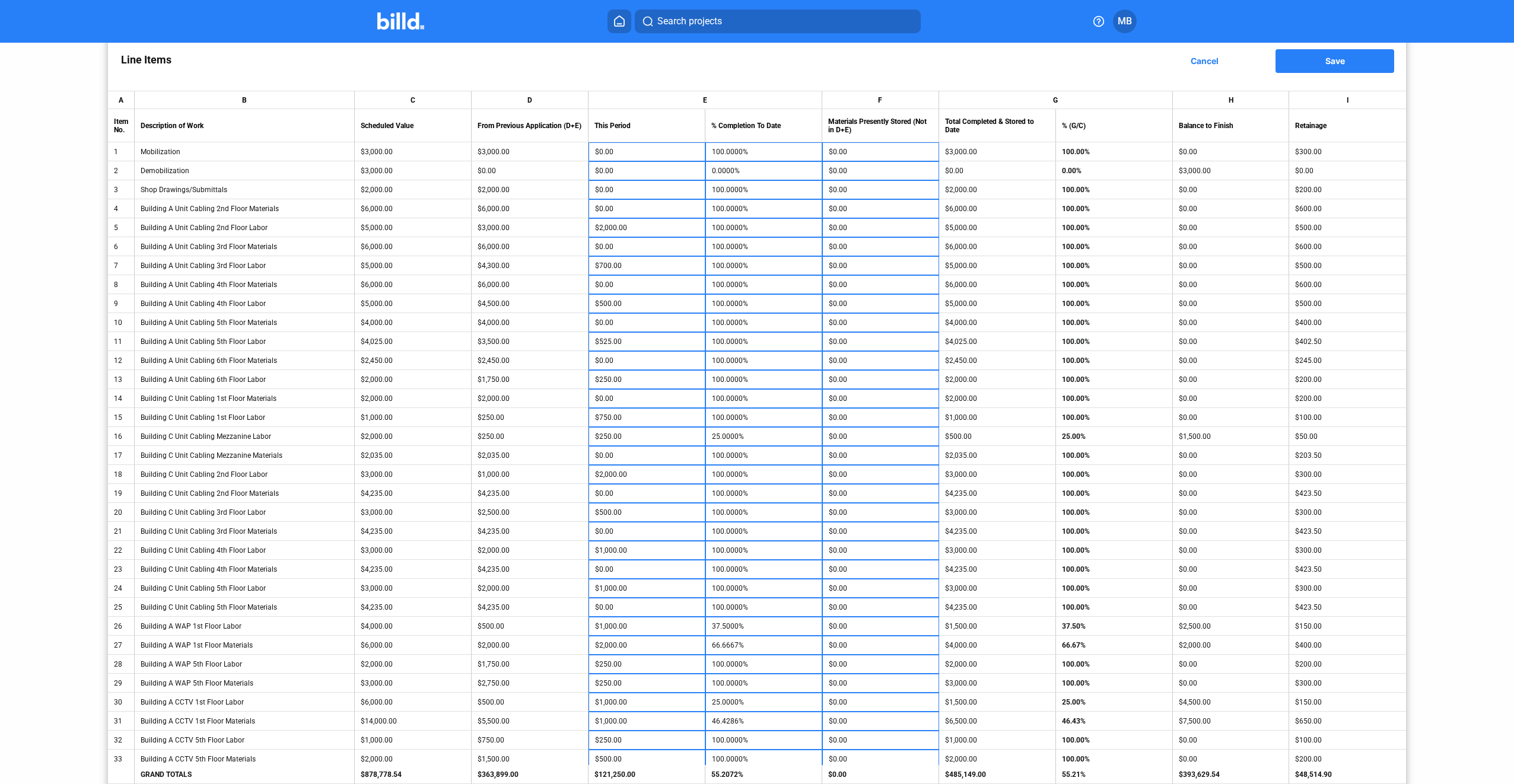
click at [1339, 67] on button "Save" at bounding box center [1335, 62] width 118 height 24
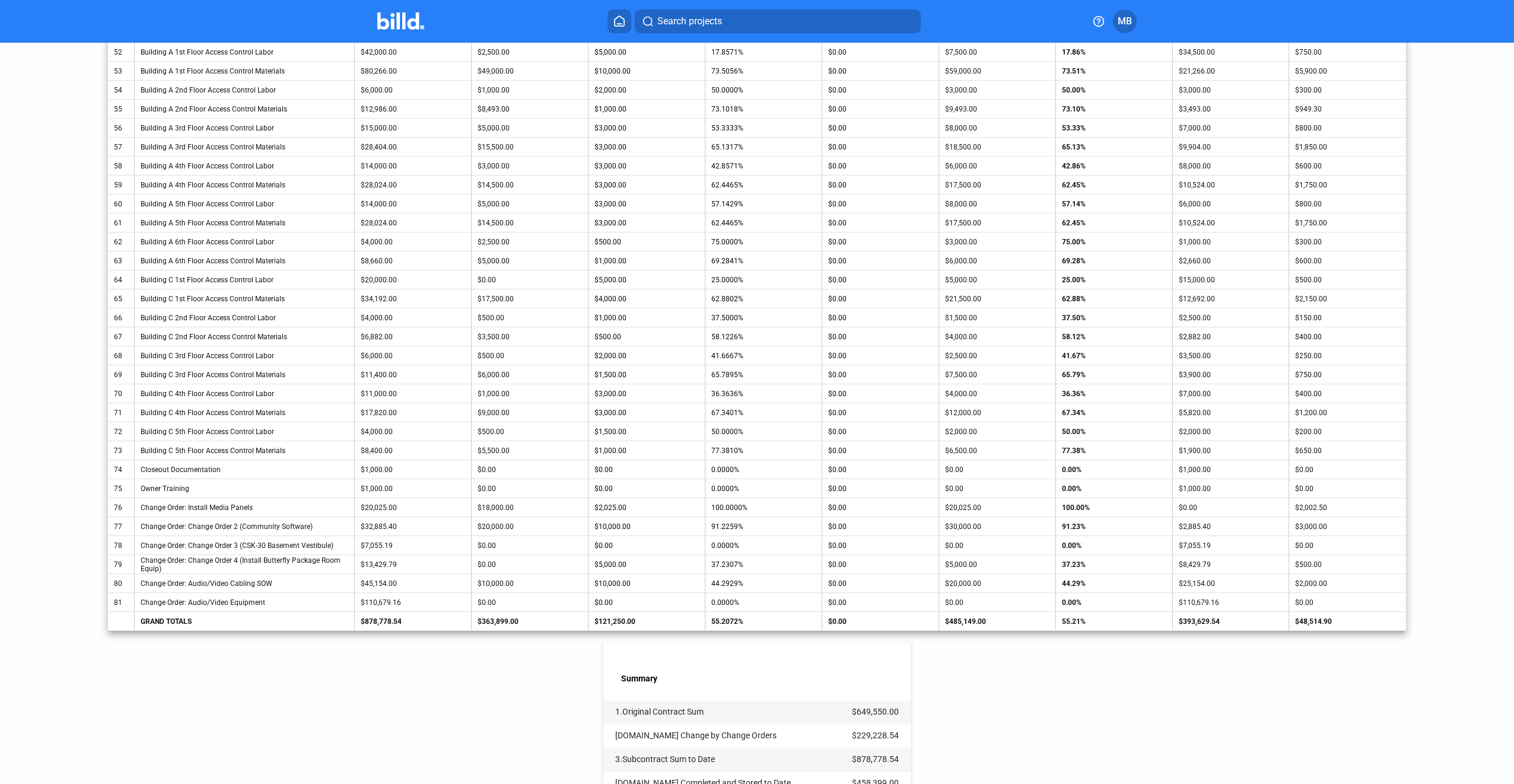
scroll to position [1562, 0]
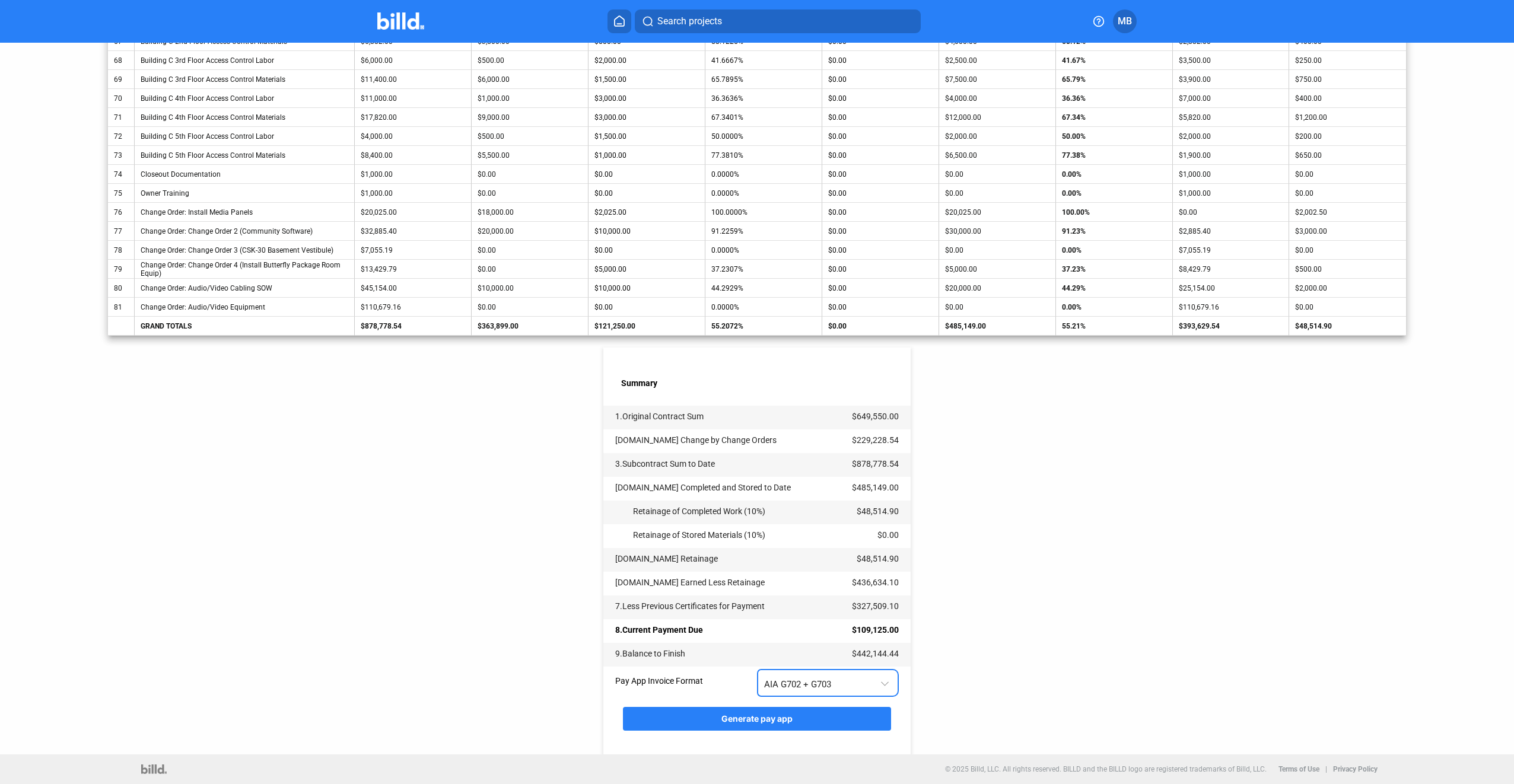
click at [880, 686] on div at bounding box center [886, 675] width 13 height 24
click at [876, 729] on span "AIA G702 + G703" at bounding box center [825, 734] width 129 height 26
click at [854, 720] on button "Generate pay app" at bounding box center [756, 719] width 268 height 24
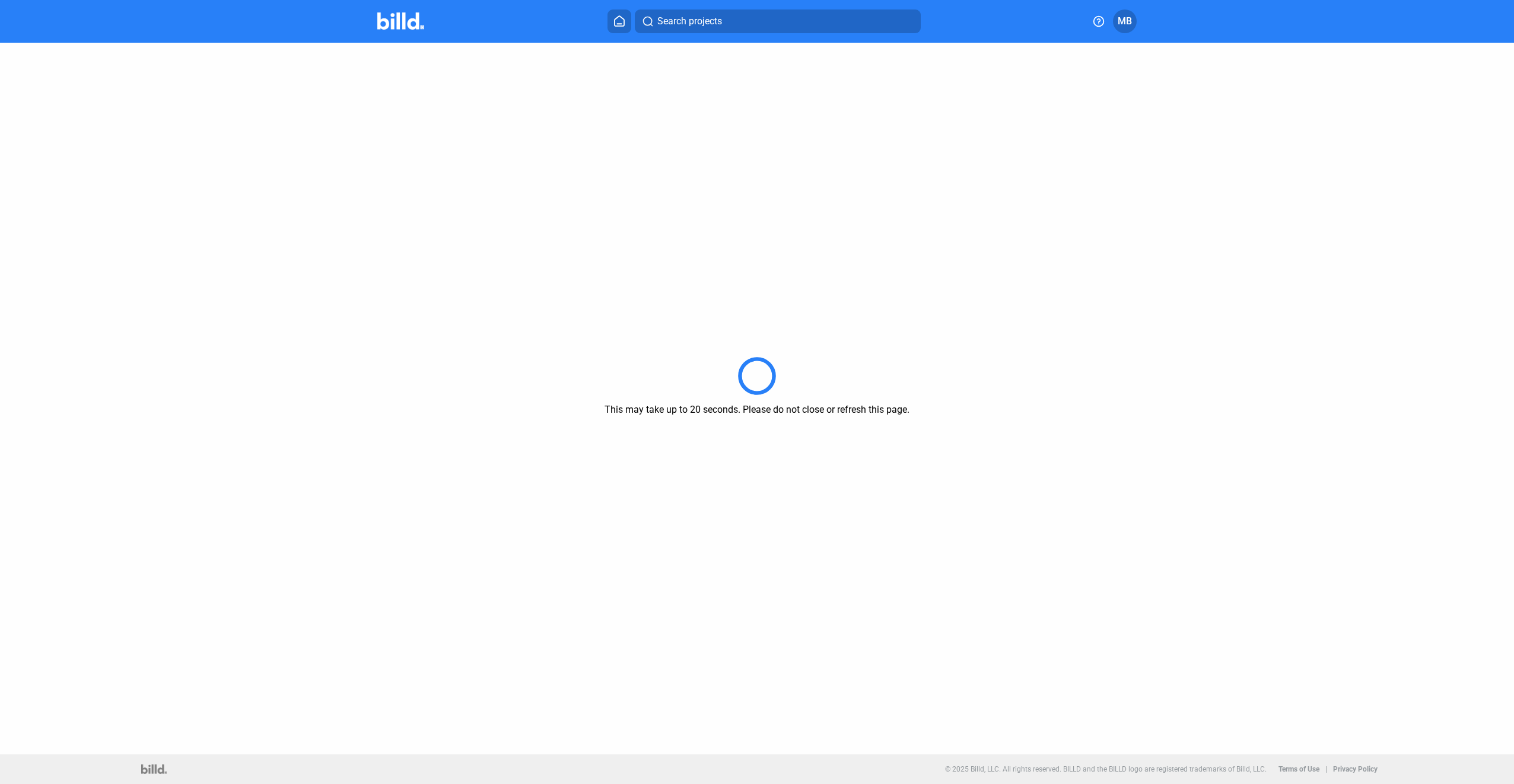
scroll to position [0, 0]
